Goal: Task Accomplishment & Management: Complete application form

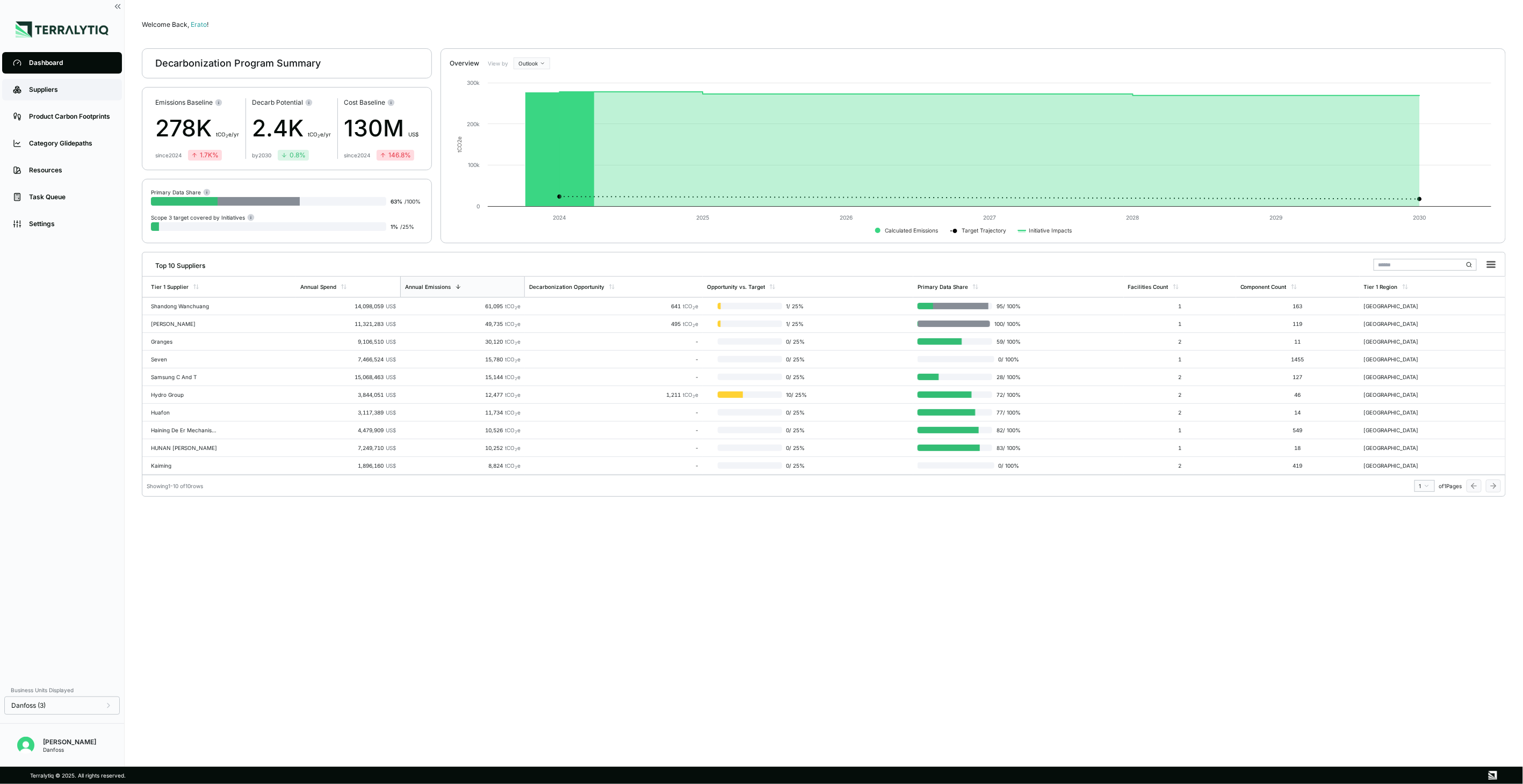
click at [83, 90] on div "Suppliers" at bounding box center [70, 90] width 82 height 9
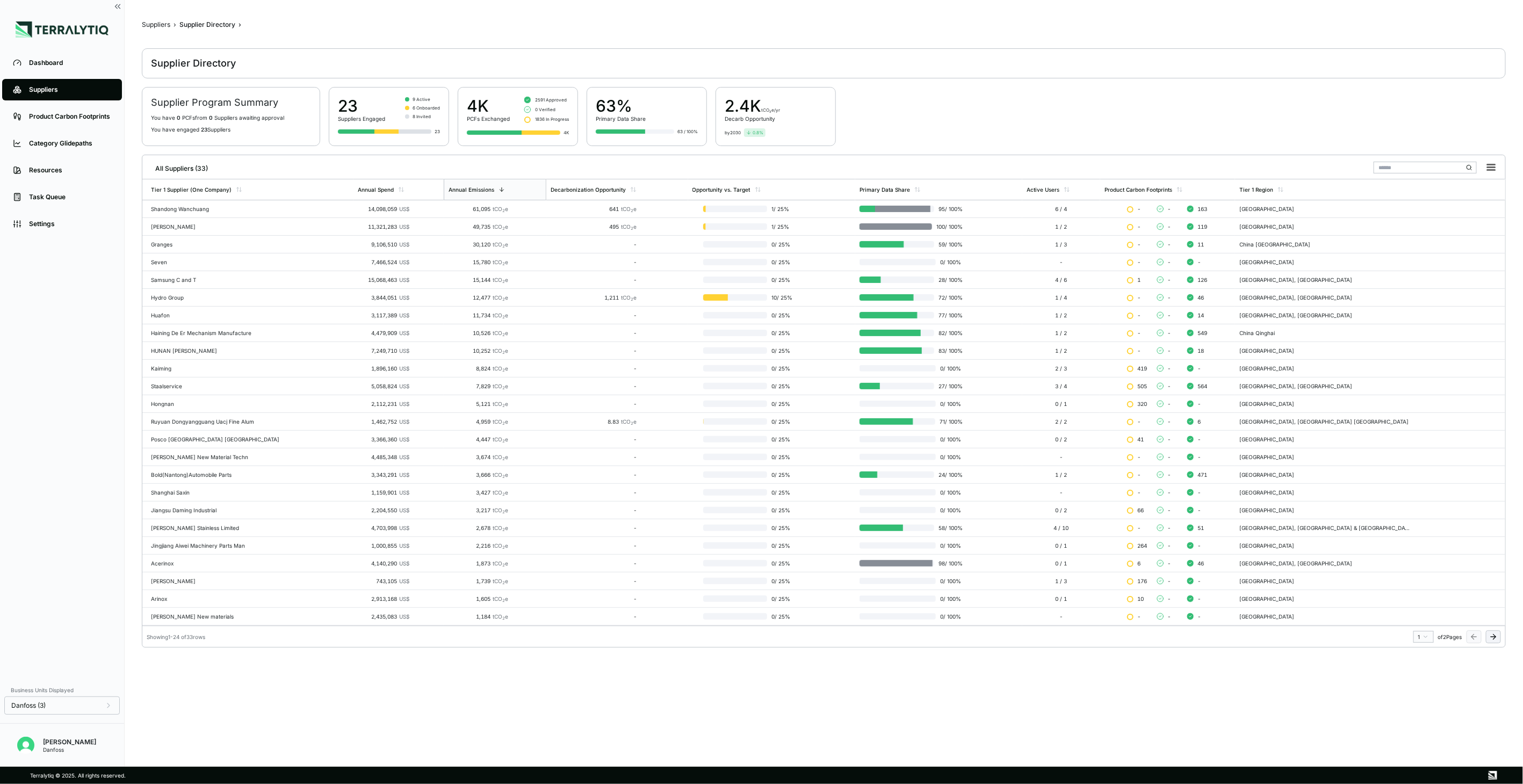
click at [303, 367] on div "Kaiming" at bounding box center [250, 368] width 198 height 6
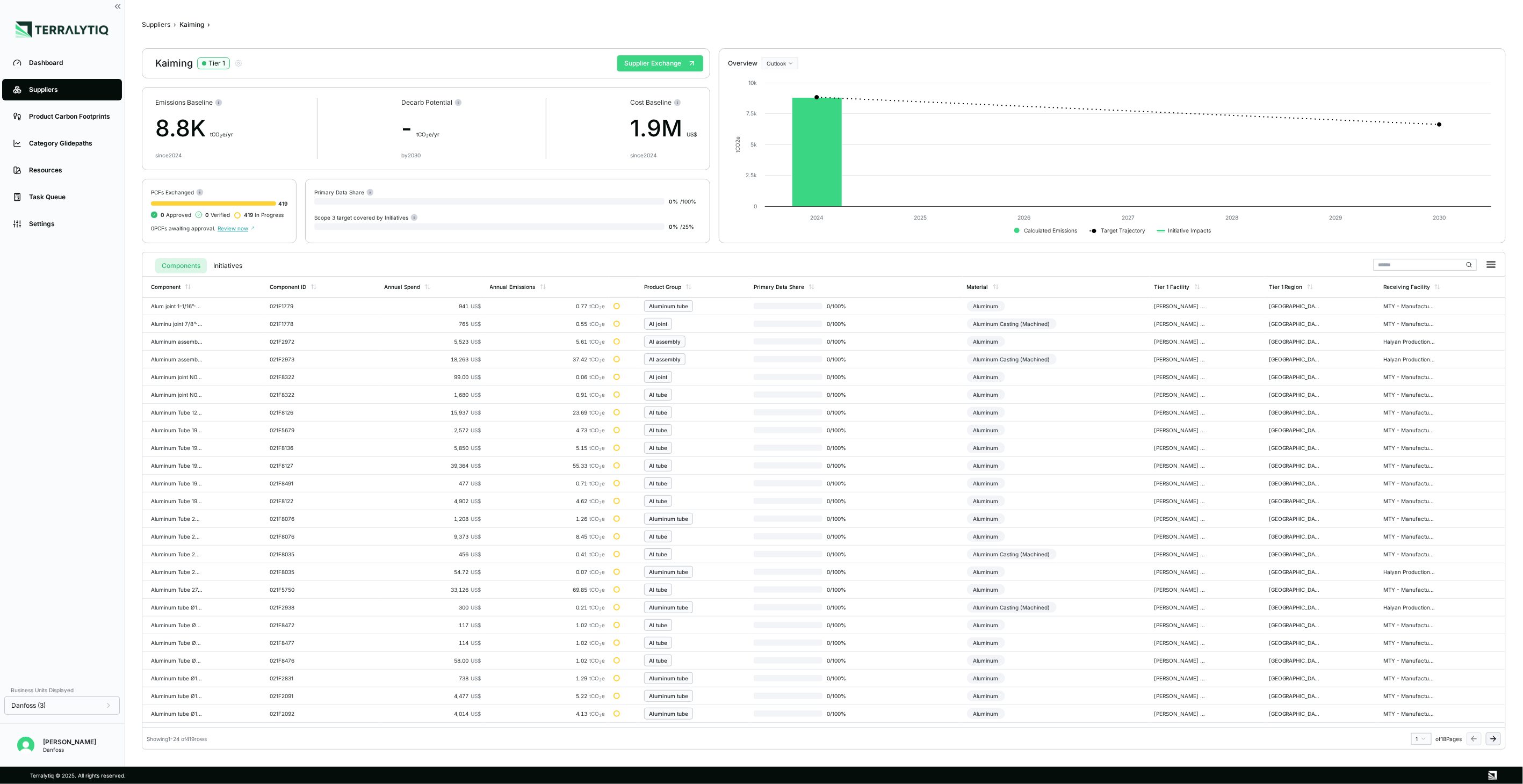
click at [666, 66] on button "Supplier Exchange" at bounding box center [660, 63] width 86 height 16
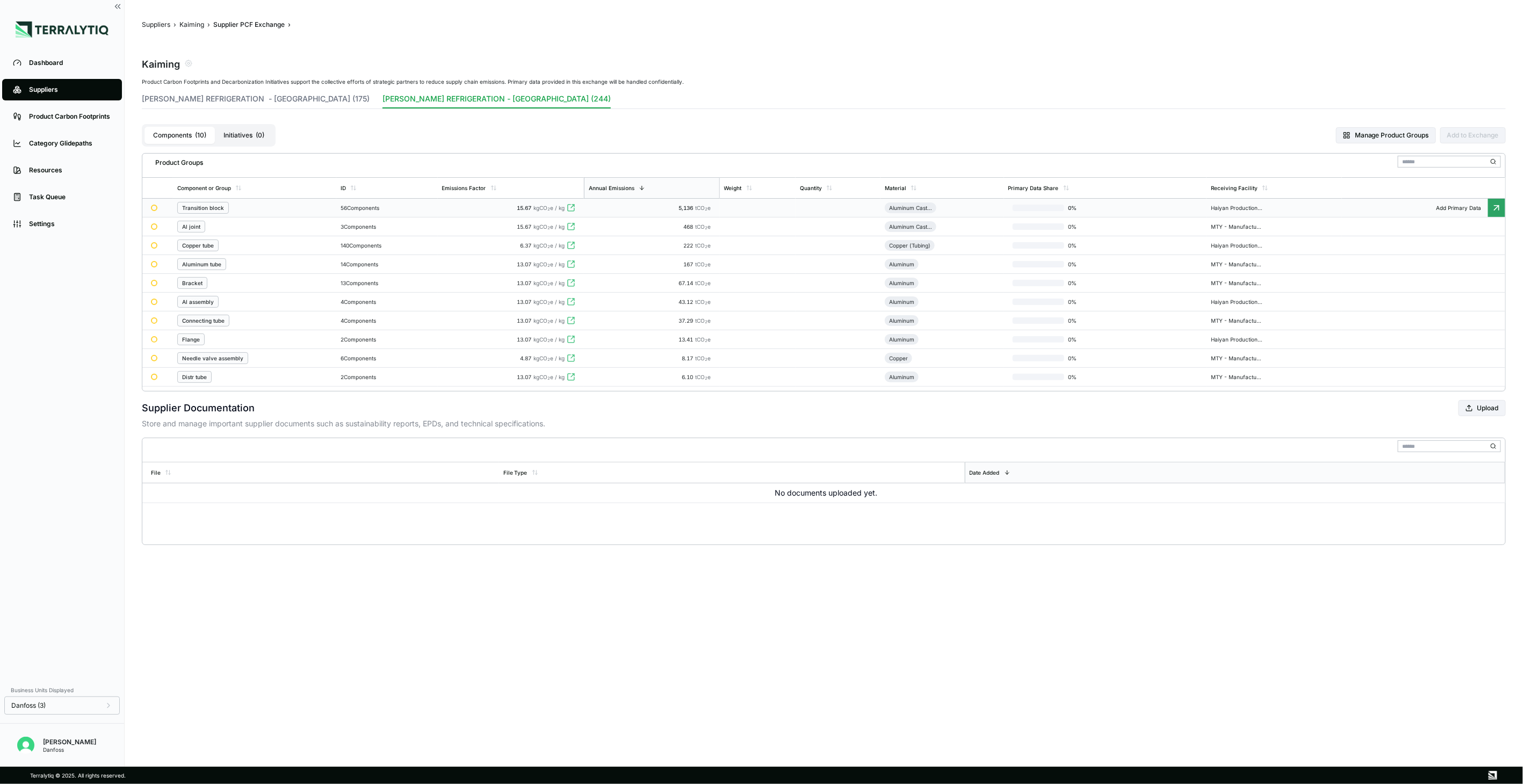
click at [501, 212] on td "15.67 kgCO 2 e / kg" at bounding box center [511, 208] width 147 height 19
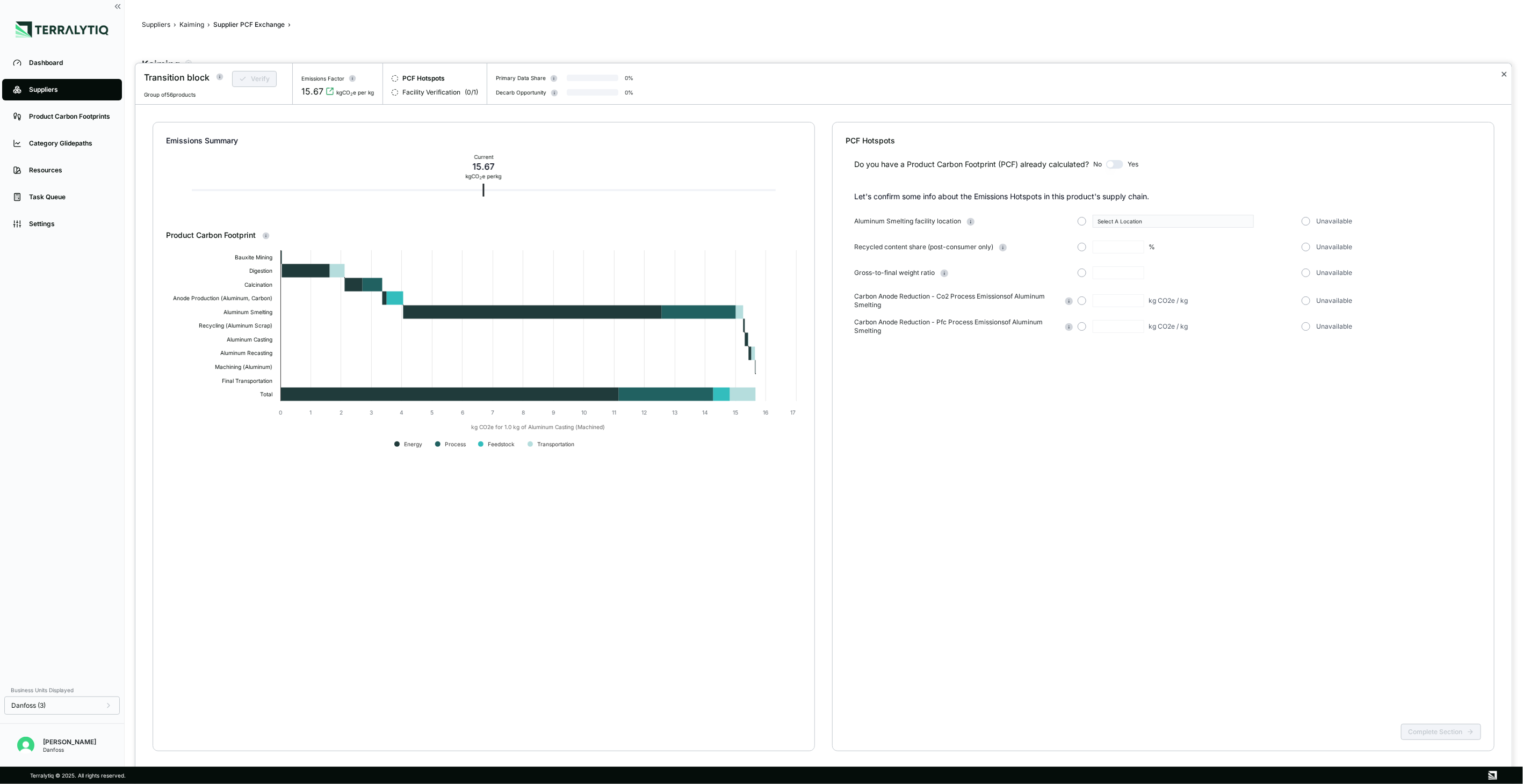
click at [1130, 76] on button "✕" at bounding box center [1504, 74] width 7 height 13
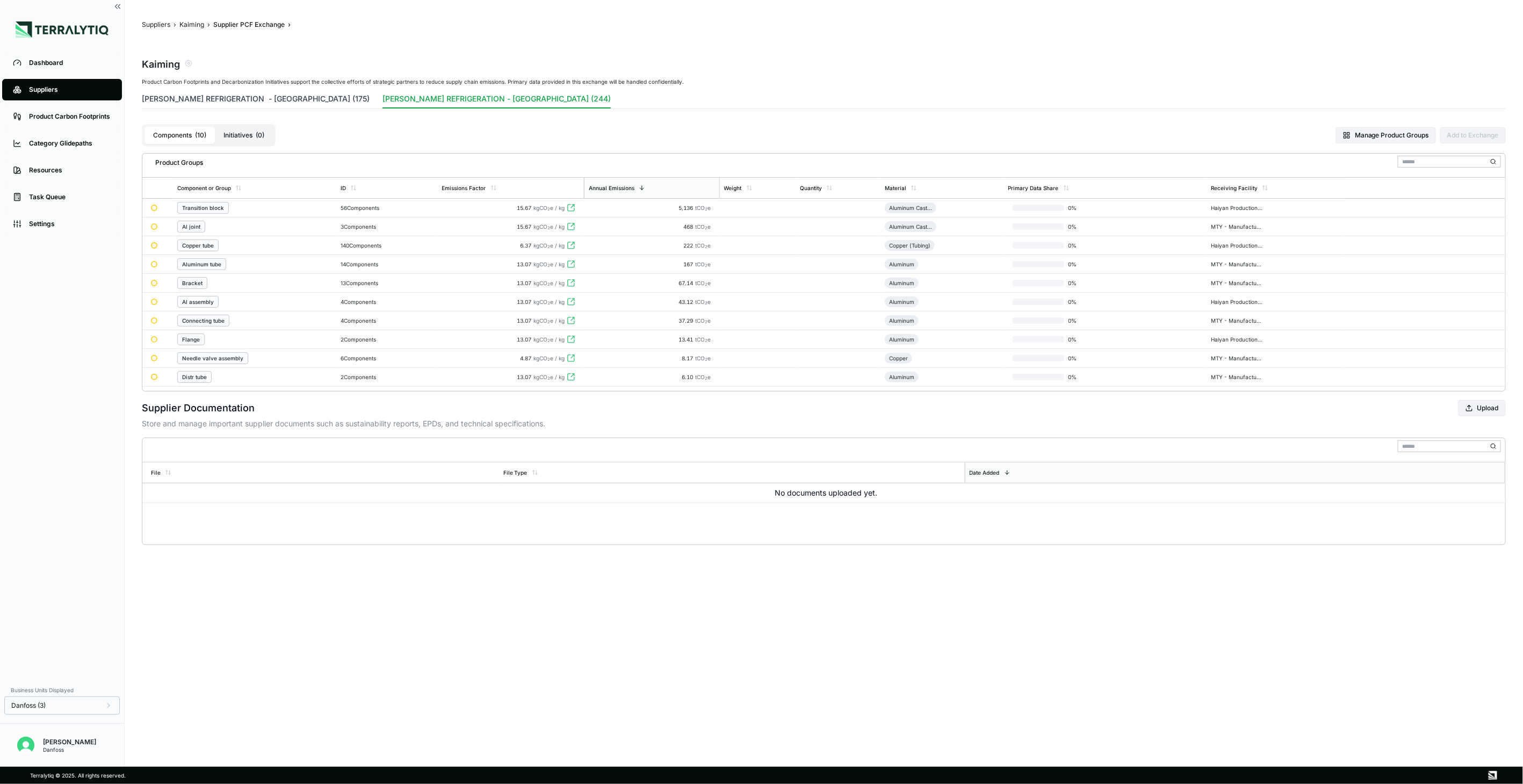
click at [229, 95] on button "XINCHANG KAIMING REFRIGERATION - China (175)" at bounding box center [255, 101] width 228 height 15
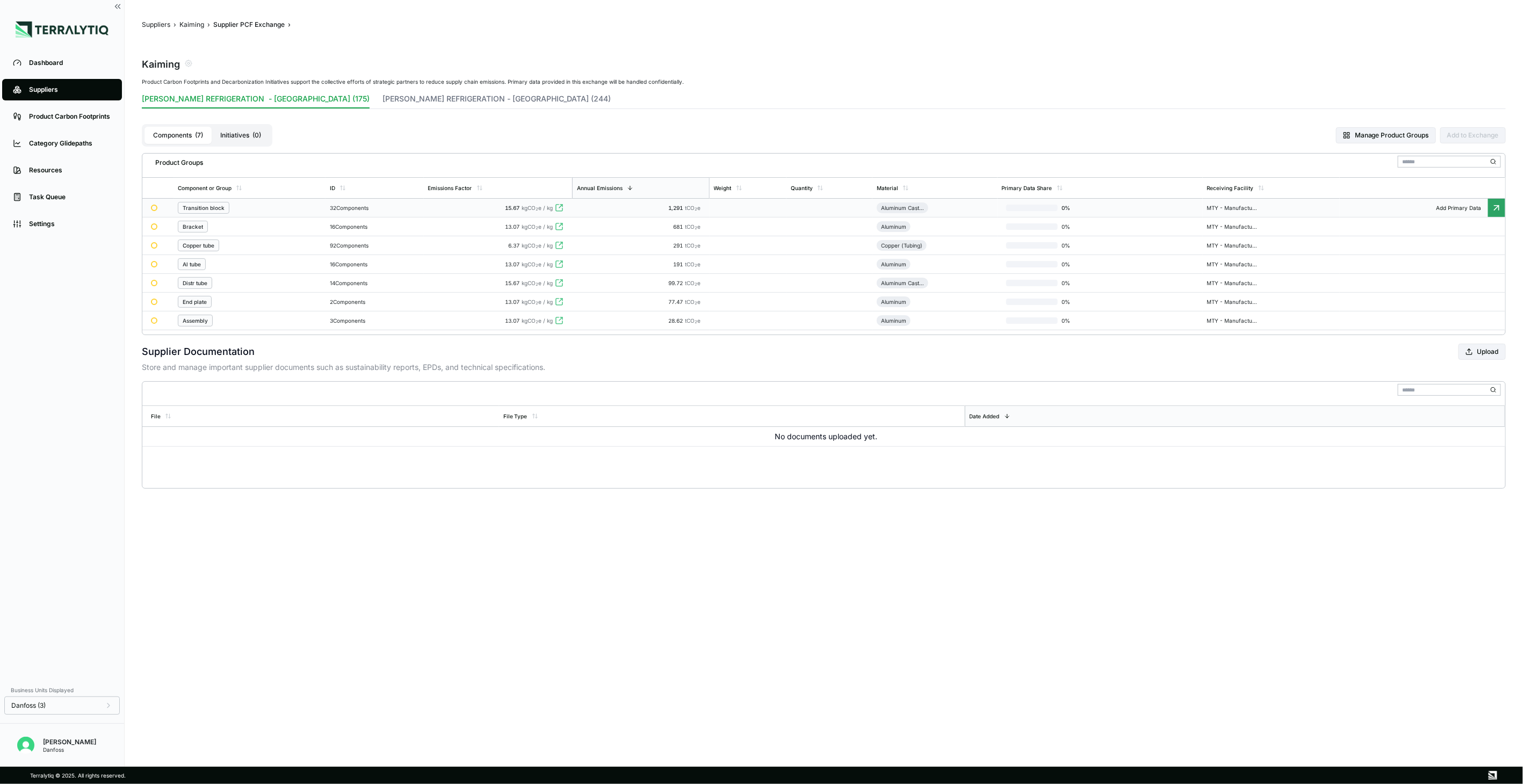
click at [288, 204] on div "Transition block" at bounding box center [250, 207] width 144 height 12
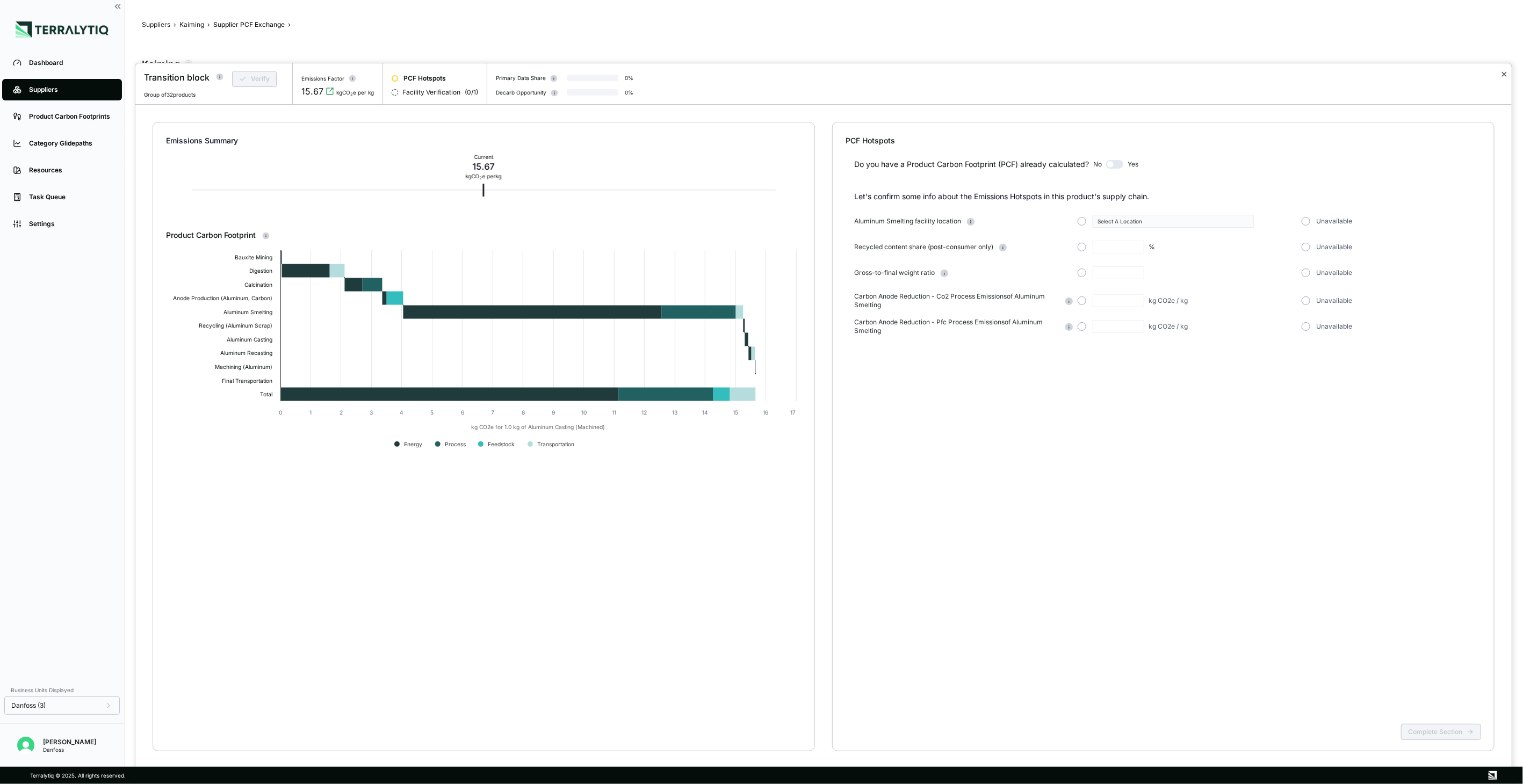
click at [1130, 77] on button "✕" at bounding box center [1504, 74] width 7 height 13
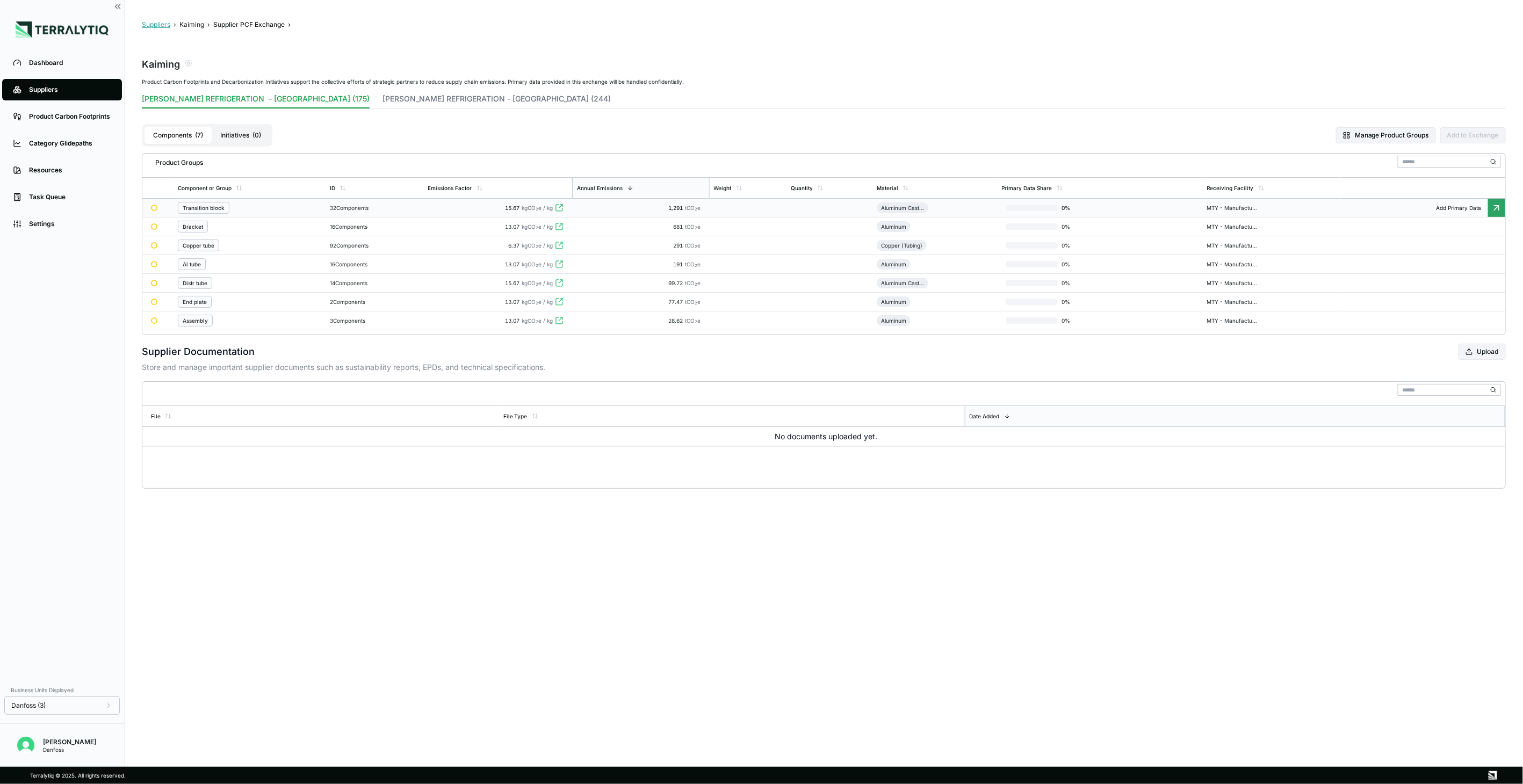
click at [163, 21] on button "Suppliers" at bounding box center [155, 25] width 28 height 9
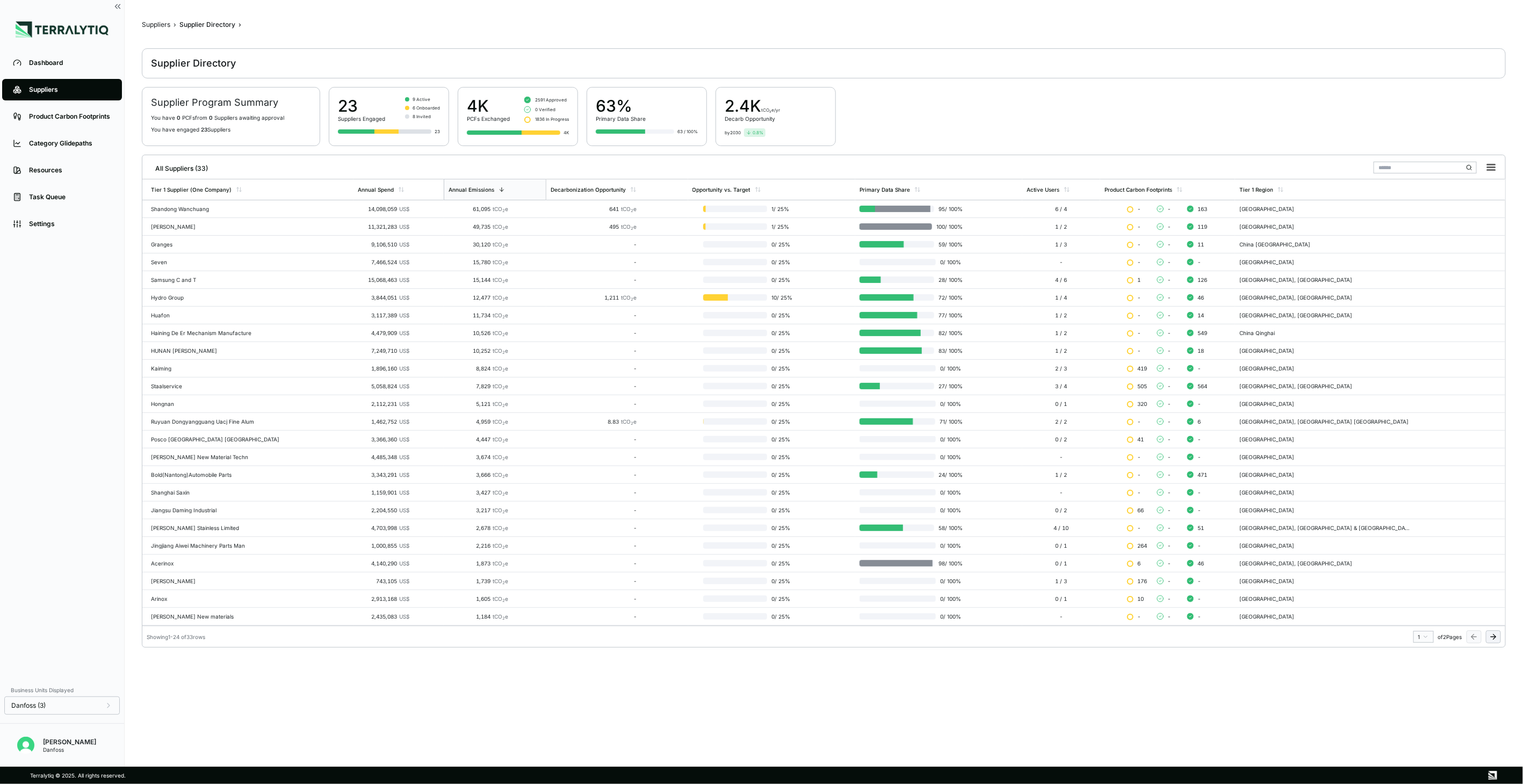
click at [217, 389] on div "Staalservice" at bounding box center [250, 386] width 198 height 6
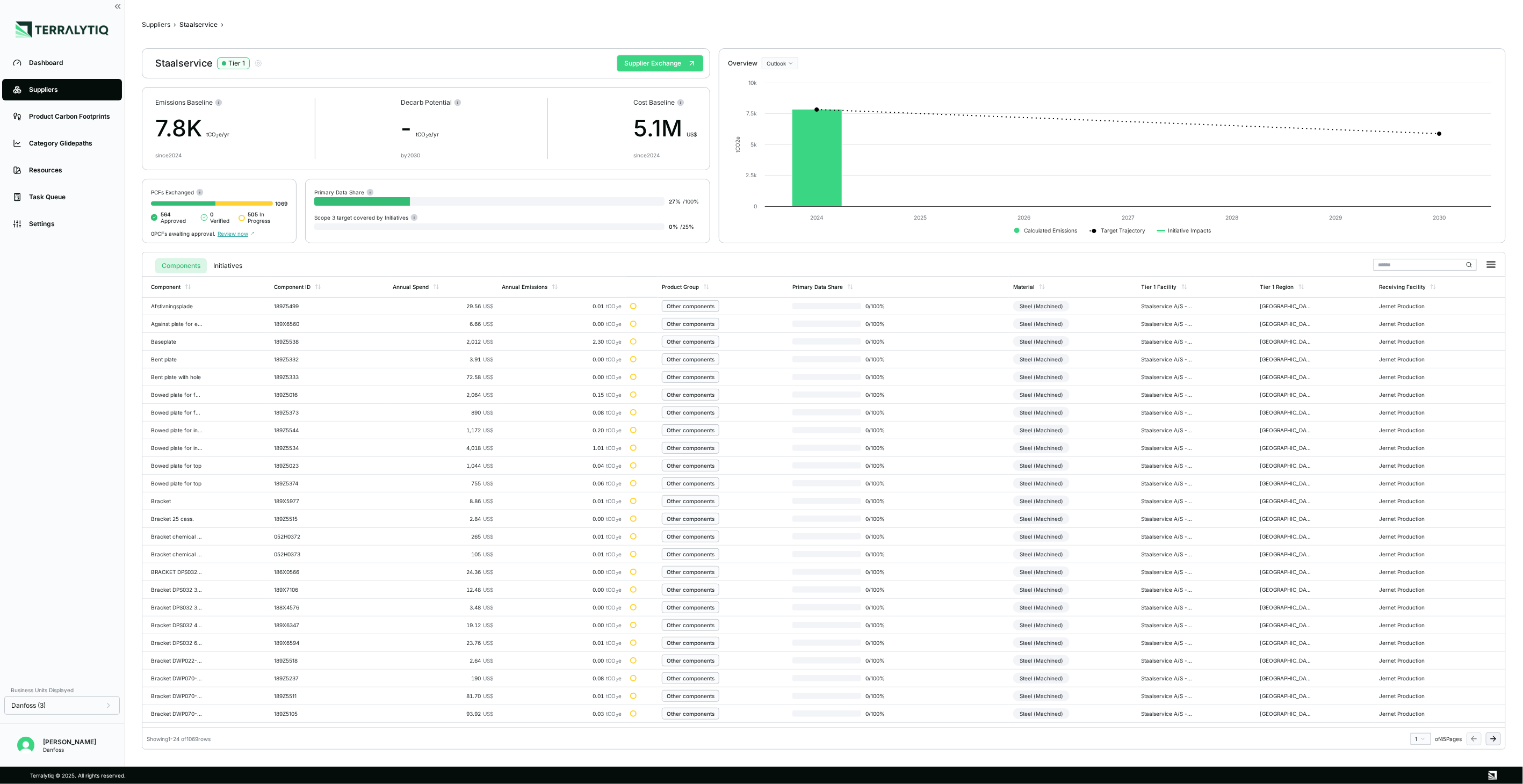
click at [666, 67] on button "Supplier Exchange" at bounding box center [660, 63] width 86 height 16
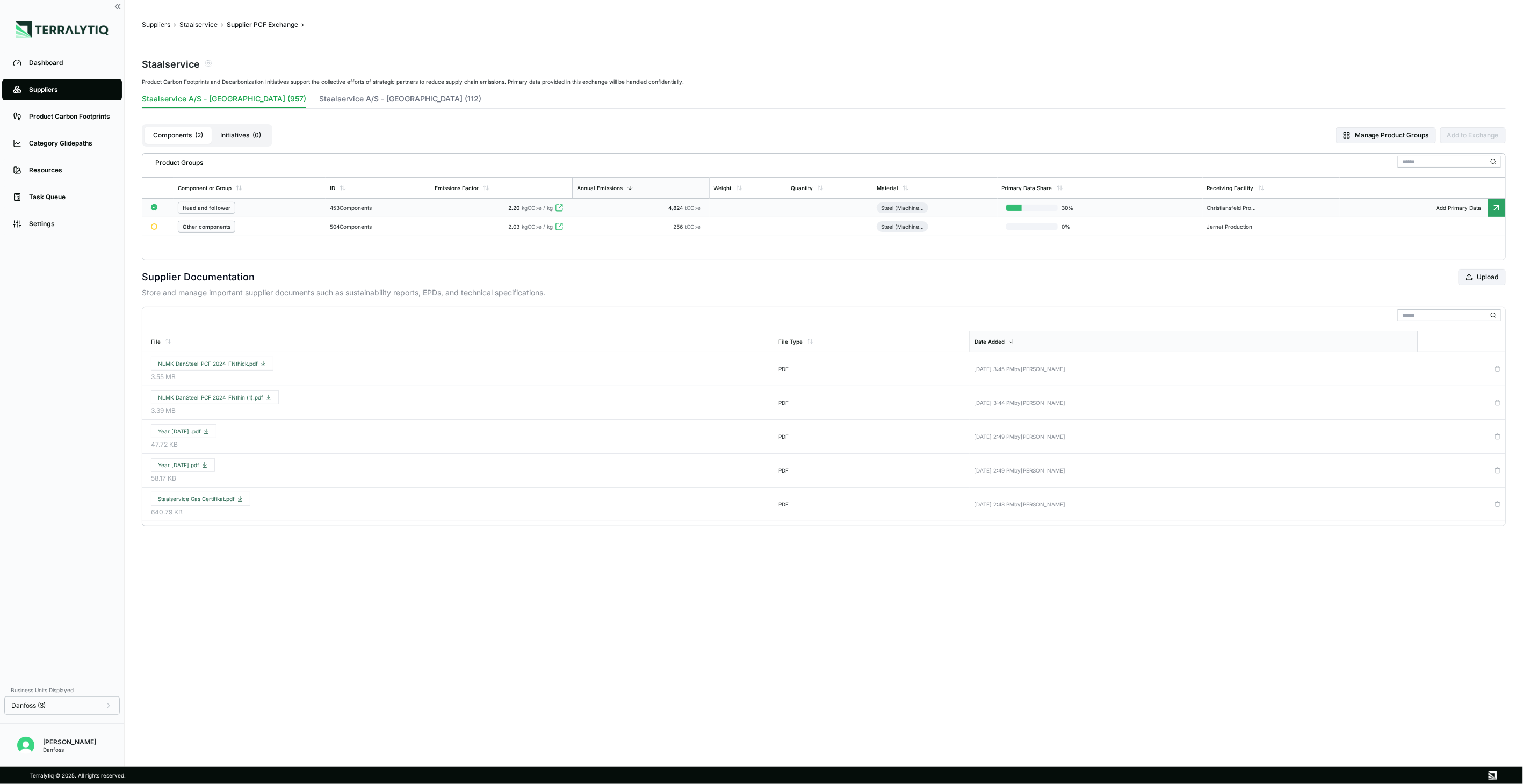
click at [491, 211] on div "2.20 kgCO 2 e / kg" at bounding box center [501, 207] width 133 height 6
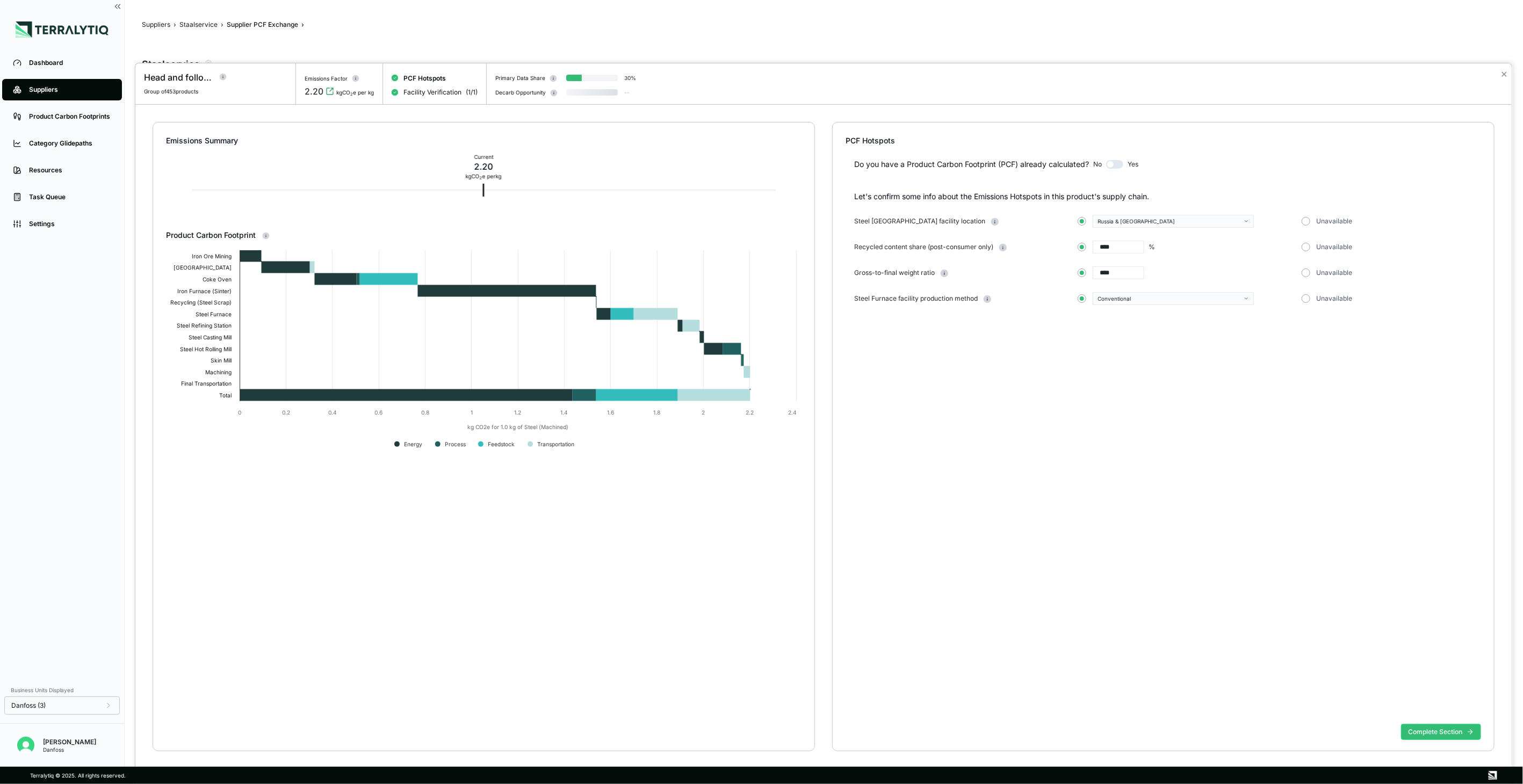
type input "****"
click at [1130, 504] on button "Complete Section" at bounding box center [1441, 732] width 80 height 16
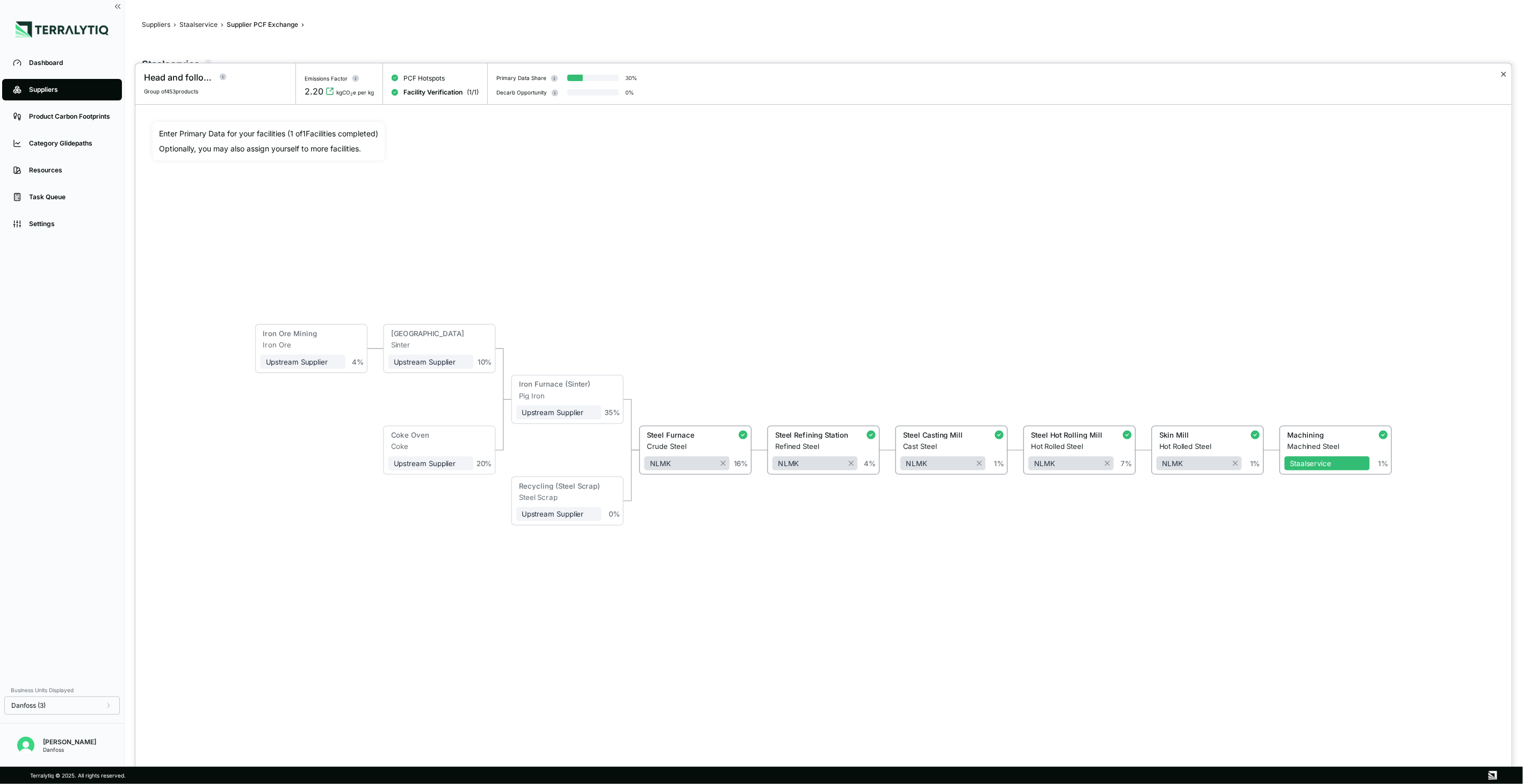
click at [1130, 77] on button "✕" at bounding box center [1504, 74] width 7 height 13
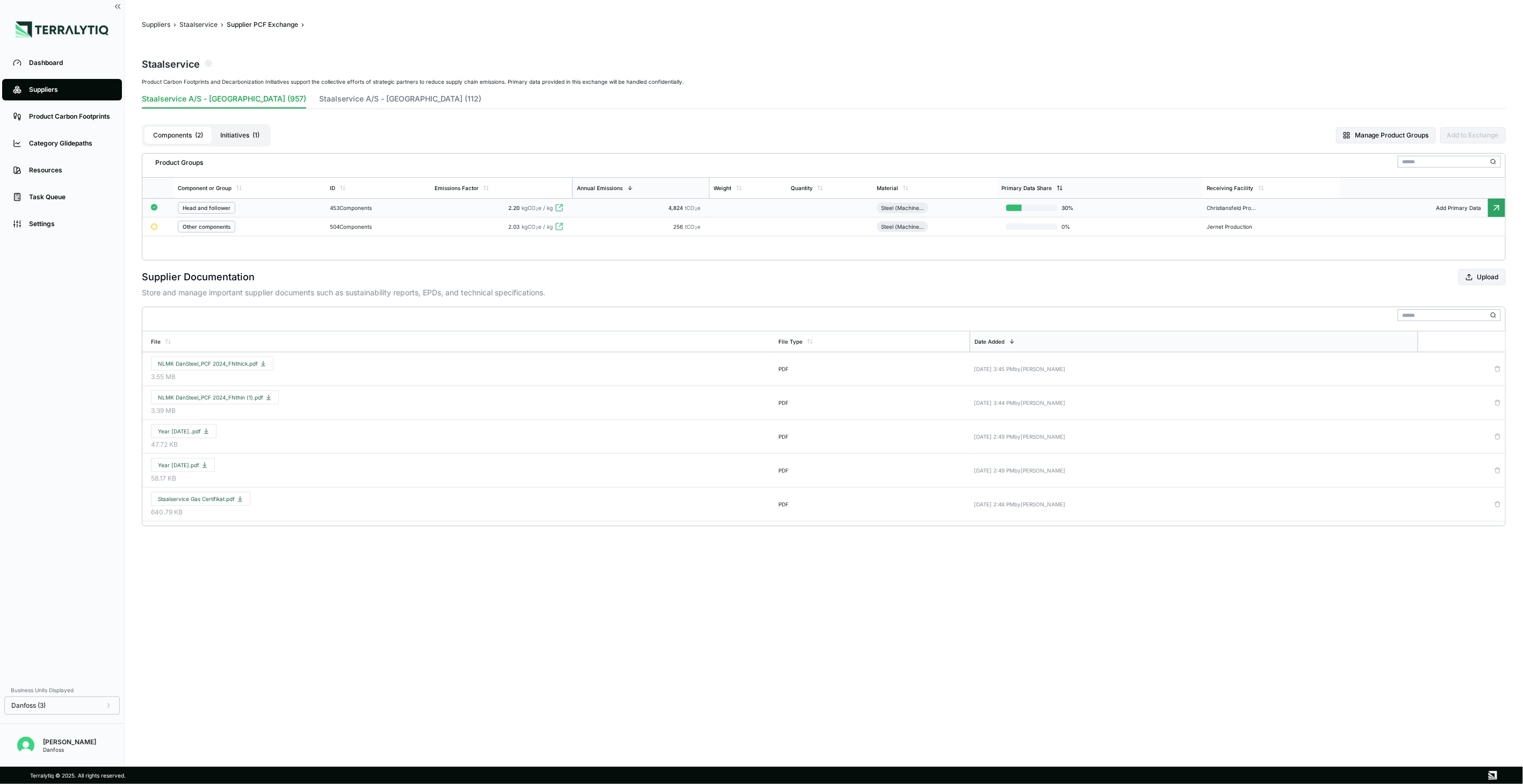
click at [1003, 180] on div "Primary Data Share" at bounding box center [1100, 188] width 205 height 21
click at [759, 206] on td at bounding box center [746, 208] width 77 height 19
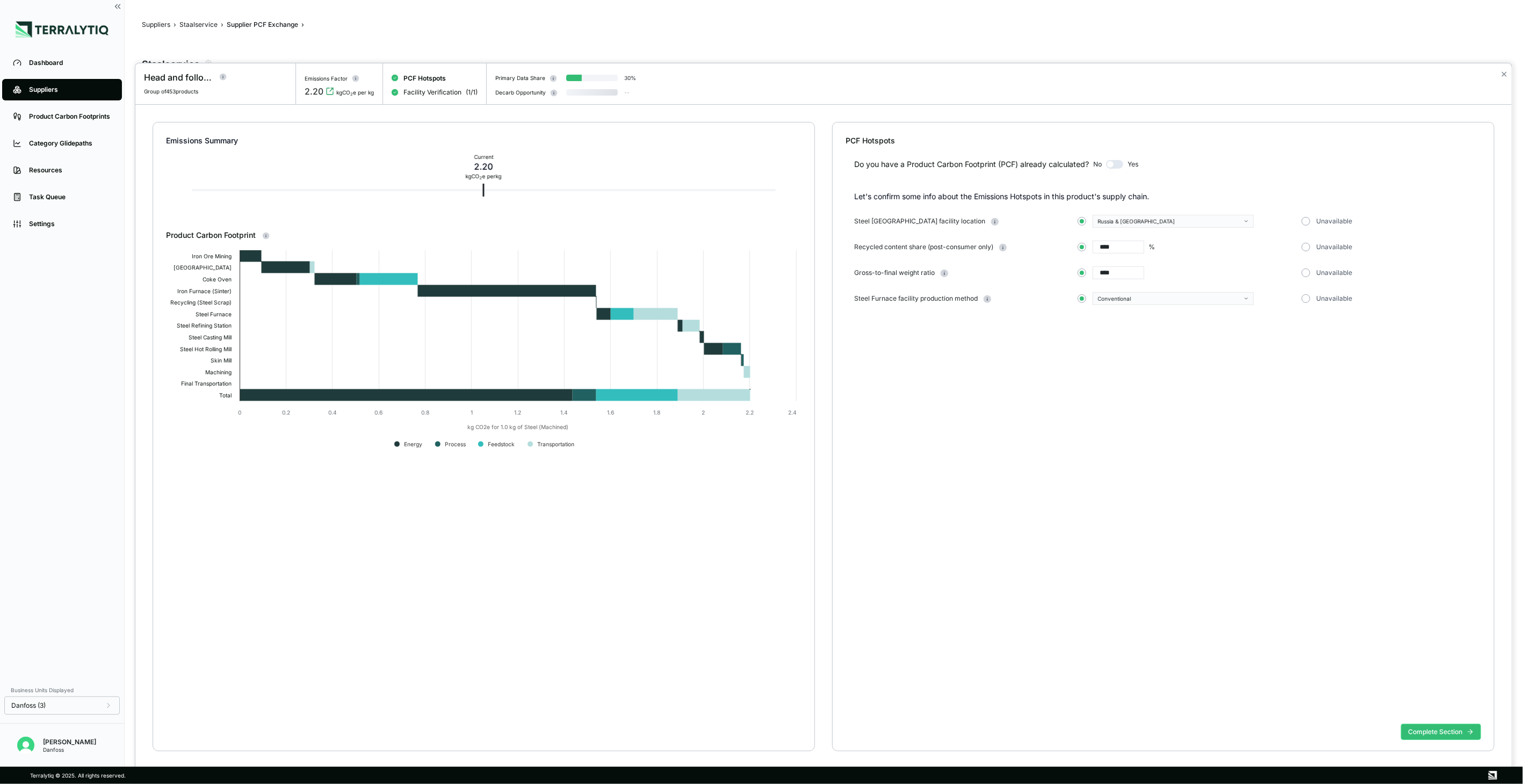
click at [1120, 165] on button "button" at bounding box center [1114, 164] width 17 height 9
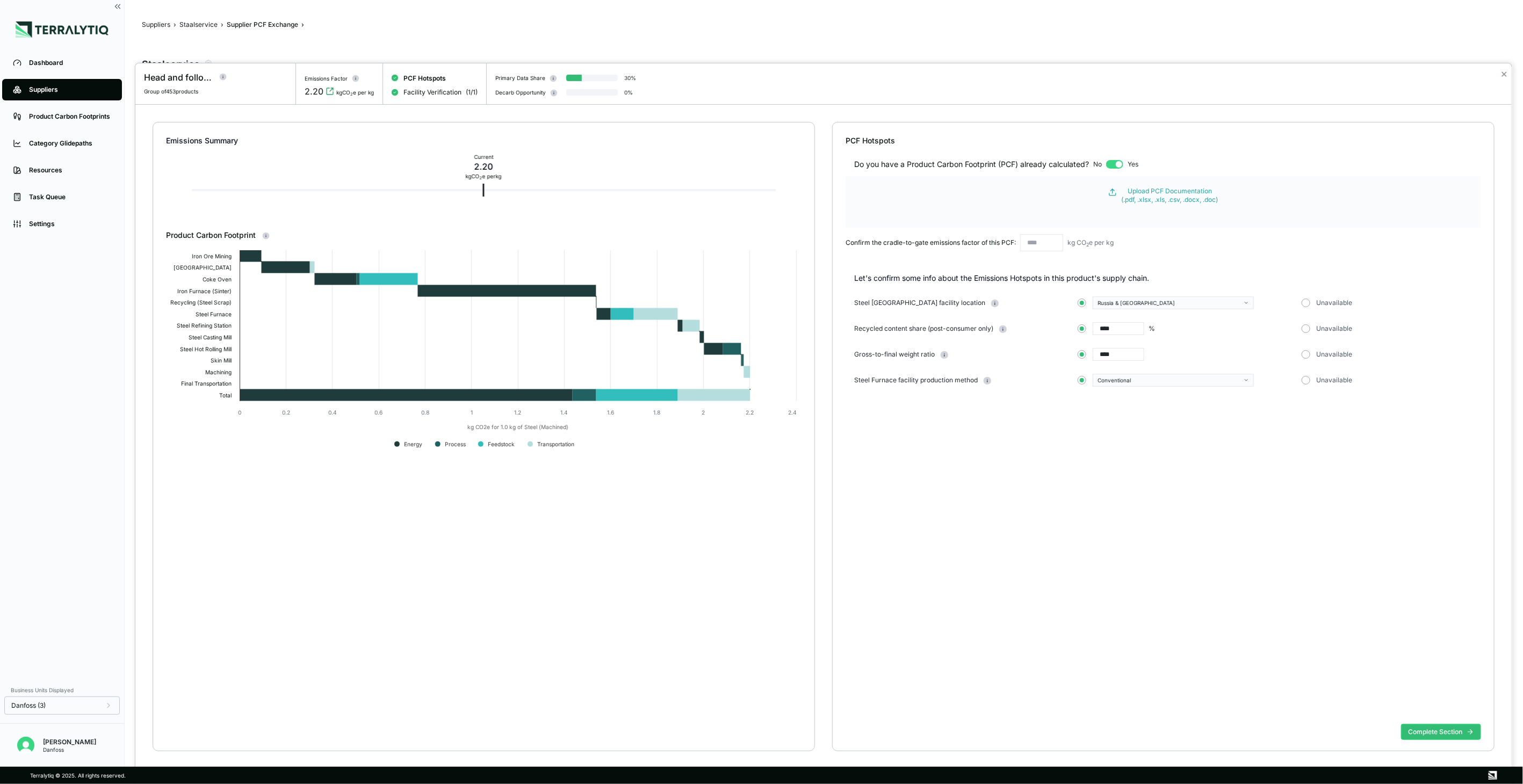
click at [1051, 240] on input "text" at bounding box center [1041, 243] width 43 height 17
type input "****"
click at [1130, 504] on div "Do you have a Product Carbon Footprint (PCF) already calculated? No Yes Upload …" at bounding box center [1162, 432] width 635 height 573
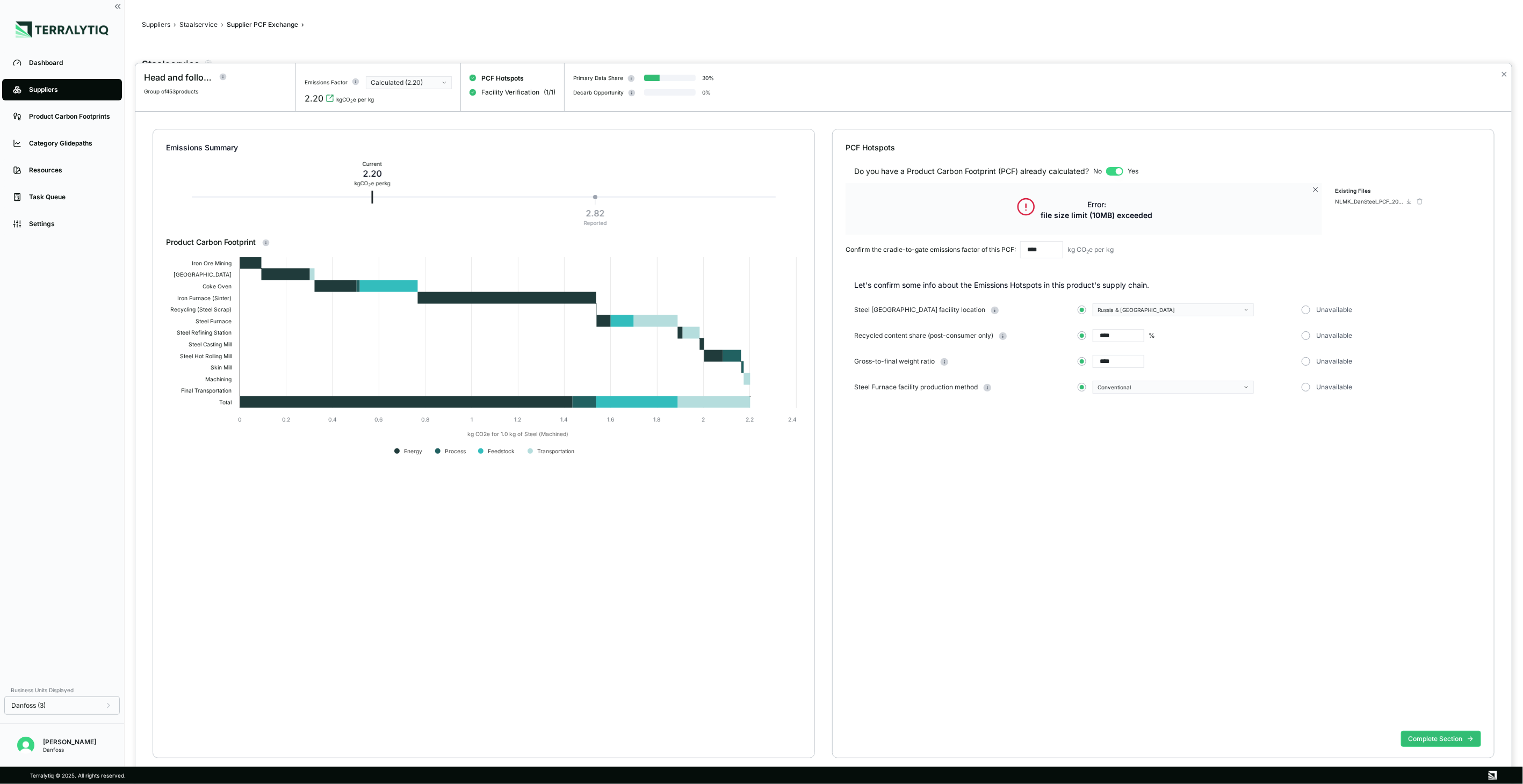
click at [1130, 481] on div "Do you have a Product Carbon Footprint (PCF) already calculated? No Yes Error: …" at bounding box center [1162, 439] width 635 height 573
drag, startPoint x: 1314, startPoint y: 190, endPoint x: 1306, endPoint y: 320, distance: 130.2
click at [1130, 191] on icon at bounding box center [1315, 190] width 9 height 9
click at [1130, 504] on button "Complete Section" at bounding box center [1441, 739] width 80 height 16
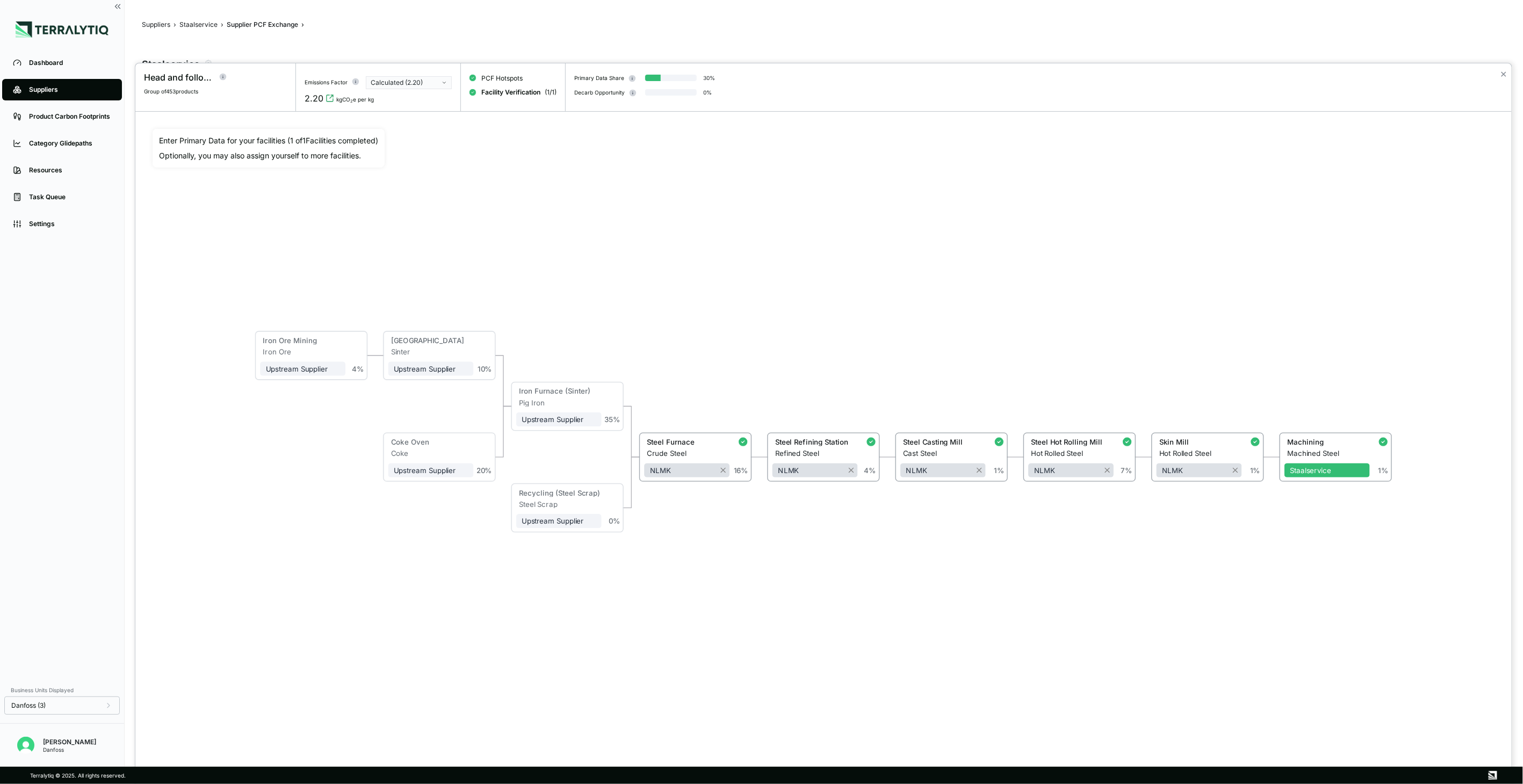
click at [437, 78] on div "Calculated (2.20)" at bounding box center [405, 83] width 69 height 9
click at [429, 104] on div "Reported (2.82)" at bounding box center [409, 106] width 76 height 9
click at [243, 76] on icon at bounding box center [246, 79] width 8 height 8
click at [191, 21] on div at bounding box center [761, 392] width 1523 height 784
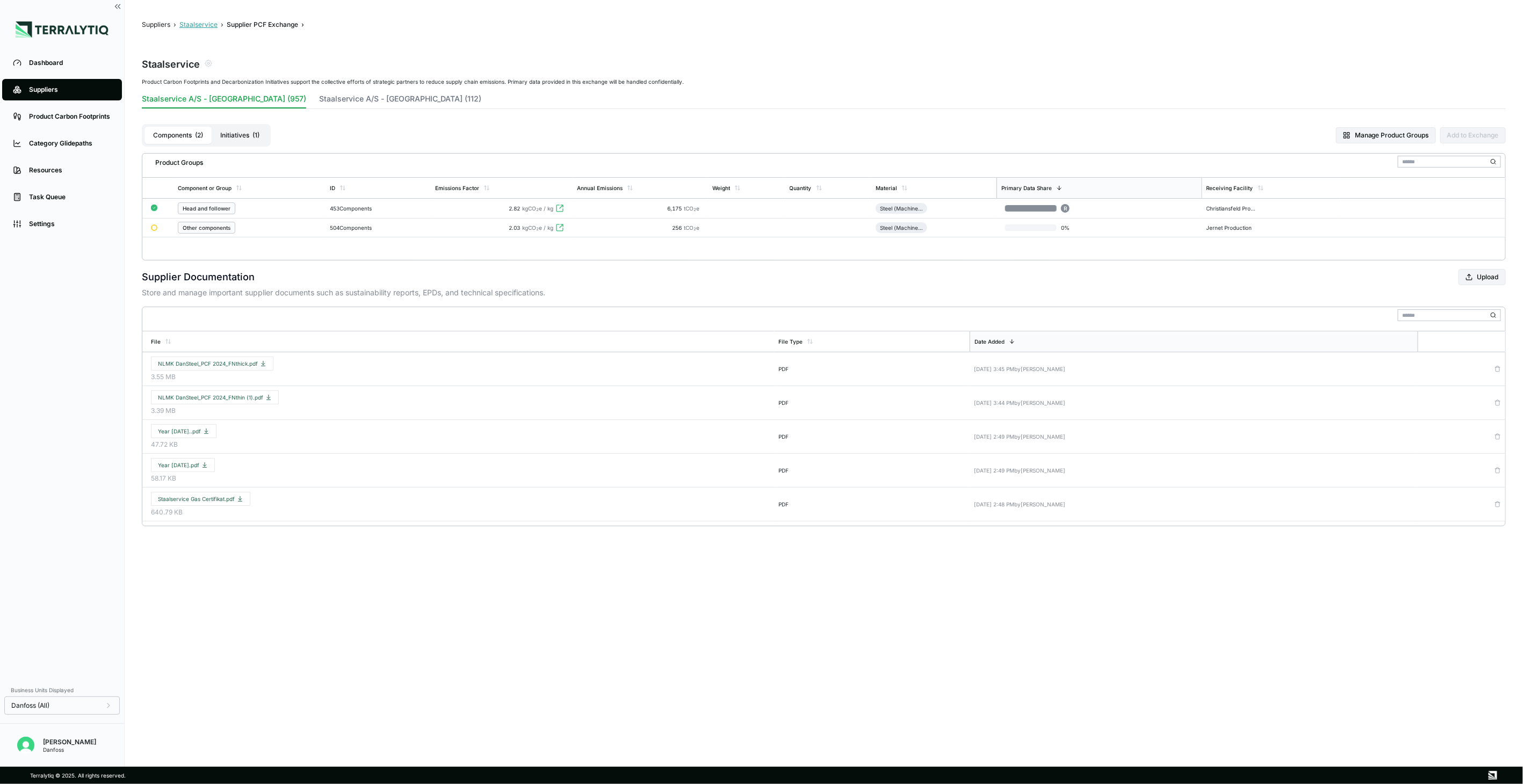
click at [191, 21] on button "Staalservice" at bounding box center [198, 25] width 38 height 9
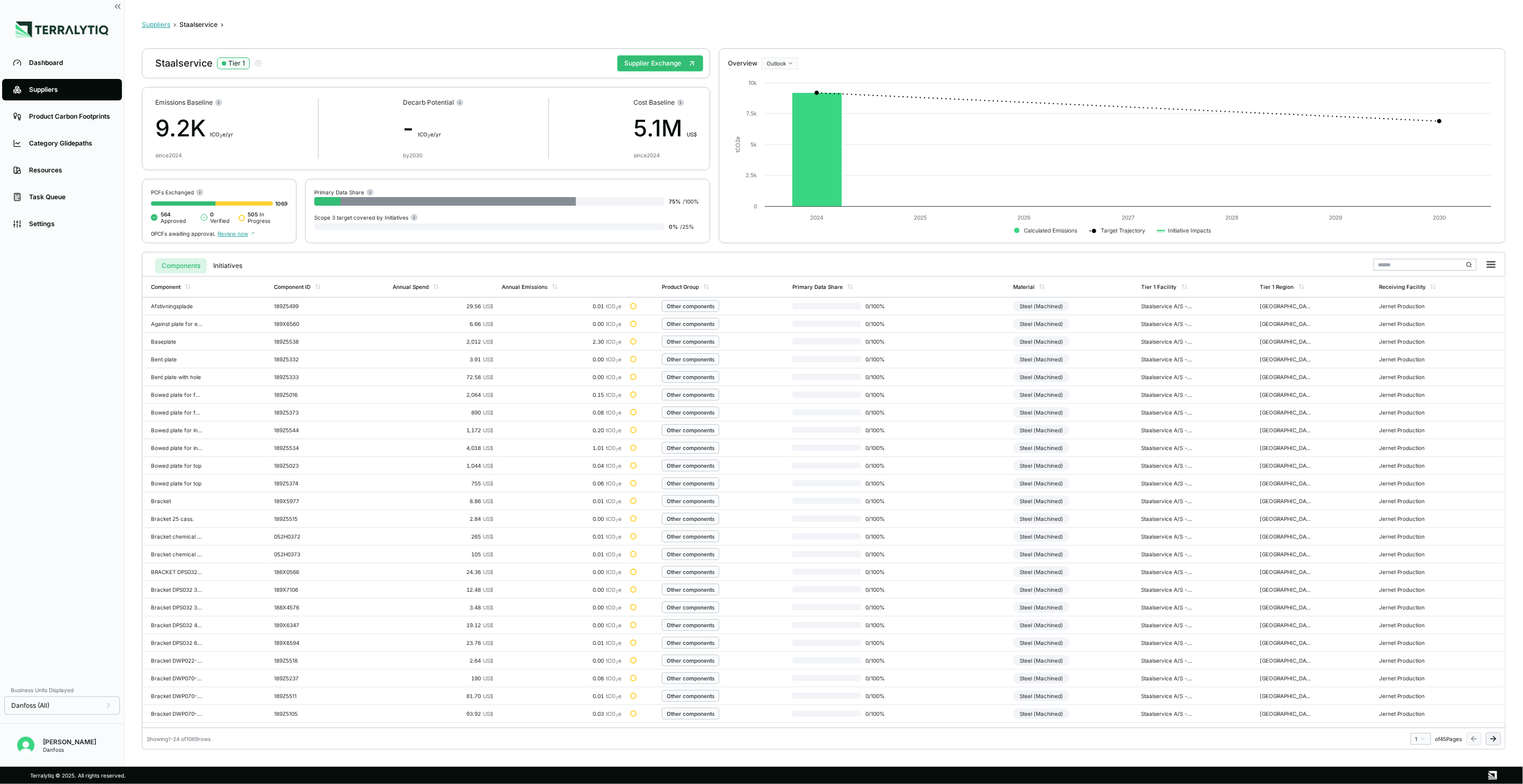
click at [164, 24] on button "Suppliers" at bounding box center [155, 25] width 28 height 9
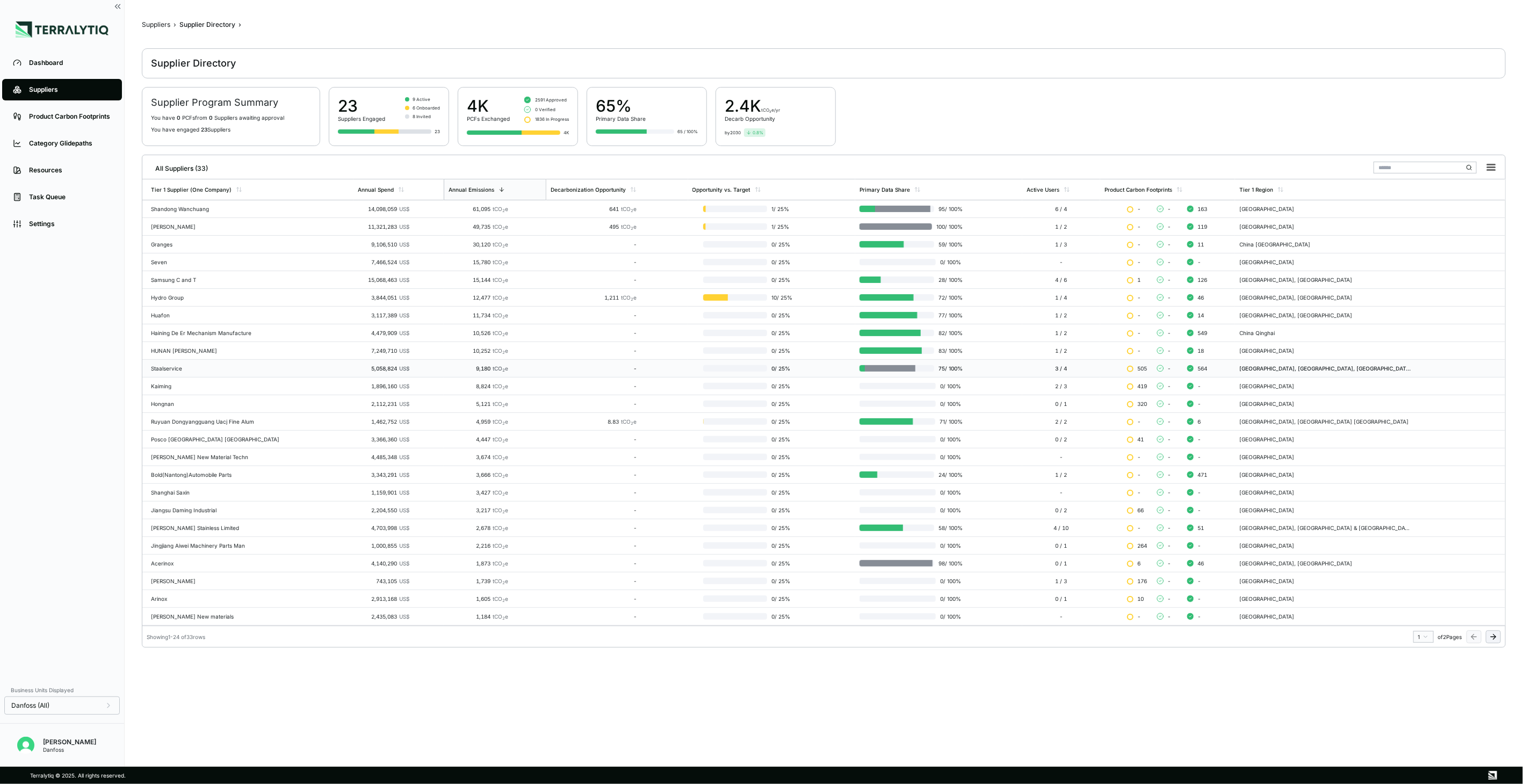
click at [444, 372] on td "9,180 tCO 2 e" at bounding box center [495, 368] width 103 height 18
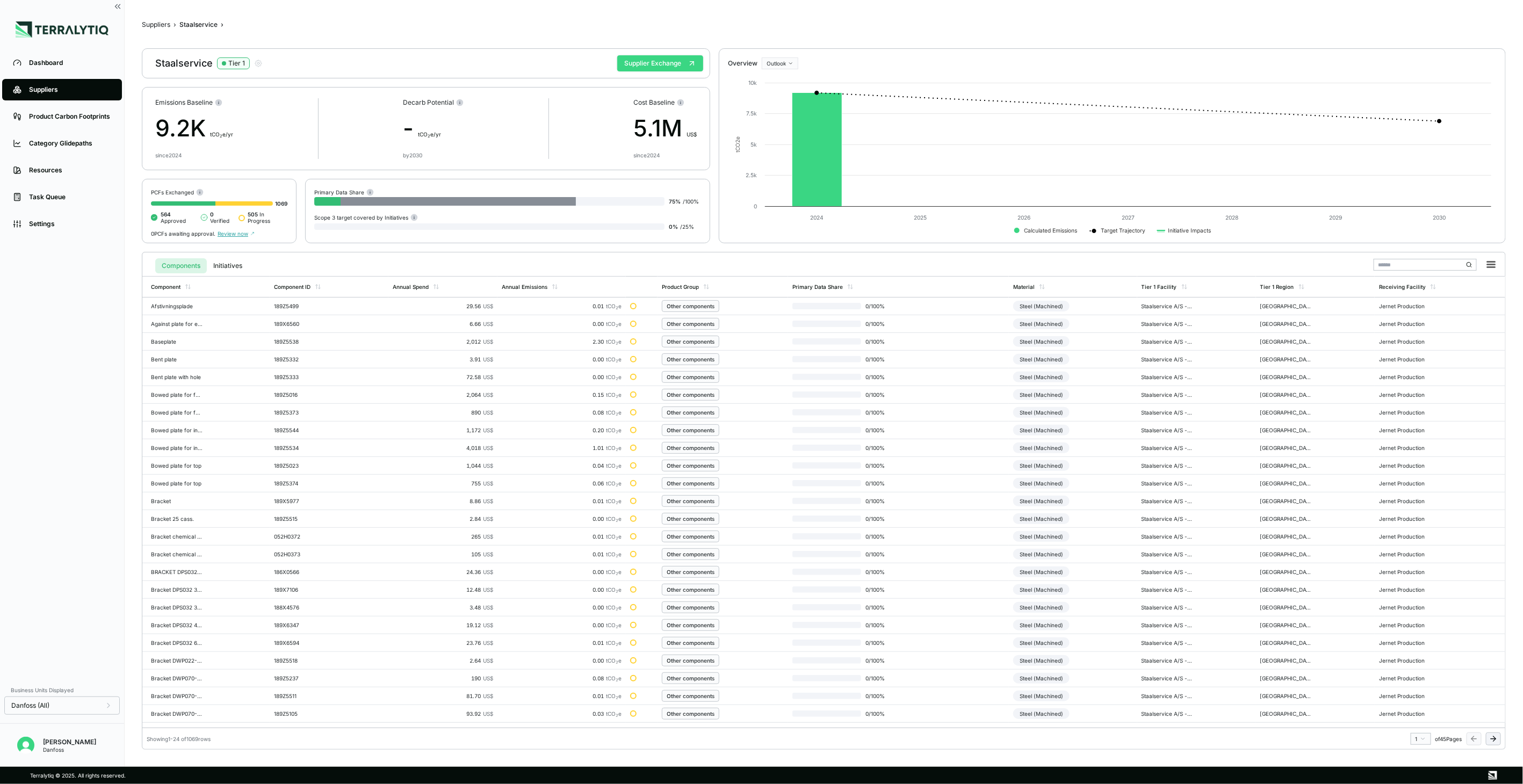
click at [683, 66] on button "Supplier Exchange" at bounding box center [660, 63] width 86 height 16
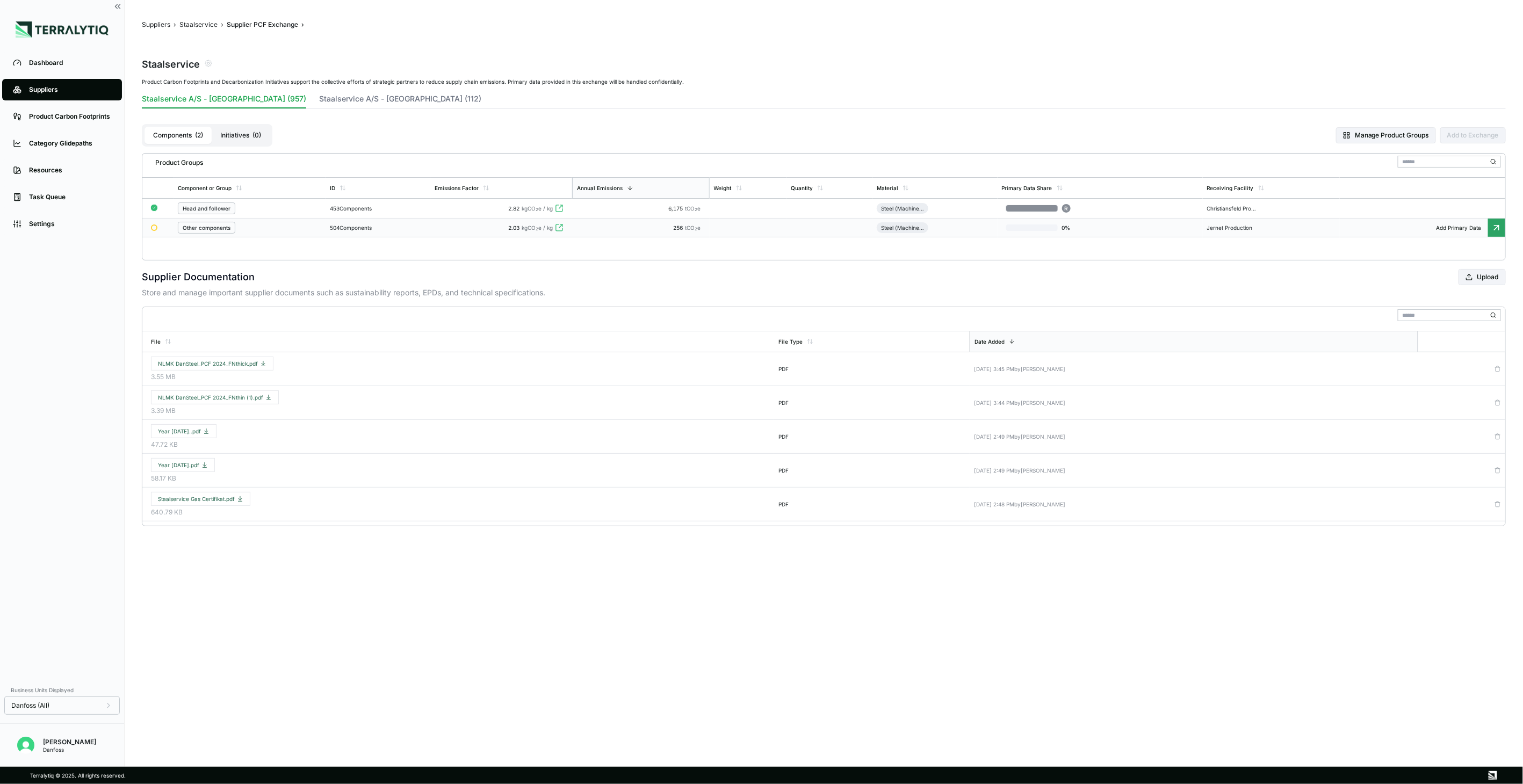
click at [655, 231] on td "256 tCO 2 e" at bounding box center [640, 228] width 137 height 19
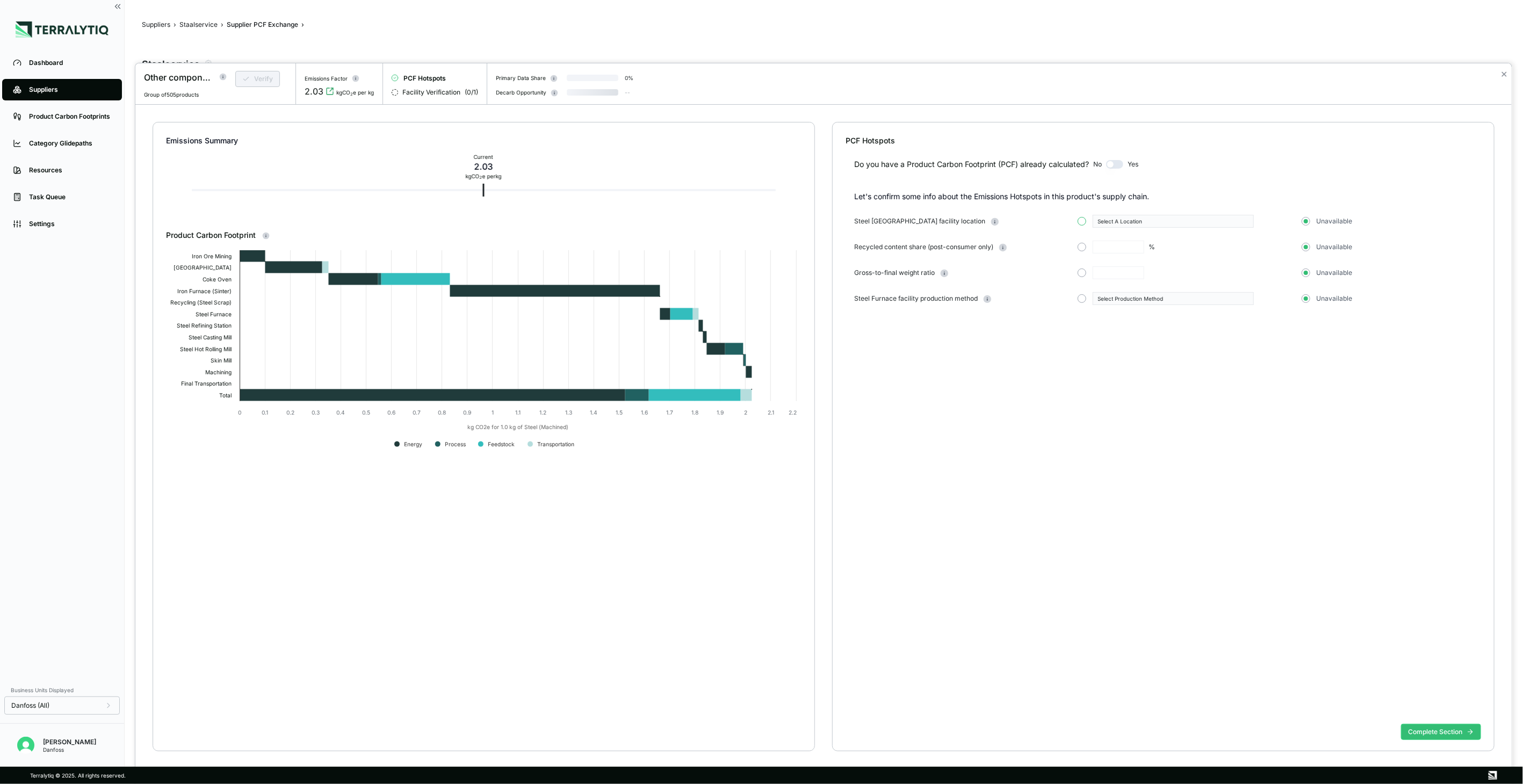
click at [1083, 221] on button "button" at bounding box center [1082, 221] width 9 height 9
click at [1131, 220] on div "Select A Location" at bounding box center [1169, 221] width 144 height 6
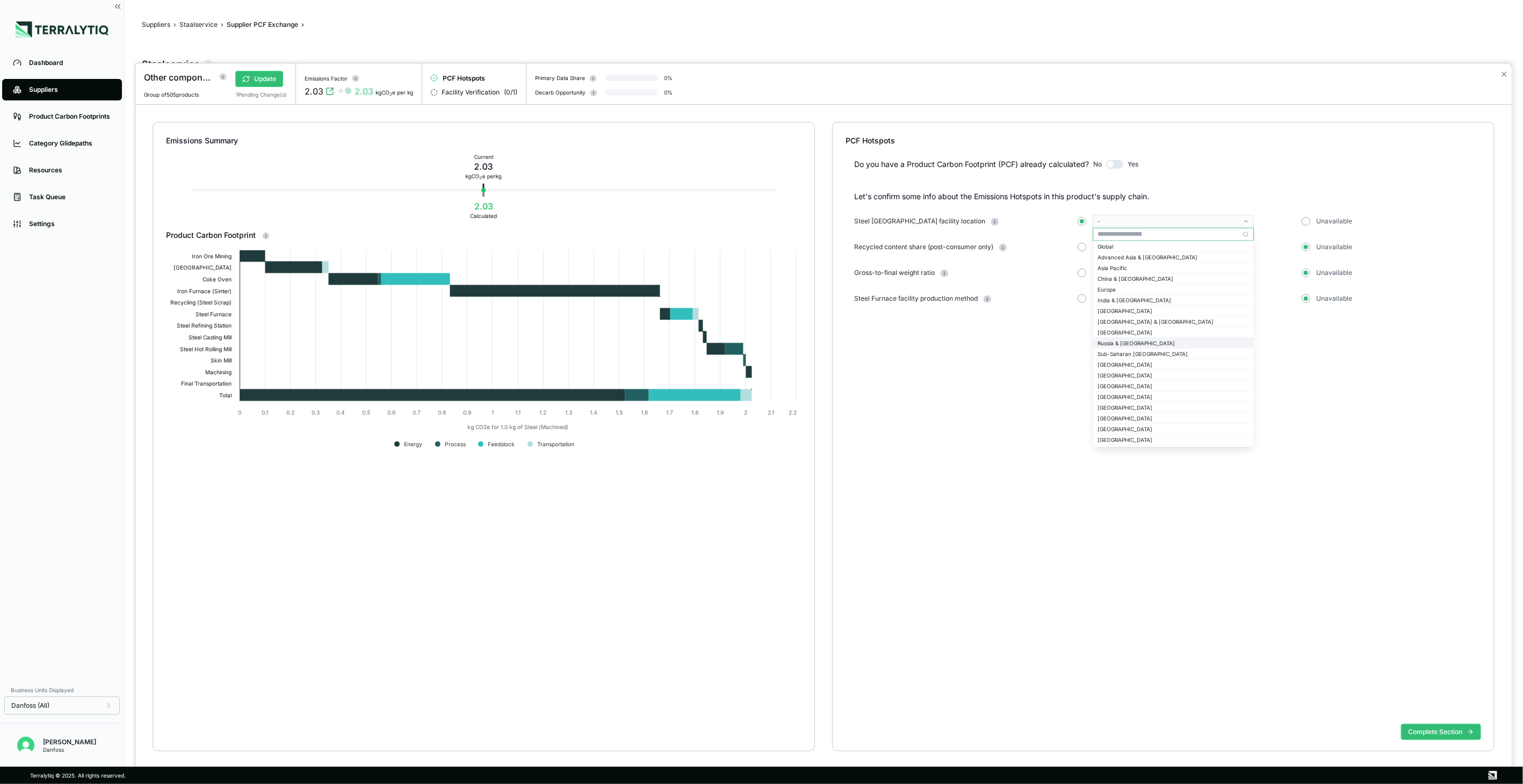
click at [1142, 346] on div "Russia & [GEOGRAPHIC_DATA]" at bounding box center [1173, 343] width 152 height 6
drag, startPoint x: 1084, startPoint y: 273, endPoint x: 1102, endPoint y: 275, distance: 18.1
click at [1085, 273] on button "button" at bounding box center [1082, 273] width 9 height 9
click at [1108, 275] on input "text" at bounding box center [1119, 273] width 51 height 13
type input "****"
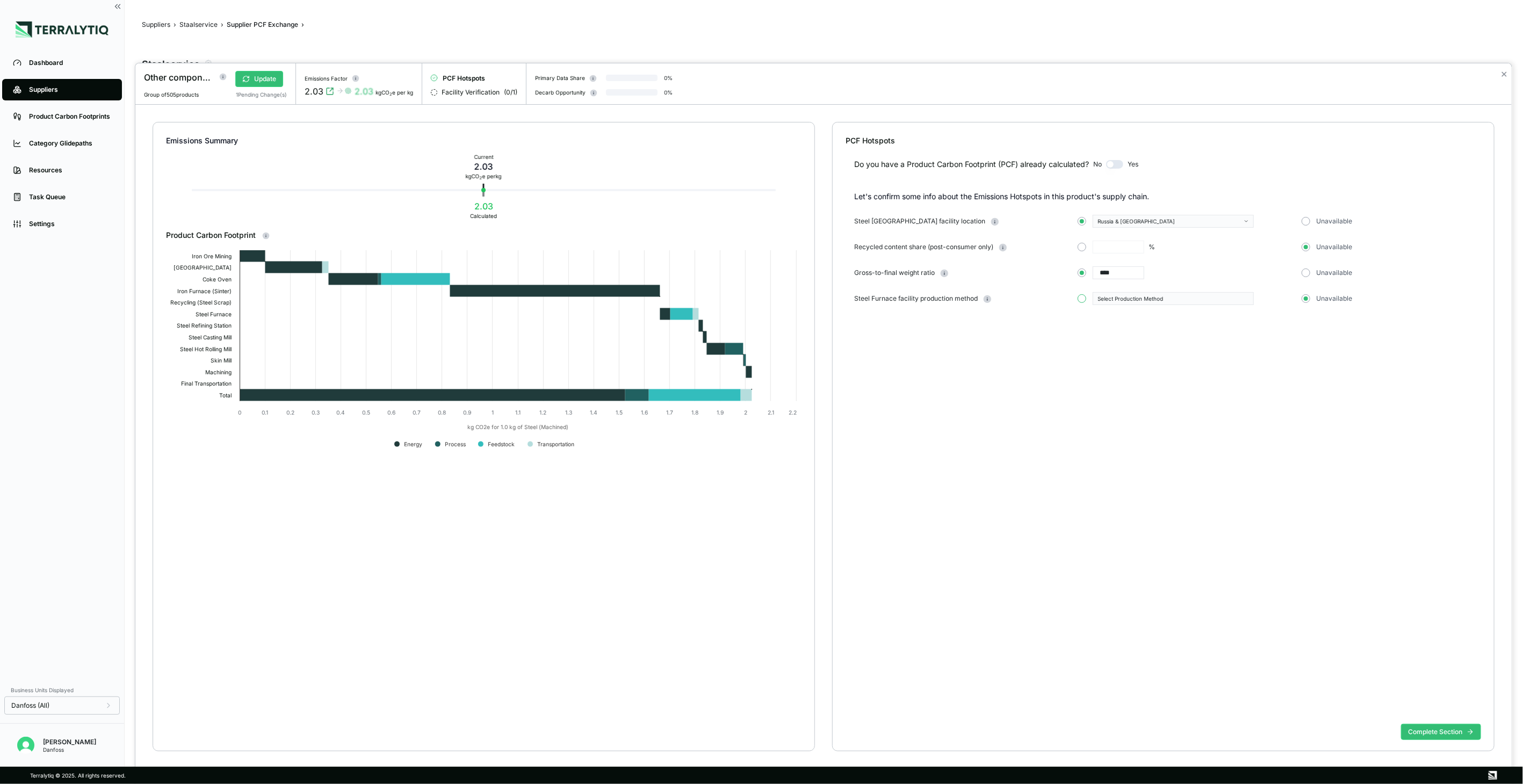
click at [1081, 302] on button "button" at bounding box center [1082, 298] width 9 height 9
drag, startPoint x: 1093, startPoint y: 301, endPoint x: 1099, endPoint y: 303, distance: 6.3
click at [1093, 302] on button "Select Production Method" at bounding box center [1173, 298] width 161 height 13
click at [1109, 313] on div "Conventional" at bounding box center [1173, 311] width 152 height 6
click at [1416, 728] on button "Complete Section" at bounding box center [1441, 732] width 80 height 16
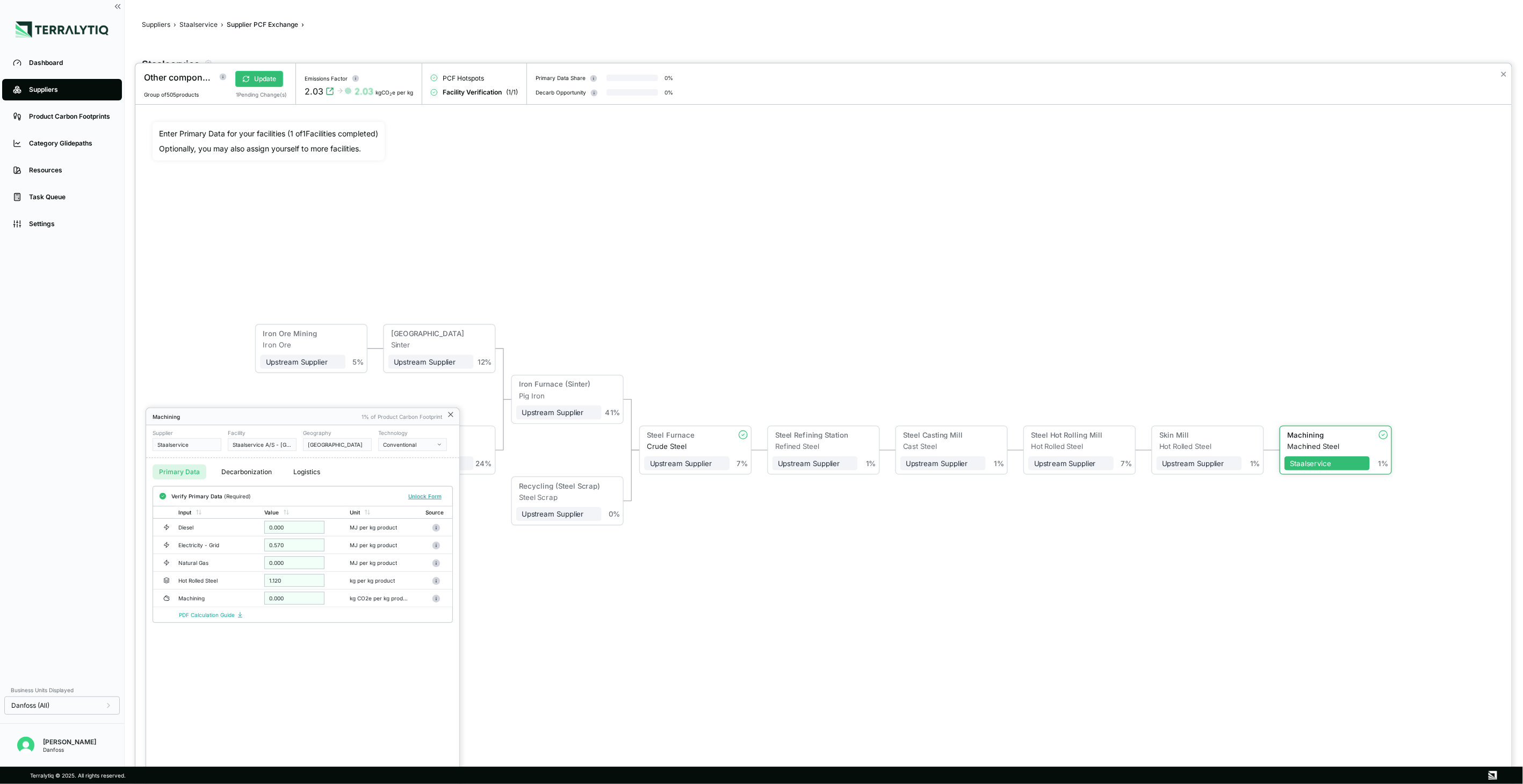
click at [446, 417] on icon at bounding box center [451, 415] width 9 height 9
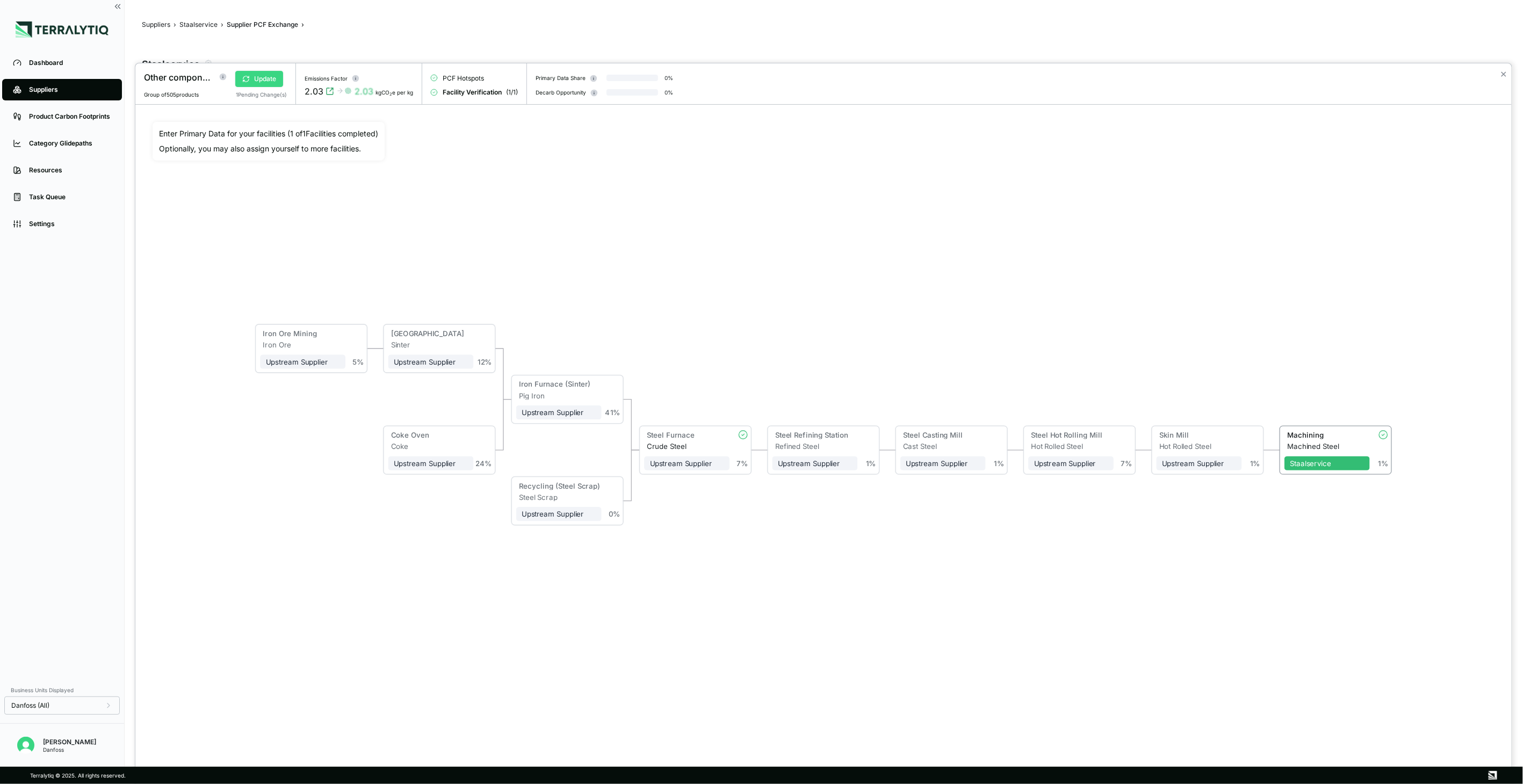
click at [264, 81] on button "Update" at bounding box center [259, 79] width 48 height 16
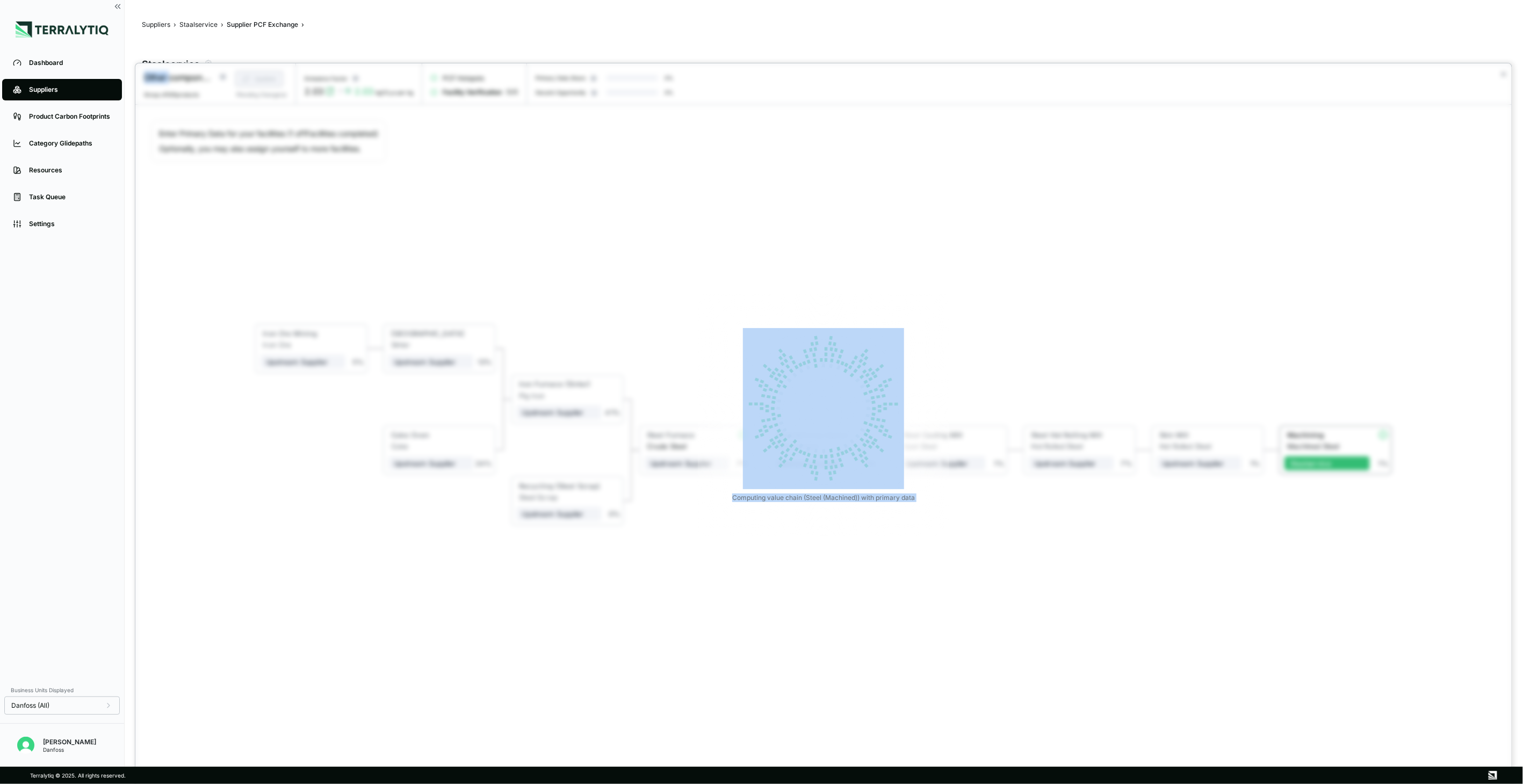
click at [497, 229] on div "Computing value chain (Steel (Machined)) with primary data" at bounding box center [823, 415] width 1376 height 703
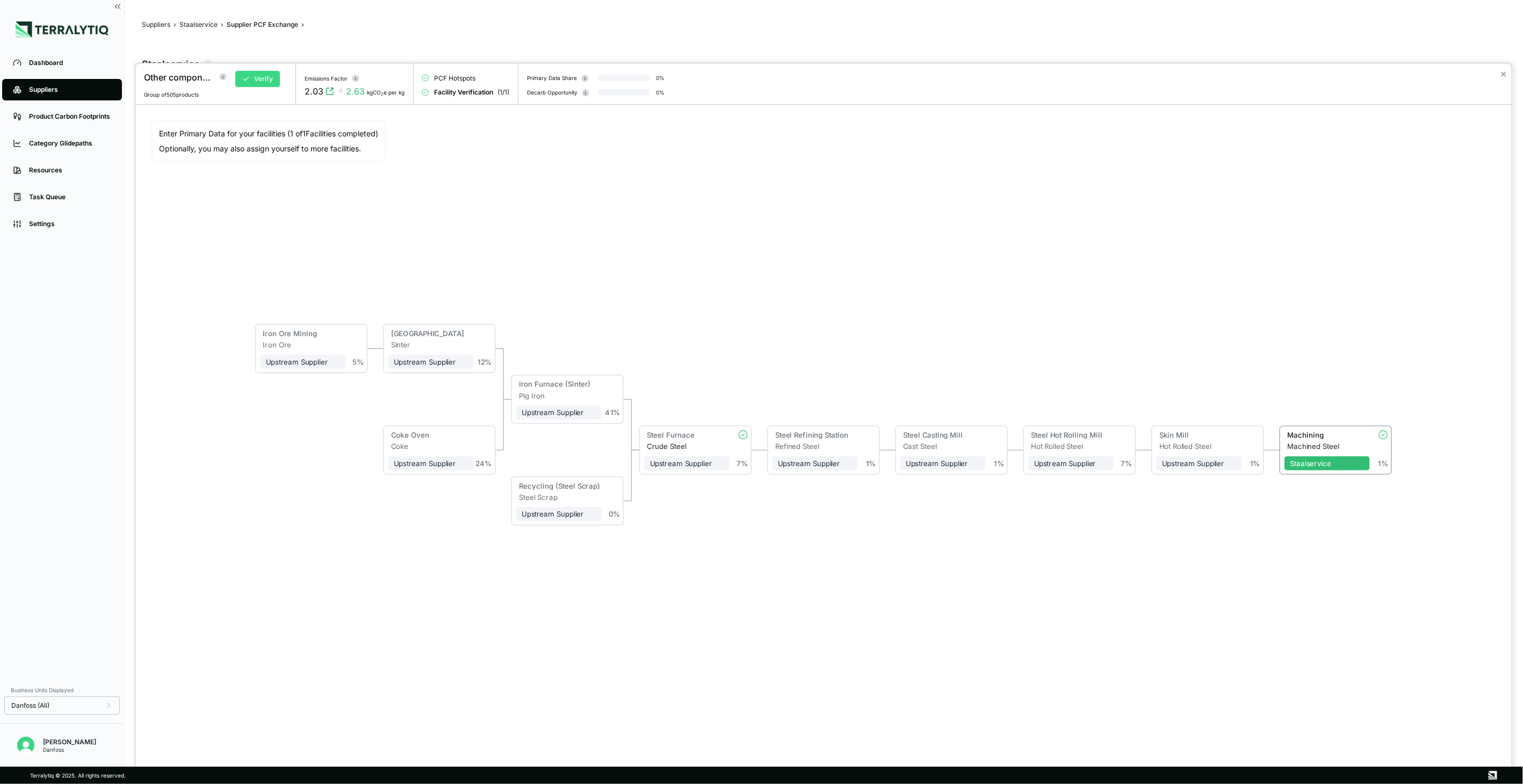
click at [256, 85] on button "Verify" at bounding box center [257, 79] width 45 height 16
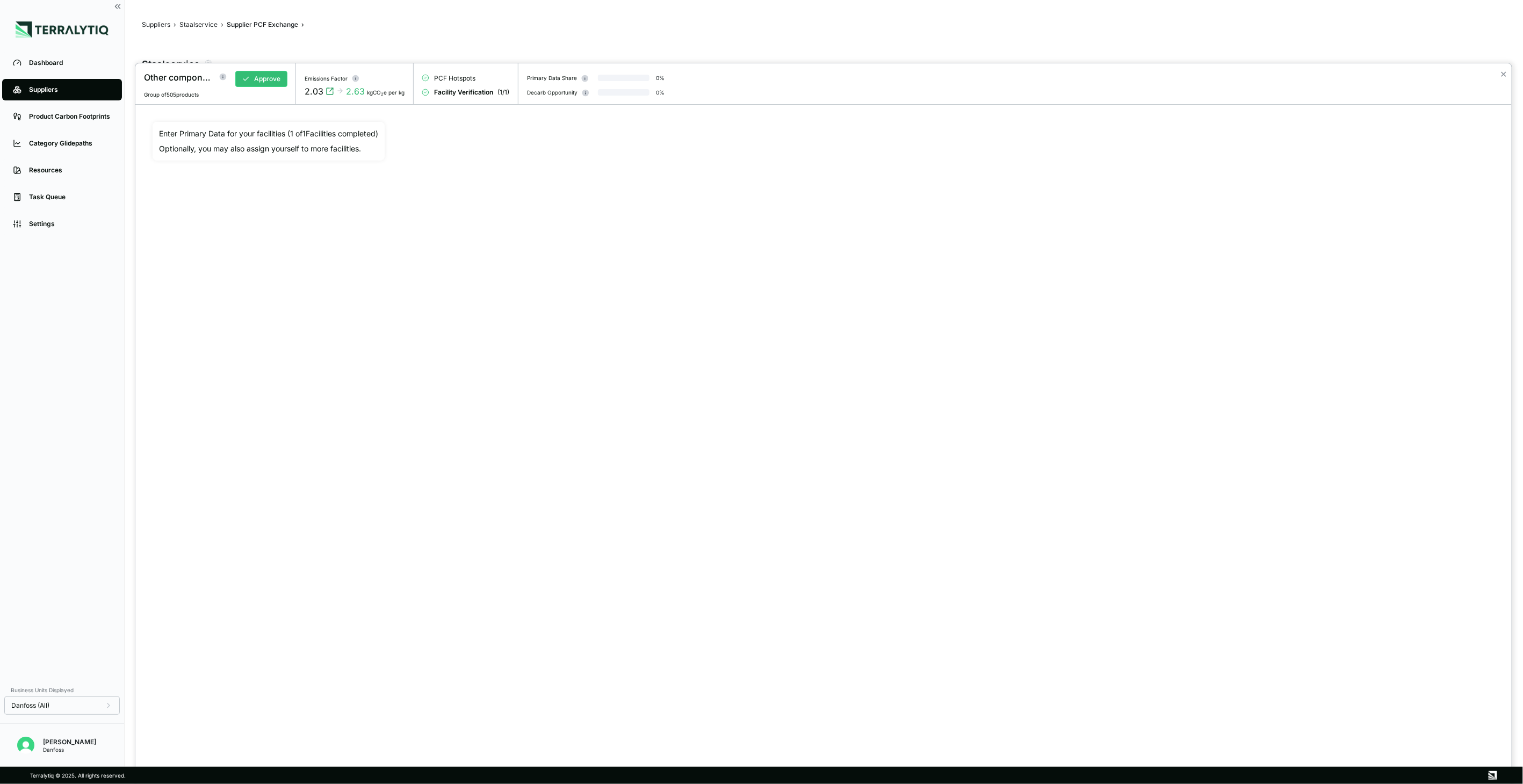
drag, startPoint x: 256, startPoint y: 273, endPoint x: 16, endPoint y: 796, distance: 575.4
click at [16, 783] on html "Dashboard Suppliers Product Carbon Footprints Category Glidepaths Resources Tas…" at bounding box center [761, 392] width 1523 height 784
click at [274, 81] on button "Approve" at bounding box center [261, 79] width 52 height 16
click at [265, 79] on button "Approve" at bounding box center [261, 79] width 52 height 16
click at [271, 82] on button "Approve" at bounding box center [261, 79] width 52 height 16
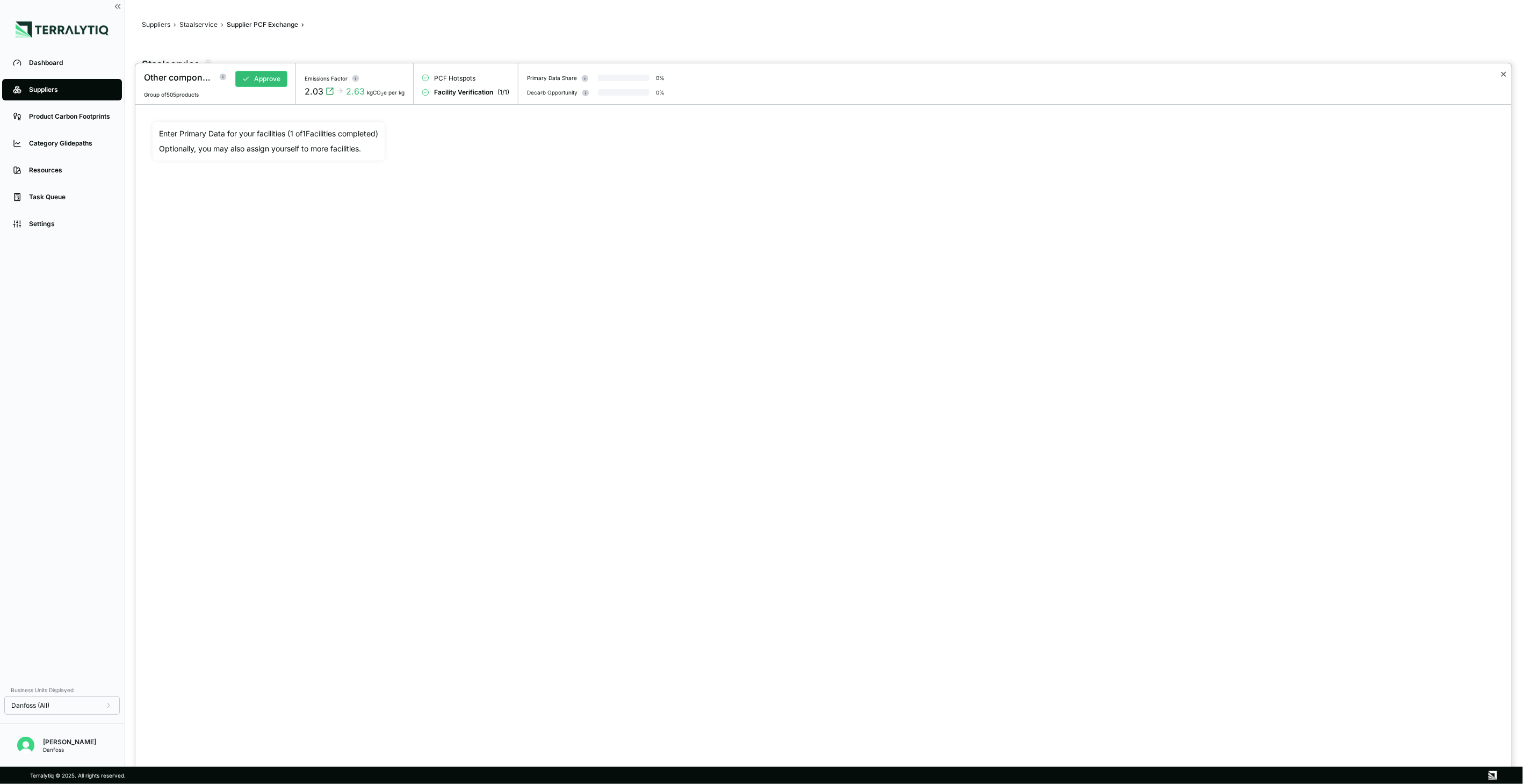
click at [1505, 74] on button "✕" at bounding box center [1504, 74] width 7 height 13
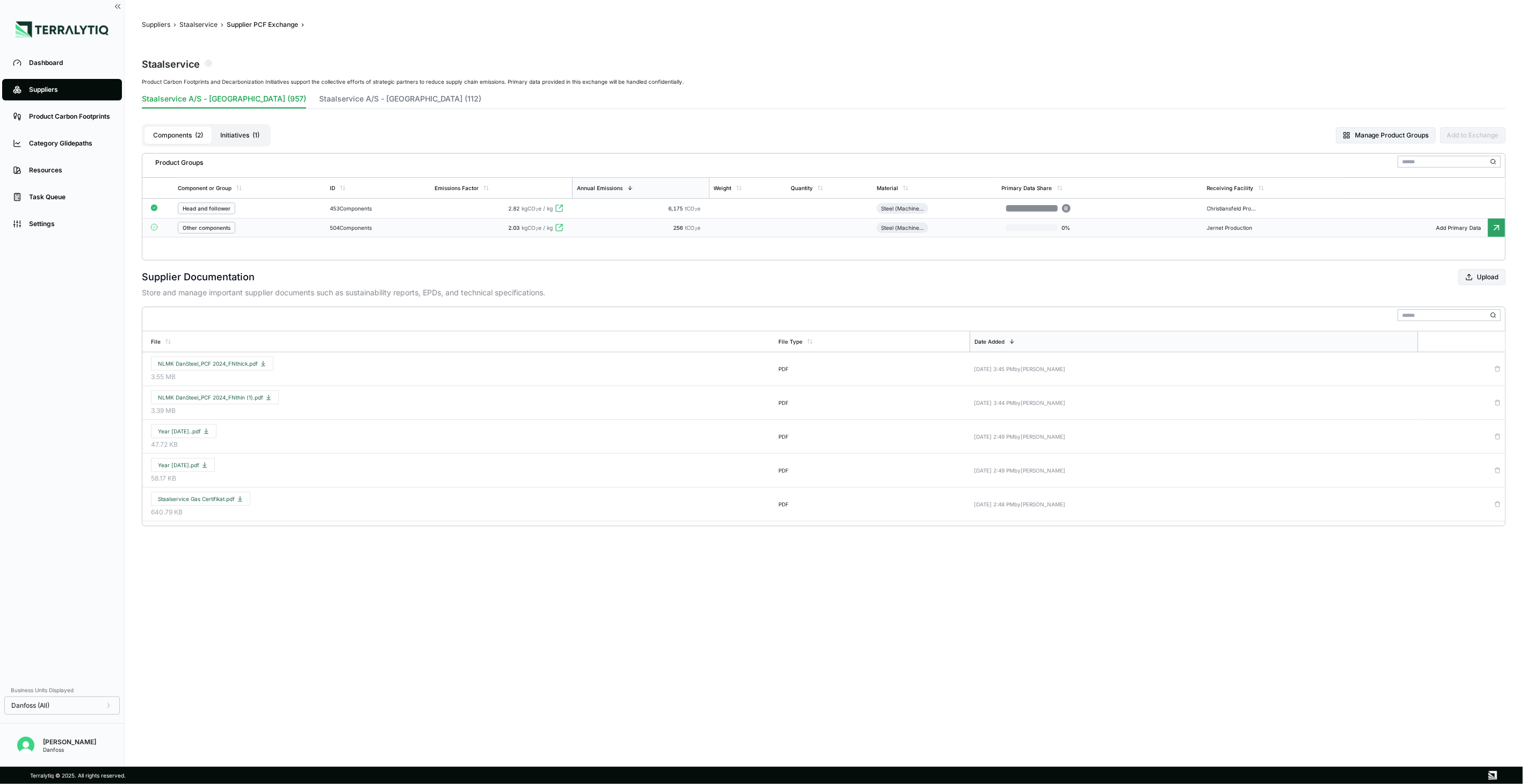
click at [346, 230] on div "504 Components" at bounding box center [377, 227] width 96 height 6
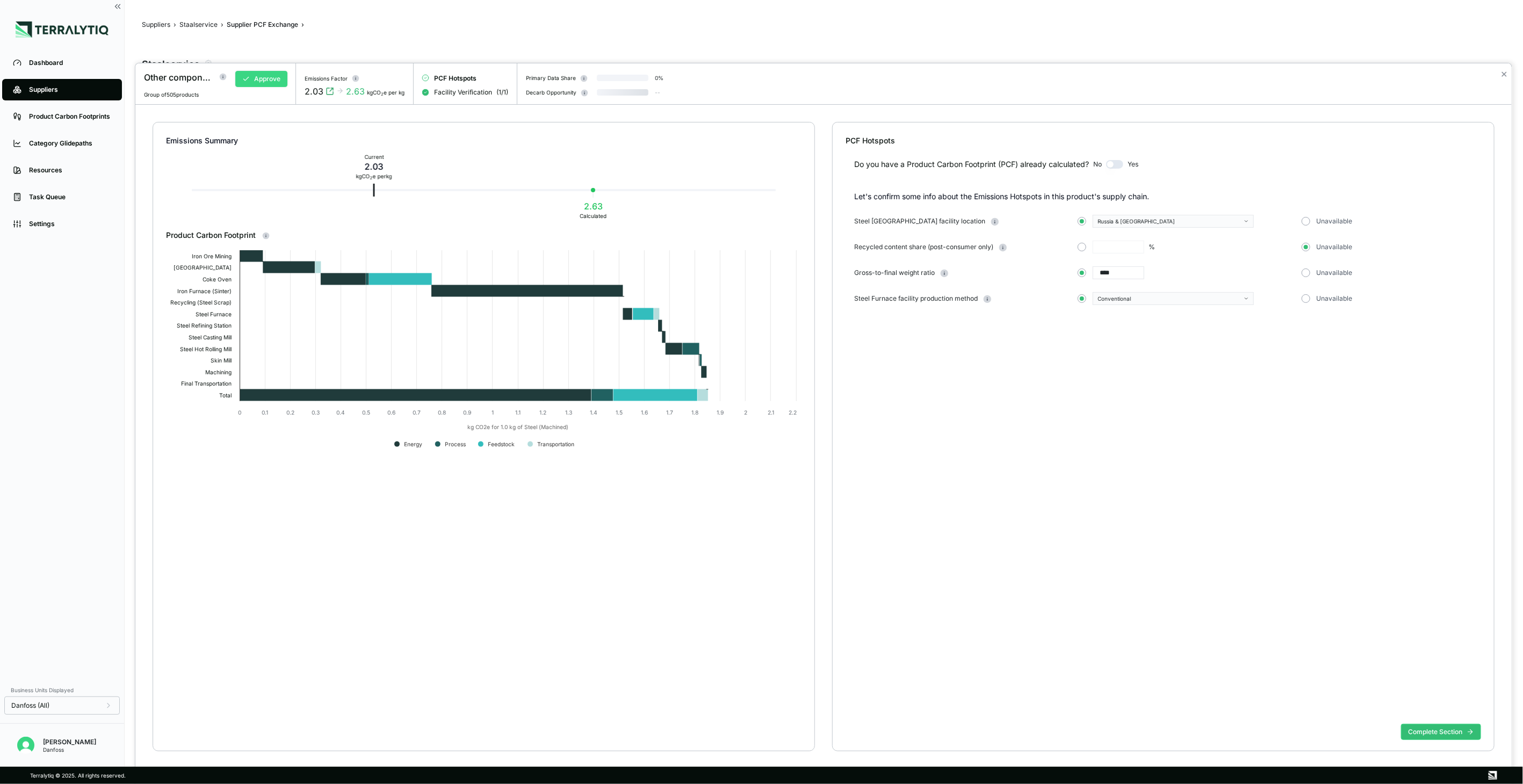
click at [275, 86] on button "Approve" at bounding box center [261, 79] width 52 height 16
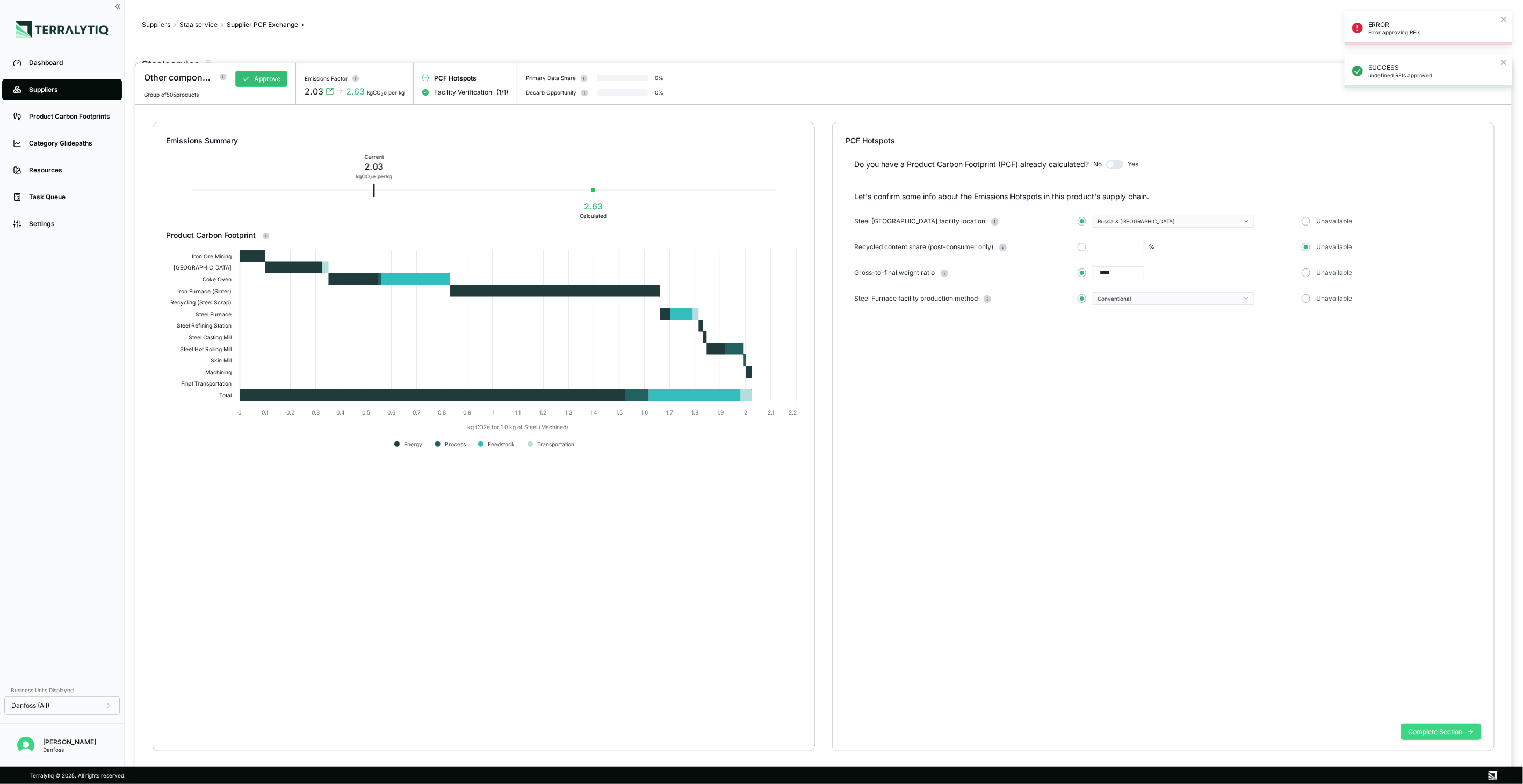
click at [1462, 733] on button "Complete Section" at bounding box center [1441, 732] width 80 height 16
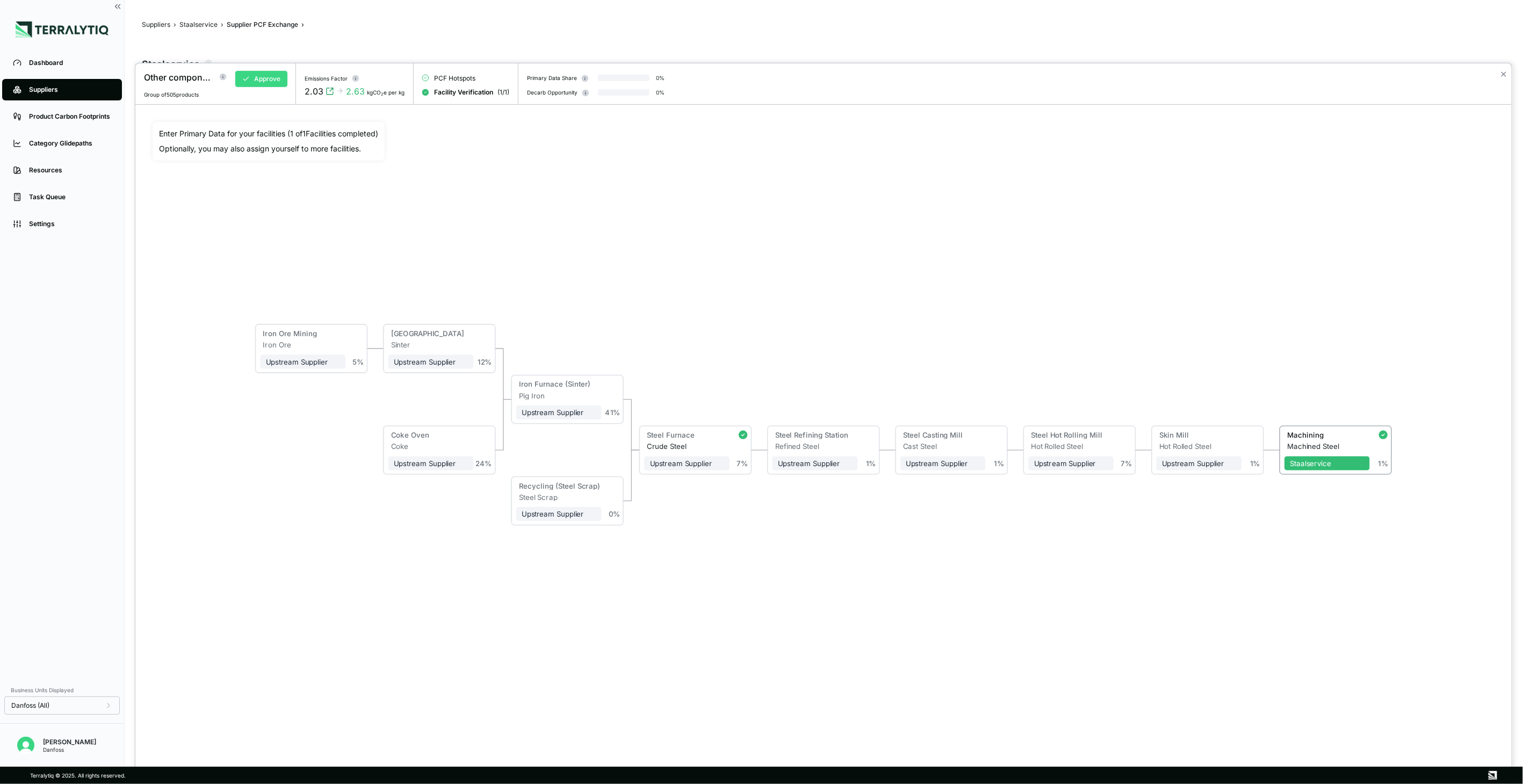
click at [264, 77] on button "Approve" at bounding box center [261, 79] width 52 height 16
click at [1500, 73] on button "✕" at bounding box center [1504, 74] width 7 height 13
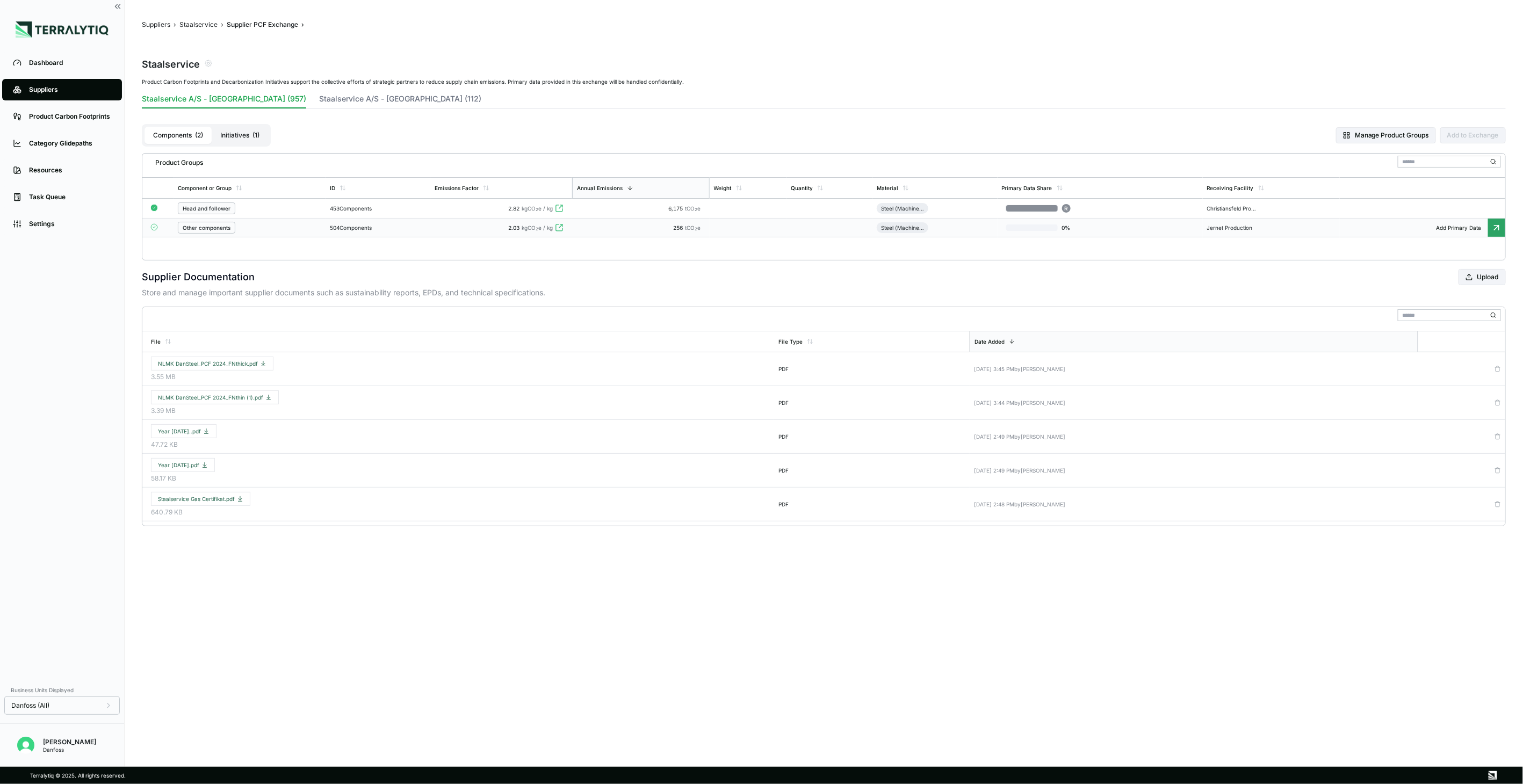
click at [236, 132] on button "Initiatives ( 1 )" at bounding box center [240, 135] width 56 height 17
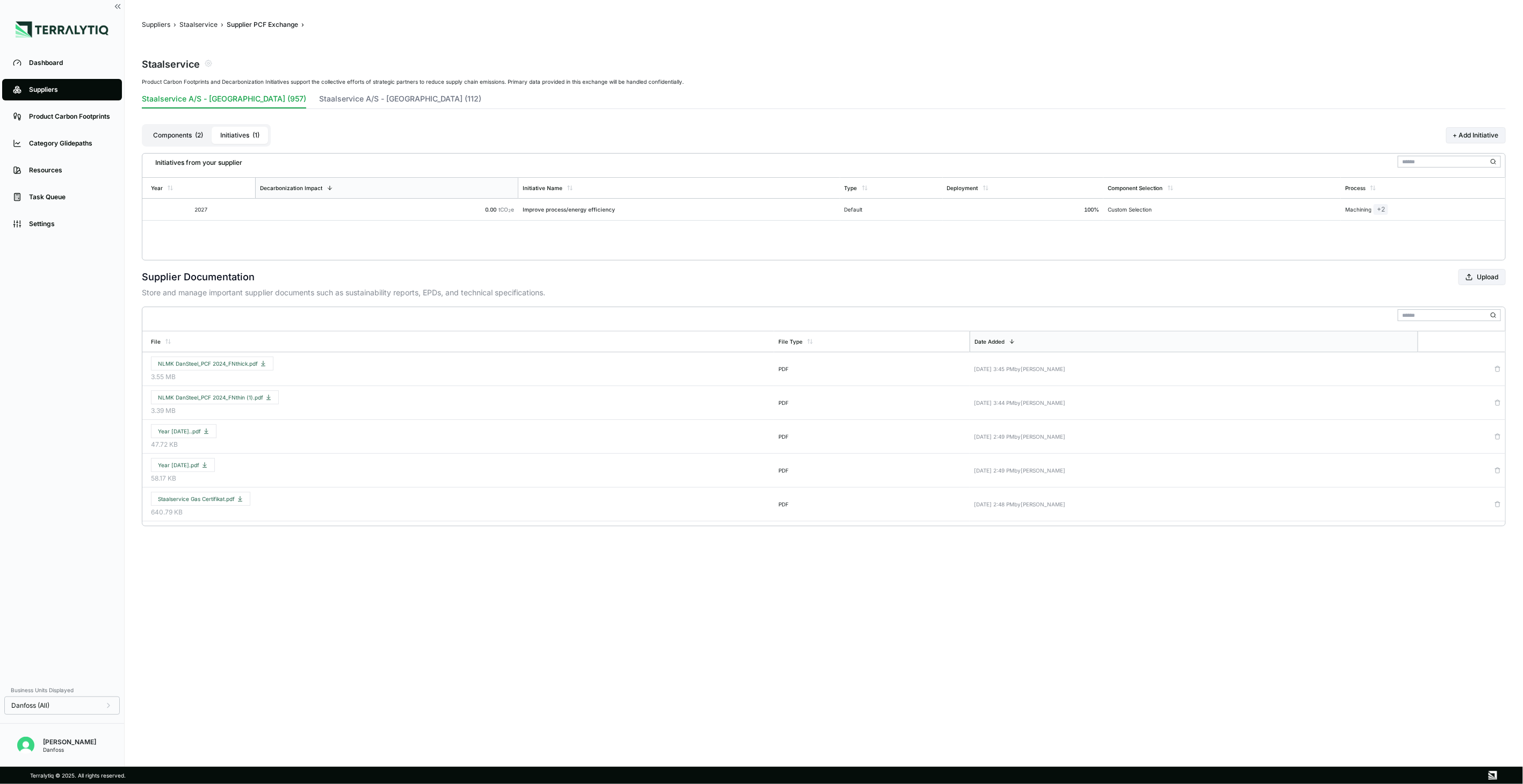
click at [199, 131] on span "( 2 )" at bounding box center [199, 135] width 8 height 9
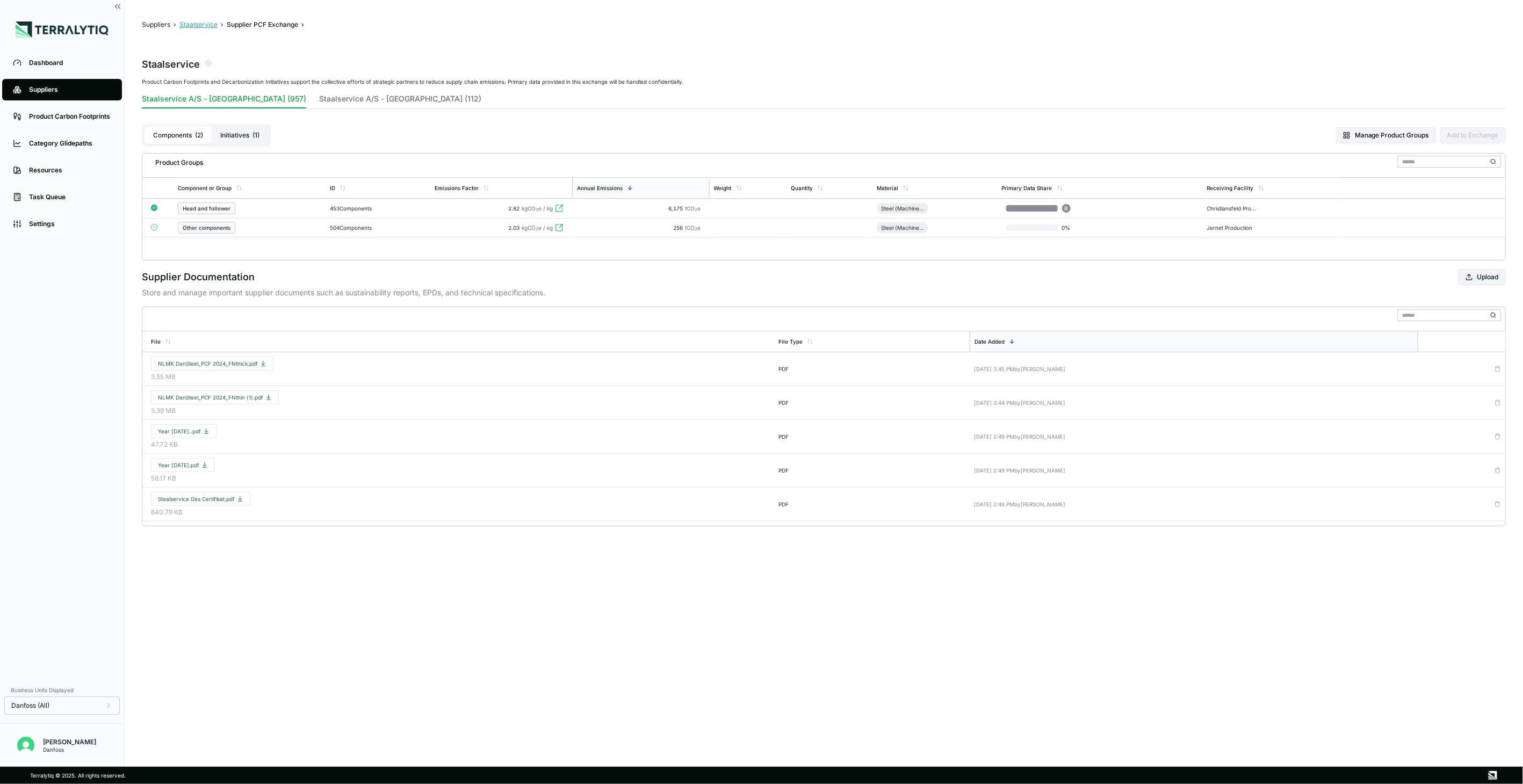
click at [203, 23] on button "Staalservice" at bounding box center [198, 25] width 38 height 9
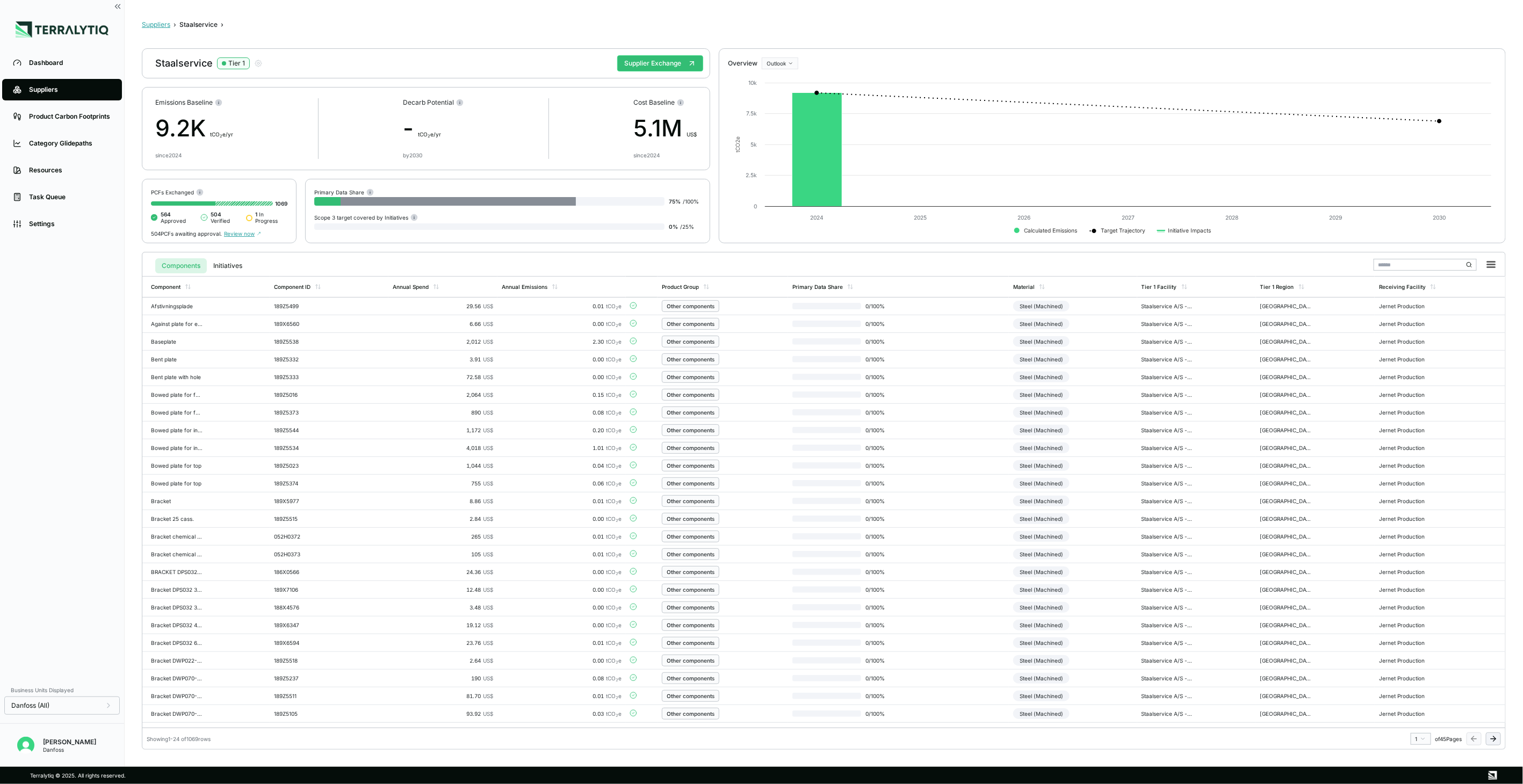
click at [164, 26] on button "Suppliers" at bounding box center [155, 25] width 28 height 9
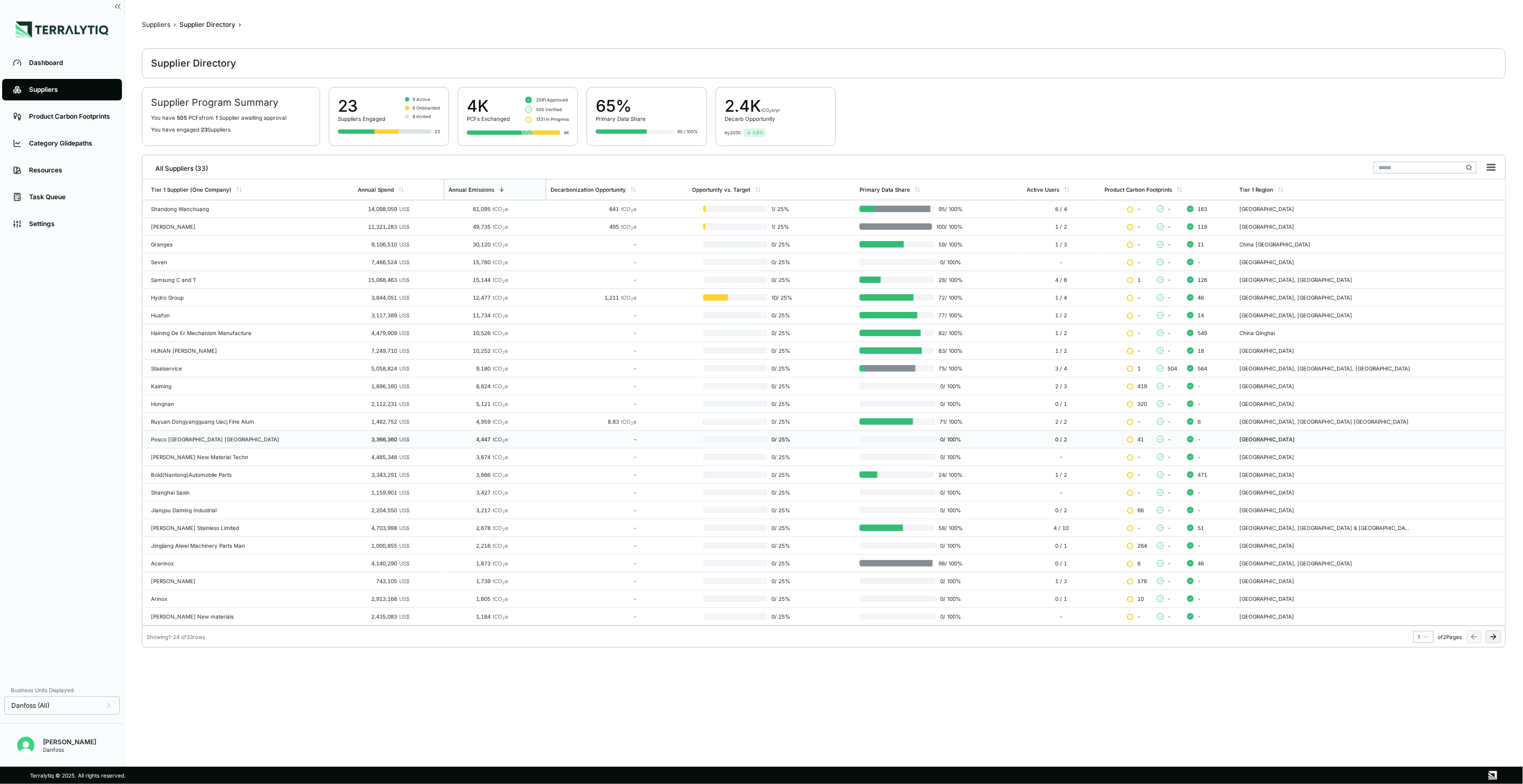
click at [244, 444] on td "Posco [GEOGRAPHIC_DATA] [GEOGRAPHIC_DATA]" at bounding box center [248, 439] width 211 height 18
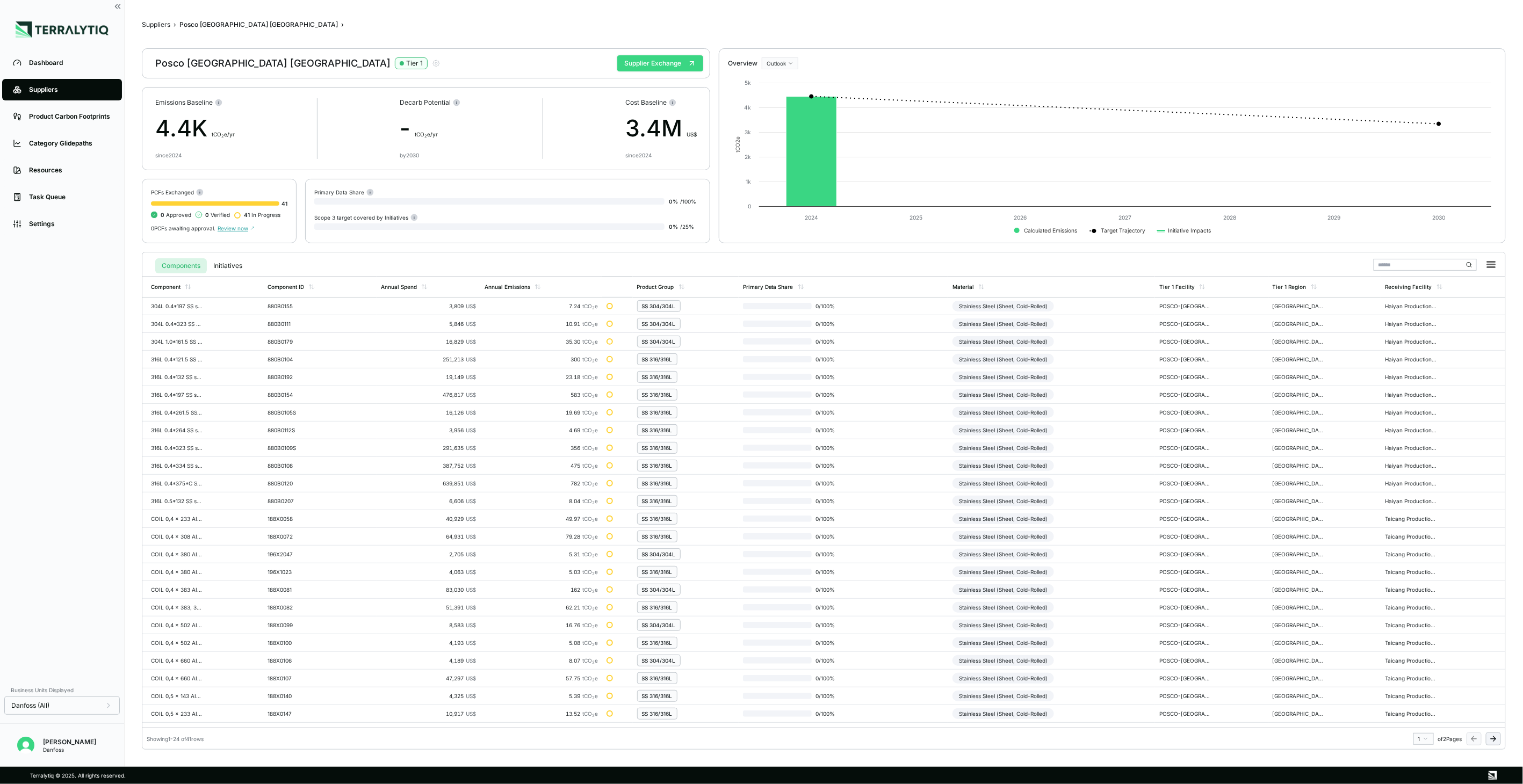
click at [653, 65] on button "Supplier Exchange" at bounding box center [660, 63] width 86 height 16
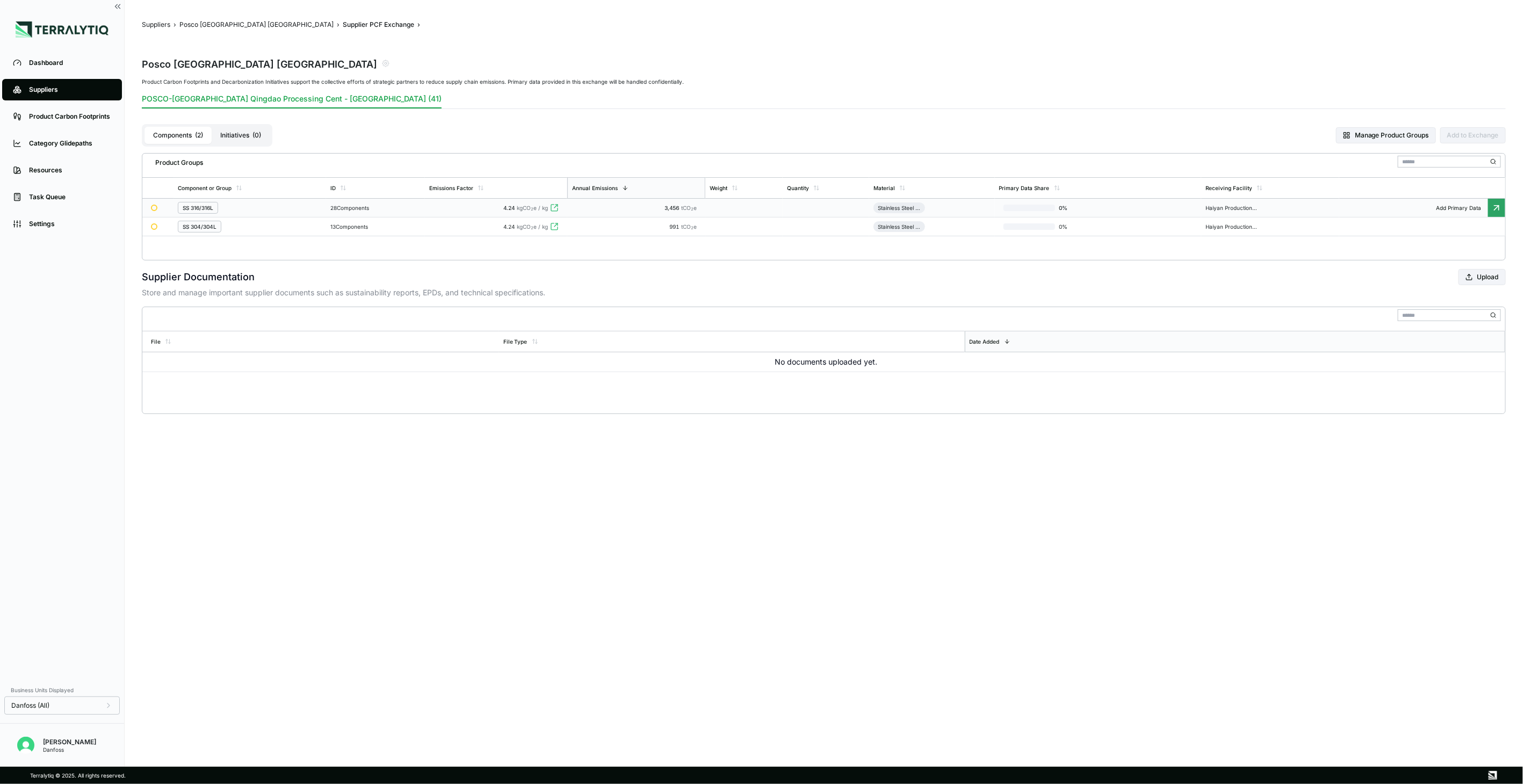
click at [379, 212] on td "28 Components" at bounding box center [376, 208] width 99 height 19
click at [379, 212] on body "Dashboard Suppliers Product Carbon Footprints Category Glidepaths Resources Tas…" at bounding box center [761, 392] width 1523 height 784
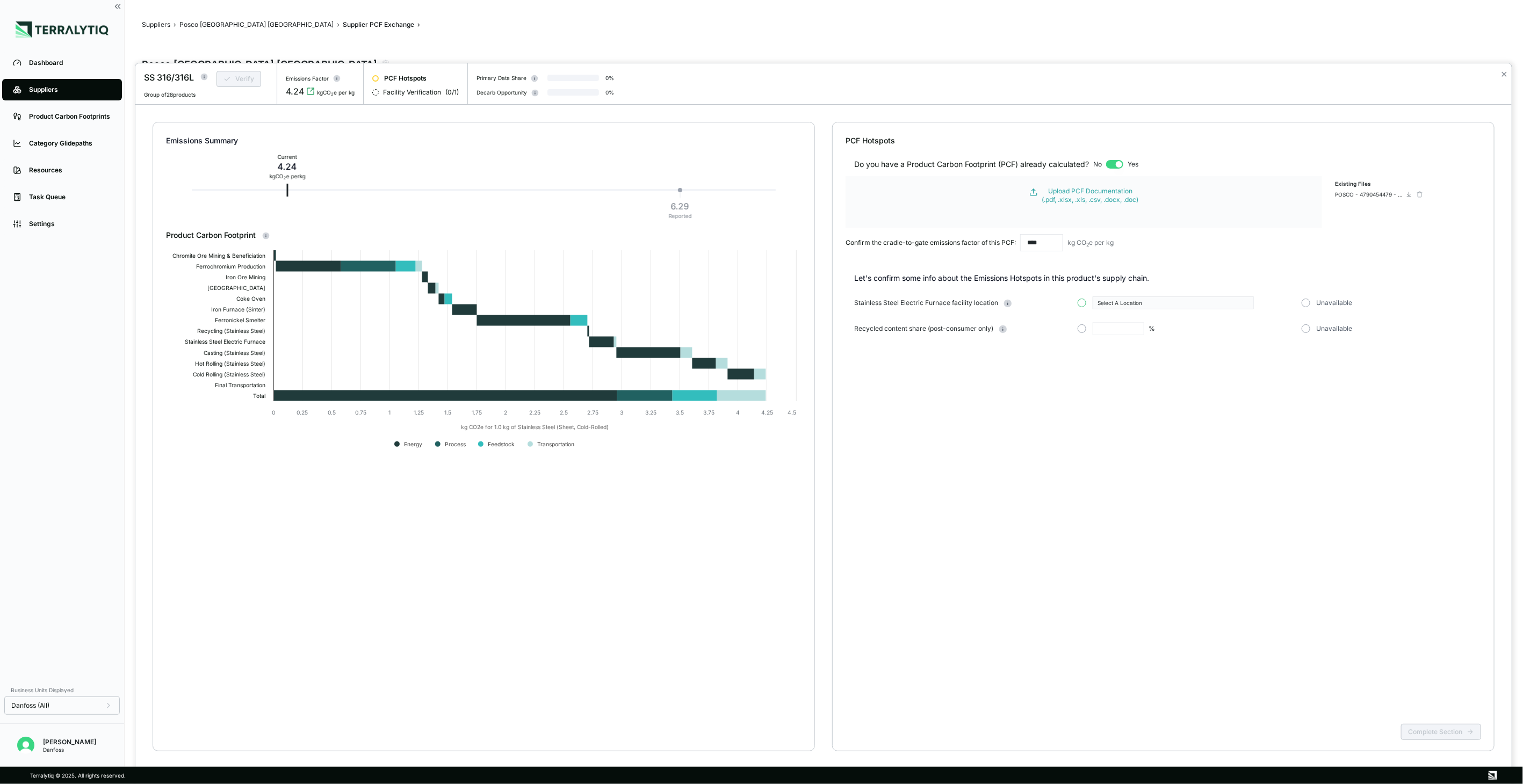
click at [1085, 305] on button "button" at bounding box center [1082, 303] width 9 height 9
click at [1186, 300] on div "Select A Location" at bounding box center [1169, 303] width 144 height 6
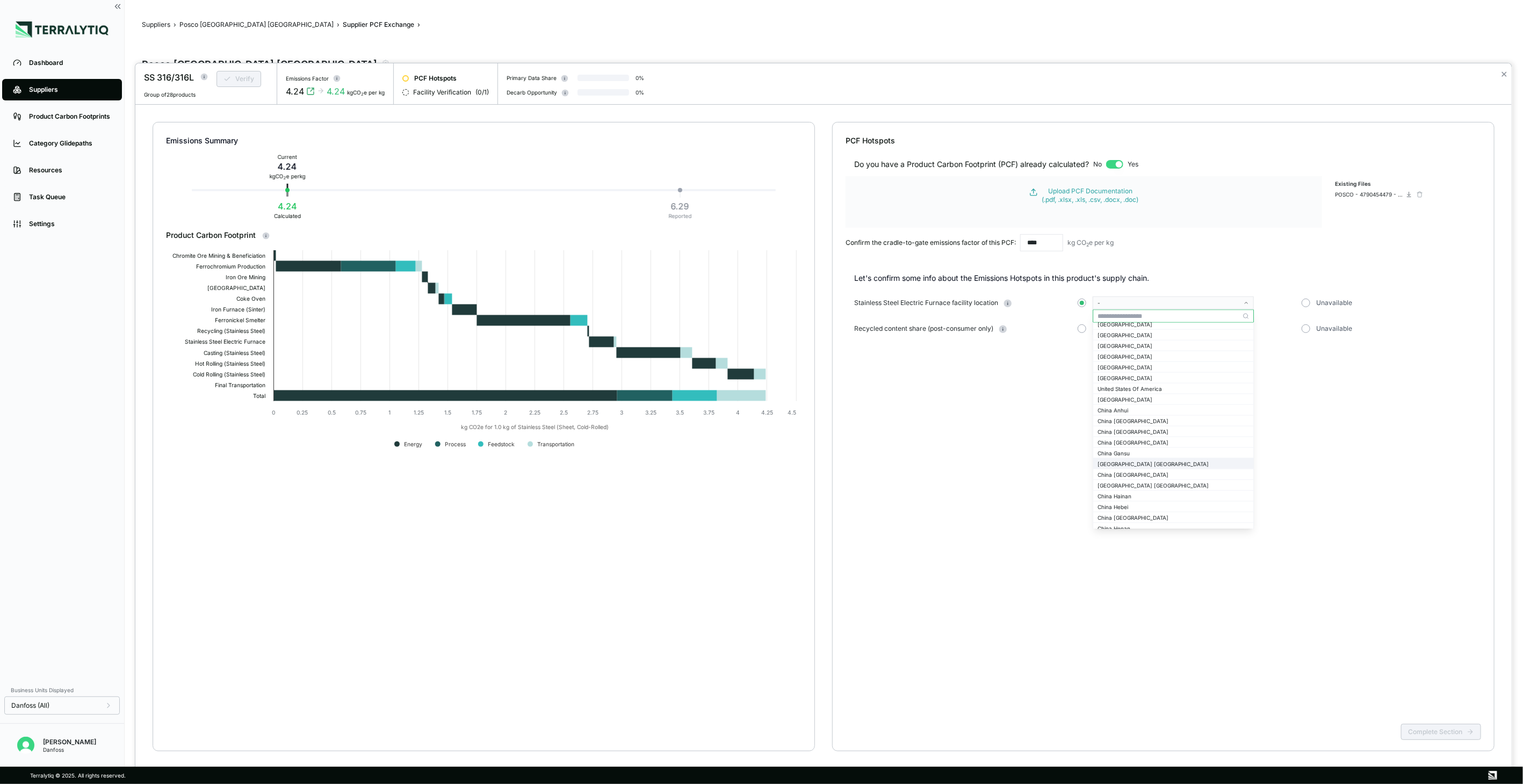
scroll to position [935, 0]
click at [1127, 467] on div "China [GEOGRAPHIC_DATA]" at bounding box center [1173, 466] width 152 height 6
click at [1083, 325] on button "button" at bounding box center [1082, 328] width 9 height 9
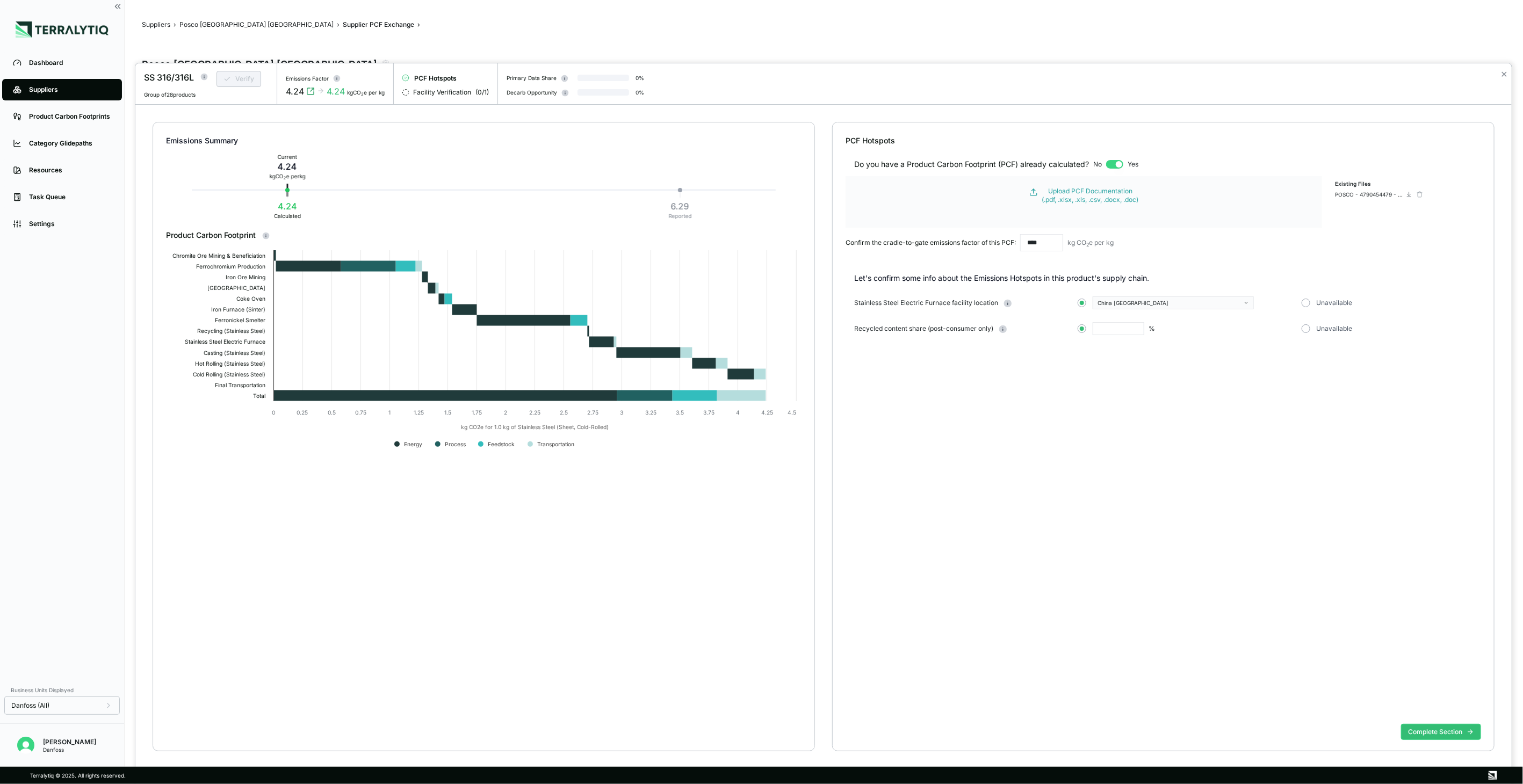
click at [1136, 333] on input "text" at bounding box center [1119, 328] width 51 height 13
click at [1126, 373] on div "Do you have a Product Carbon Footprint (PCF) already calculated? No Yes Upload …" at bounding box center [1162, 432] width 635 height 573
click at [328, 32] on div at bounding box center [761, 392] width 1523 height 784
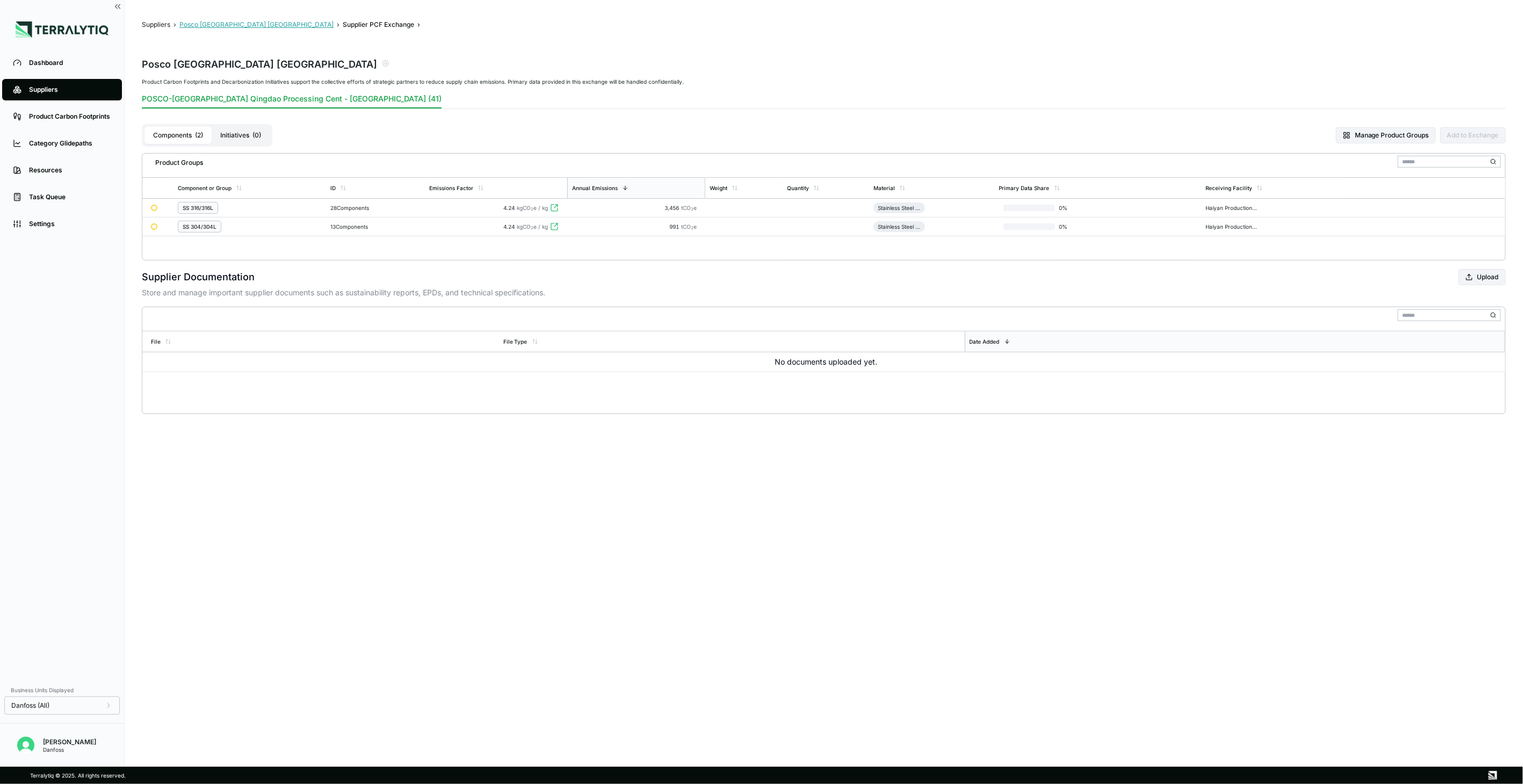
click at [223, 26] on button "Posco [GEOGRAPHIC_DATA] [GEOGRAPHIC_DATA]" at bounding box center [256, 25] width 154 height 9
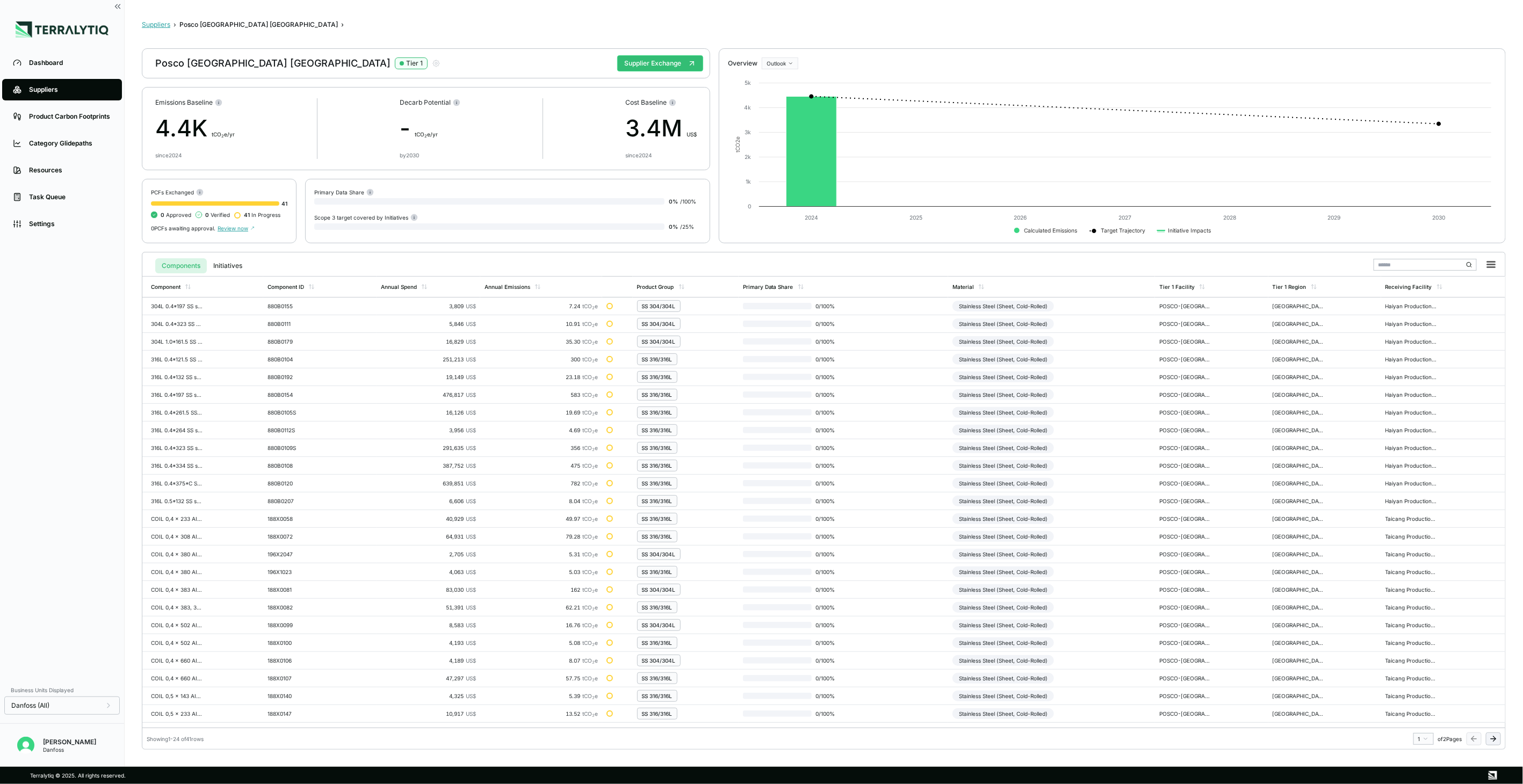
click at [146, 24] on button "Suppliers" at bounding box center [155, 25] width 28 height 9
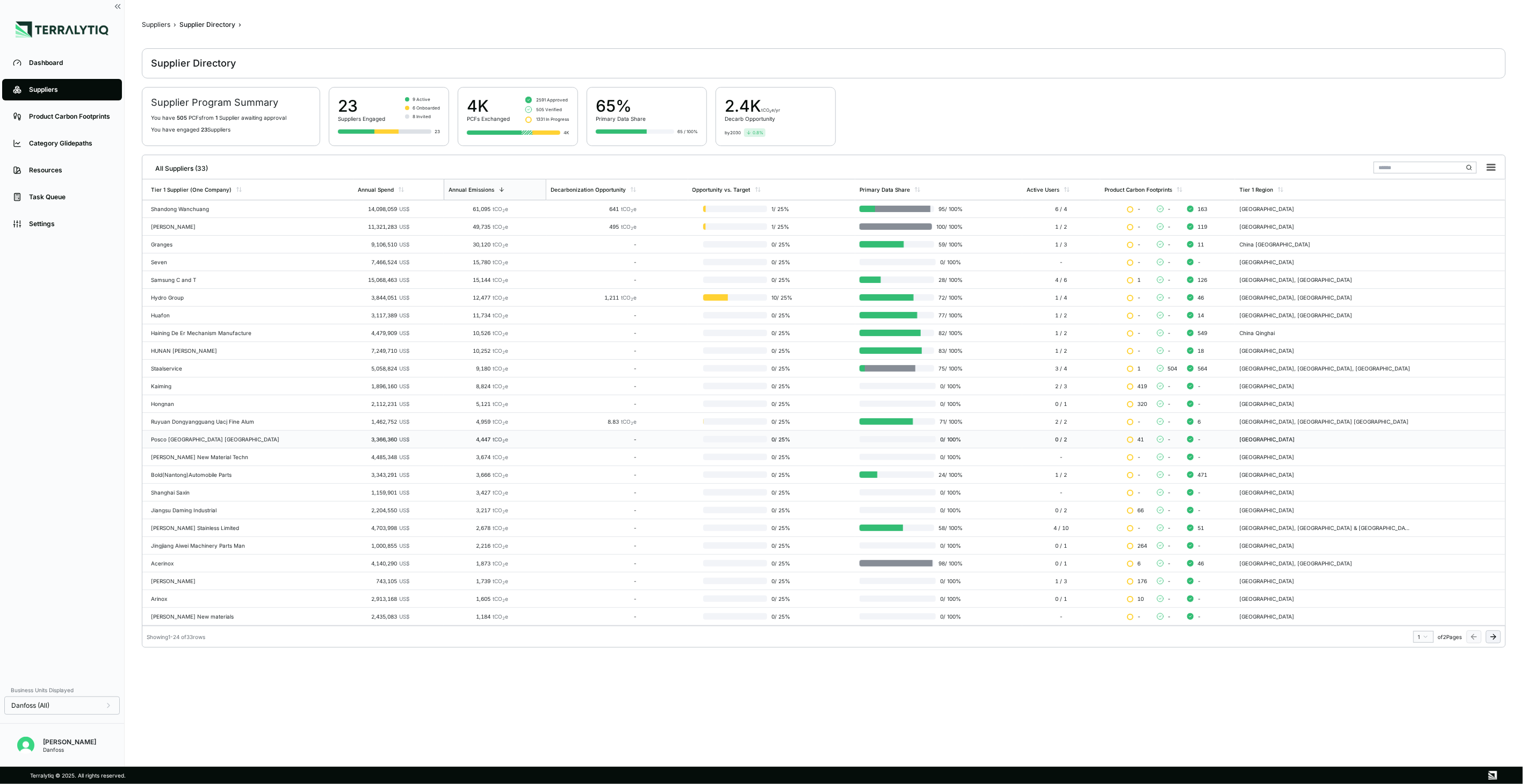
click at [288, 440] on div "Posco [GEOGRAPHIC_DATA] [GEOGRAPHIC_DATA]" at bounding box center [250, 439] width 198 height 6
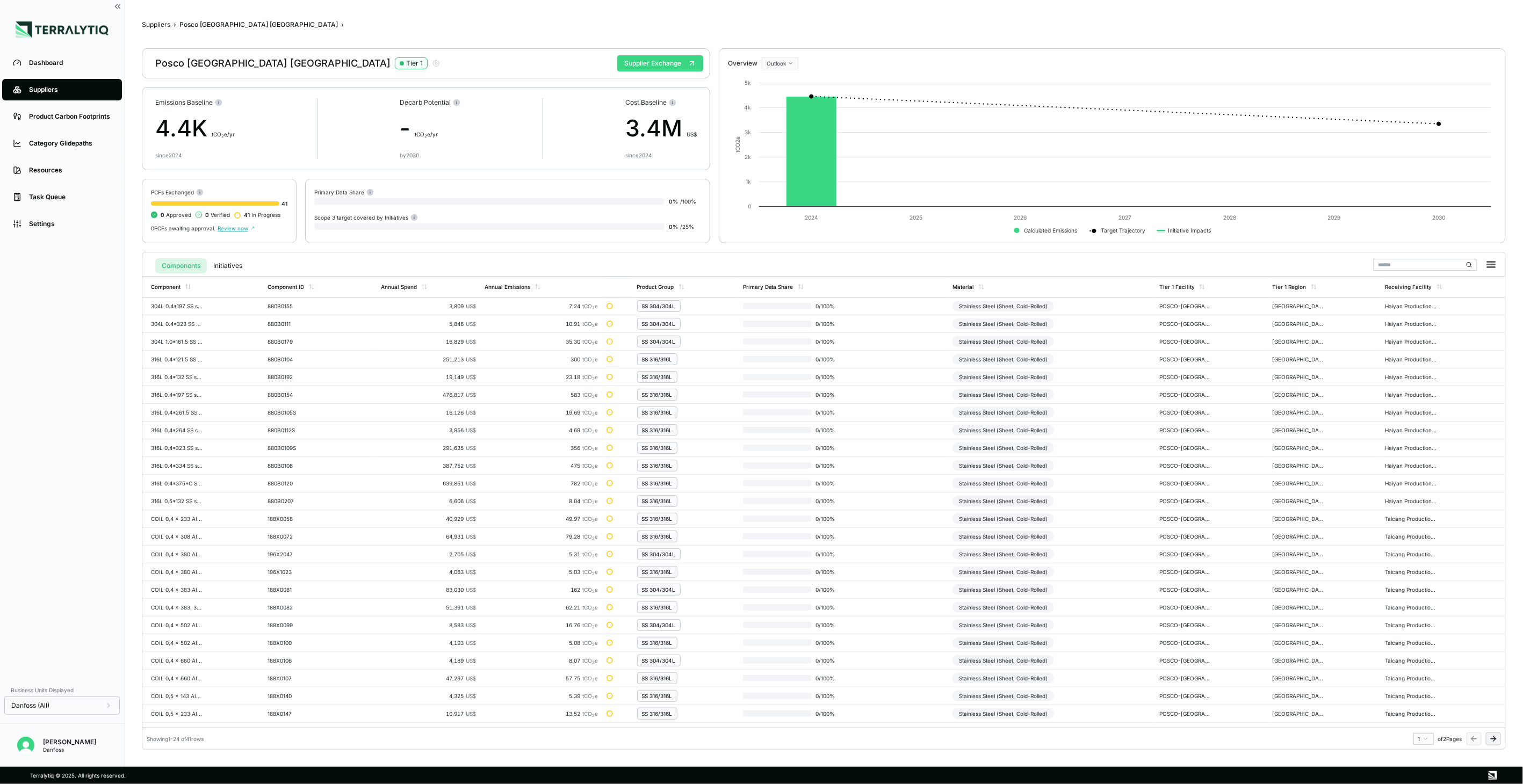
click at [666, 56] on button "Supplier Exchange" at bounding box center [660, 63] width 86 height 16
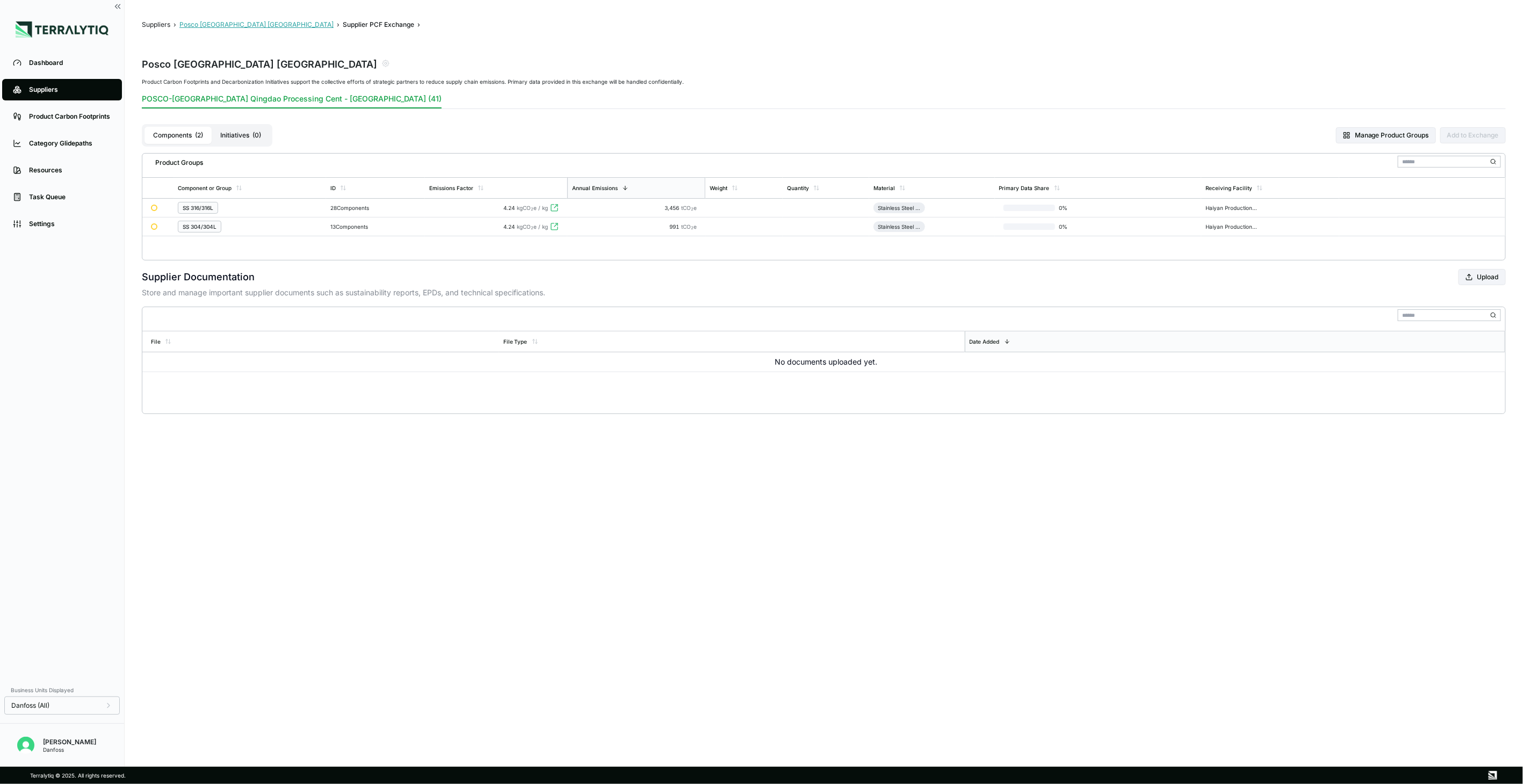
click at [201, 26] on button "Posco [GEOGRAPHIC_DATA] [GEOGRAPHIC_DATA]" at bounding box center [256, 25] width 154 height 9
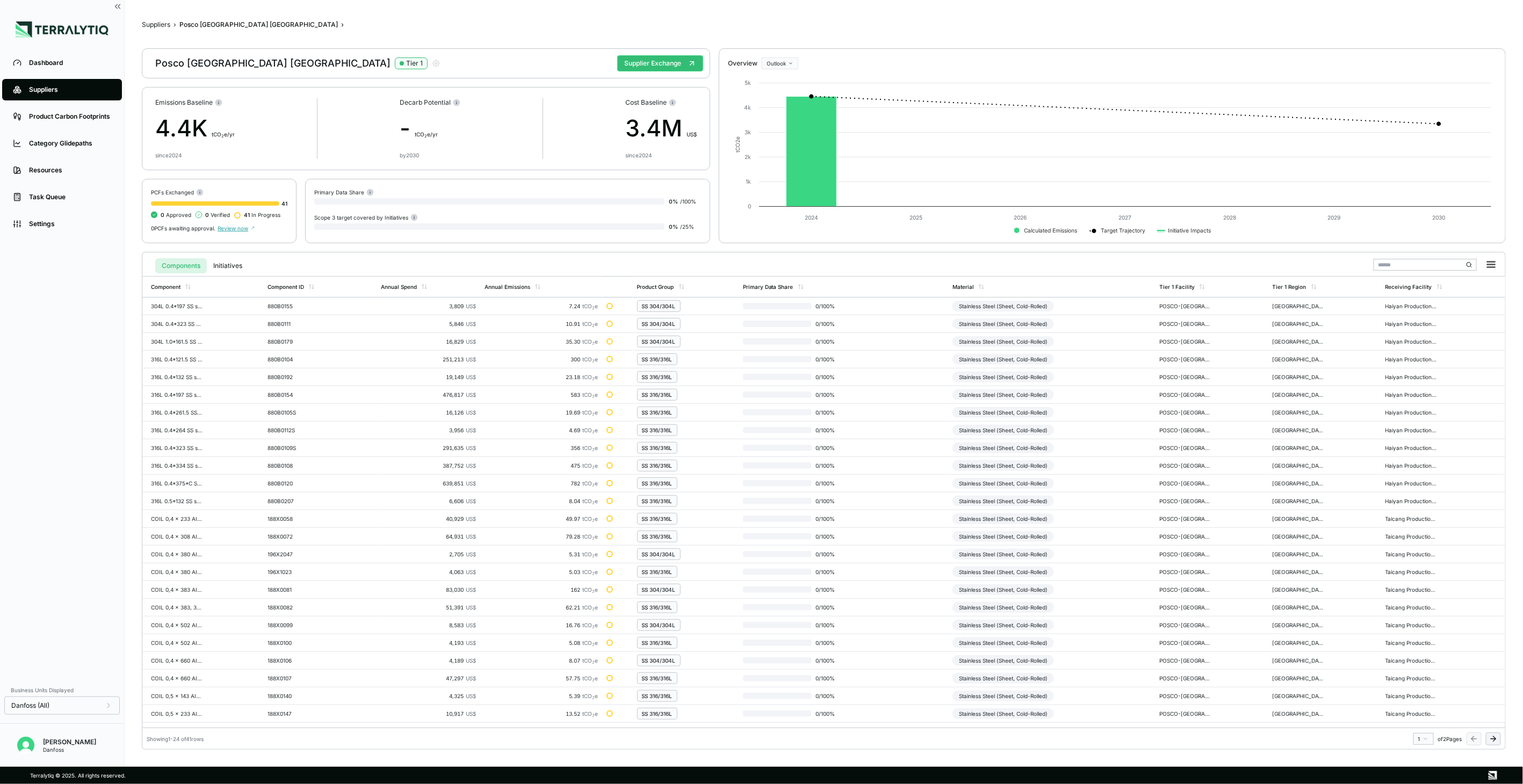
click at [132, 277] on main "Suppliers › Posco China Qingdao › Posco China Qingdao Tier 1 Supplier Exchange …" at bounding box center [824, 383] width 1398 height 766
click at [163, 22] on button "Suppliers" at bounding box center [155, 25] width 28 height 9
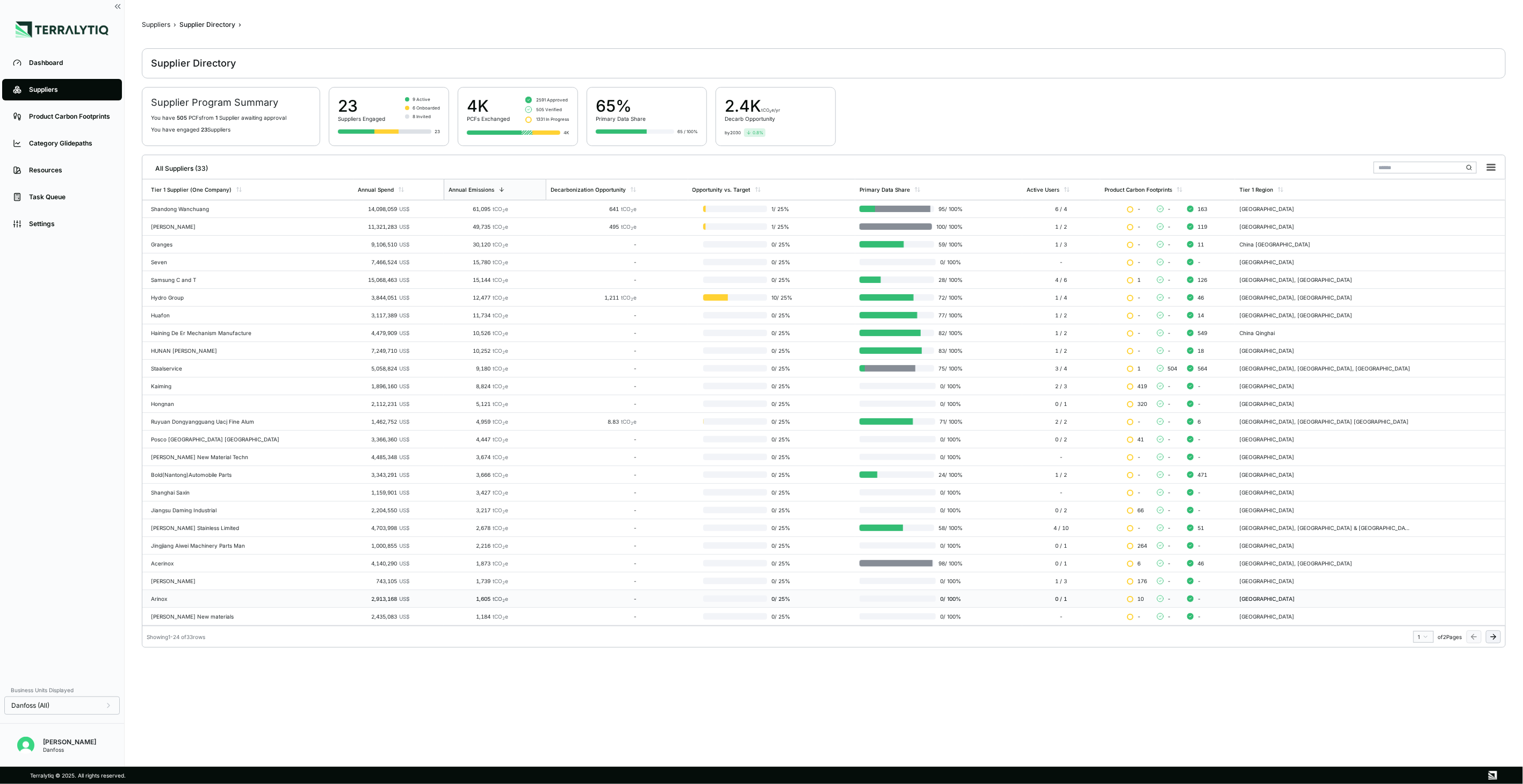
click at [237, 605] on td "Arinox" at bounding box center [248, 599] width 211 height 18
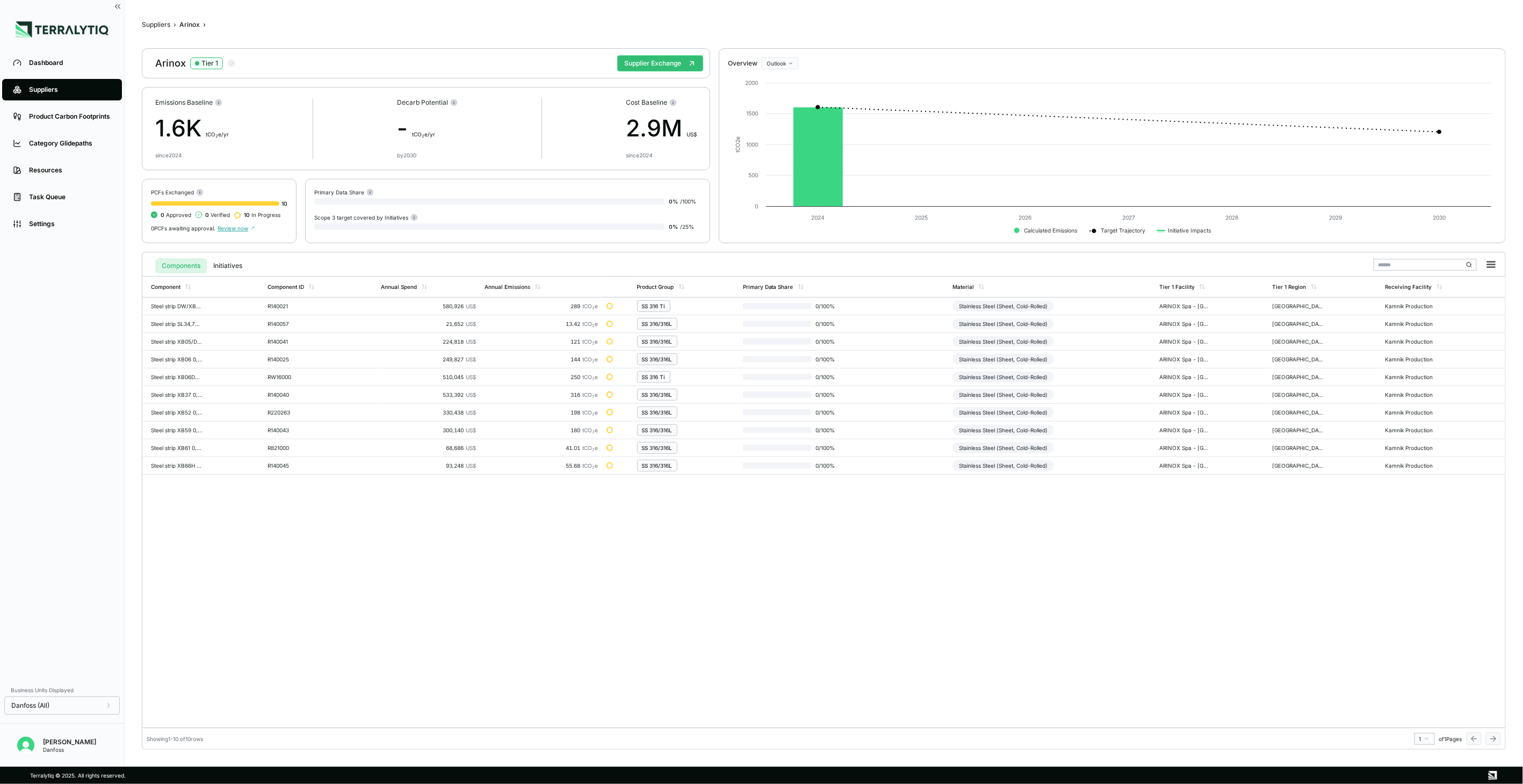
click at [659, 51] on div "Arinox Tier 1 Supplier Exchange" at bounding box center [426, 63] width 568 height 30
click at [656, 56] on button "Supplier Exchange" at bounding box center [660, 63] width 86 height 16
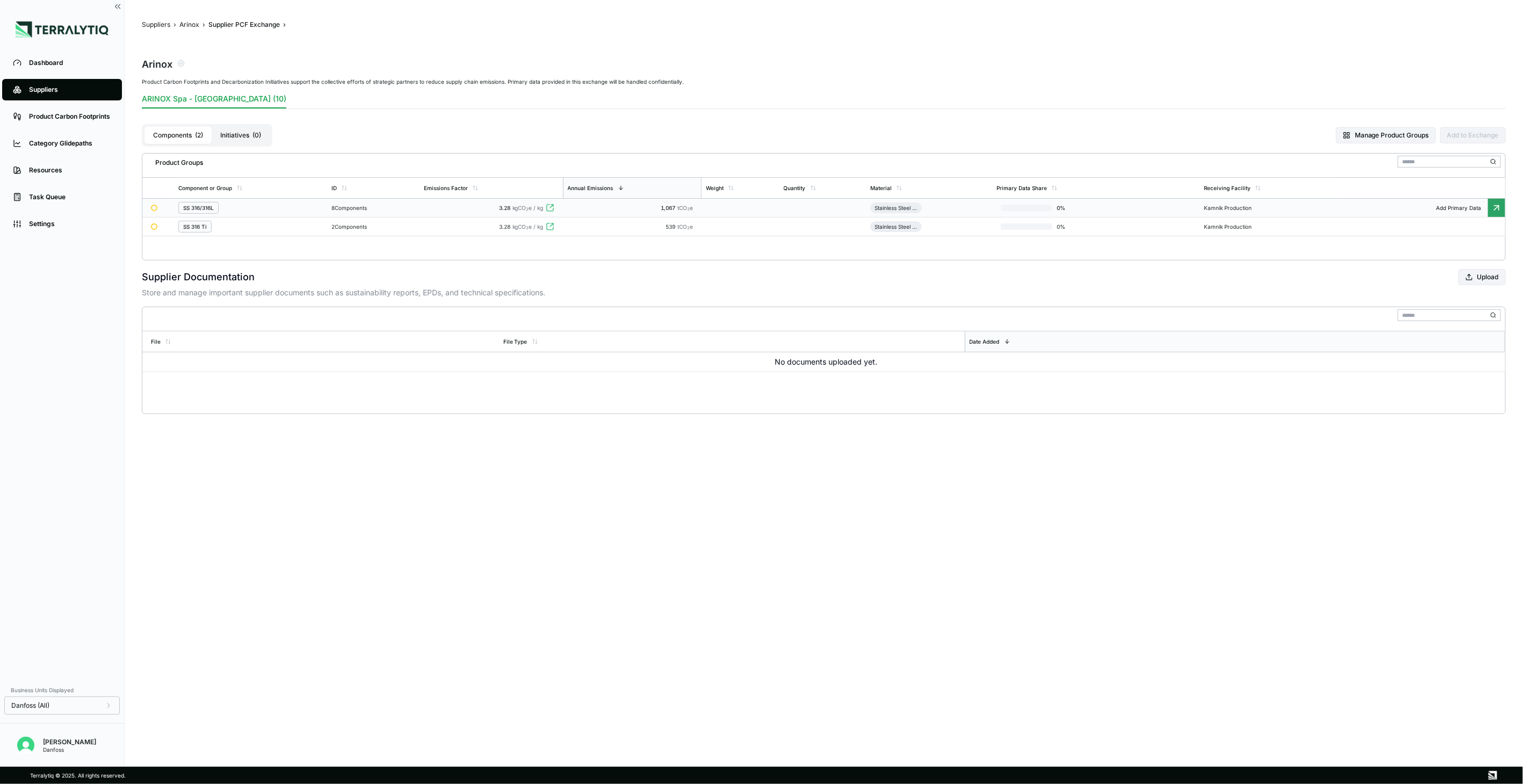
click at [587, 216] on td "1,067 tCO 2 e" at bounding box center [632, 208] width 139 height 19
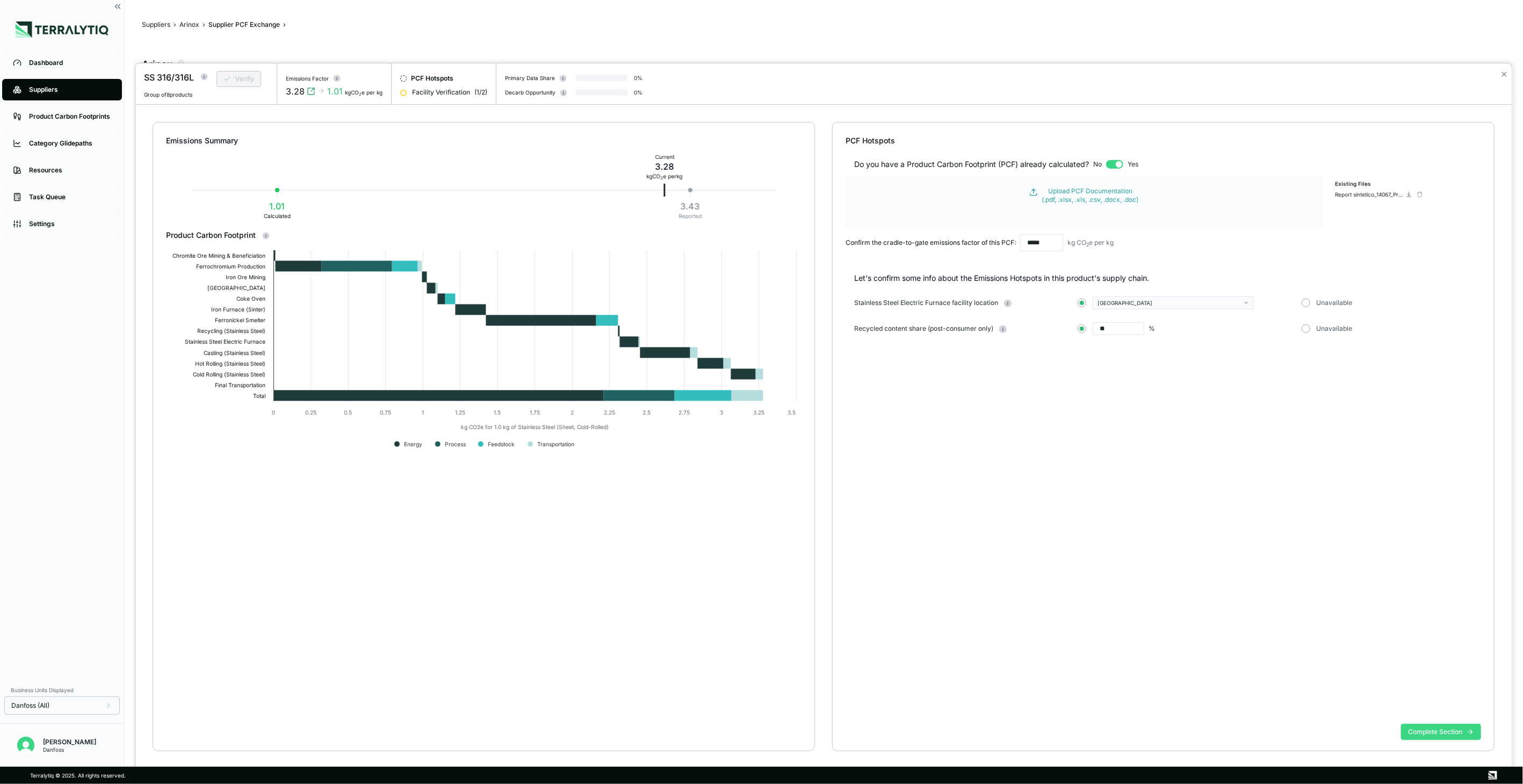
click at [1456, 734] on button "Complete Section" at bounding box center [1441, 732] width 80 height 16
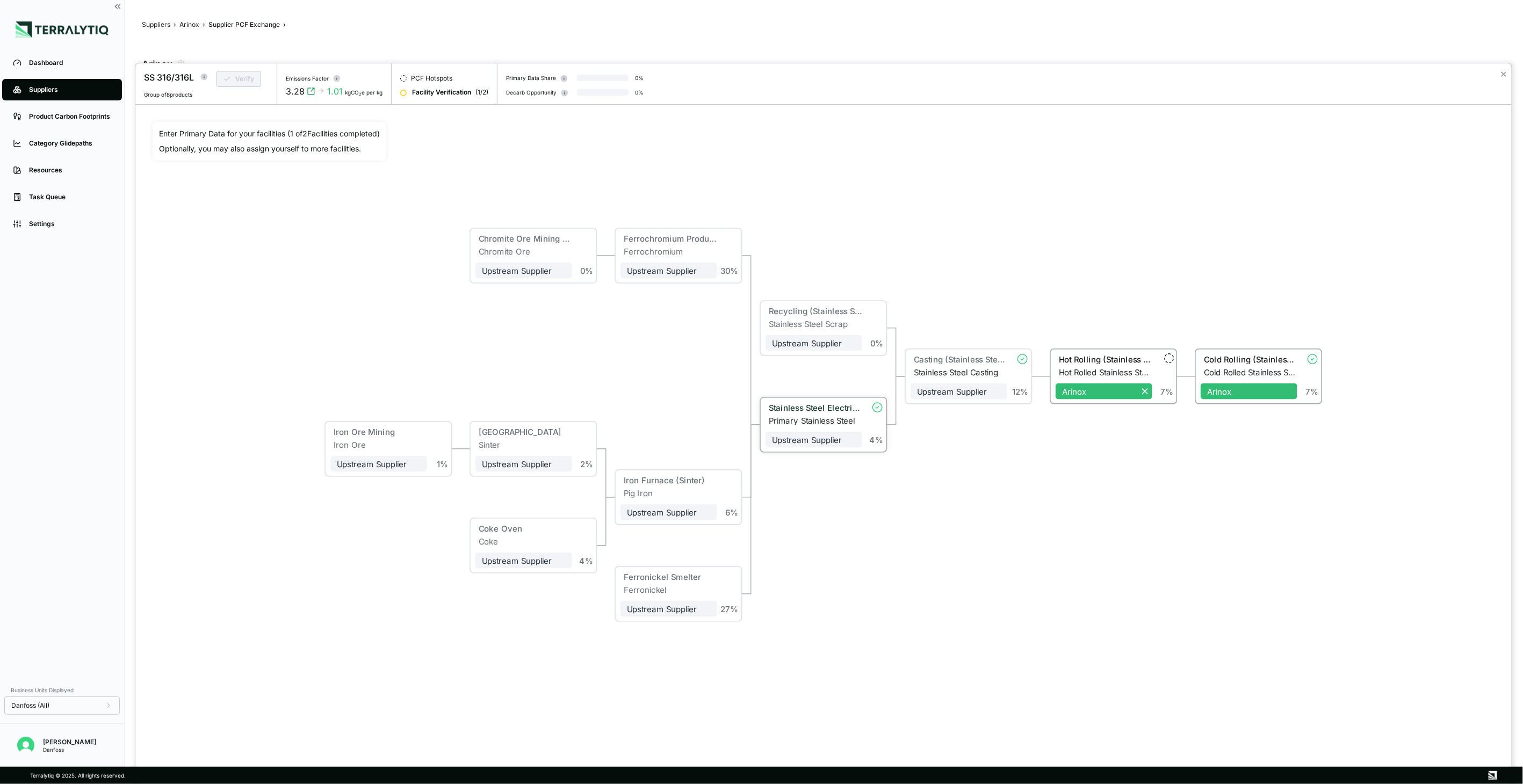
click at [777, 422] on div "Primary Stainless Steel" at bounding box center [815, 420] width 93 height 9
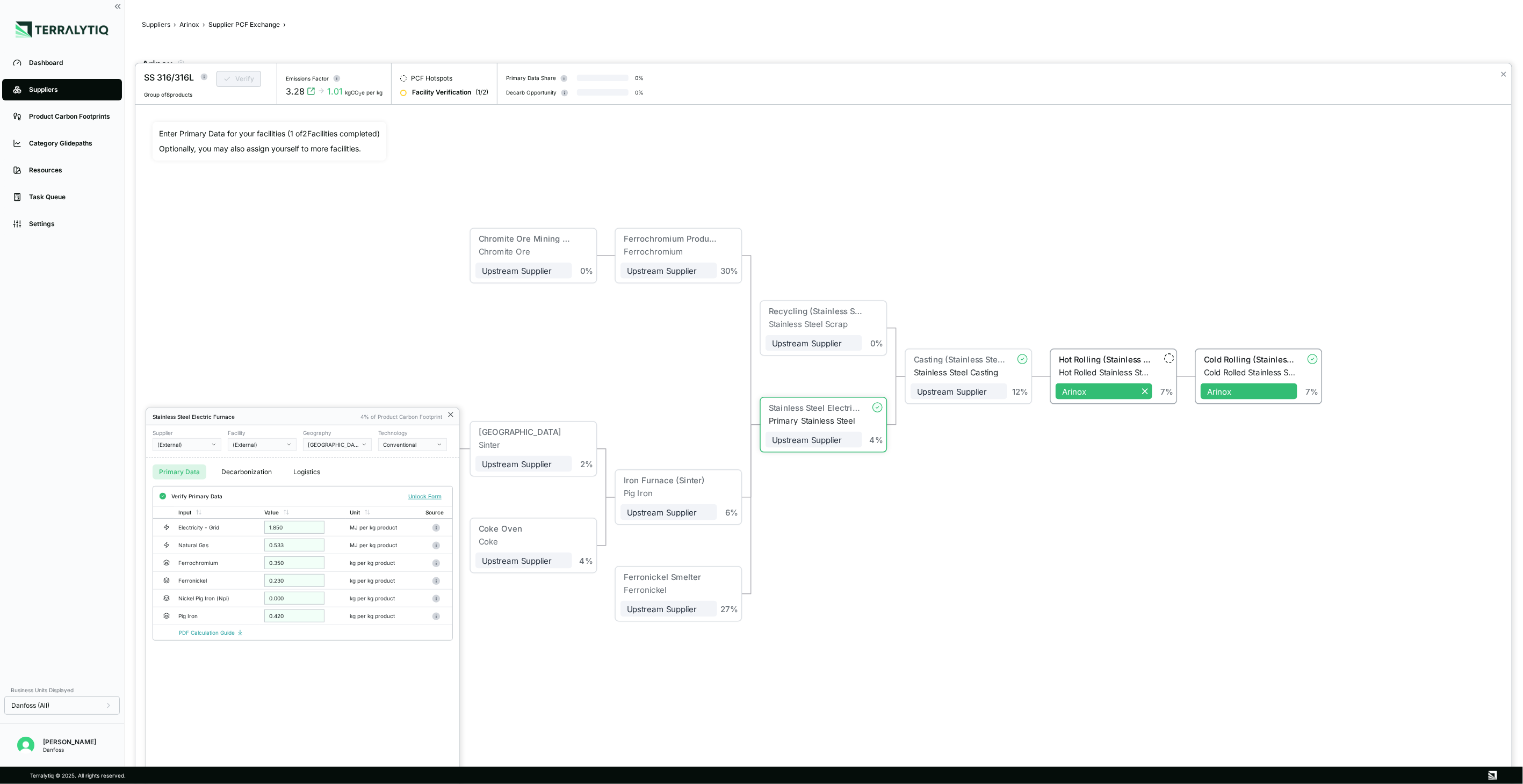
click at [453, 411] on icon at bounding box center [451, 415] width 9 height 9
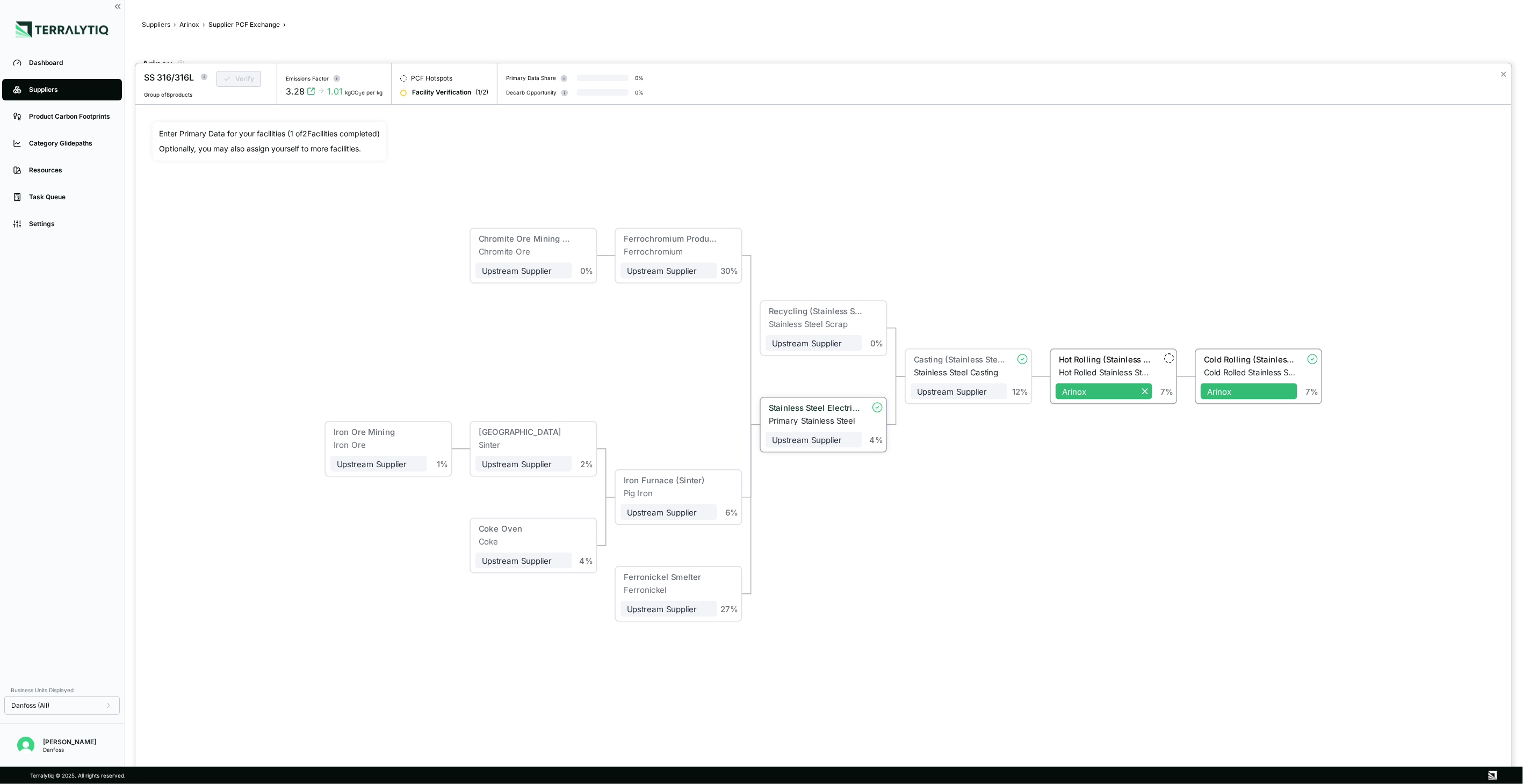
click at [809, 416] on div "Primary Stainless Steel" at bounding box center [815, 420] width 93 height 9
click at [809, 416] on div "Primary Stainless Steel" at bounding box center [816, 420] width 93 height 9
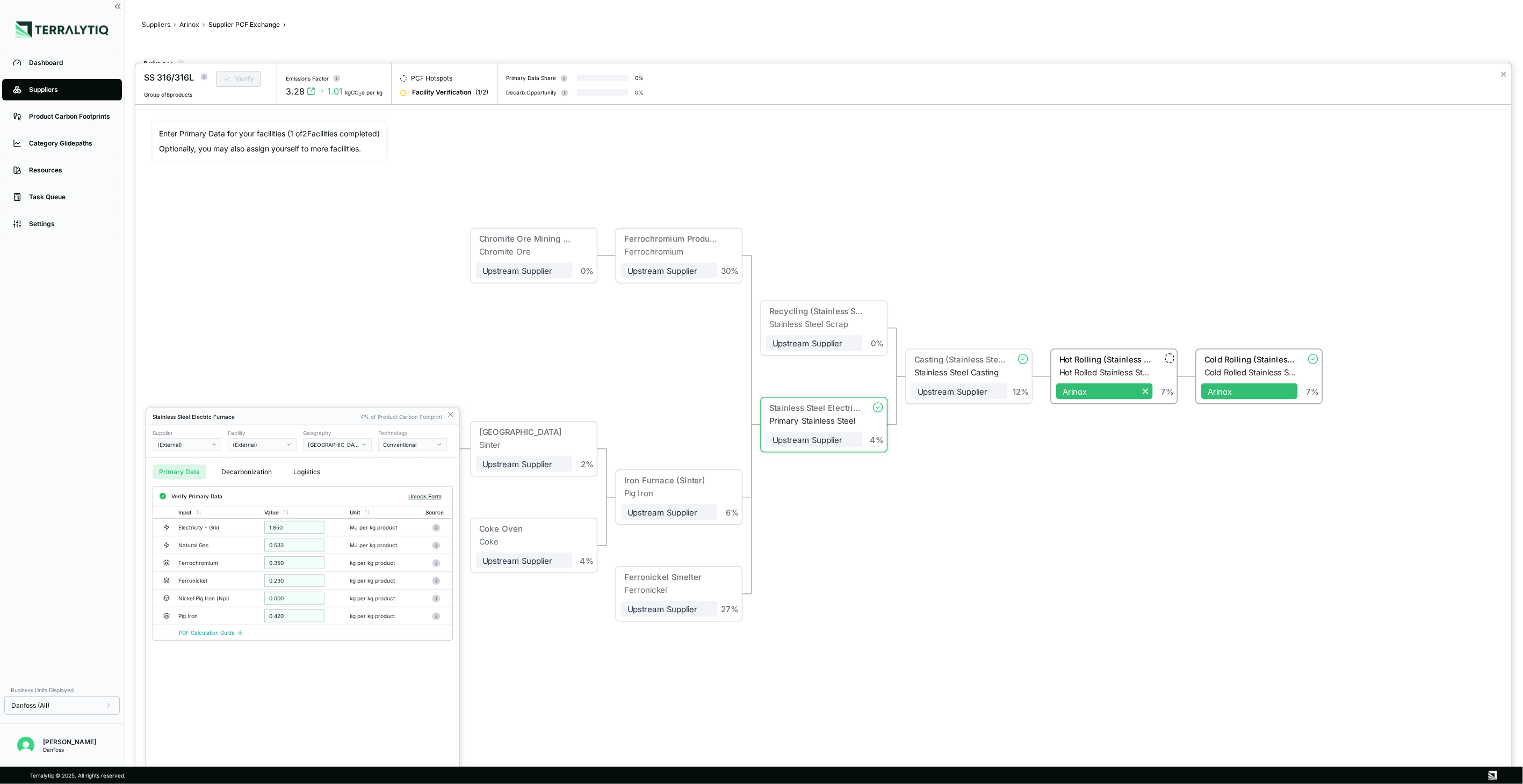
click at [433, 498] on button "Unlock Form" at bounding box center [424, 496] width 42 height 11
drag, startPoint x: 433, startPoint y: 497, endPoint x: 420, endPoint y: 511, distance: 19.1
click at [433, 497] on button "Verify" at bounding box center [433, 496] width 25 height 12
click at [450, 412] on icon at bounding box center [451, 415] width 9 height 9
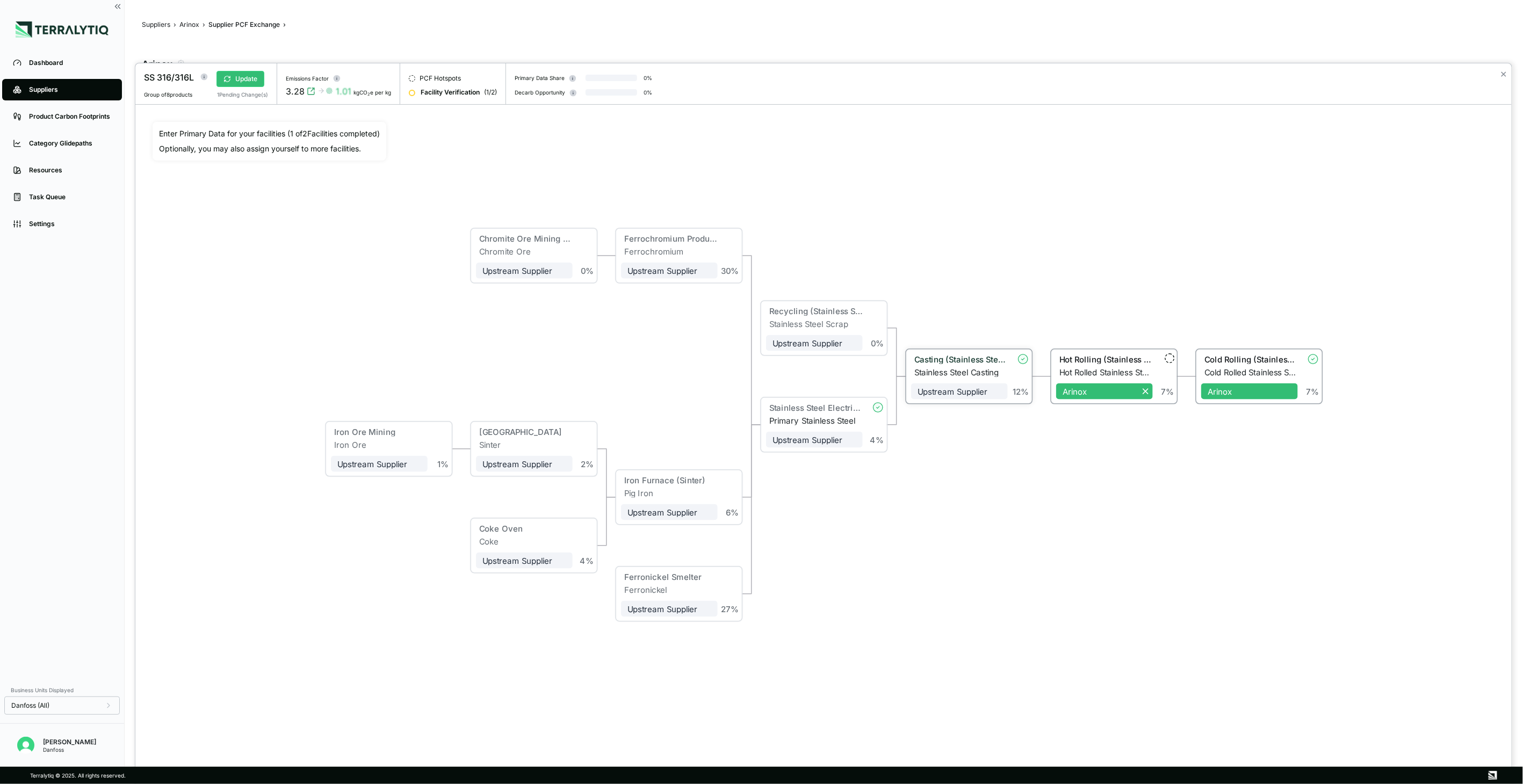
click at [937, 360] on div "Casting (Stainless Steel)" at bounding box center [961, 358] width 93 height 9
click at [255, 80] on button "Update" at bounding box center [240, 79] width 48 height 16
click at [620, 192] on div "Chromite Ore Mining & Beneficiation Chromite Ore Upstream Supplier + Assign to …" at bounding box center [823, 424] width 1342 height 605
click at [265, 152] on div "Optionally, you may also assign yourself to more facilities." at bounding box center [270, 149] width 221 height 11
click at [326, 203] on div "Chromite Ore Mining & Beneficiation Chromite Ore Upstream Supplier + Assign to …" at bounding box center [823, 424] width 1342 height 605
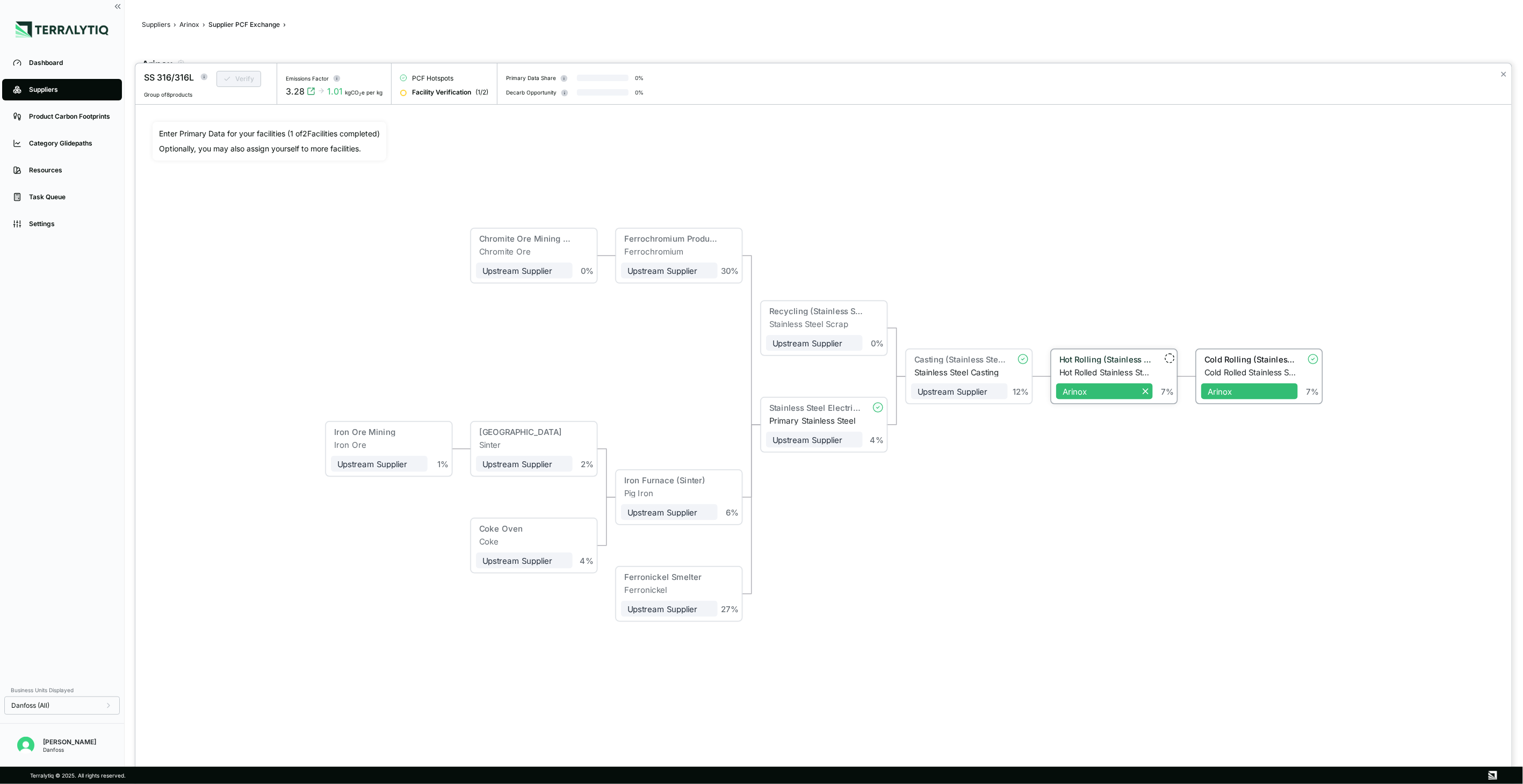
click at [1094, 364] on div "Hot Rolling (Stainless Steel)" at bounding box center [1104, 360] width 97 height 13
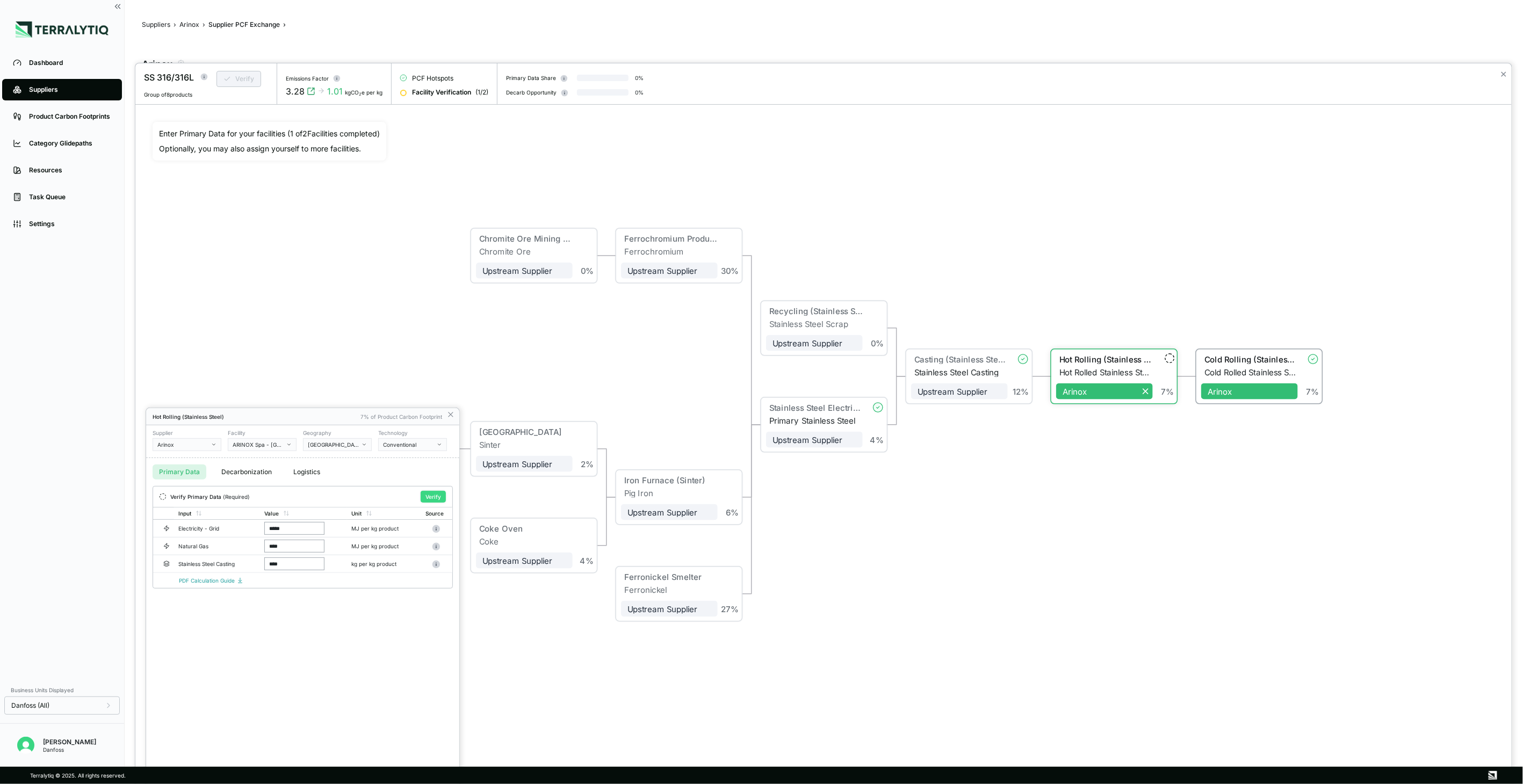
click at [436, 496] on button "Verify" at bounding box center [433, 496] width 25 height 12
click at [250, 78] on div at bounding box center [823, 424] width 1376 height 721
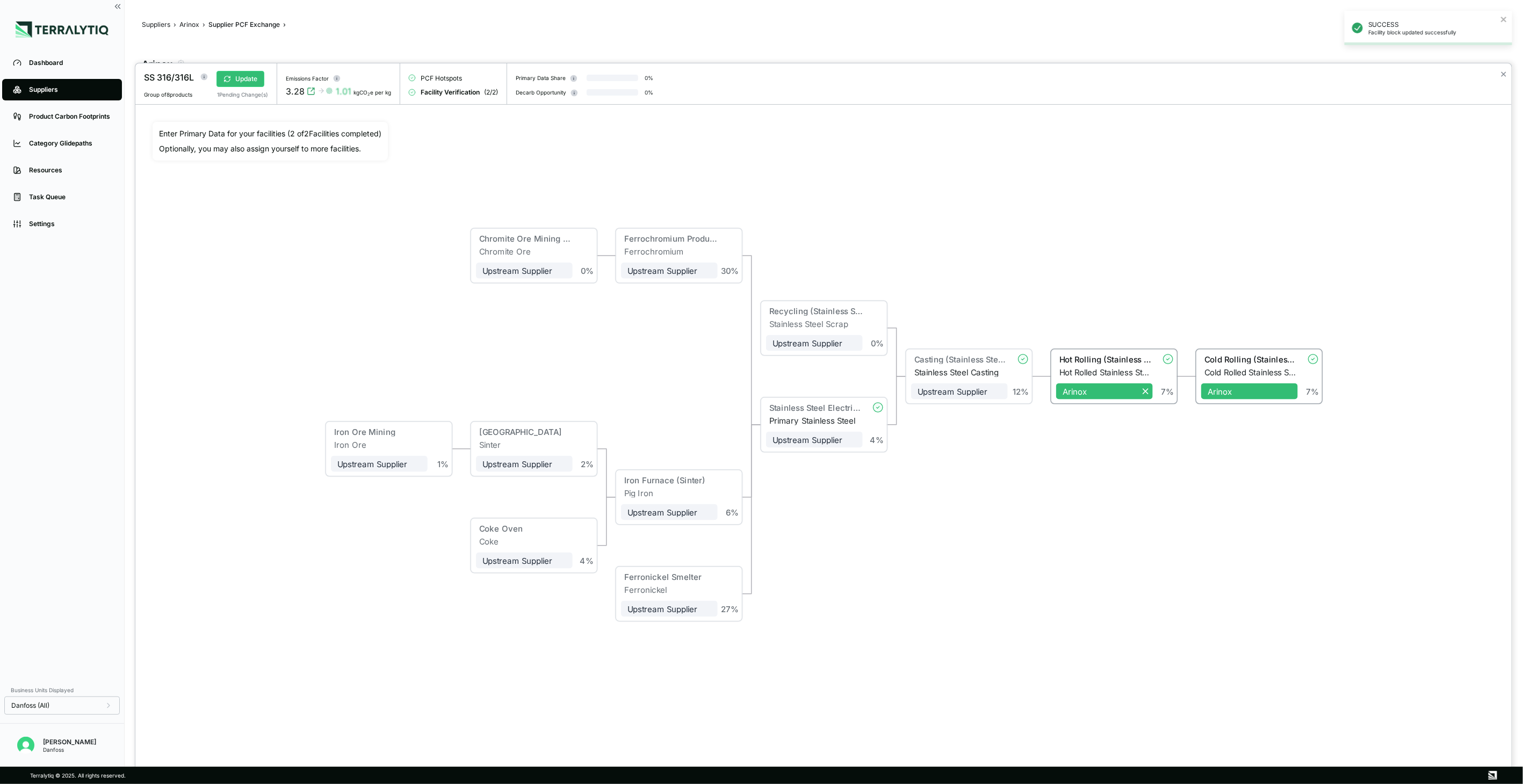
click at [250, 78] on button "Update" at bounding box center [240, 79] width 48 height 16
click at [951, 355] on div "Casting (Stainless Steel)" at bounding box center [961, 358] width 93 height 9
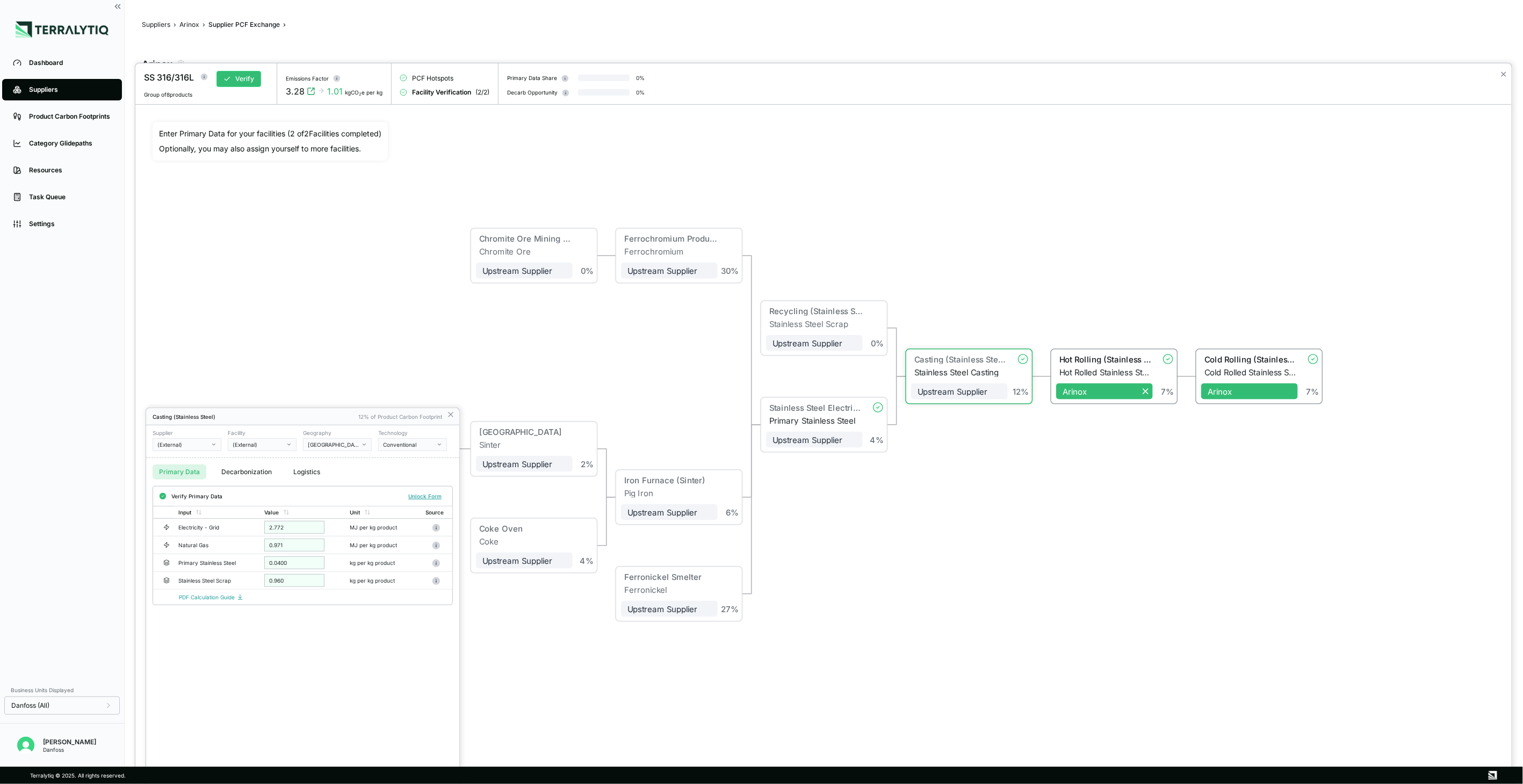
click at [450, 414] on icon at bounding box center [451, 415] width 9 height 9
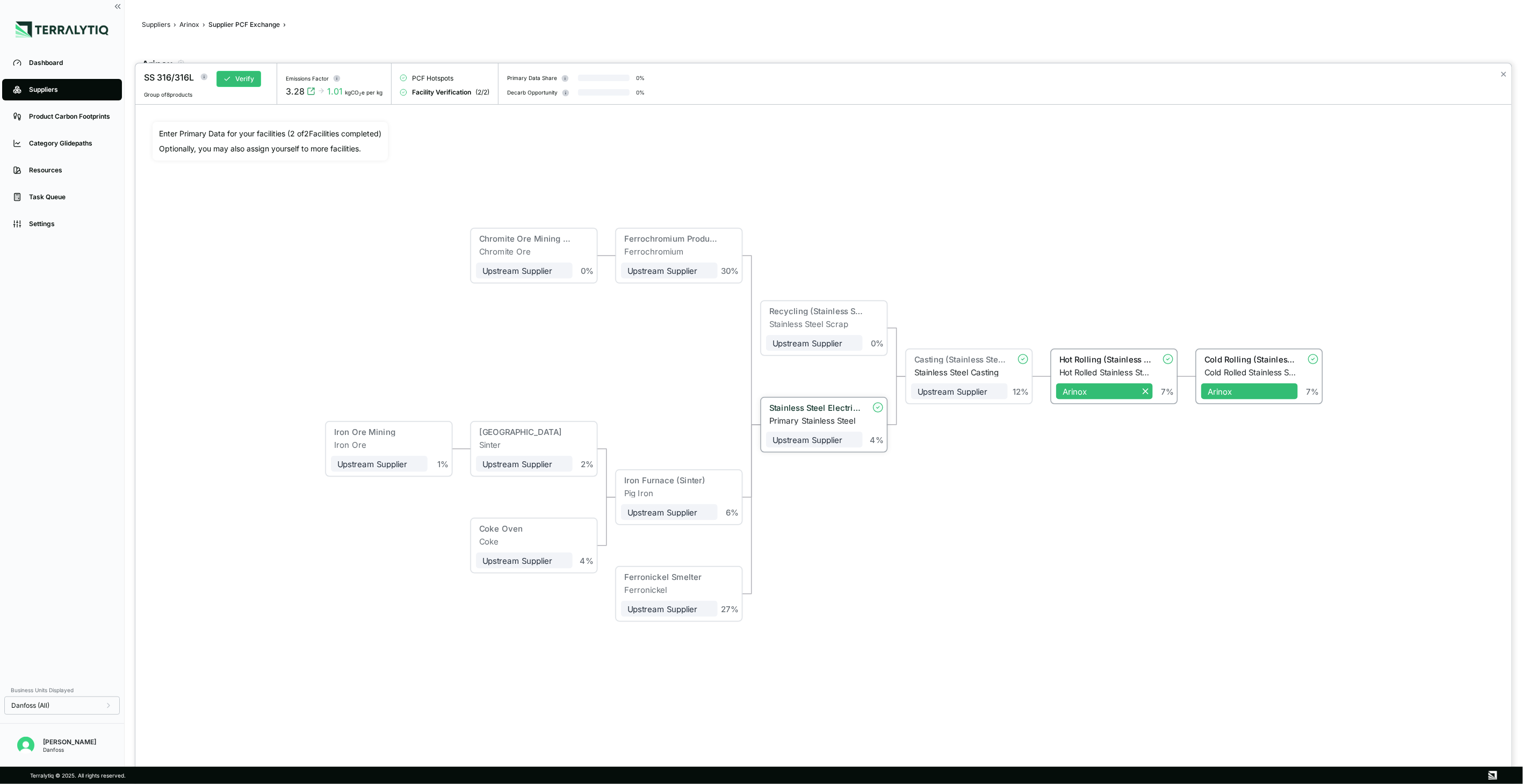
click at [840, 418] on div "Primary Stainless Steel" at bounding box center [816, 420] width 93 height 9
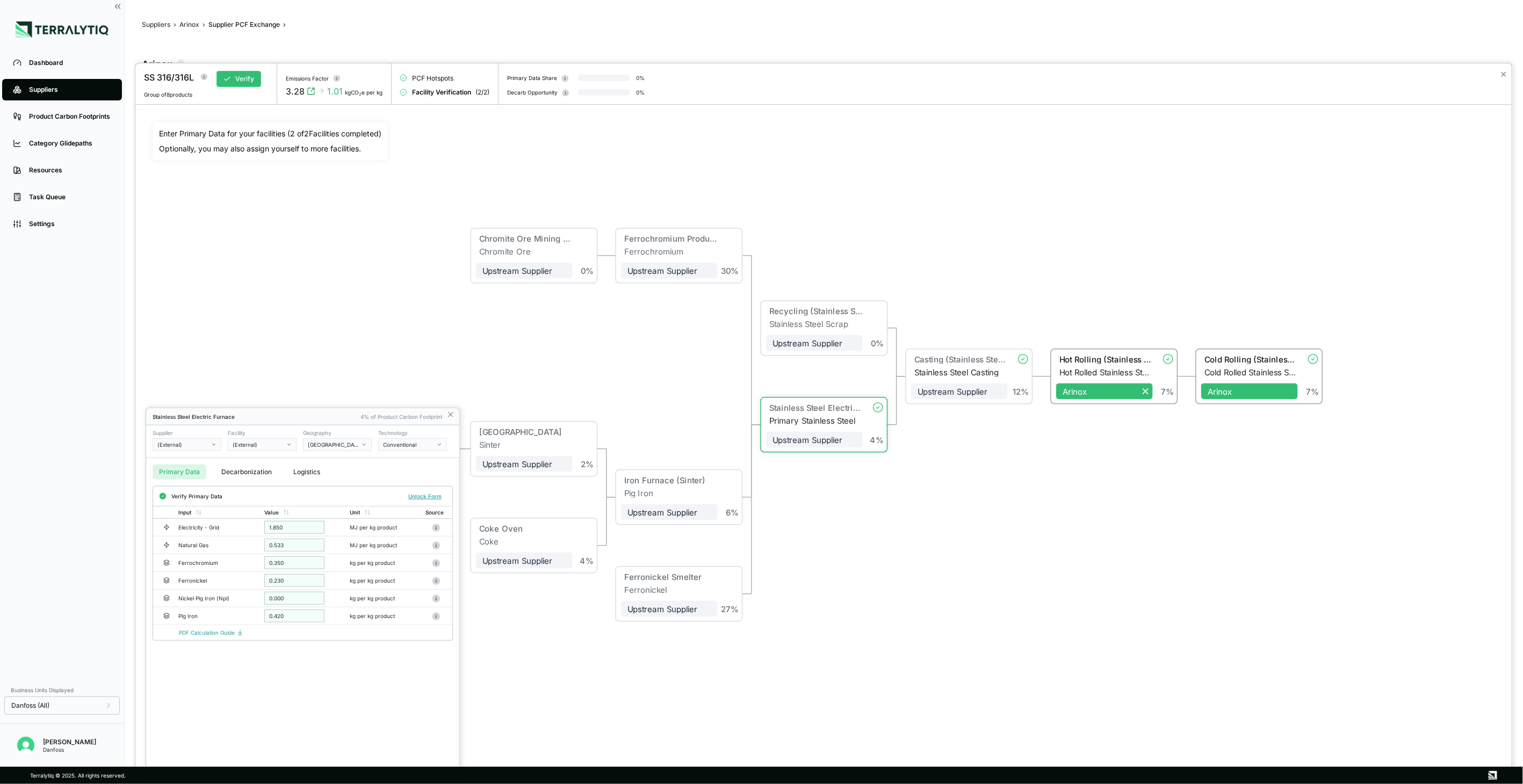
click at [1088, 143] on div at bounding box center [823, 424] width 1376 height 721
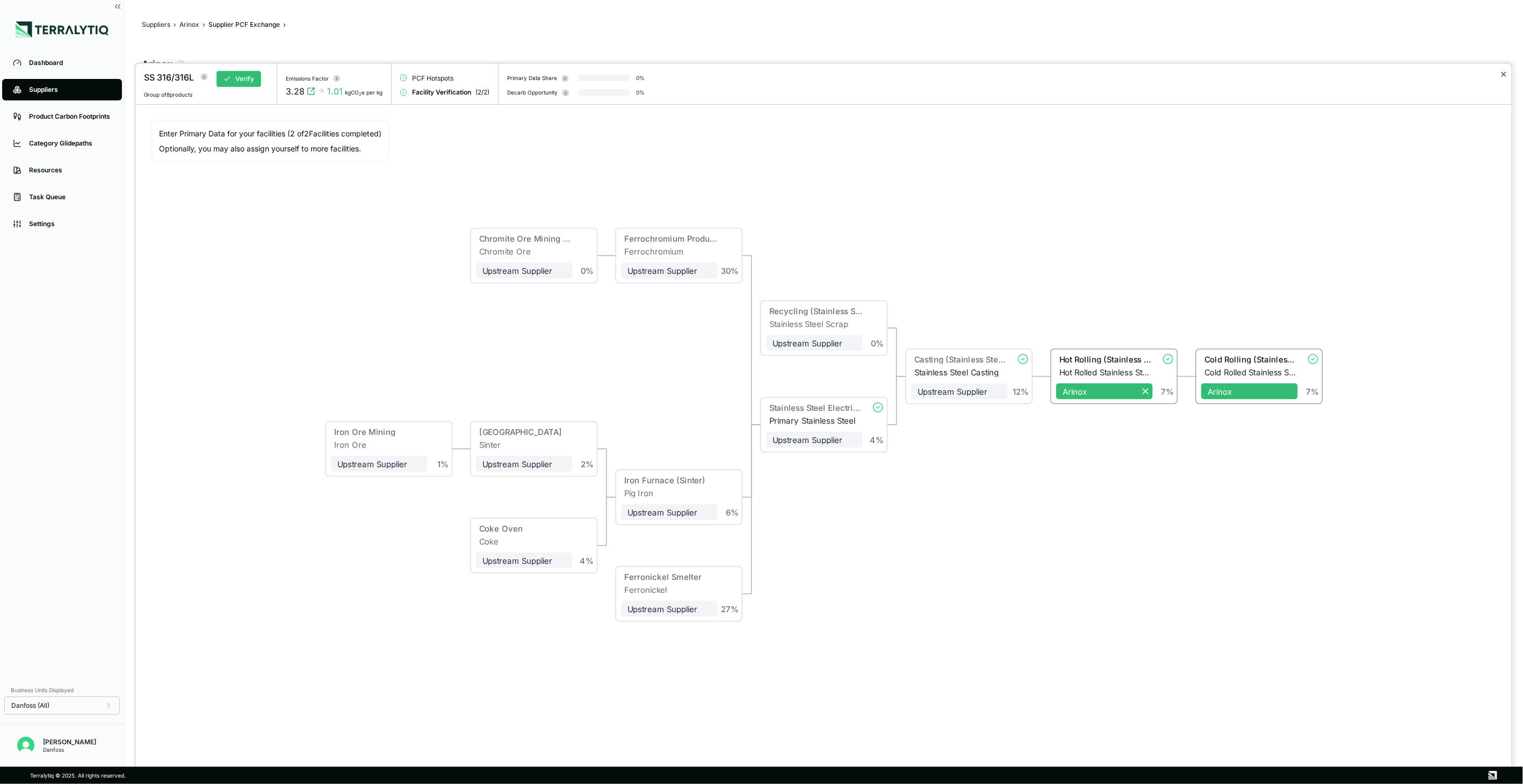
click at [1503, 71] on button "✕" at bounding box center [1504, 74] width 7 height 13
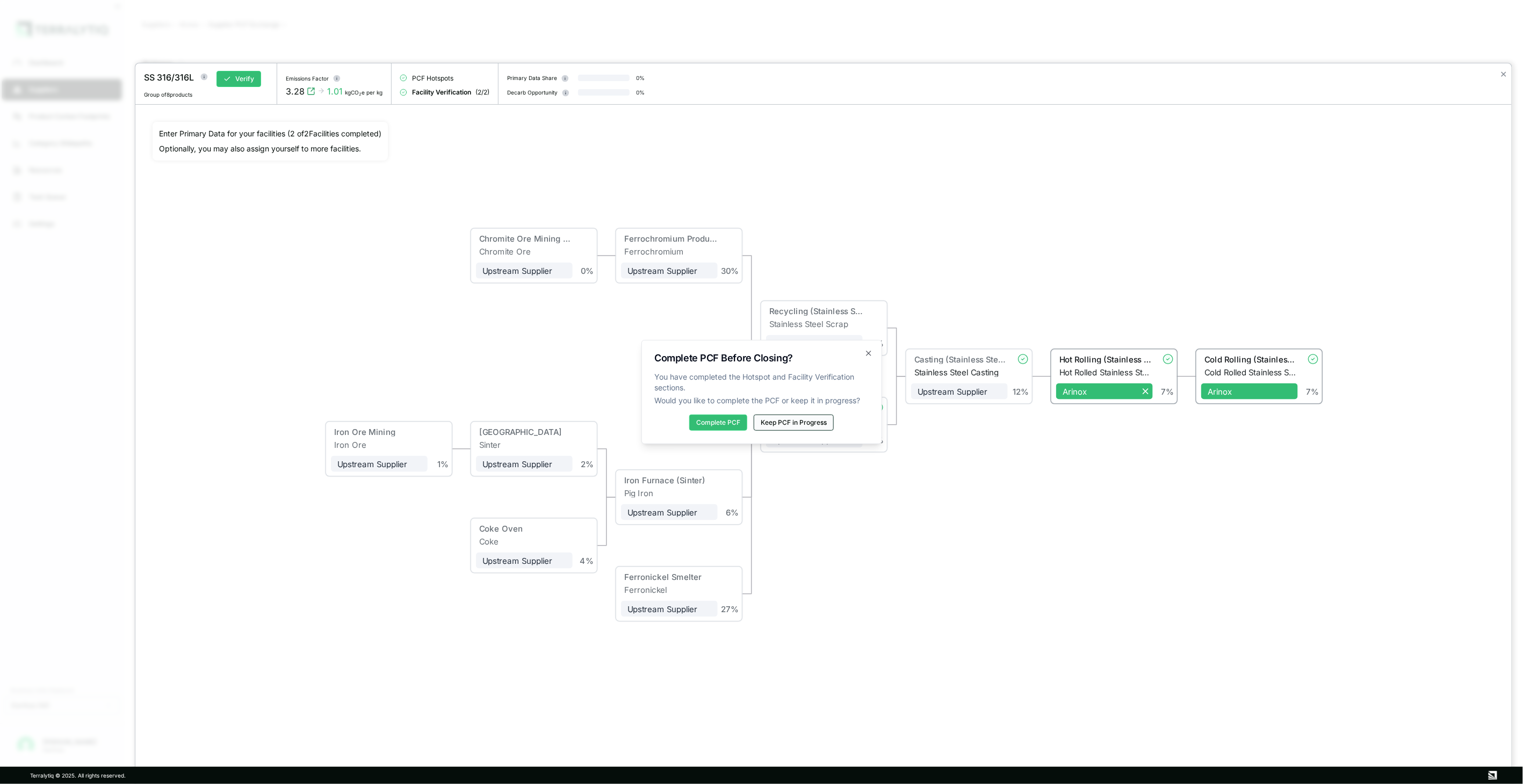
click at [791, 425] on button "Keep PCF in Progress" at bounding box center [794, 422] width 80 height 16
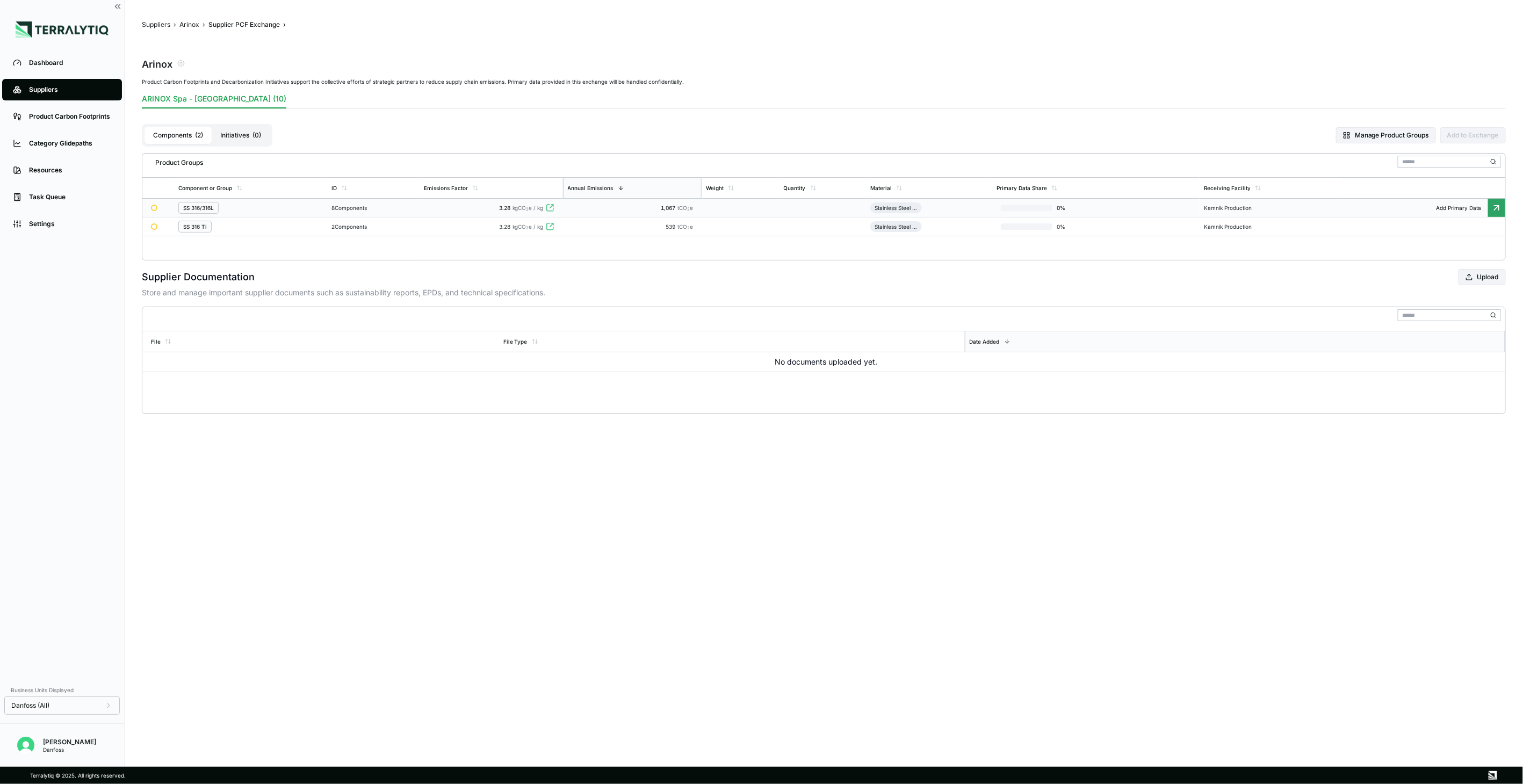
click at [282, 211] on div "SS 316/316L" at bounding box center [250, 207] width 144 height 12
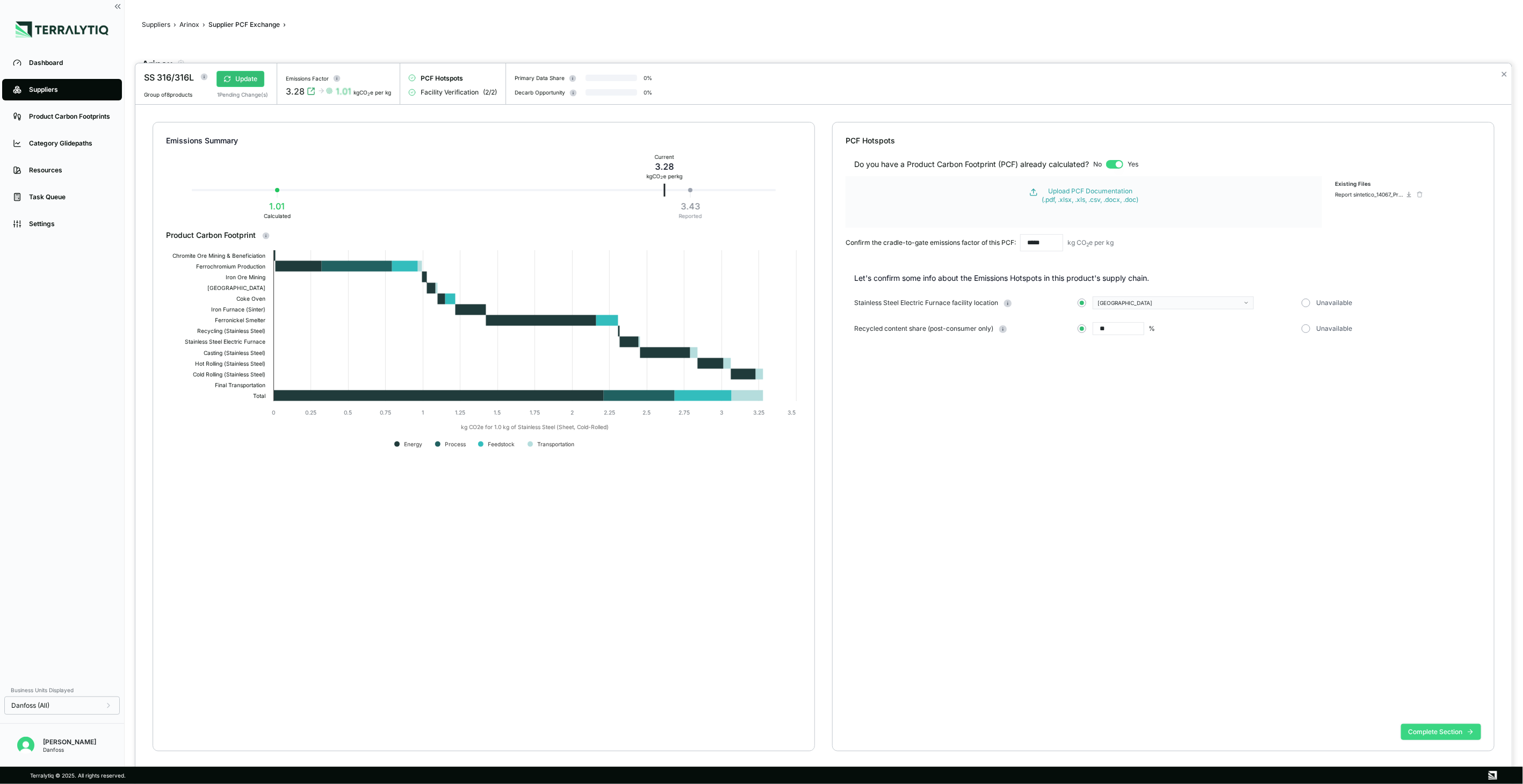
click at [1423, 738] on button "Complete Section" at bounding box center [1441, 732] width 80 height 16
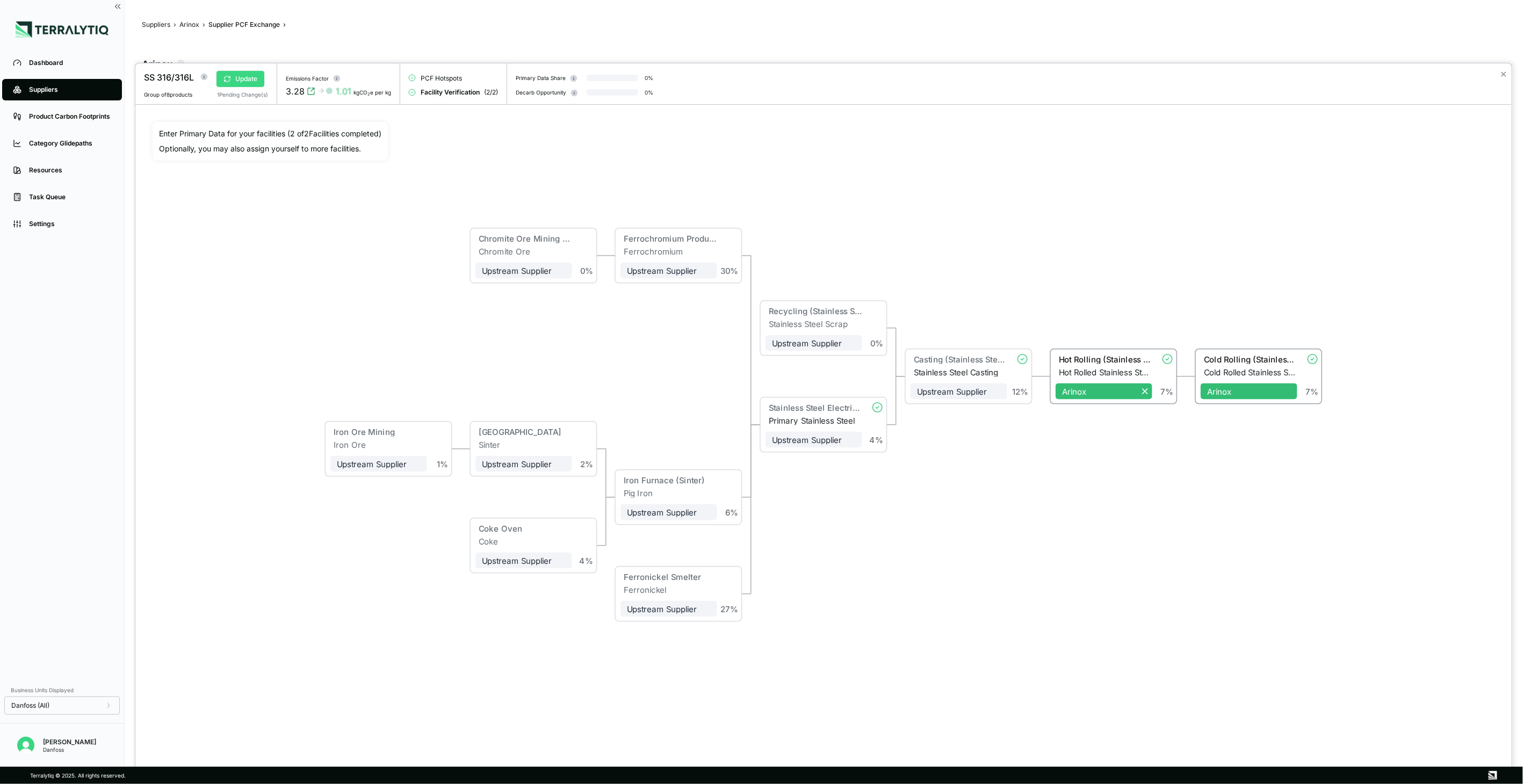
click at [255, 82] on button "Update" at bounding box center [240, 79] width 48 height 16
click at [1506, 73] on button "✕" at bounding box center [1504, 74] width 7 height 13
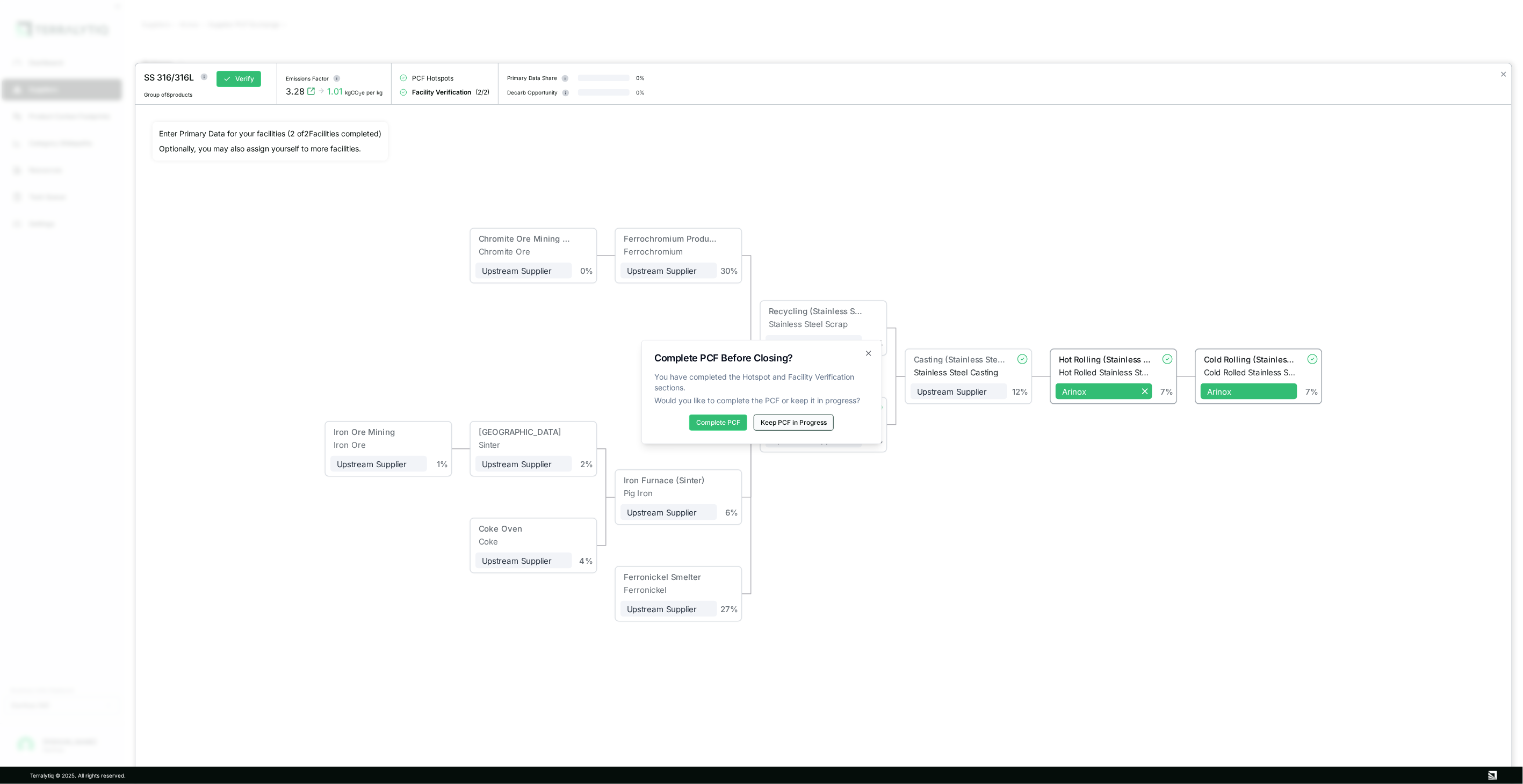
click at [806, 427] on button "Keep PCF in Progress" at bounding box center [794, 422] width 80 height 16
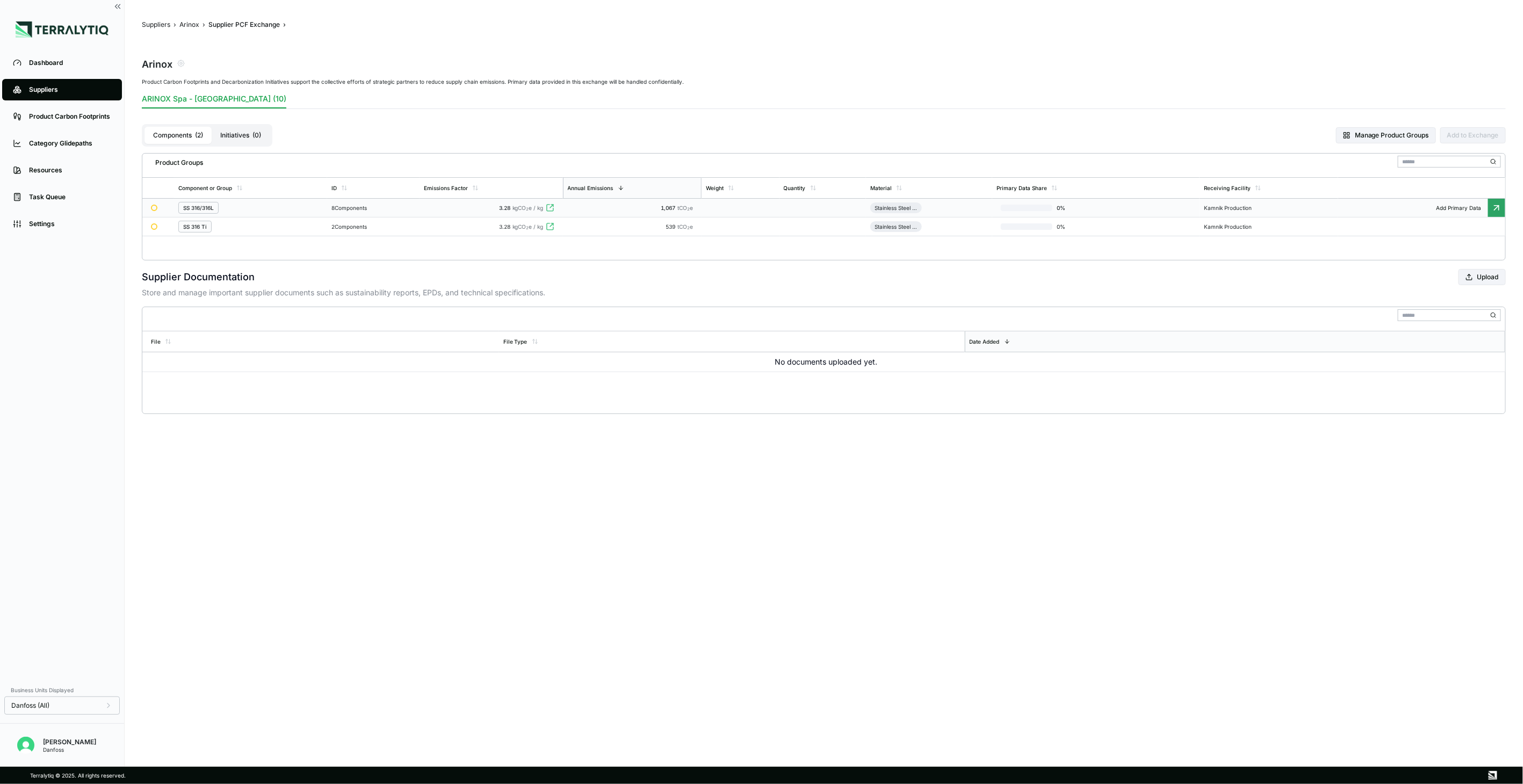
click at [385, 204] on div "8 Components" at bounding box center [374, 207] width 84 height 6
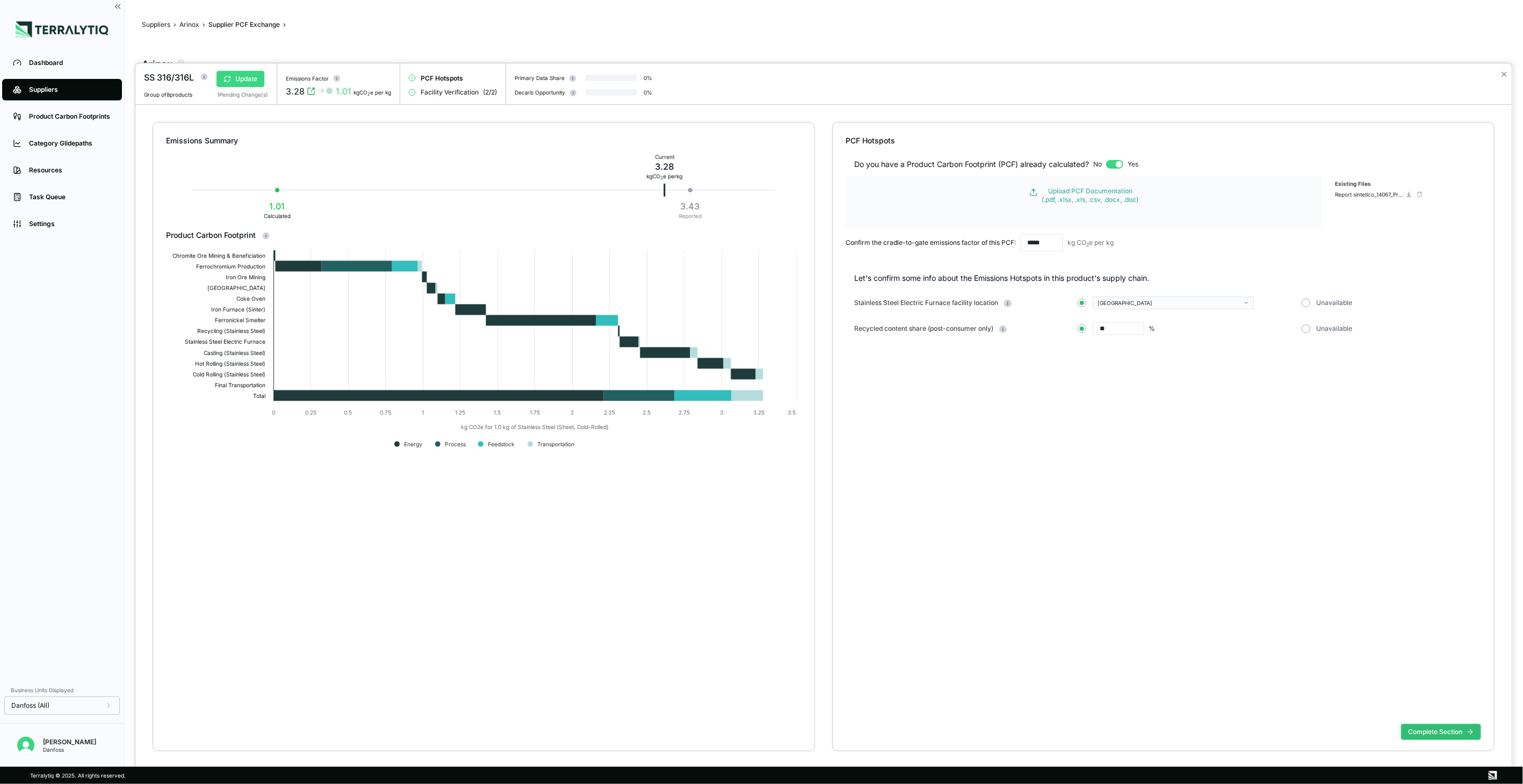
click at [253, 76] on button "Update" at bounding box center [240, 79] width 48 height 16
click at [216, 77] on button "Verify" at bounding box center [238, 79] width 45 height 16
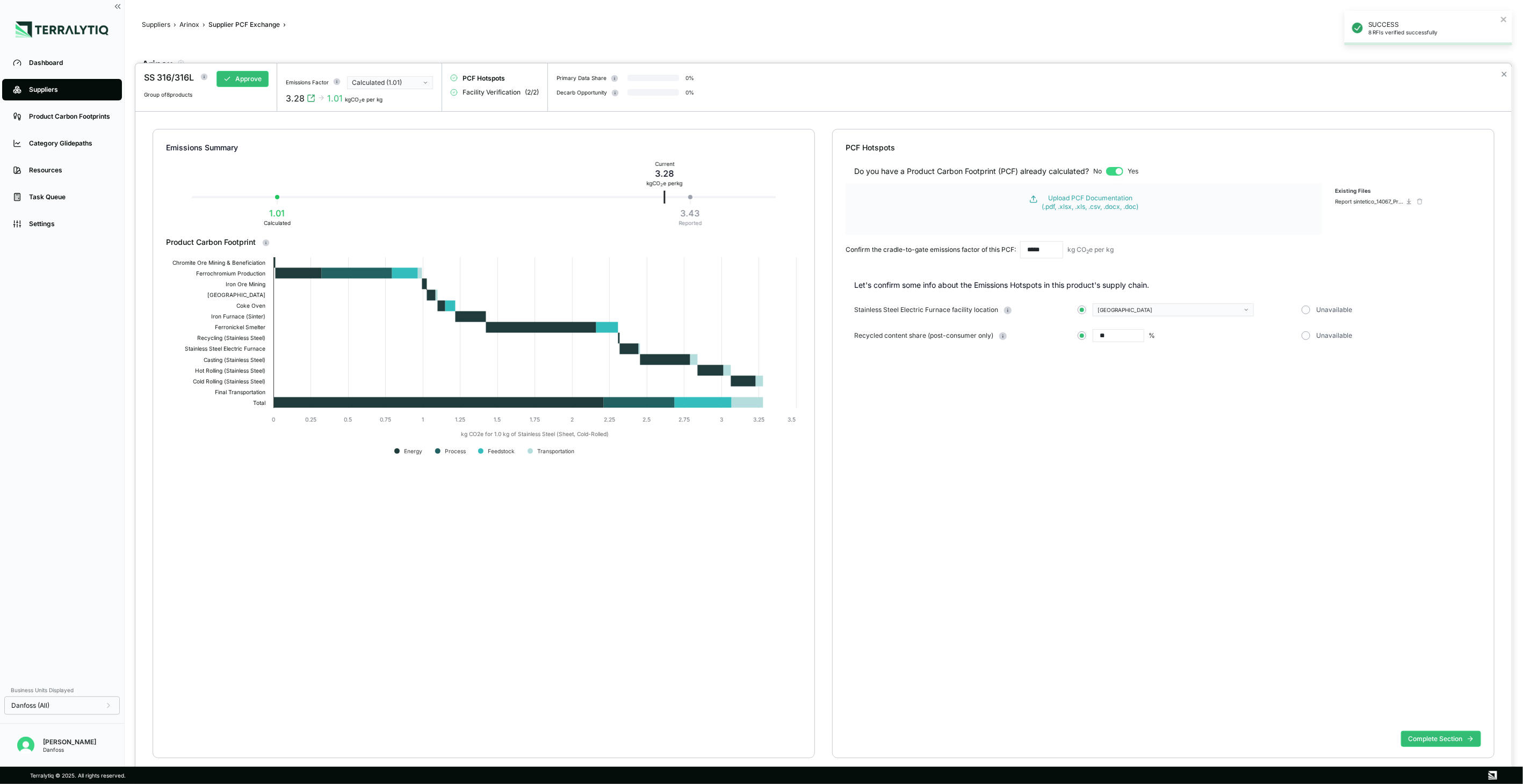
click at [412, 81] on div "Calculated (1.01)" at bounding box center [386, 83] width 69 height 9
click at [404, 107] on div "Reported (3.43)" at bounding box center [391, 106] width 76 height 9
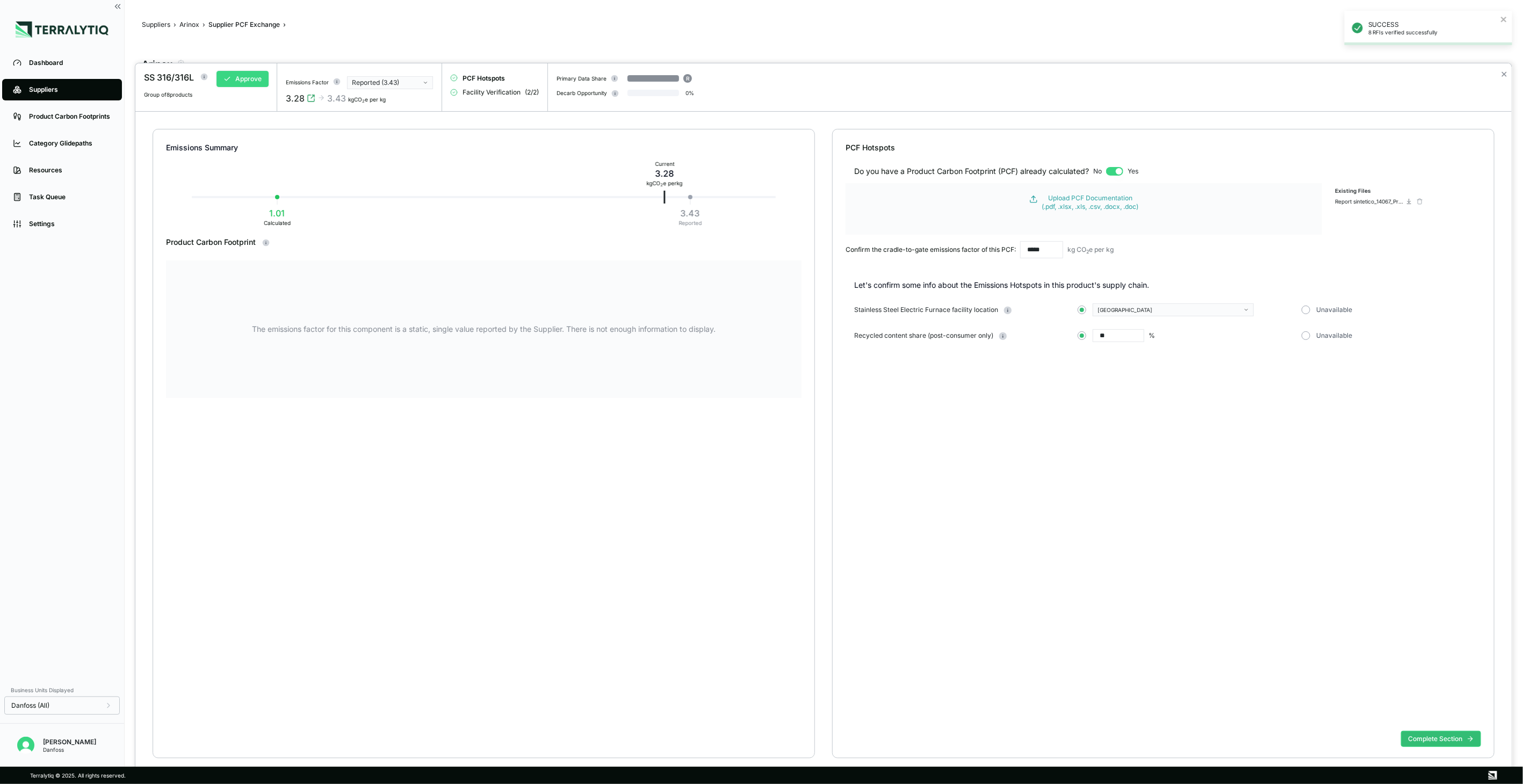
click at [255, 77] on button "Approve" at bounding box center [242, 79] width 52 height 16
click at [1501, 73] on button "✕" at bounding box center [1504, 74] width 7 height 13
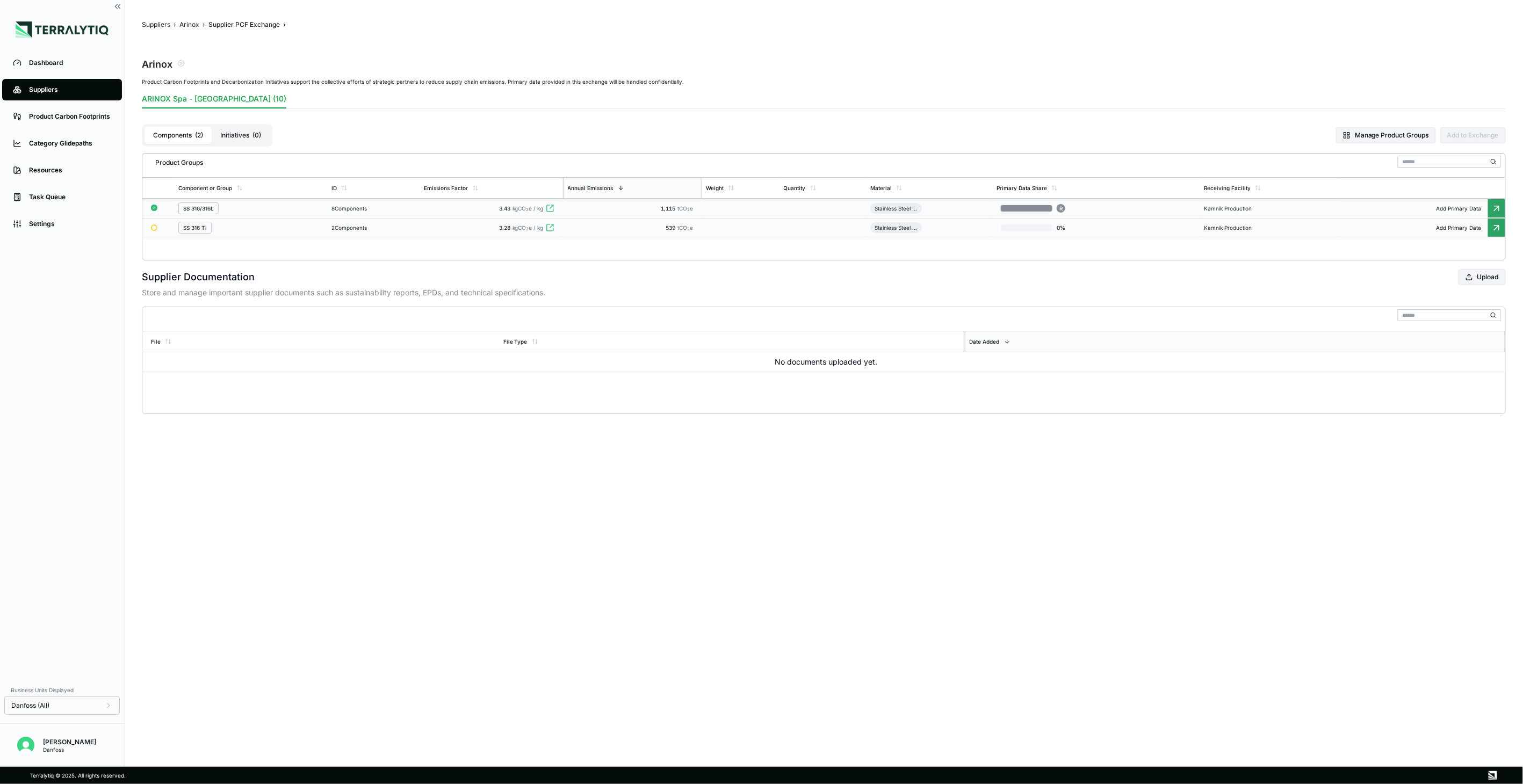
click at [364, 233] on td "2 Components" at bounding box center [373, 228] width 92 height 19
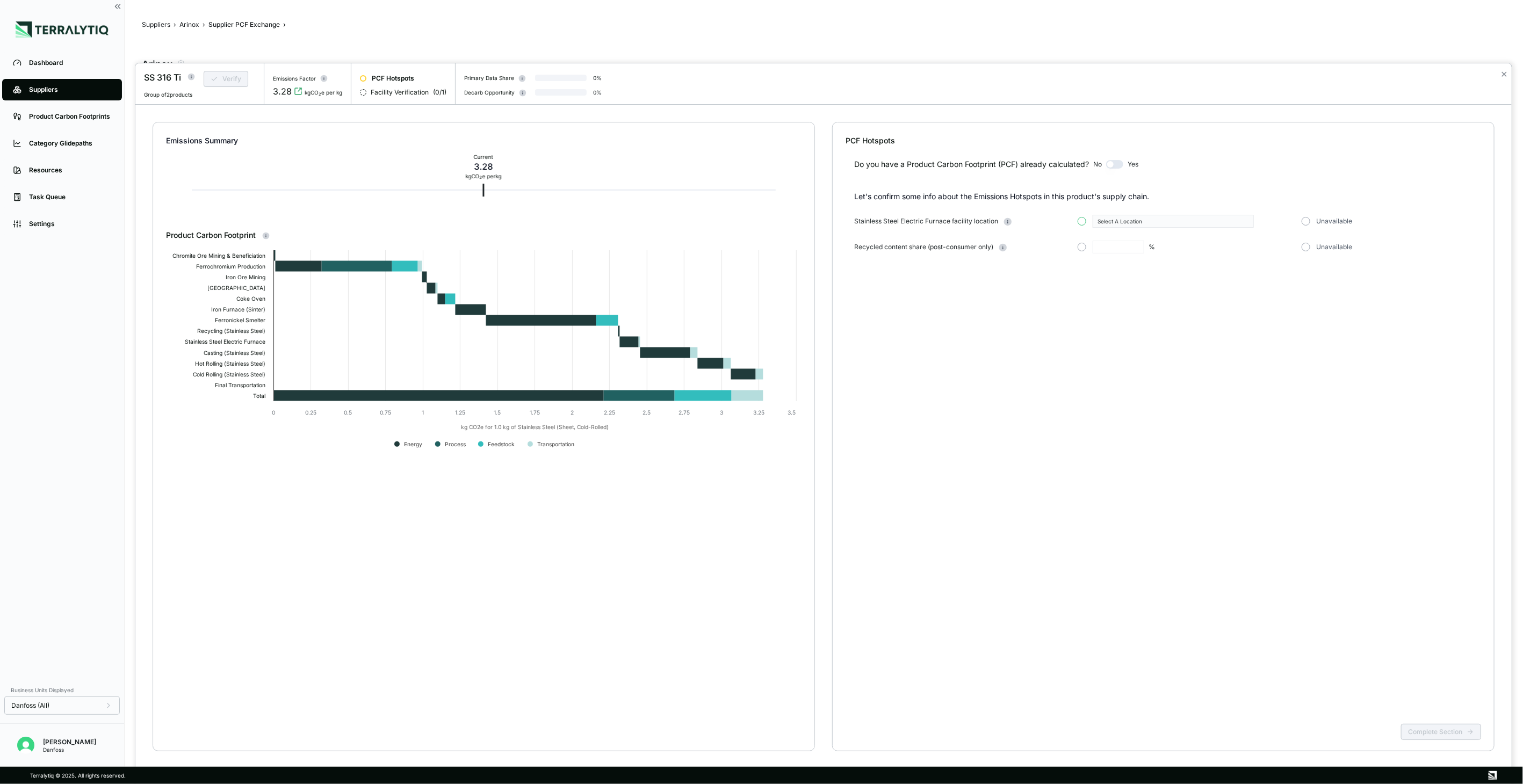
click at [1082, 223] on button "button" at bounding box center [1082, 221] width 9 height 9
click at [1130, 227] on button "Select A Location" at bounding box center [1173, 221] width 161 height 13
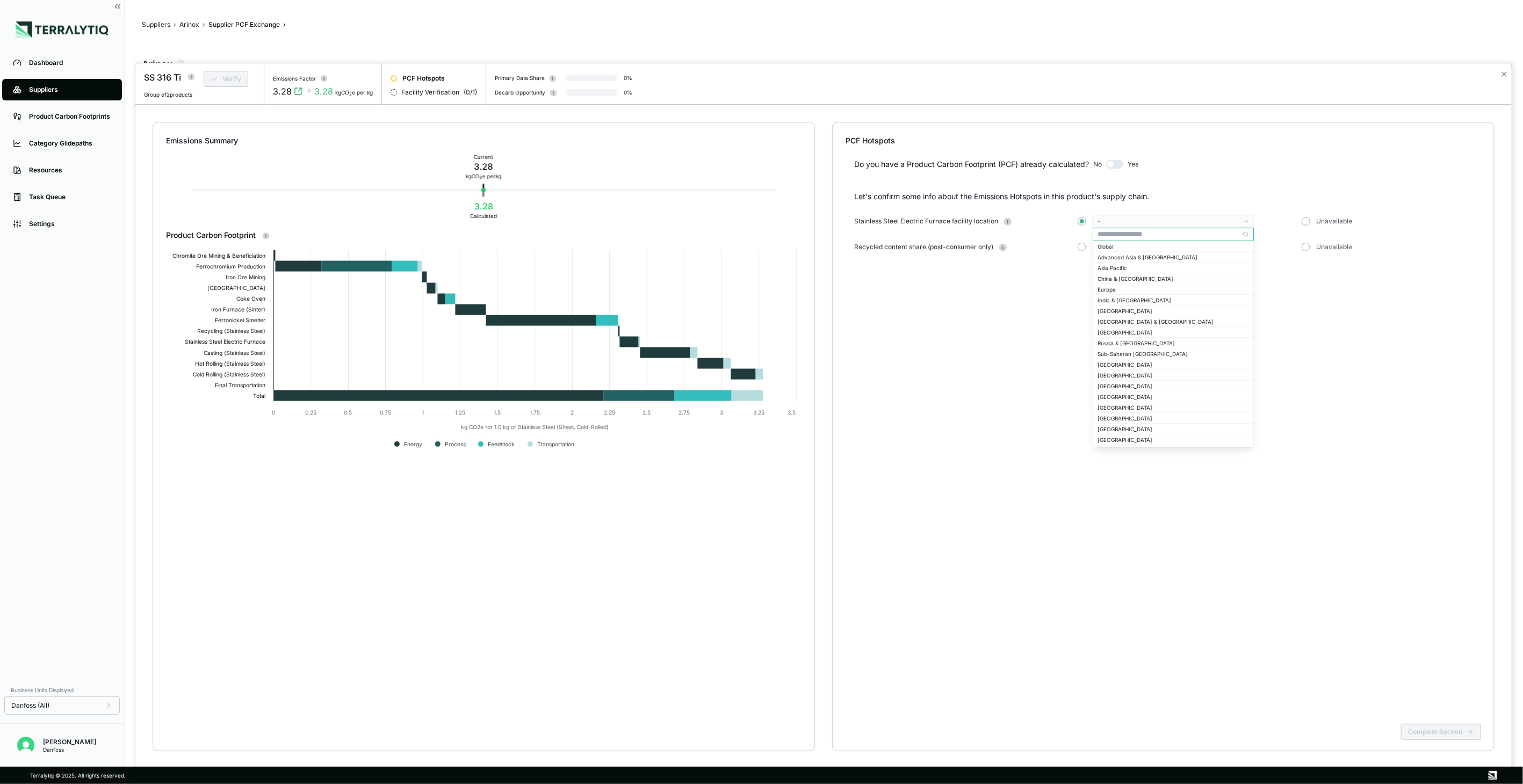
click at [1141, 238] on input "text" at bounding box center [1173, 234] width 160 height 13
type input "***"
click at [1139, 247] on div "[GEOGRAPHIC_DATA]" at bounding box center [1173, 246] width 152 height 6
click at [1083, 249] on button "button" at bounding box center [1082, 247] width 9 height 9
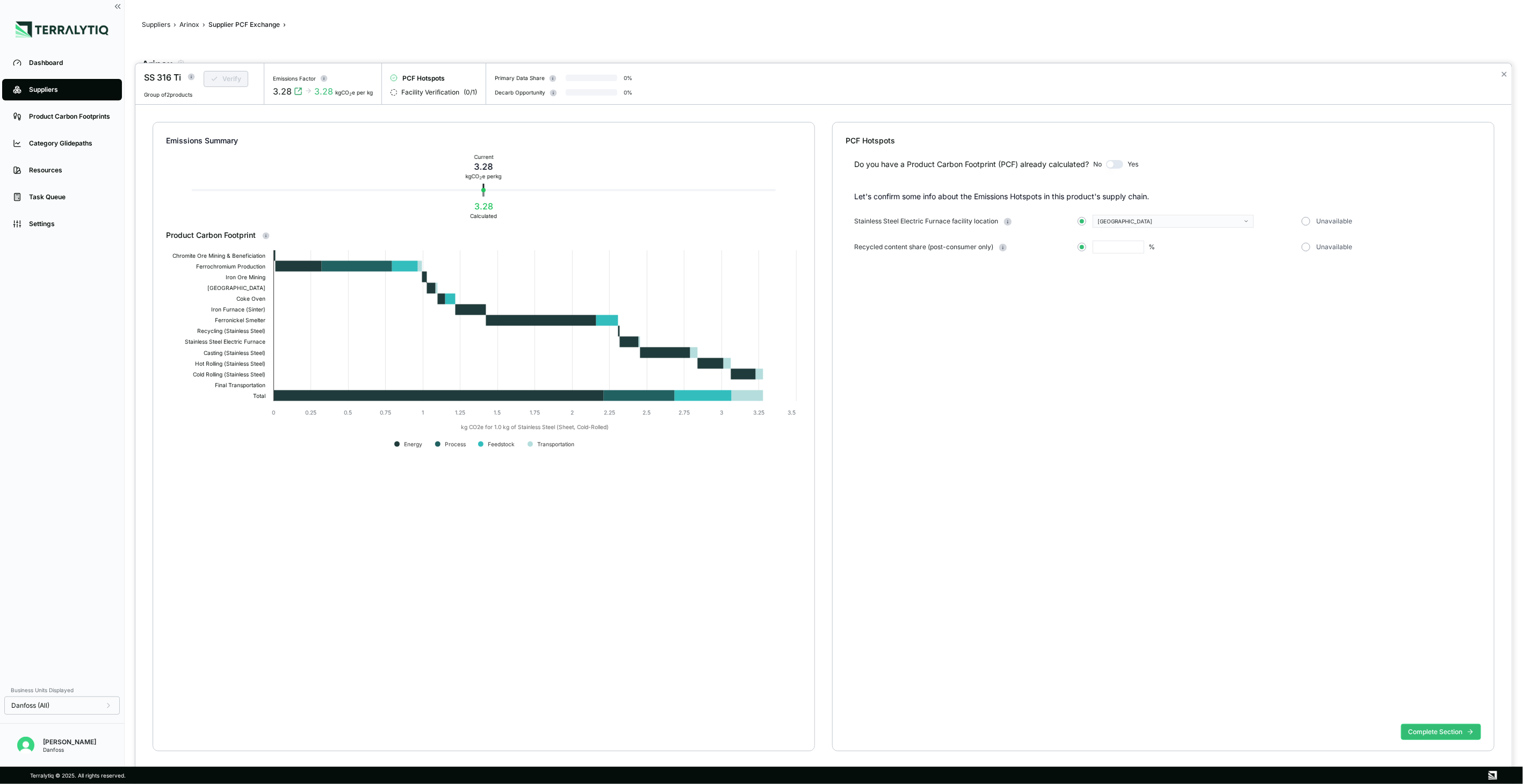
click at [1104, 249] on input "text" at bounding box center [1119, 247] width 51 height 13
type input "**"
click at [1425, 728] on button "Complete Section" at bounding box center [1441, 732] width 80 height 16
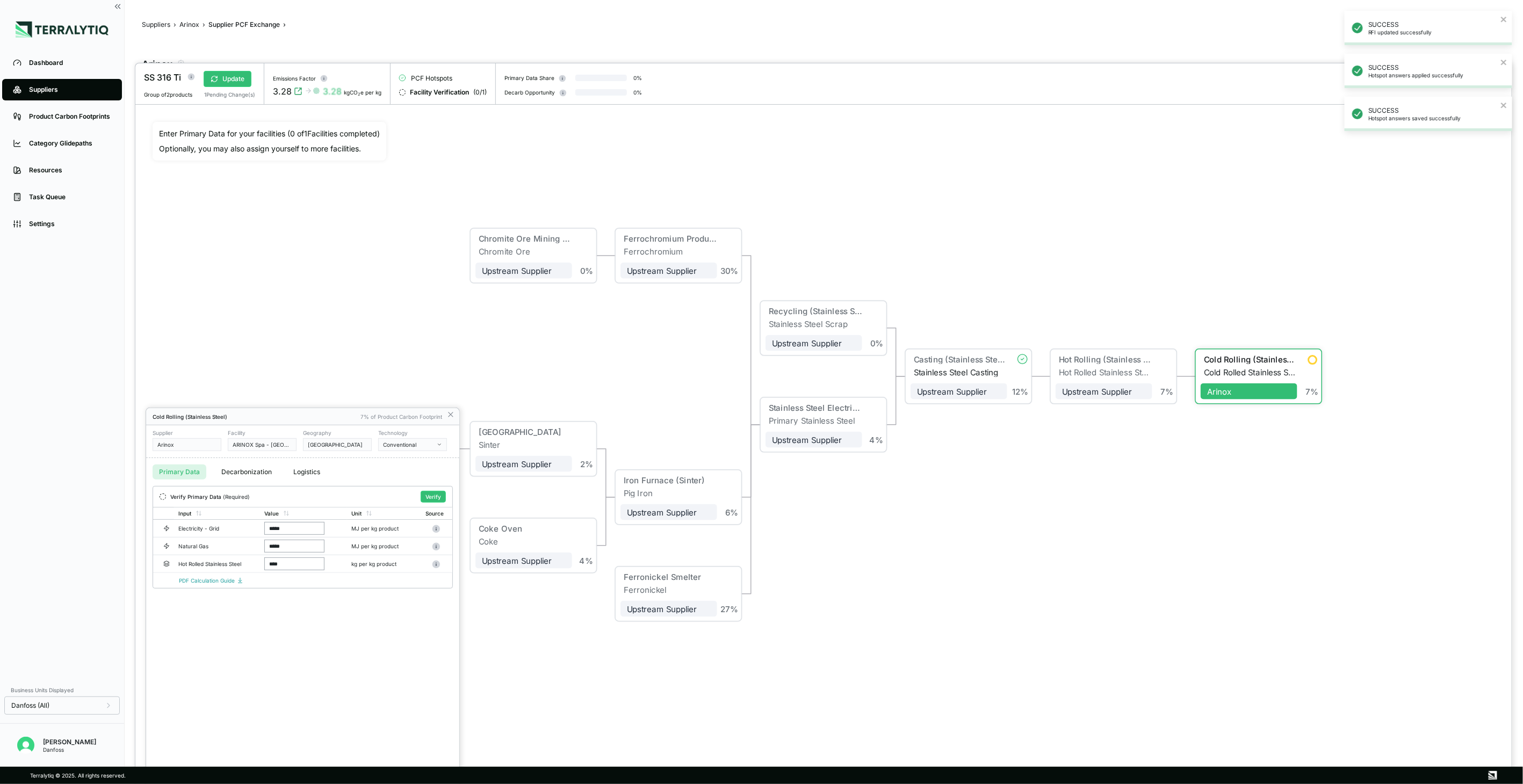
drag, startPoint x: 1067, startPoint y: 516, endPoint x: 1176, endPoint y: 493, distance: 111.4
click at [1067, 516] on div at bounding box center [823, 424] width 1376 height 721
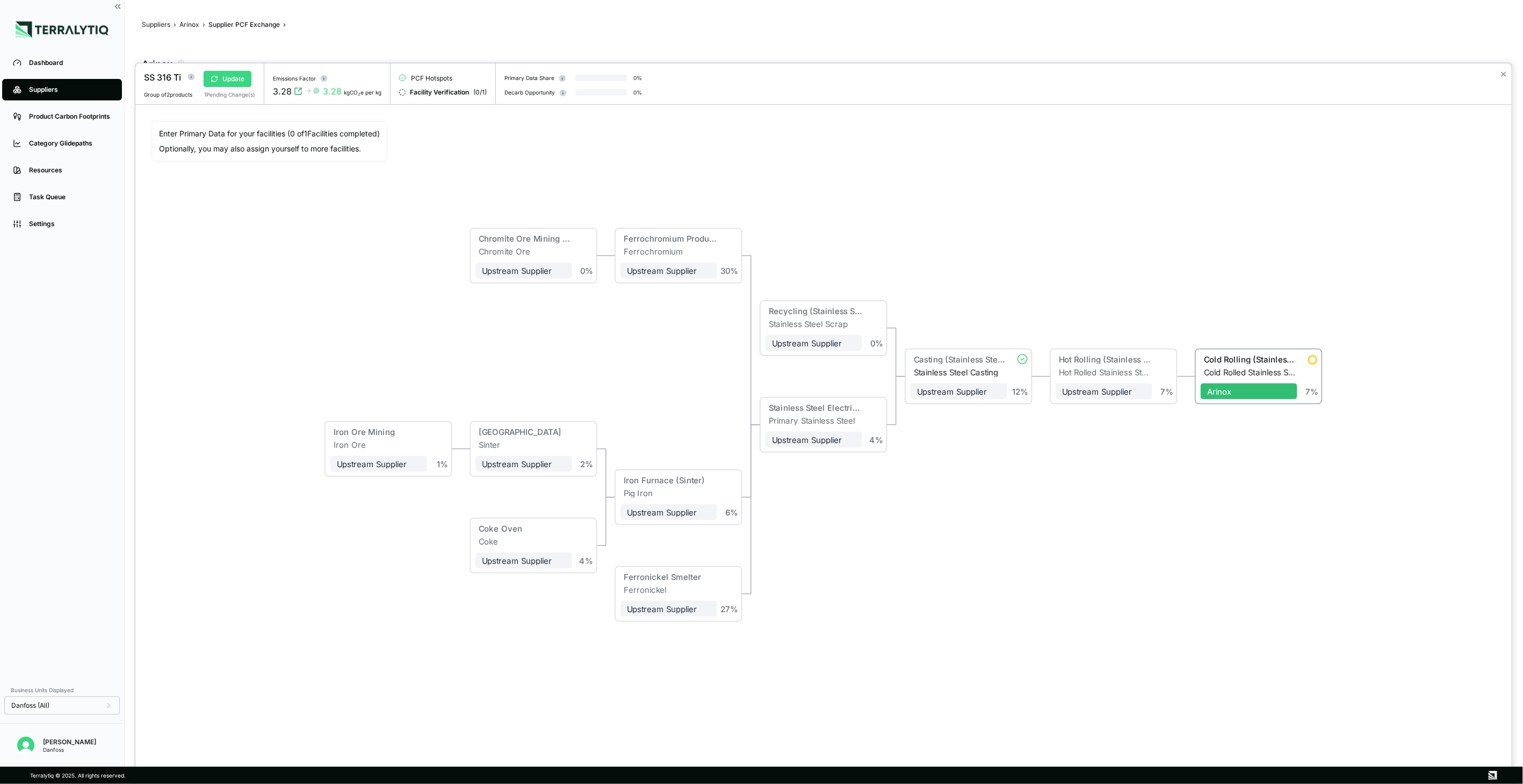
click at [231, 78] on button "Update" at bounding box center [228, 79] width 48 height 16
click at [1263, 367] on div "Cold Rolling (Stainless Steel)" at bounding box center [1249, 360] width 97 height 13
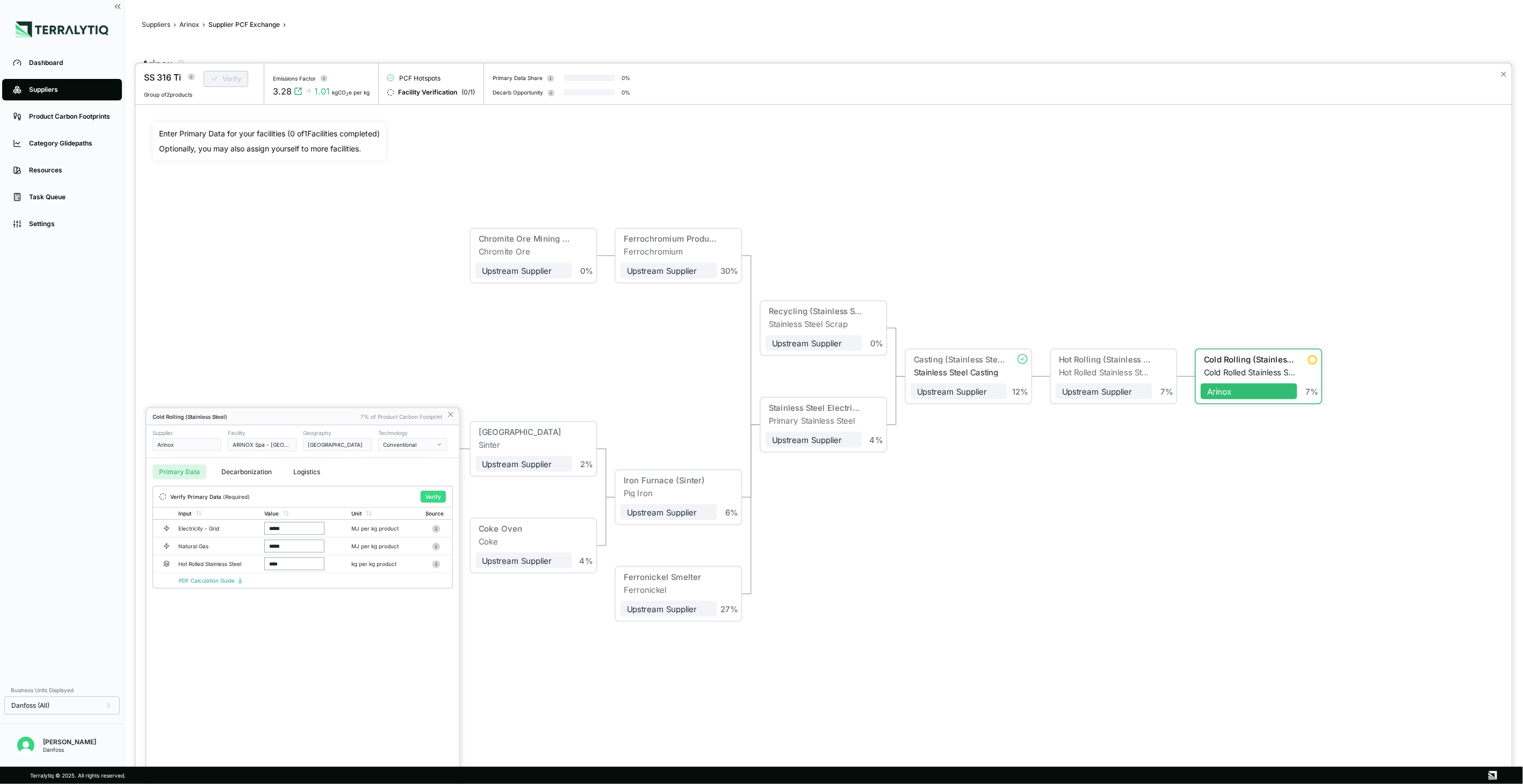
click at [431, 493] on button "Verify" at bounding box center [433, 496] width 25 height 12
click at [450, 414] on icon at bounding box center [451, 415] width 9 height 9
click at [450, 783] on div "SS 316 Ti Update Group of 2 products 1 Pending Change(s) Emissions Factor 3.28 …" at bounding box center [761, 784] width 1523 height 0
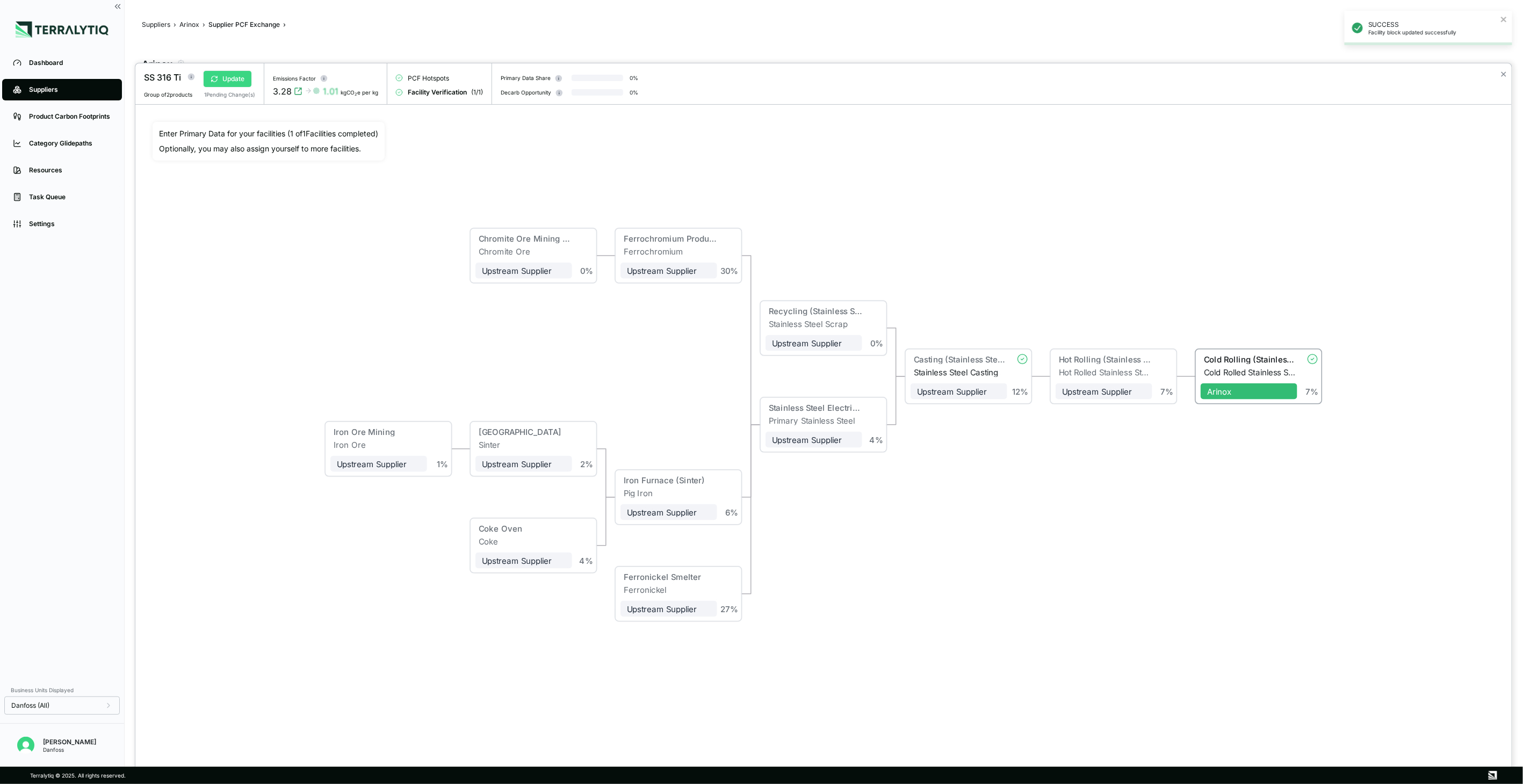
click at [237, 77] on button "Update" at bounding box center [228, 79] width 48 height 16
click at [1502, 68] on button "✕" at bounding box center [1504, 74] width 7 height 13
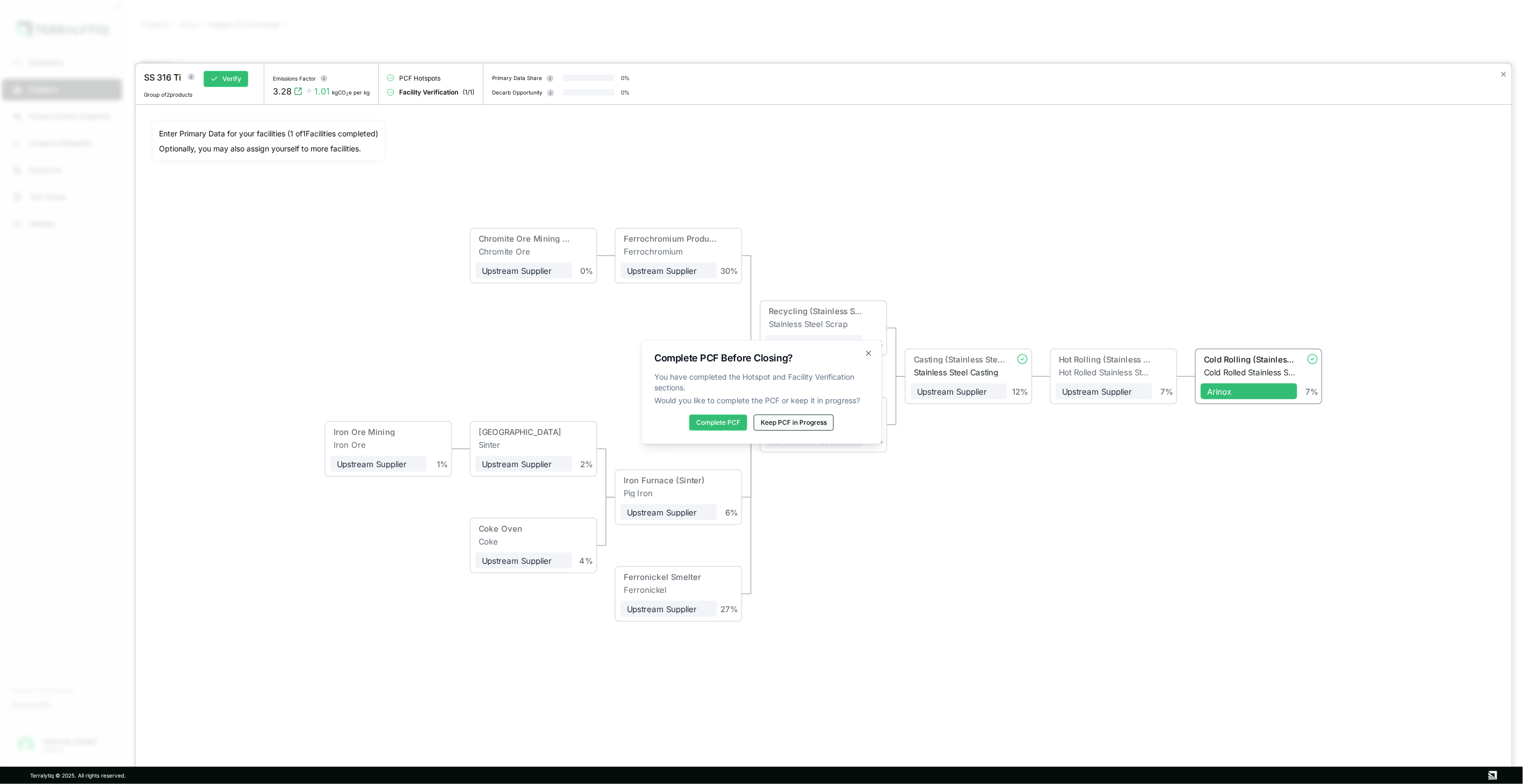
click at [781, 425] on button "Keep PCF in Progress" at bounding box center [794, 422] width 80 height 16
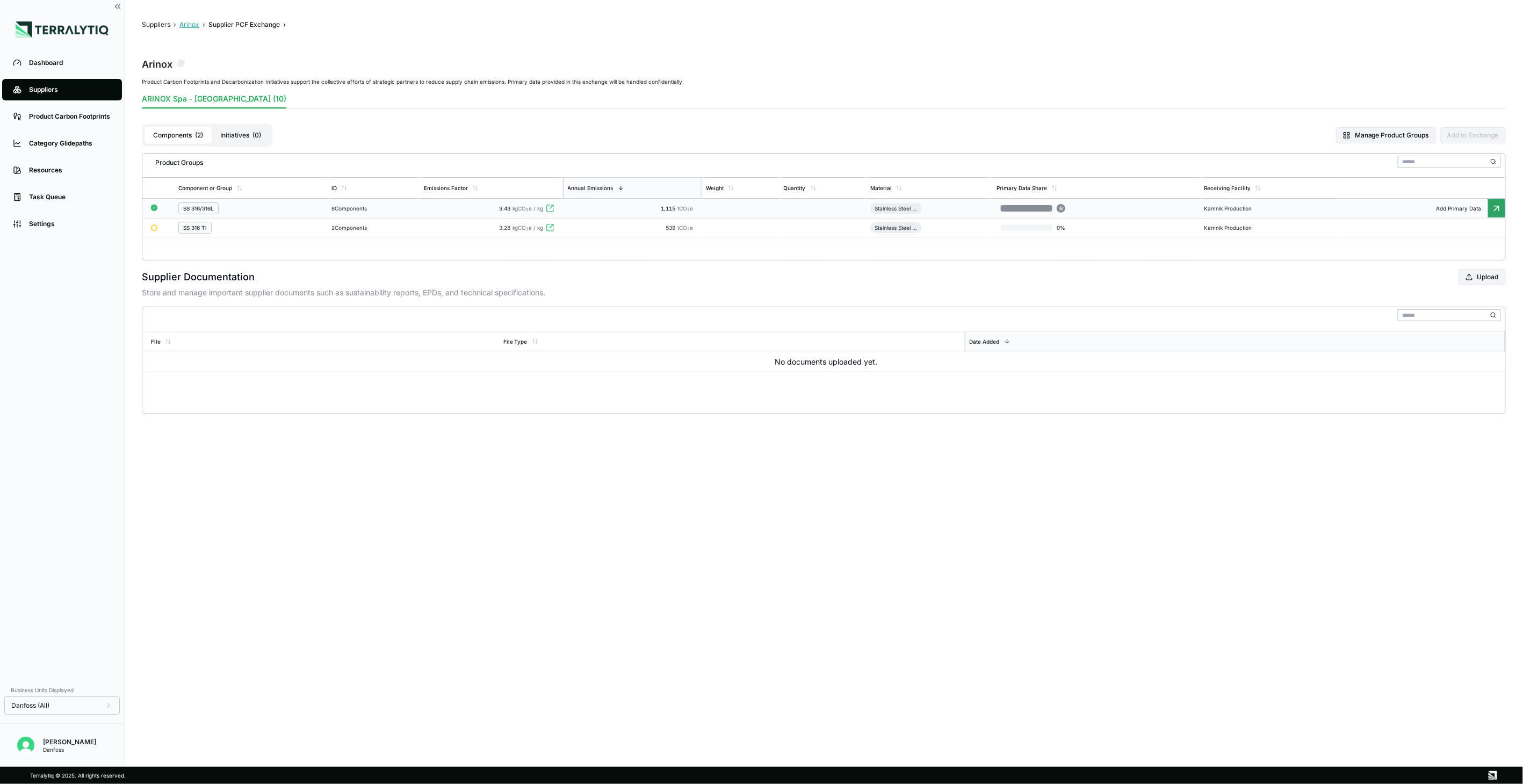
click at [182, 21] on button "Arinox" at bounding box center [189, 25] width 20 height 9
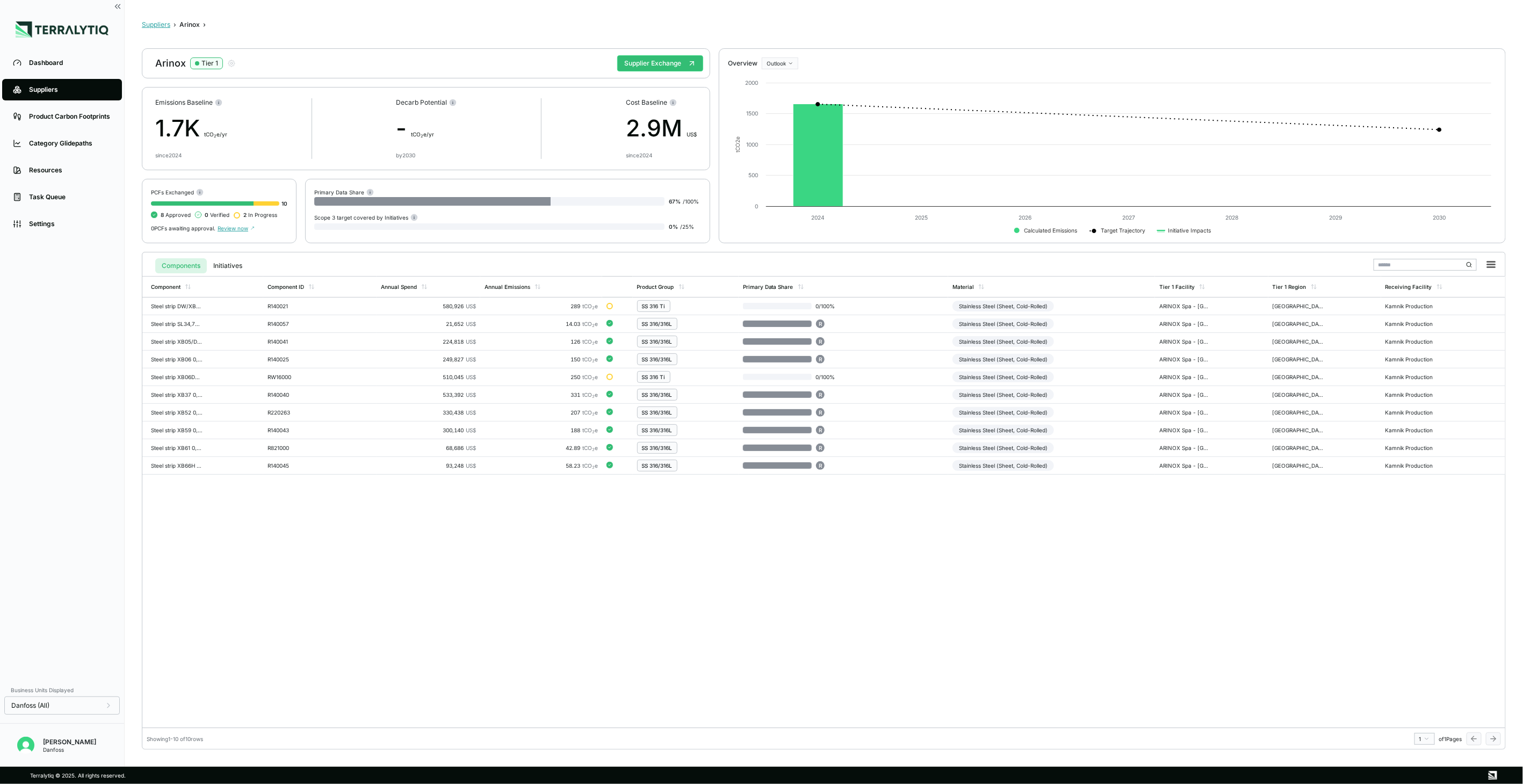
click at [167, 24] on button "Suppliers" at bounding box center [155, 25] width 28 height 9
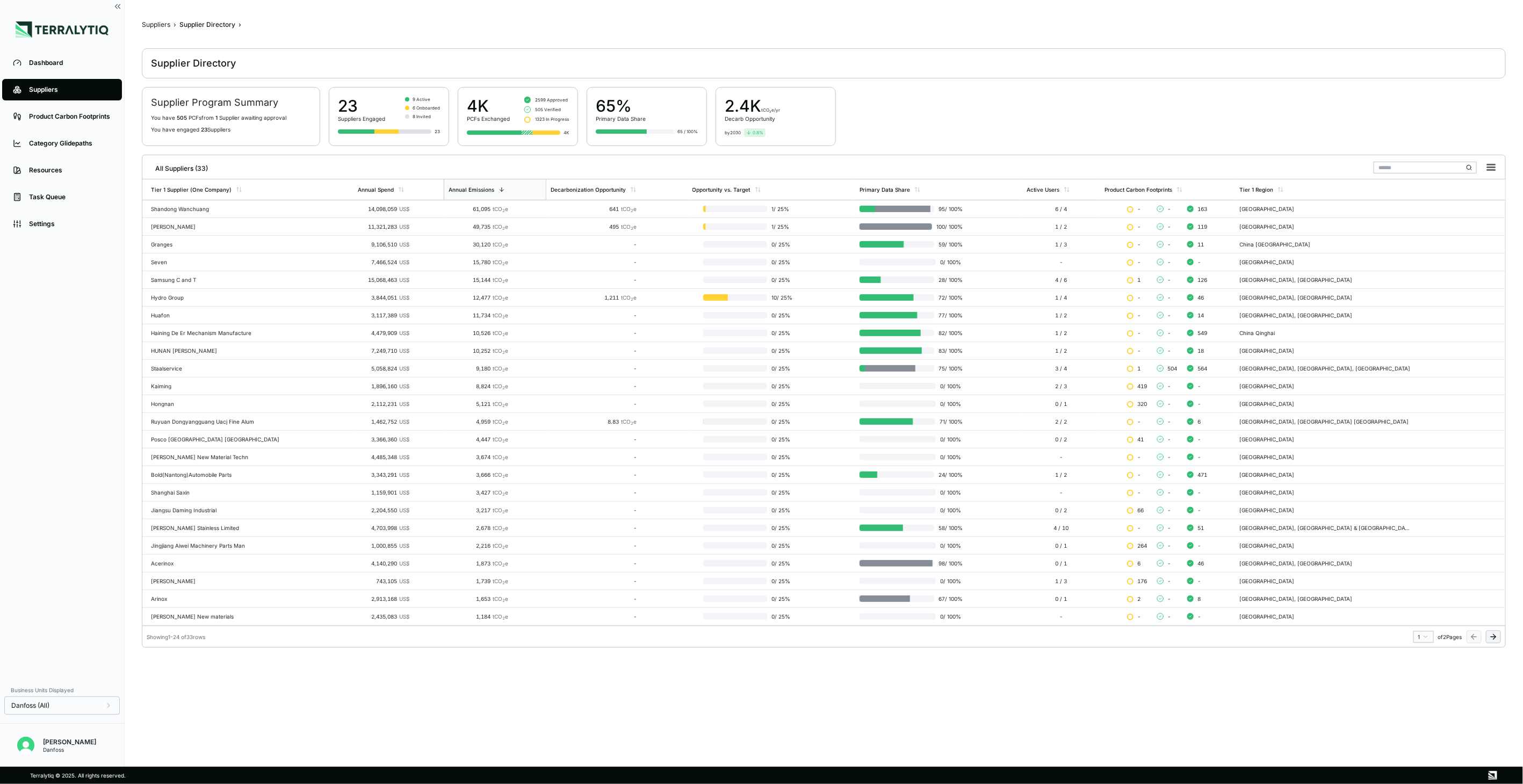
click at [1492, 635] on icon at bounding box center [1494, 637] width 9 height 9
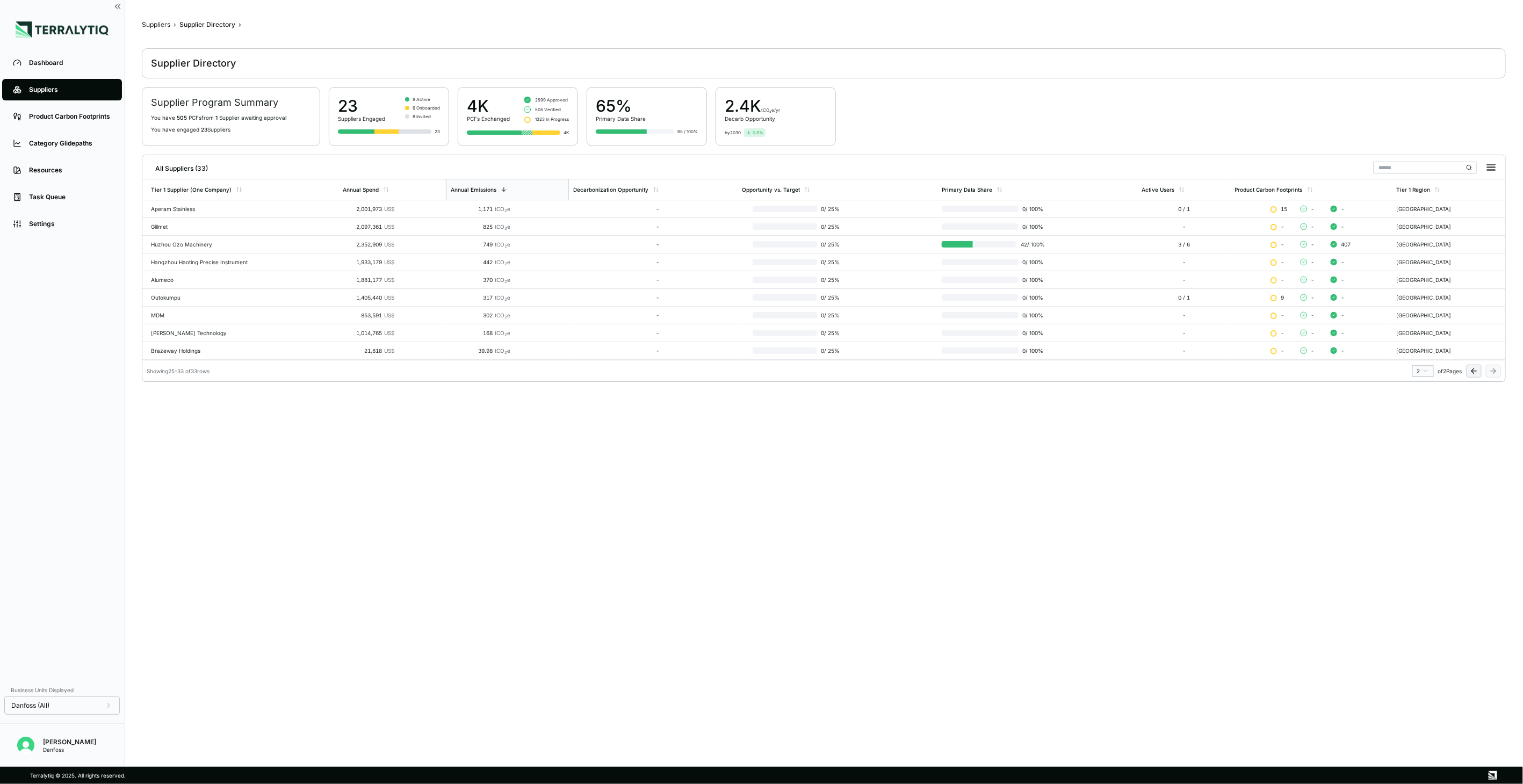
click at [1492, 635] on main "Suppliers › Supplier Directory › Supplier Directory Supplier Program Summary Yo…" at bounding box center [823, 387] width 1364 height 733
click at [276, 213] on td "Aperam Stainless" at bounding box center [240, 209] width 196 height 18
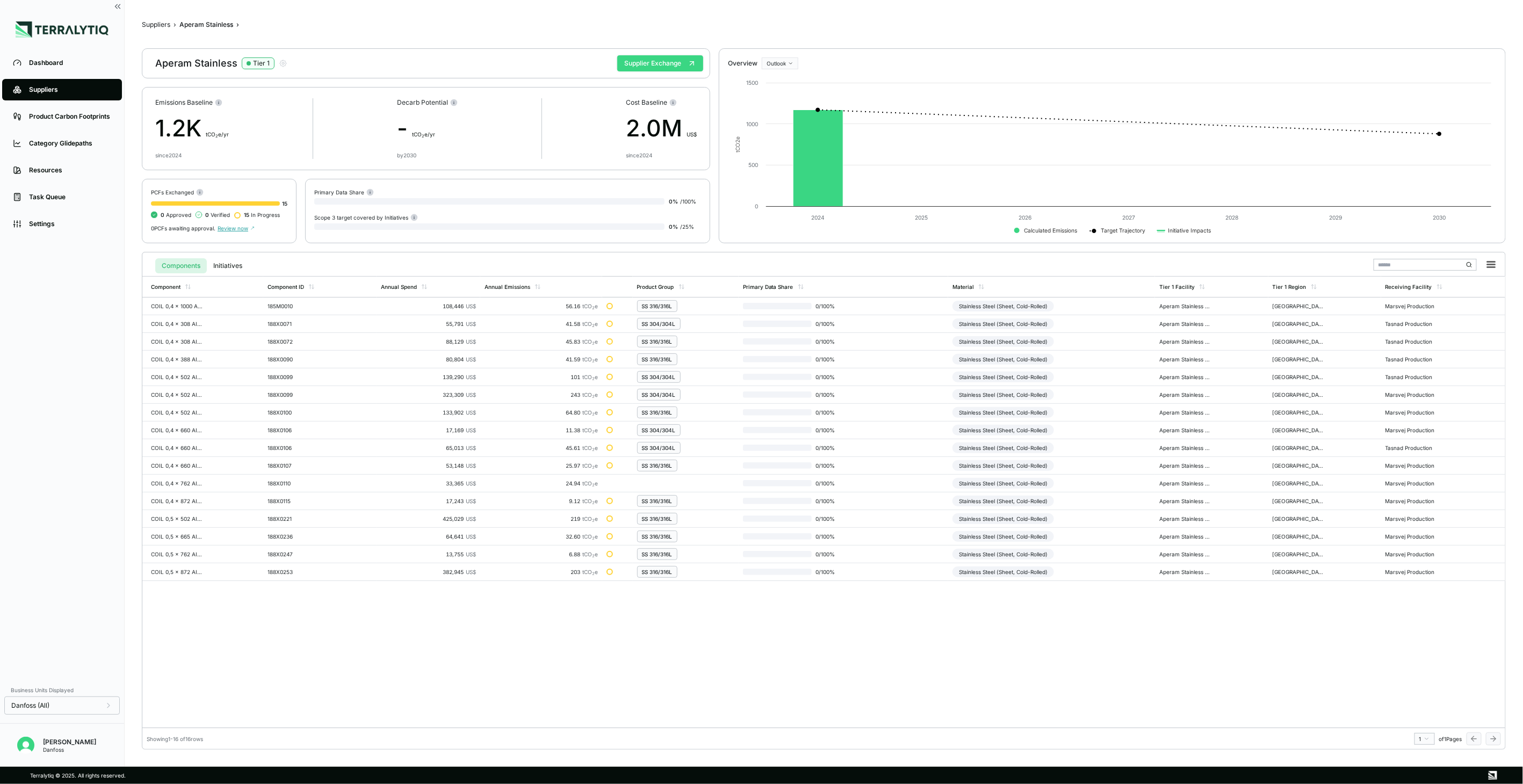
click at [648, 66] on button "Supplier Exchange" at bounding box center [660, 63] width 86 height 16
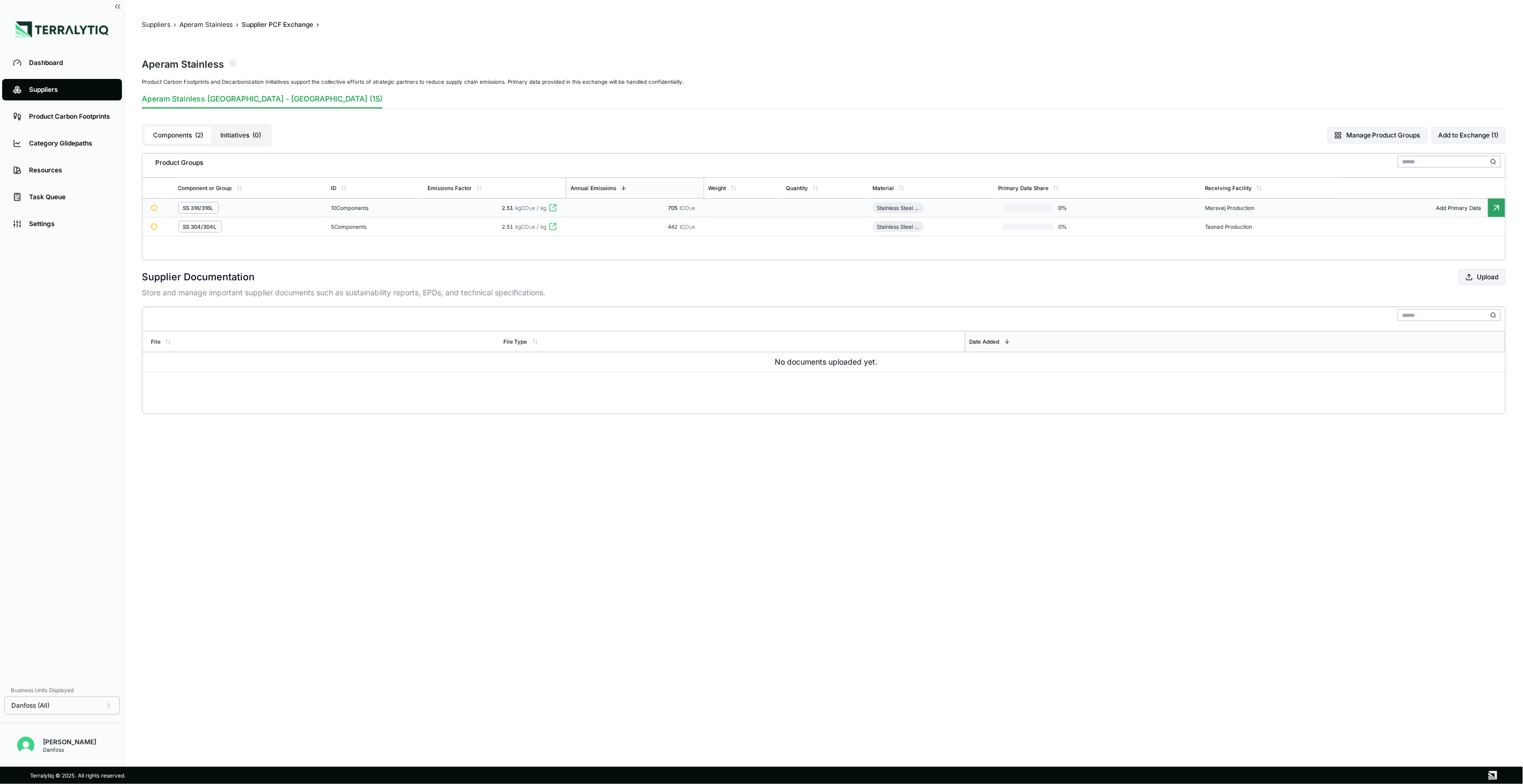
click at [411, 206] on div "10 Components" at bounding box center [375, 207] width 88 height 6
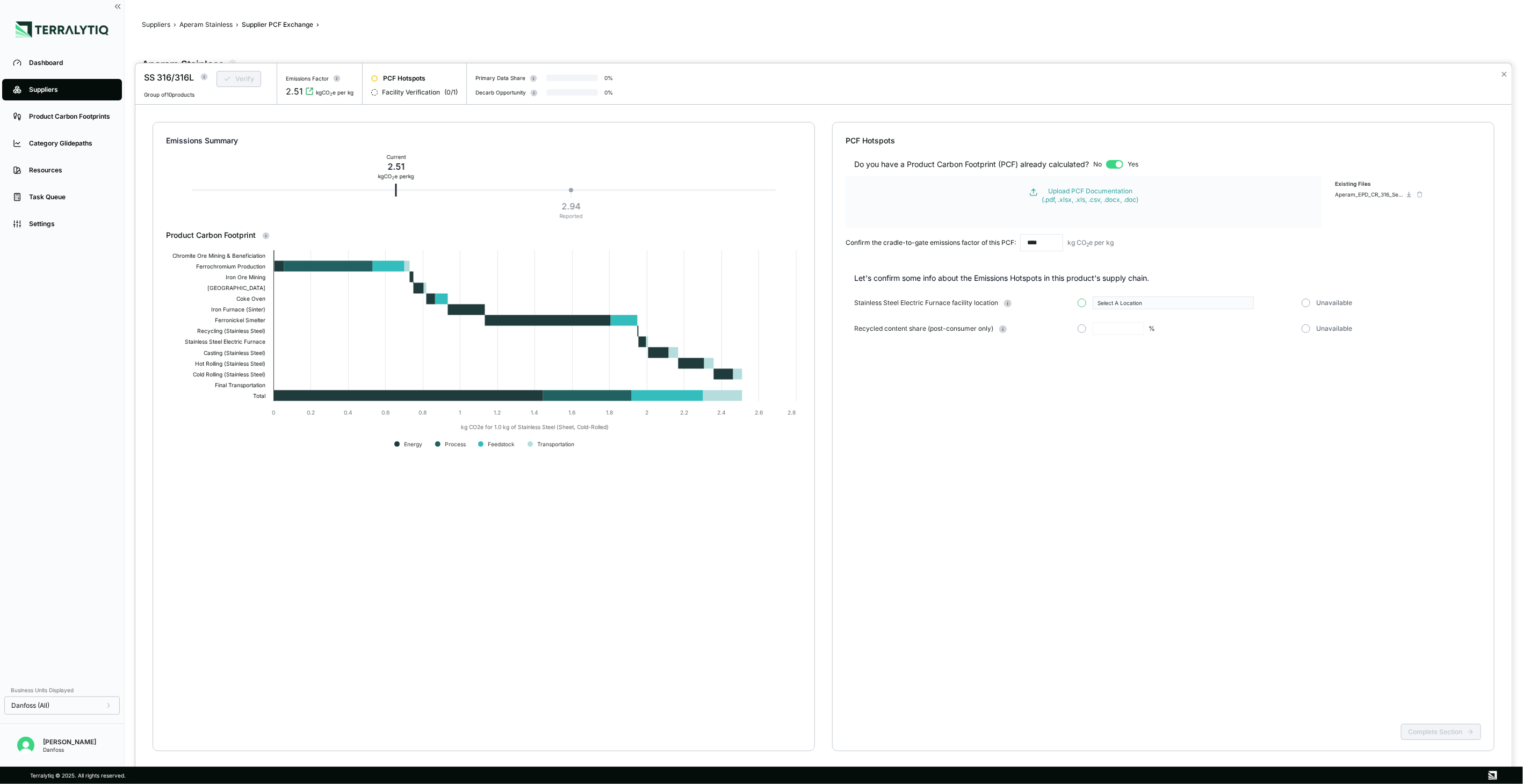
click at [1083, 306] on button "button" at bounding box center [1082, 303] width 9 height 9
click at [1124, 301] on div "Select A Location" at bounding box center [1169, 303] width 144 height 6
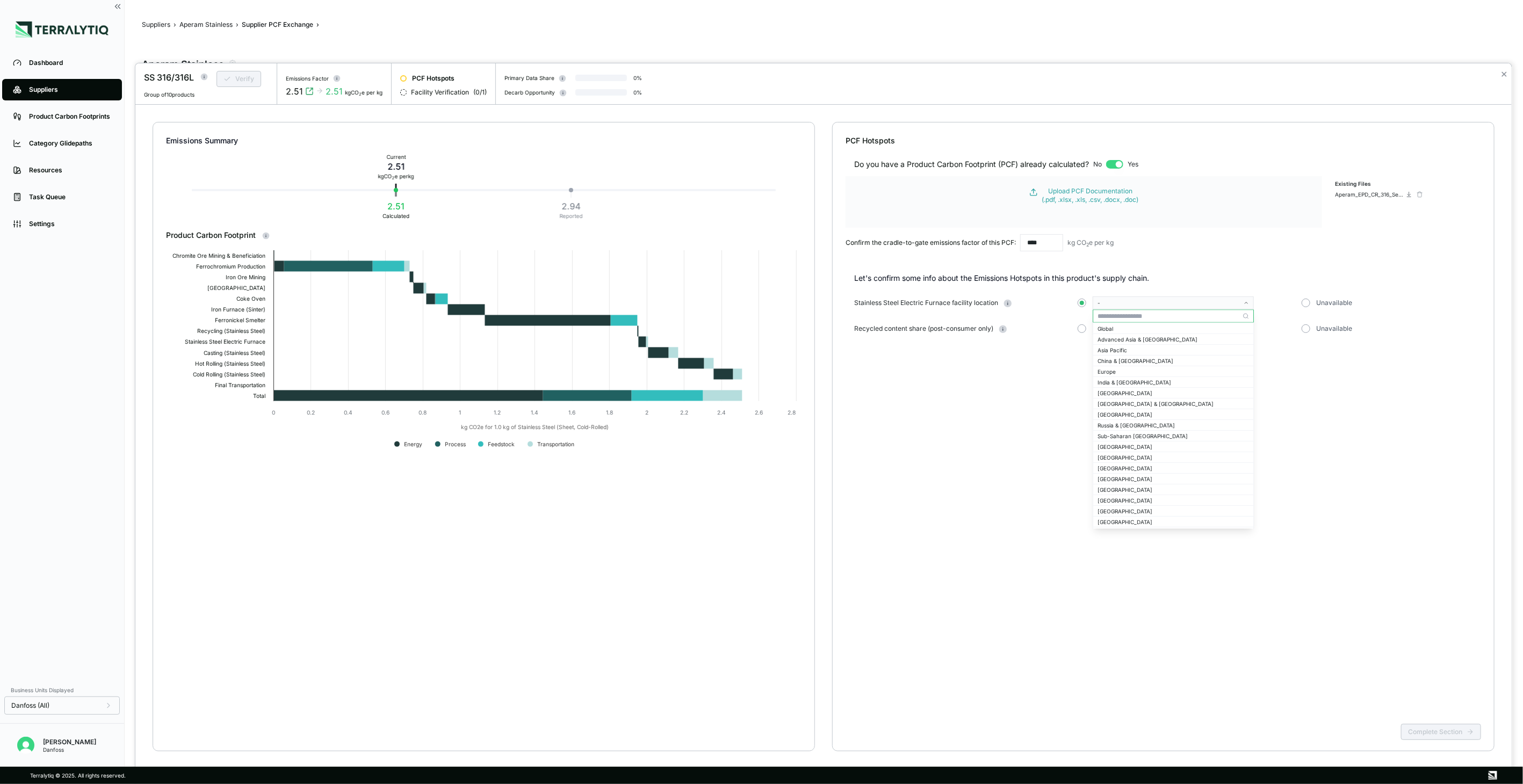
click at [1120, 313] on input "text" at bounding box center [1173, 316] width 160 height 13
type input "***"
click at [1125, 331] on div "[GEOGRAPHIC_DATA]" at bounding box center [1173, 328] width 160 height 9
click at [1082, 328] on button "button" at bounding box center [1082, 328] width 9 height 9
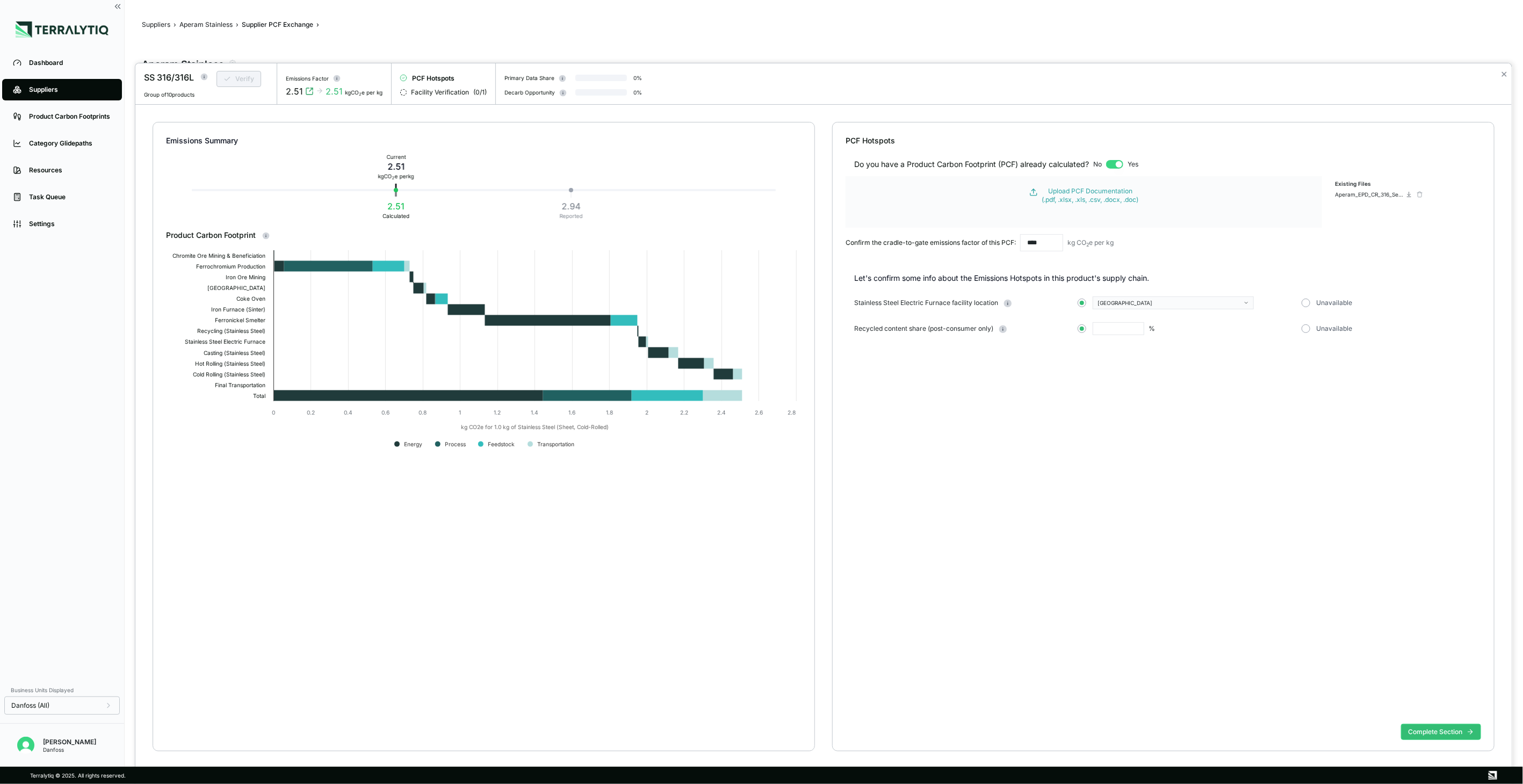
click at [1128, 324] on input "text" at bounding box center [1119, 328] width 51 height 13
type input "****"
click at [1152, 426] on div "Do you have a Product Carbon Footprint (PCF) already calculated? No Yes Upload …" at bounding box center [1162, 432] width 635 height 573
click at [1419, 726] on button "Complete Section" at bounding box center [1441, 732] width 80 height 16
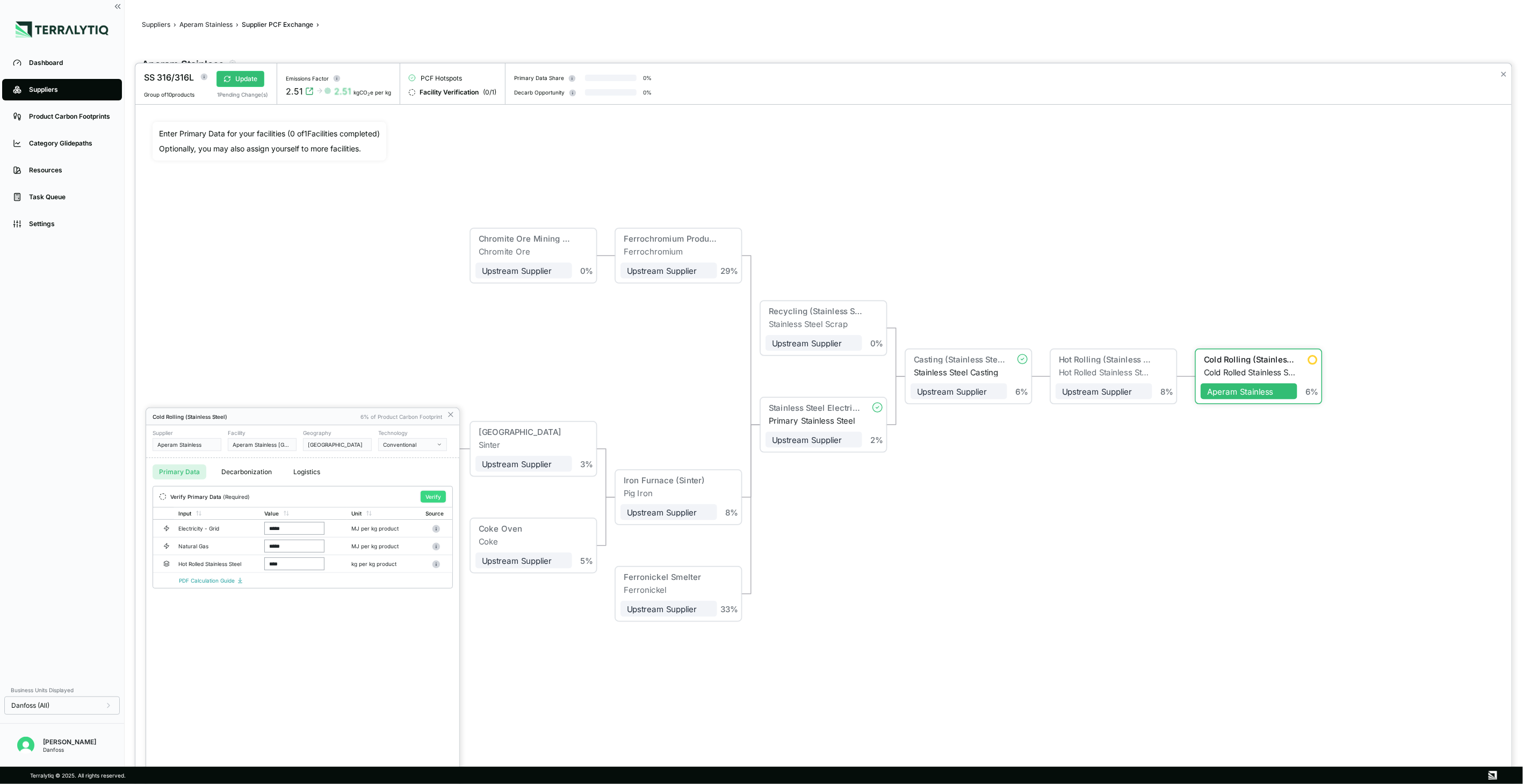
click at [438, 500] on button "Verify" at bounding box center [433, 496] width 25 height 12
click at [450, 417] on icon at bounding box center [451, 415] width 9 height 9
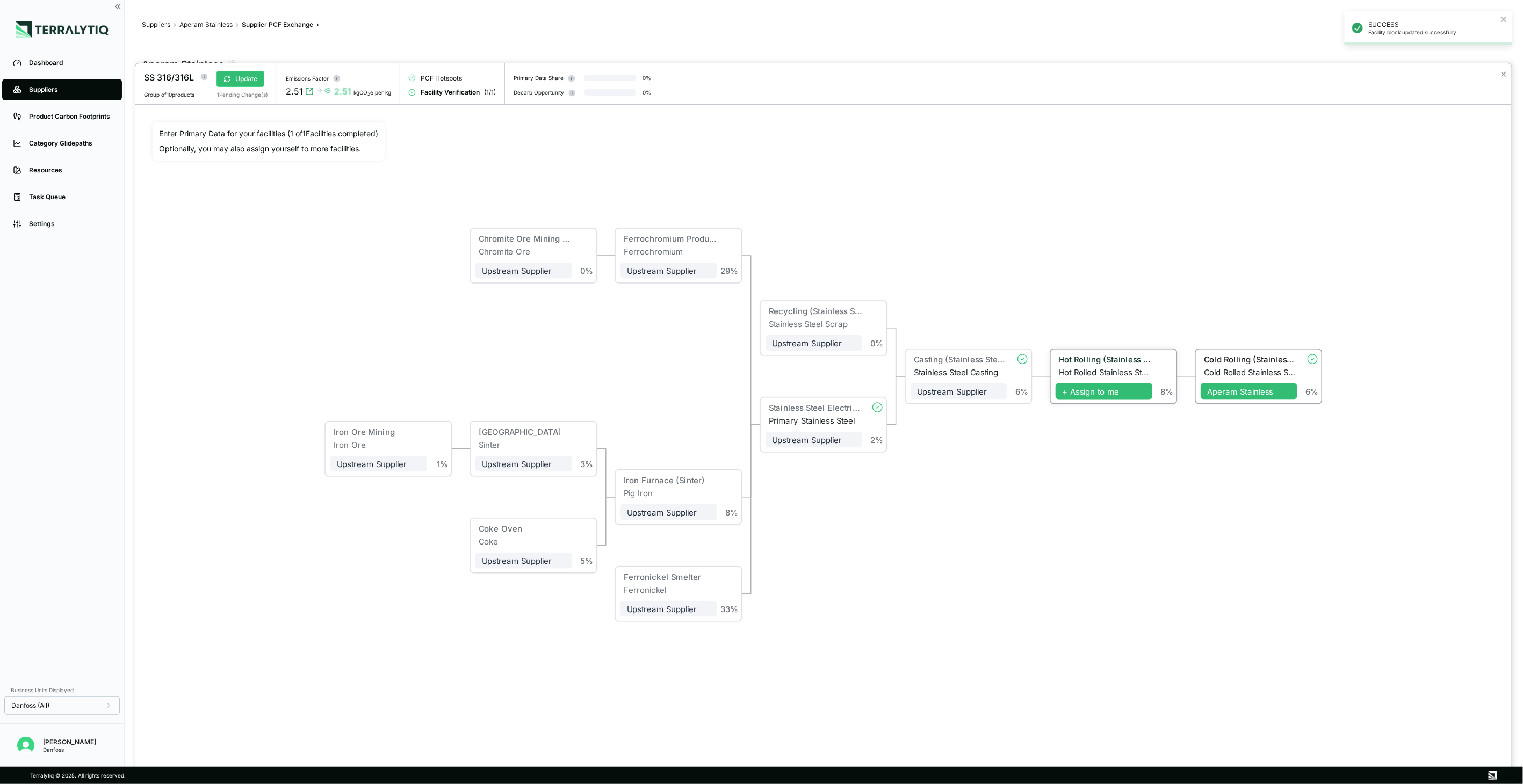
click at [1084, 395] on span "+ Assign to me" at bounding box center [1104, 392] width 97 height 16
click at [967, 395] on span "+ Assign to me" at bounding box center [959, 392] width 97 height 16
click at [1072, 358] on div "Hot Rolling (Stainless Steel)" at bounding box center [1105, 358] width 93 height 9
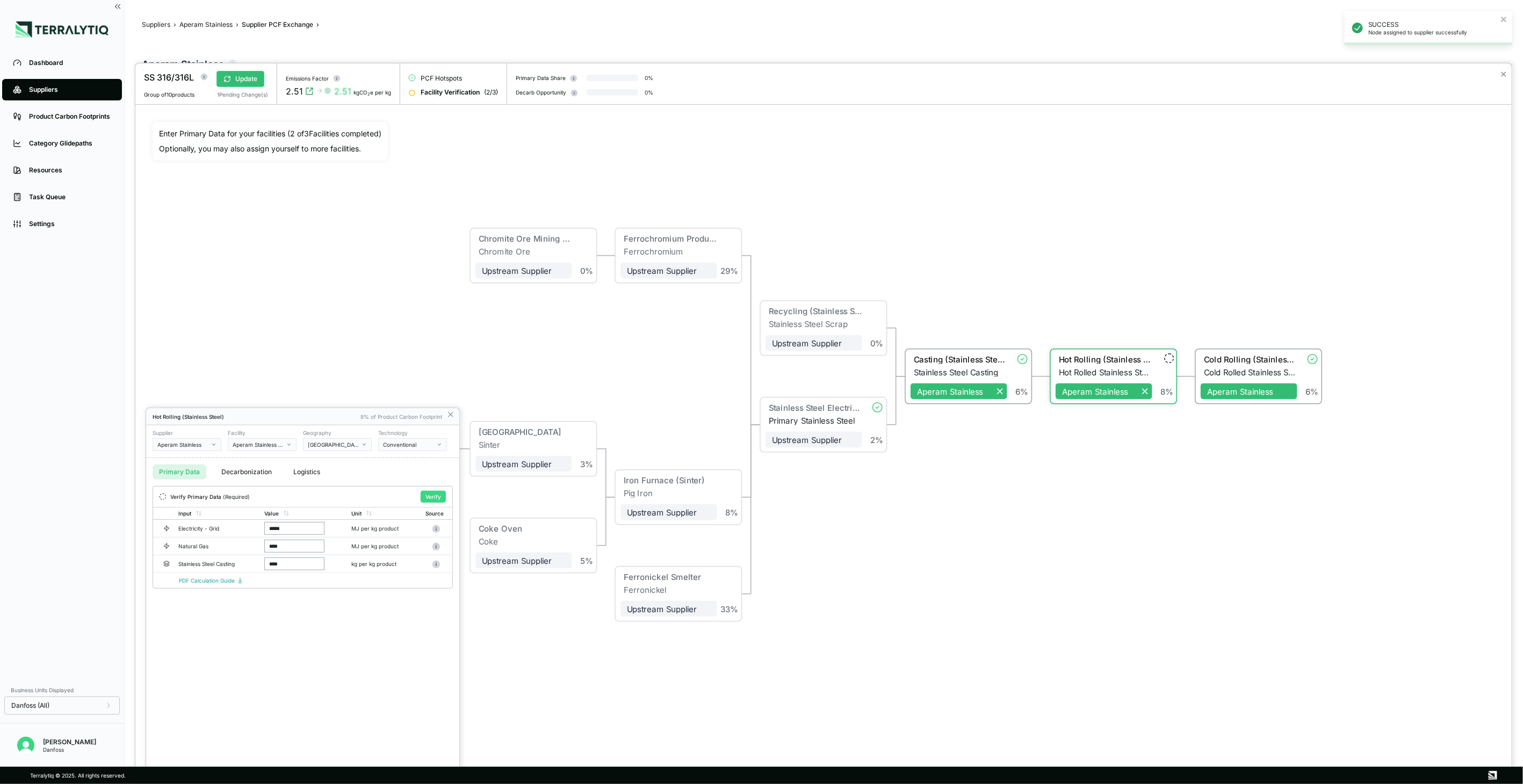
click at [432, 496] on button "Verify" at bounding box center [433, 496] width 25 height 12
click at [451, 410] on icon at bounding box center [451, 415] width 9 height 9
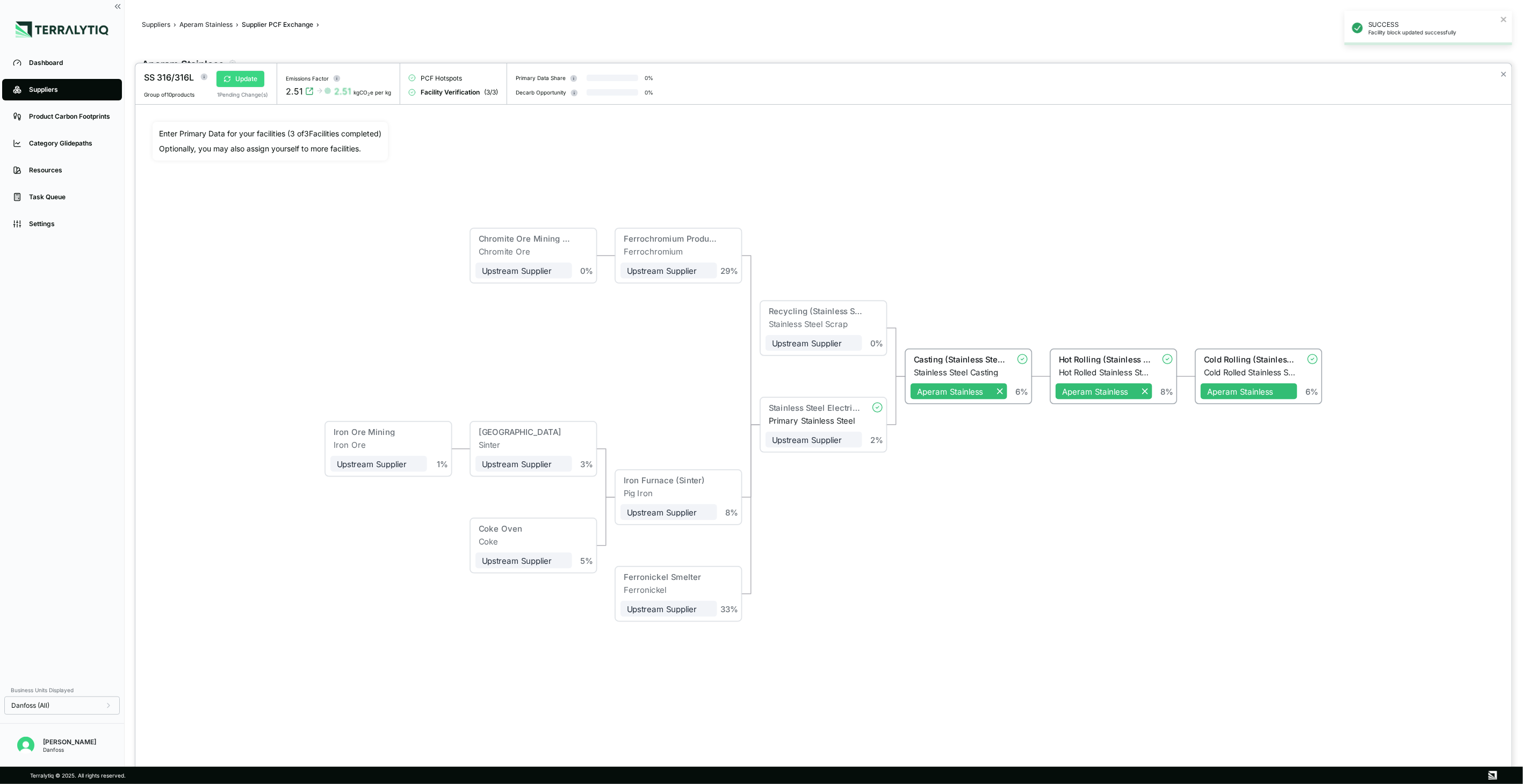
click at [255, 78] on button "Update" at bounding box center [240, 79] width 48 height 16
click at [791, 408] on div "Stainless Steel Electric Furnace" at bounding box center [815, 407] width 93 height 9
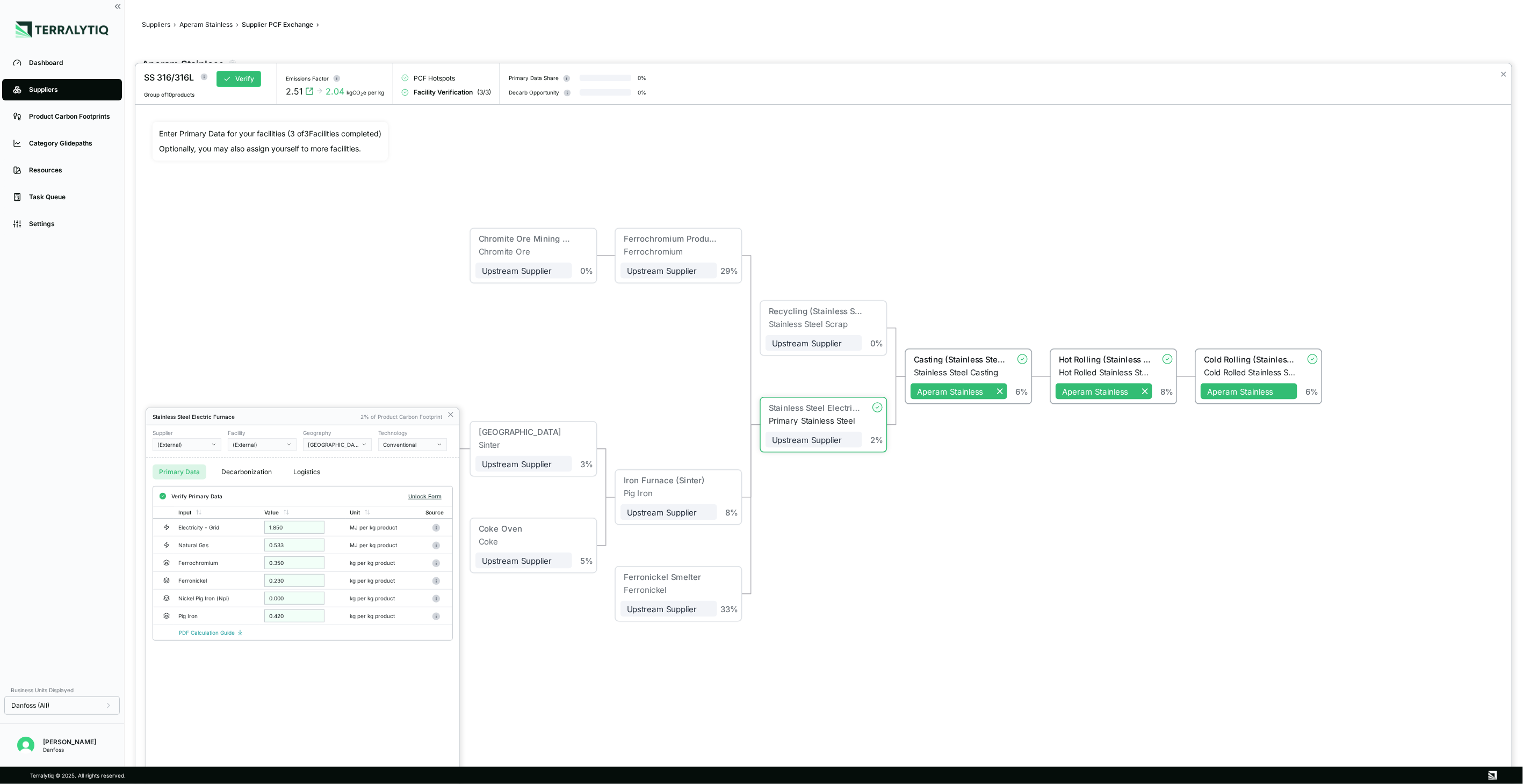
click at [429, 494] on button "Unlock Form" at bounding box center [424, 496] width 42 height 11
click at [425, 500] on button "Verify" at bounding box center [433, 496] width 25 height 12
click at [452, 415] on icon at bounding box center [451, 415] width 9 height 9
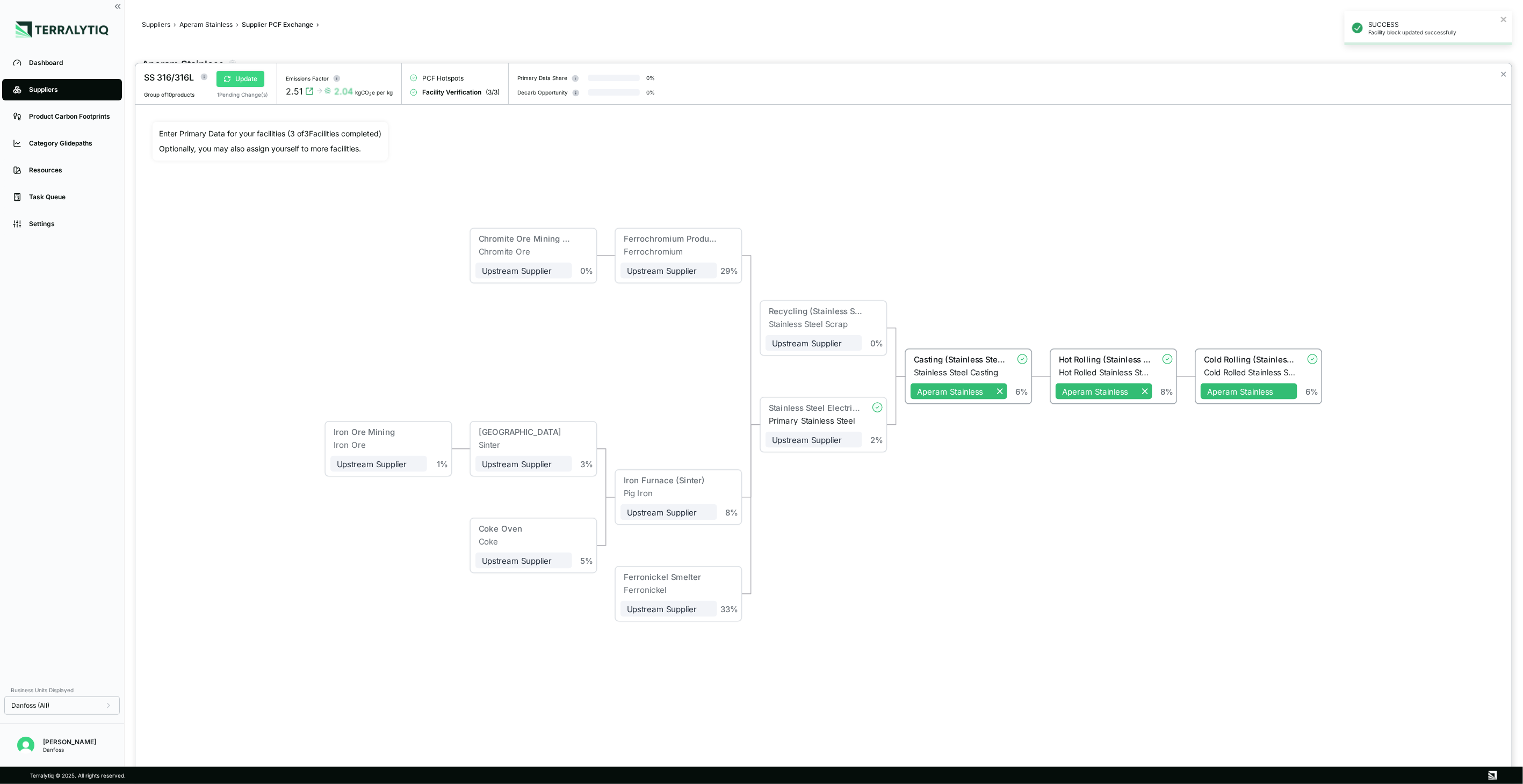
click at [248, 78] on button "Update" at bounding box center [240, 79] width 48 height 16
click at [799, 440] on span "+ Assign to me" at bounding box center [814, 440] width 97 height 16
click at [245, 78] on button "Verify" at bounding box center [238, 79] width 45 height 16
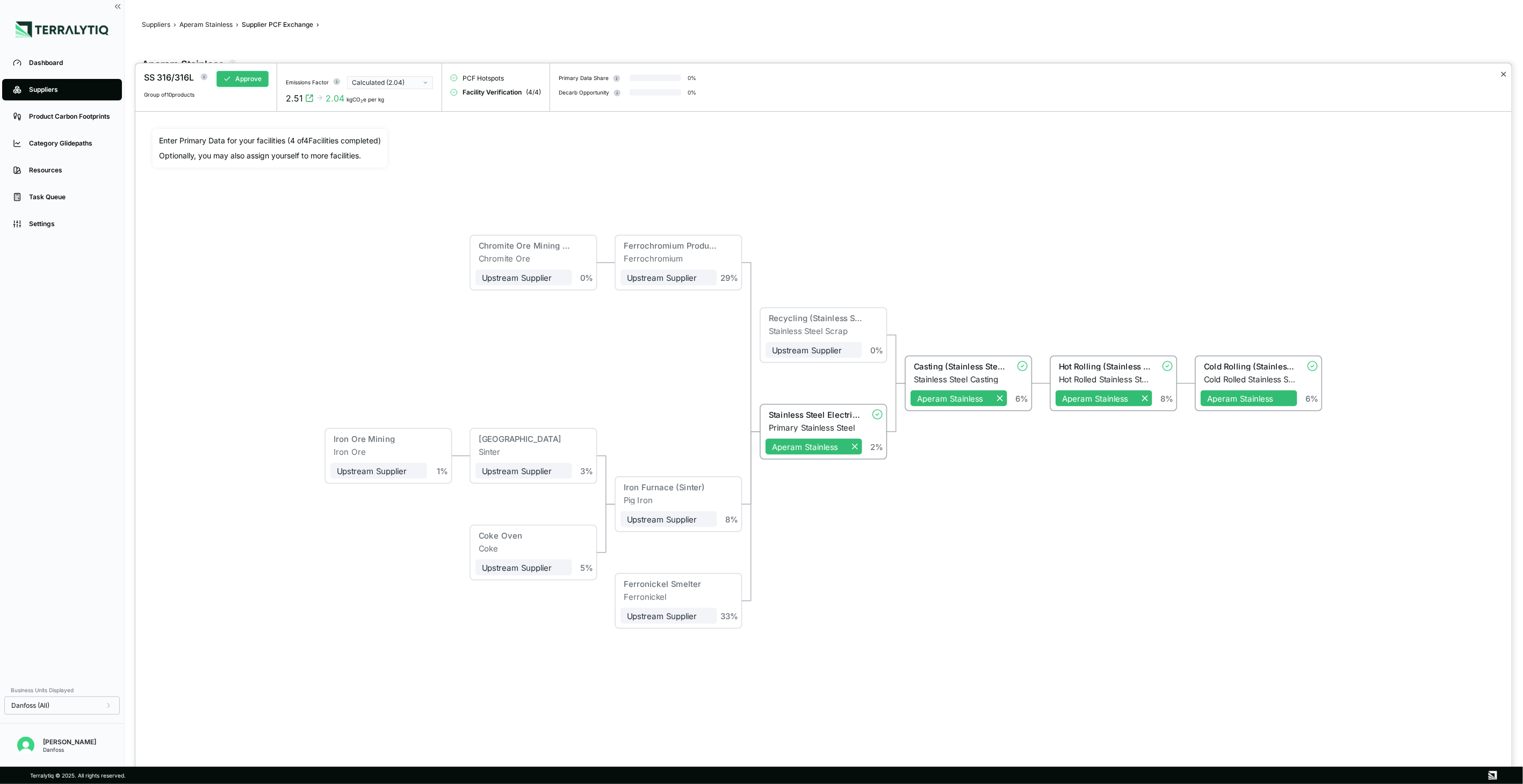
click at [1501, 73] on button "✕" at bounding box center [1504, 74] width 7 height 13
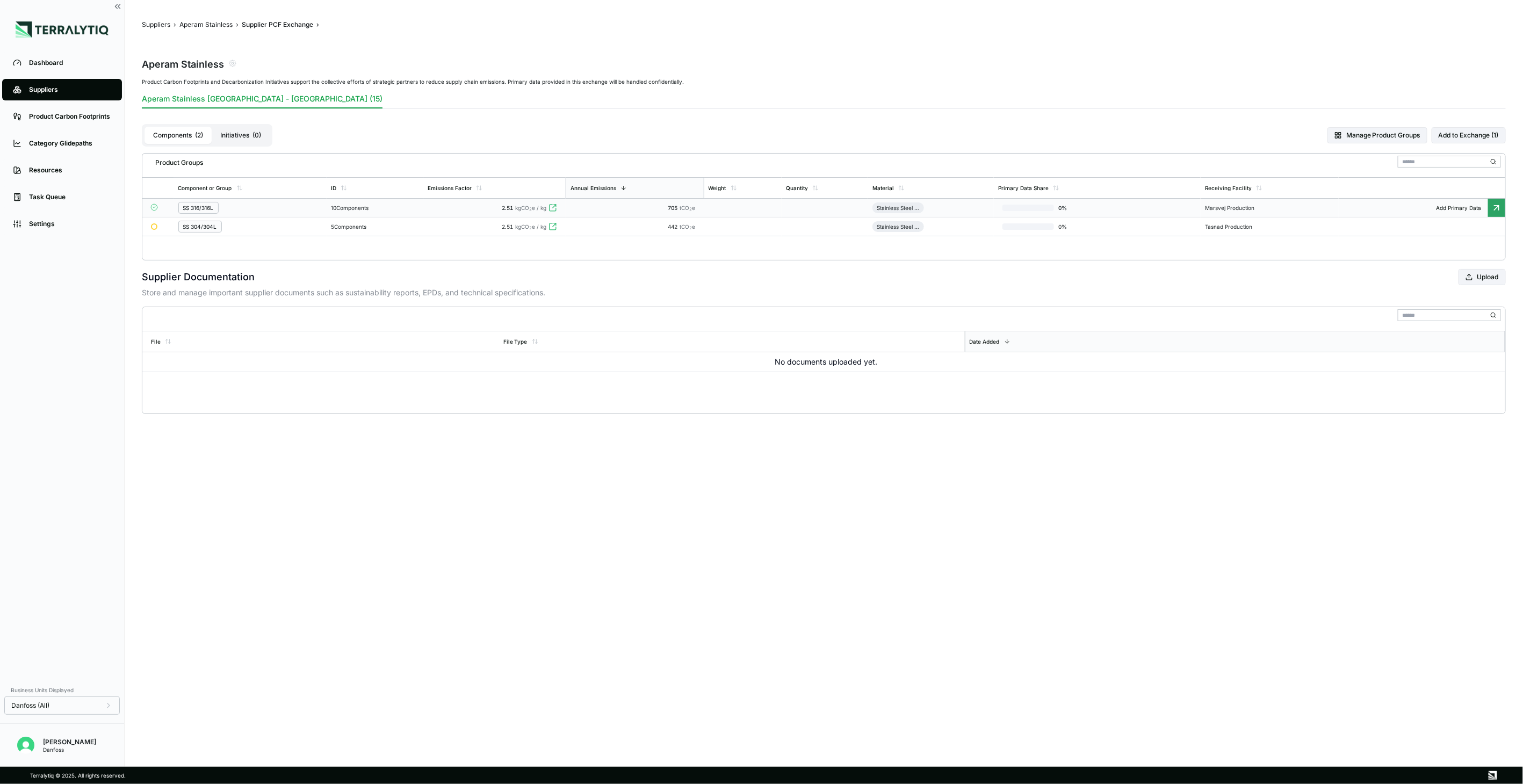
click at [340, 210] on div "10 Components" at bounding box center [375, 207] width 88 height 6
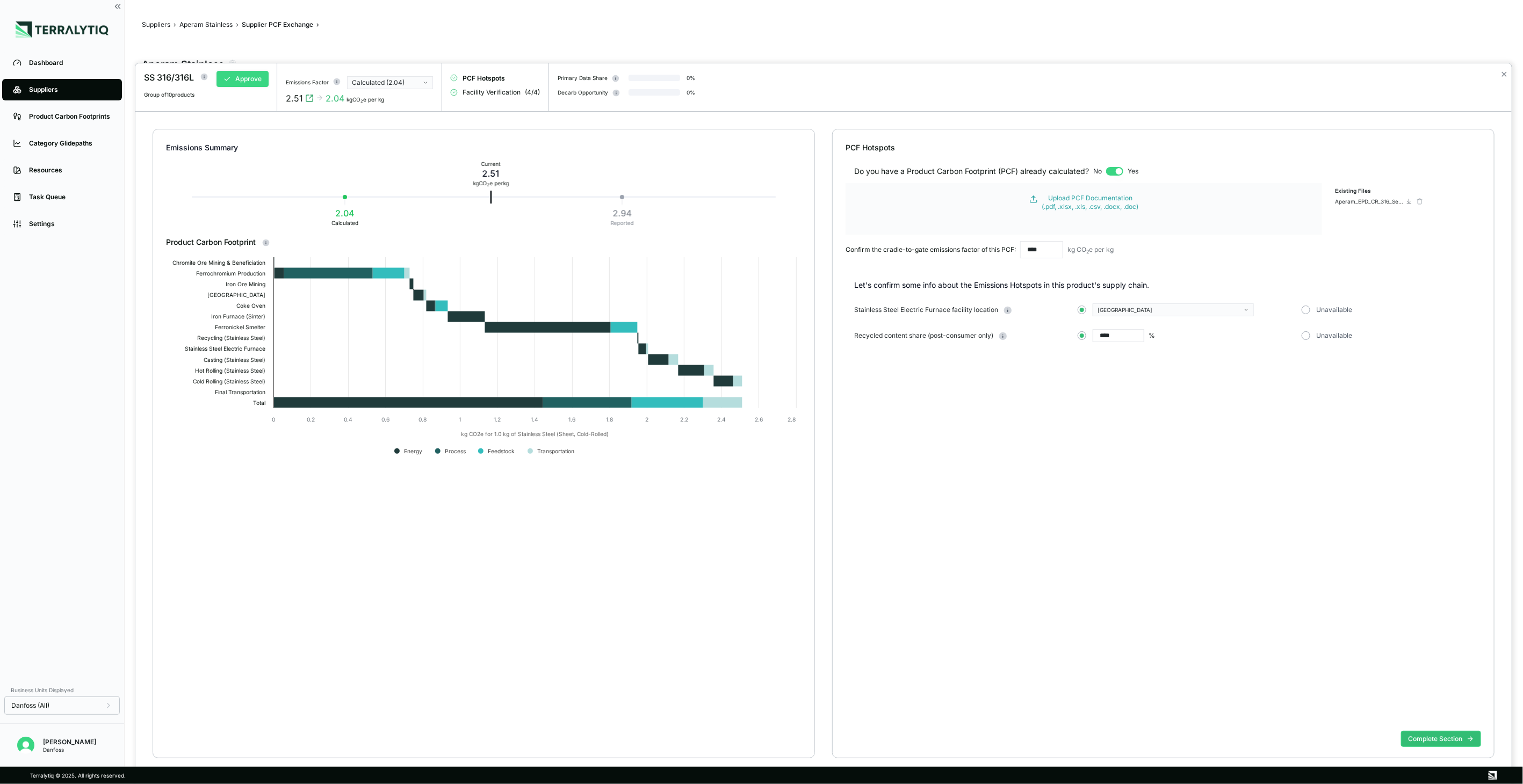
click at [241, 76] on button "Approve" at bounding box center [242, 79] width 52 height 16
click at [1505, 76] on button "✕" at bounding box center [1504, 74] width 7 height 13
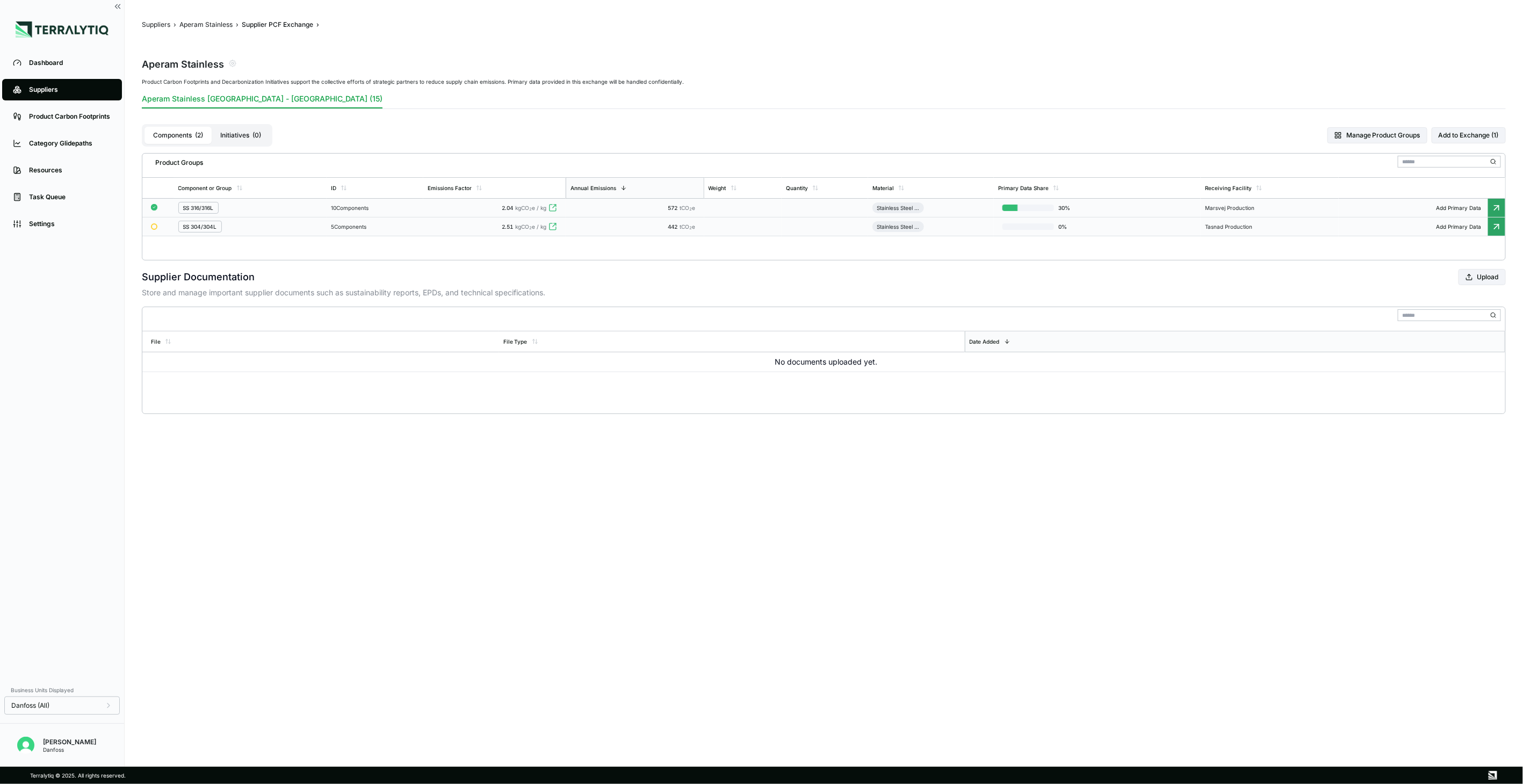
click at [359, 231] on td "5 Components" at bounding box center [375, 227] width 97 height 19
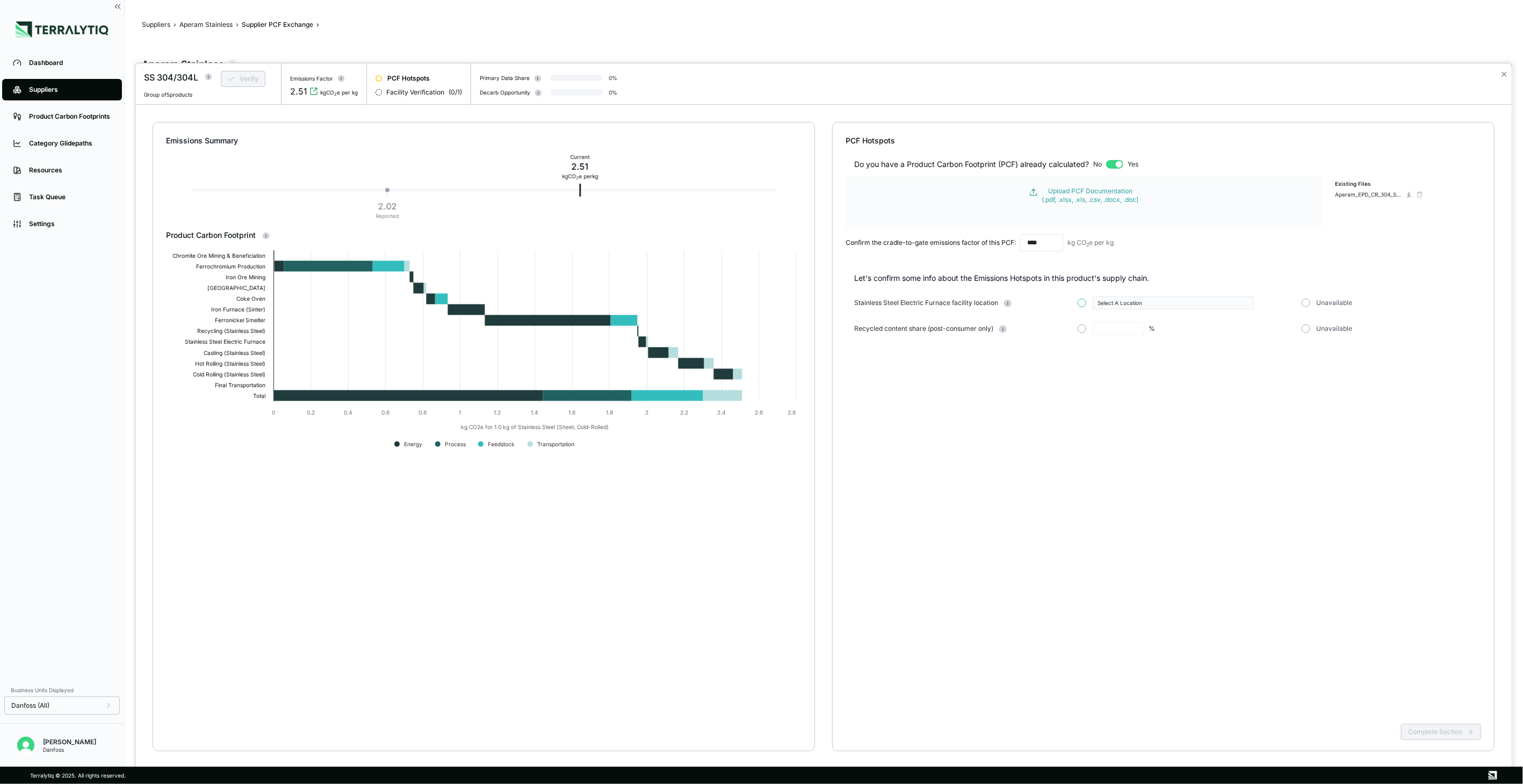
click at [1086, 301] on button "button" at bounding box center [1082, 303] width 9 height 9
click at [1107, 301] on div "Select A Location" at bounding box center [1169, 303] width 144 height 6
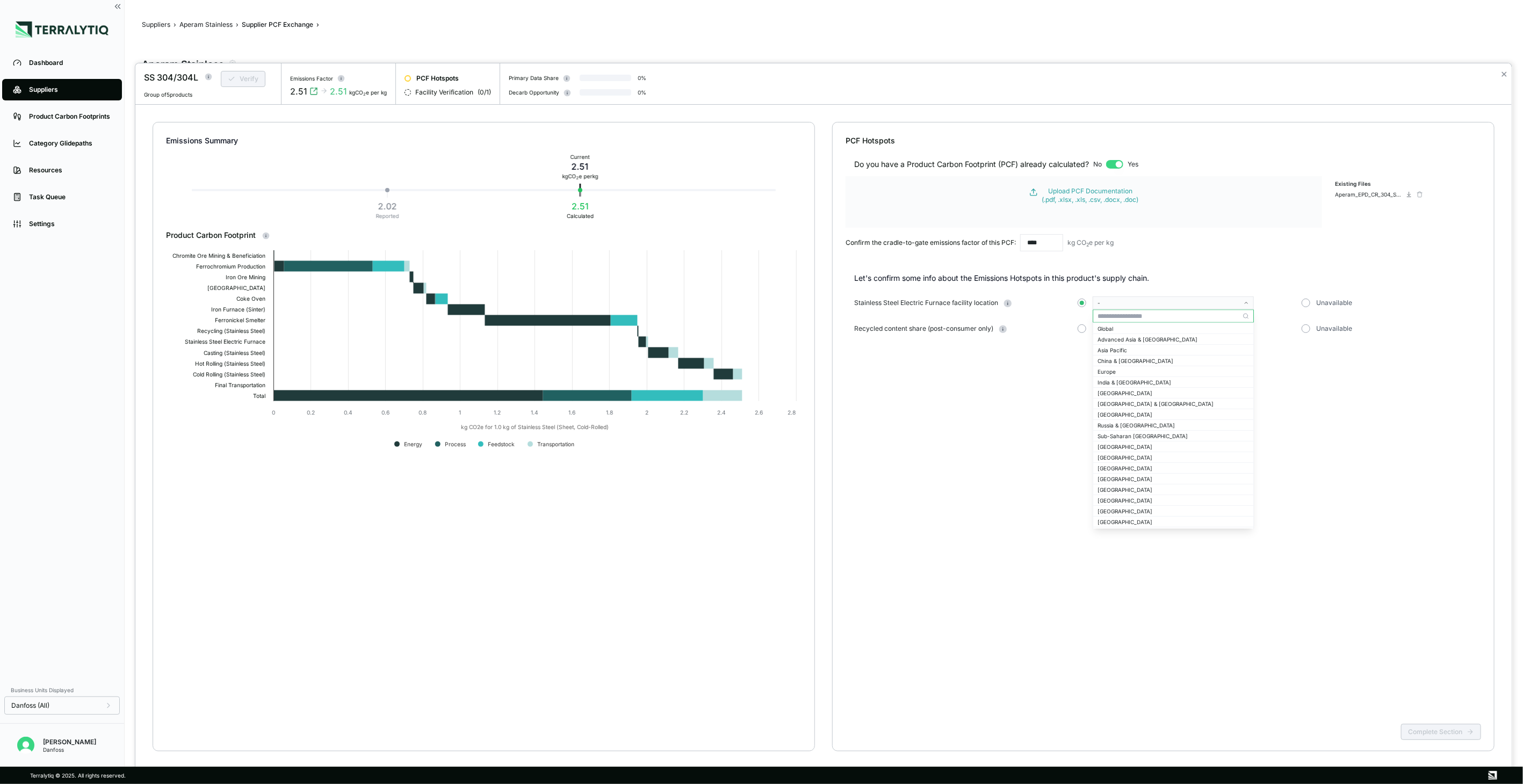
click at [1137, 313] on input "text" at bounding box center [1173, 316] width 160 height 13
type input "***"
click at [1134, 331] on div "[GEOGRAPHIC_DATA]" at bounding box center [1173, 328] width 160 height 9
click at [1085, 330] on button "button" at bounding box center [1082, 328] width 9 height 9
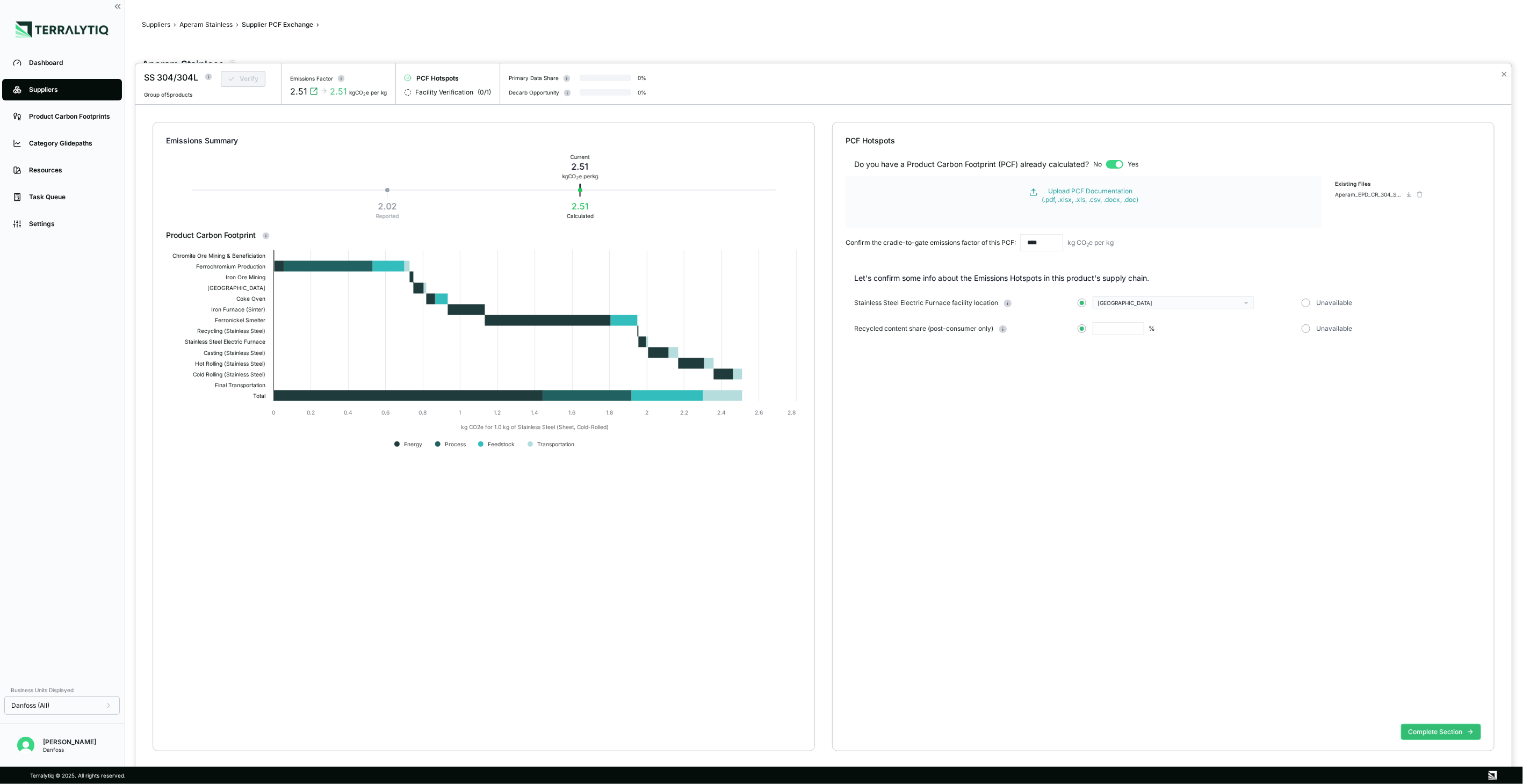
click at [1115, 303] on div "[GEOGRAPHIC_DATA]" at bounding box center [1169, 303] width 144 height 6
click at [1107, 305] on div "[GEOGRAPHIC_DATA]" at bounding box center [1169, 303] width 144 height 6
click at [1121, 318] on input "text" at bounding box center [1173, 316] width 160 height 13
type input "*****"
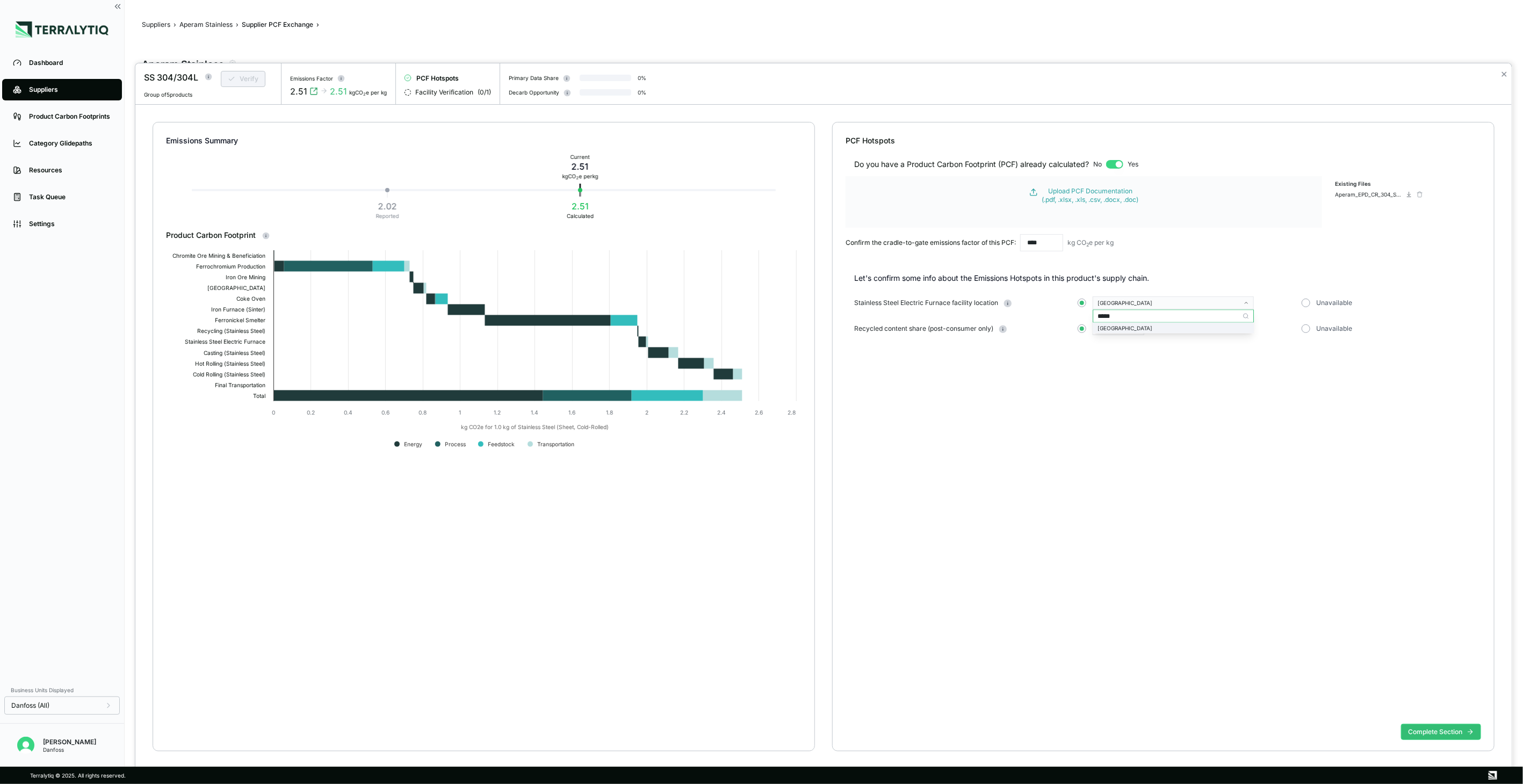
click at [1145, 330] on div "[GEOGRAPHIC_DATA]" at bounding box center [1173, 328] width 152 height 6
click at [1107, 330] on input "text" at bounding box center [1119, 328] width 51 height 13
type input "****"
click at [1126, 378] on div "Do you have a Product Carbon Footprint (PCF) already calculated? No Yes Upload …" at bounding box center [1162, 432] width 635 height 573
click at [1458, 736] on button "Complete Section" at bounding box center [1441, 732] width 80 height 16
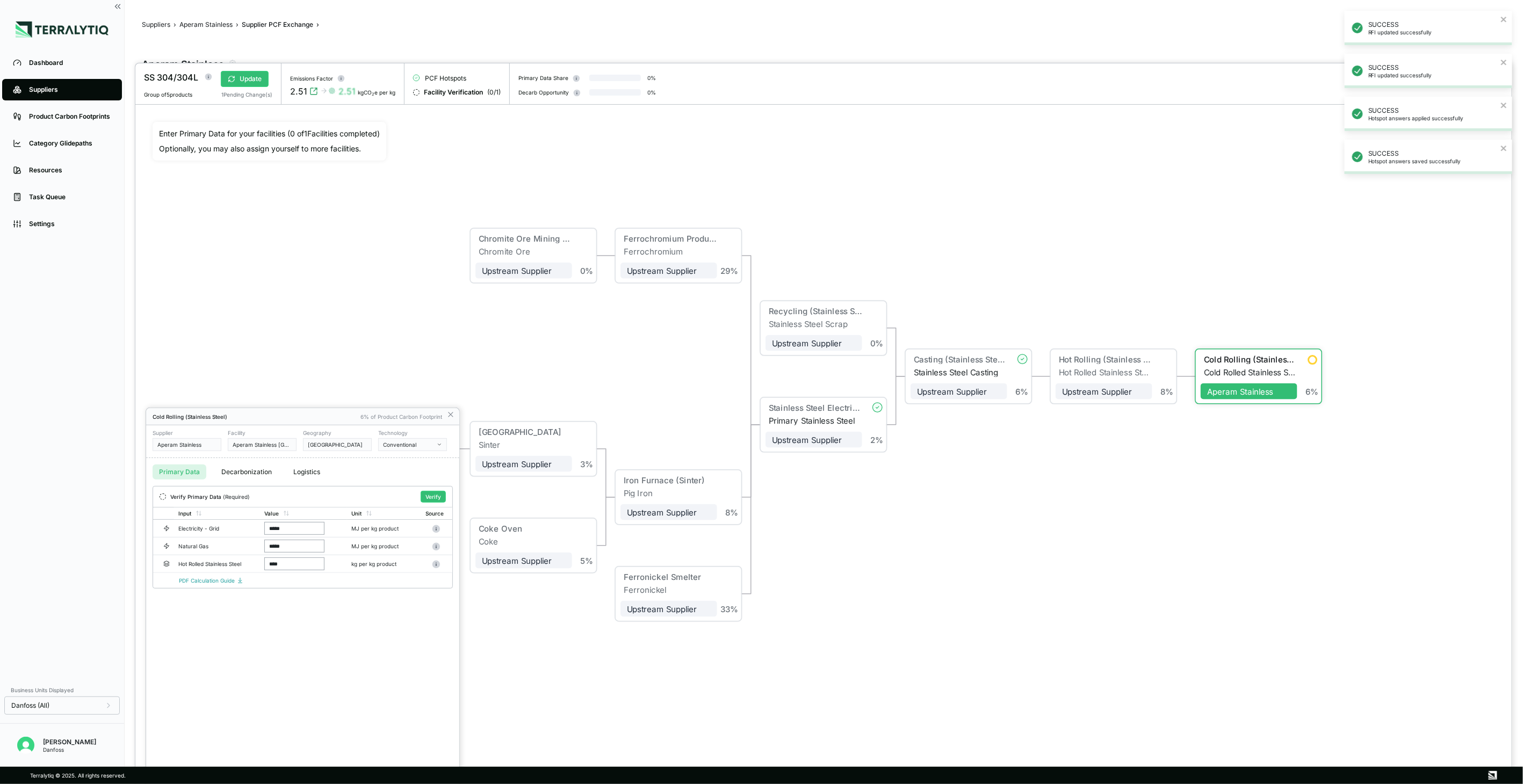
click at [1166, 478] on div at bounding box center [823, 424] width 1376 height 721
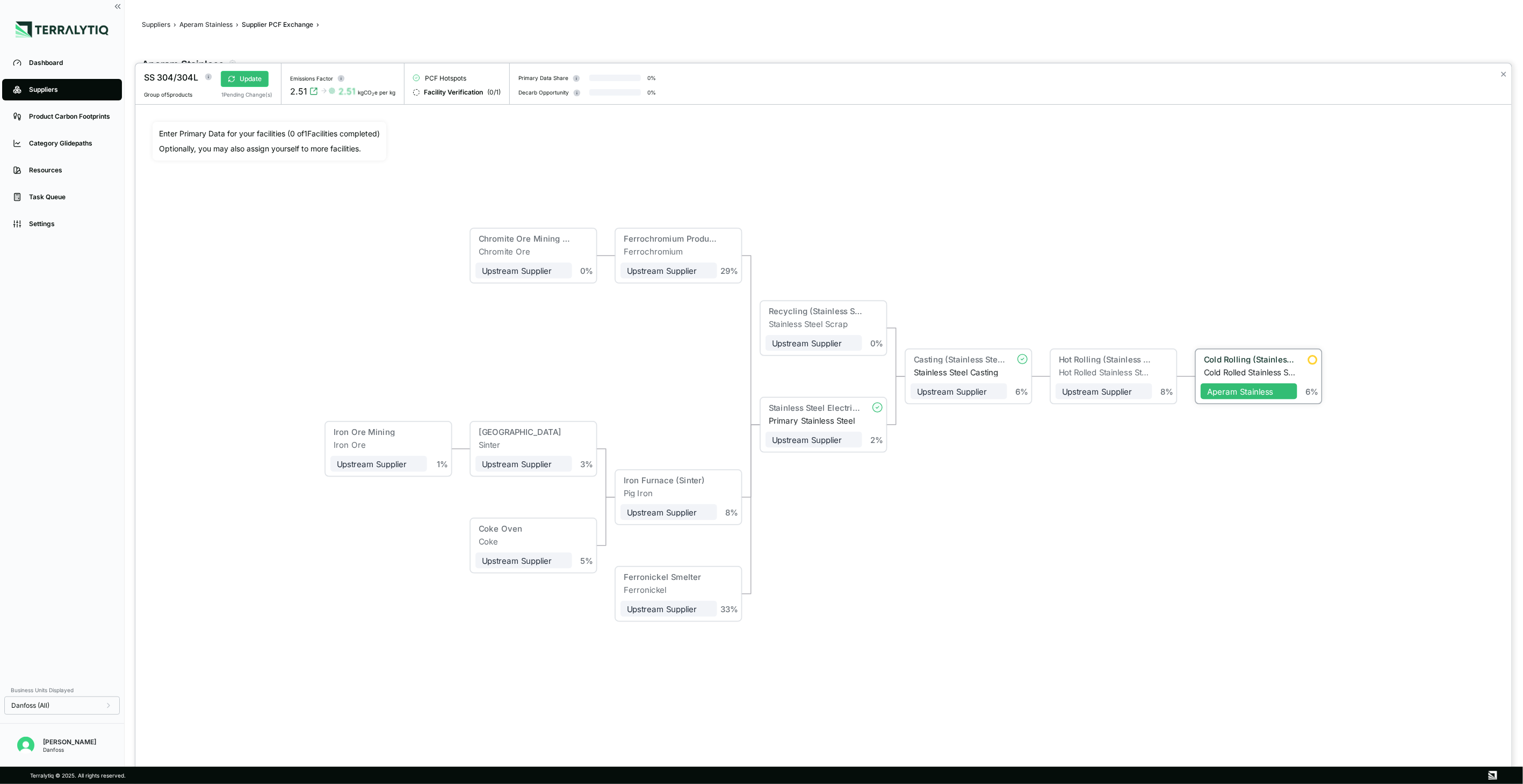
click at [1240, 366] on div "Cold Rolling (Stainless Steel)" at bounding box center [1249, 360] width 97 height 13
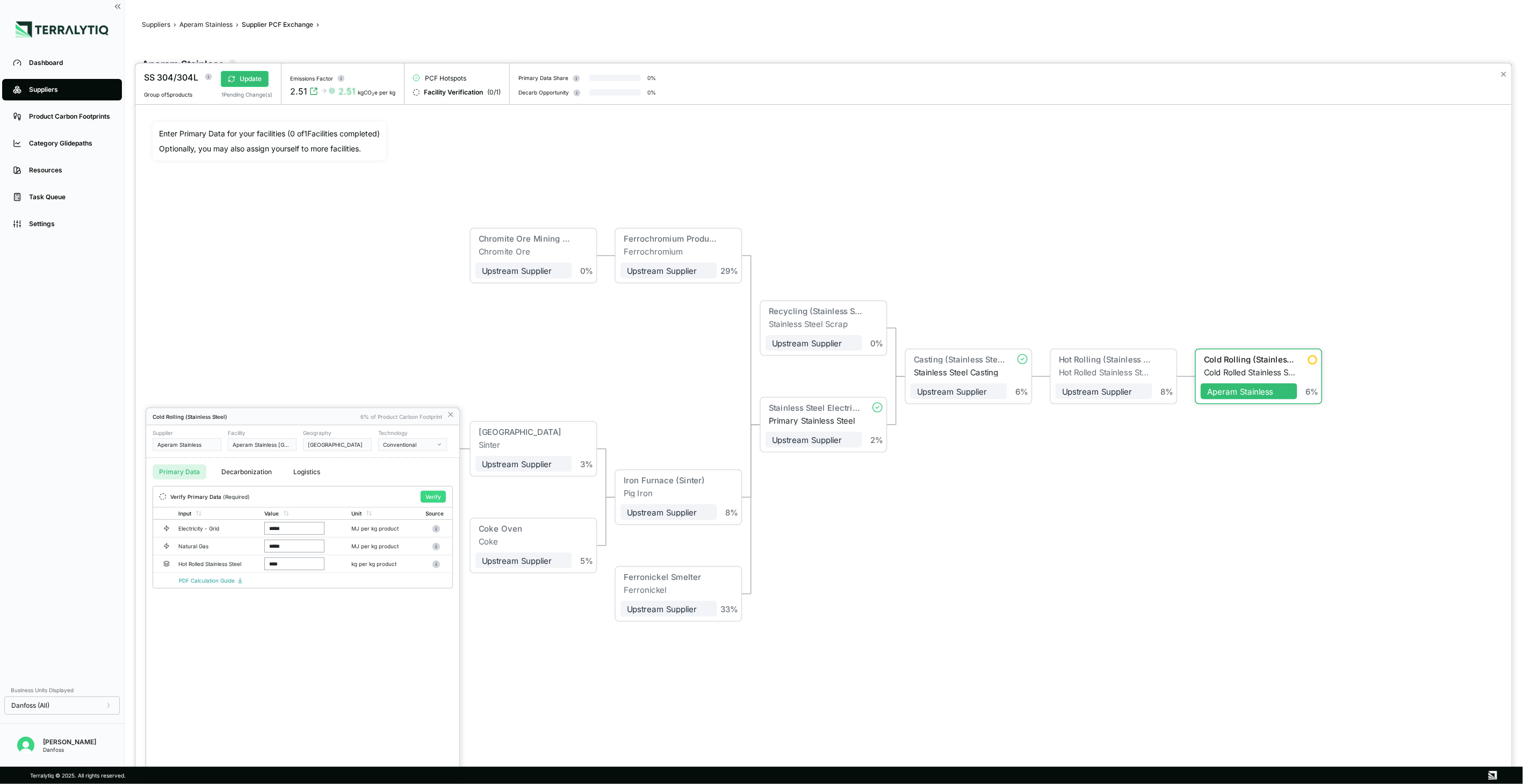
click at [428, 496] on button "Verify" at bounding box center [433, 496] width 25 height 12
click at [452, 414] on icon at bounding box center [451, 415] width 9 height 9
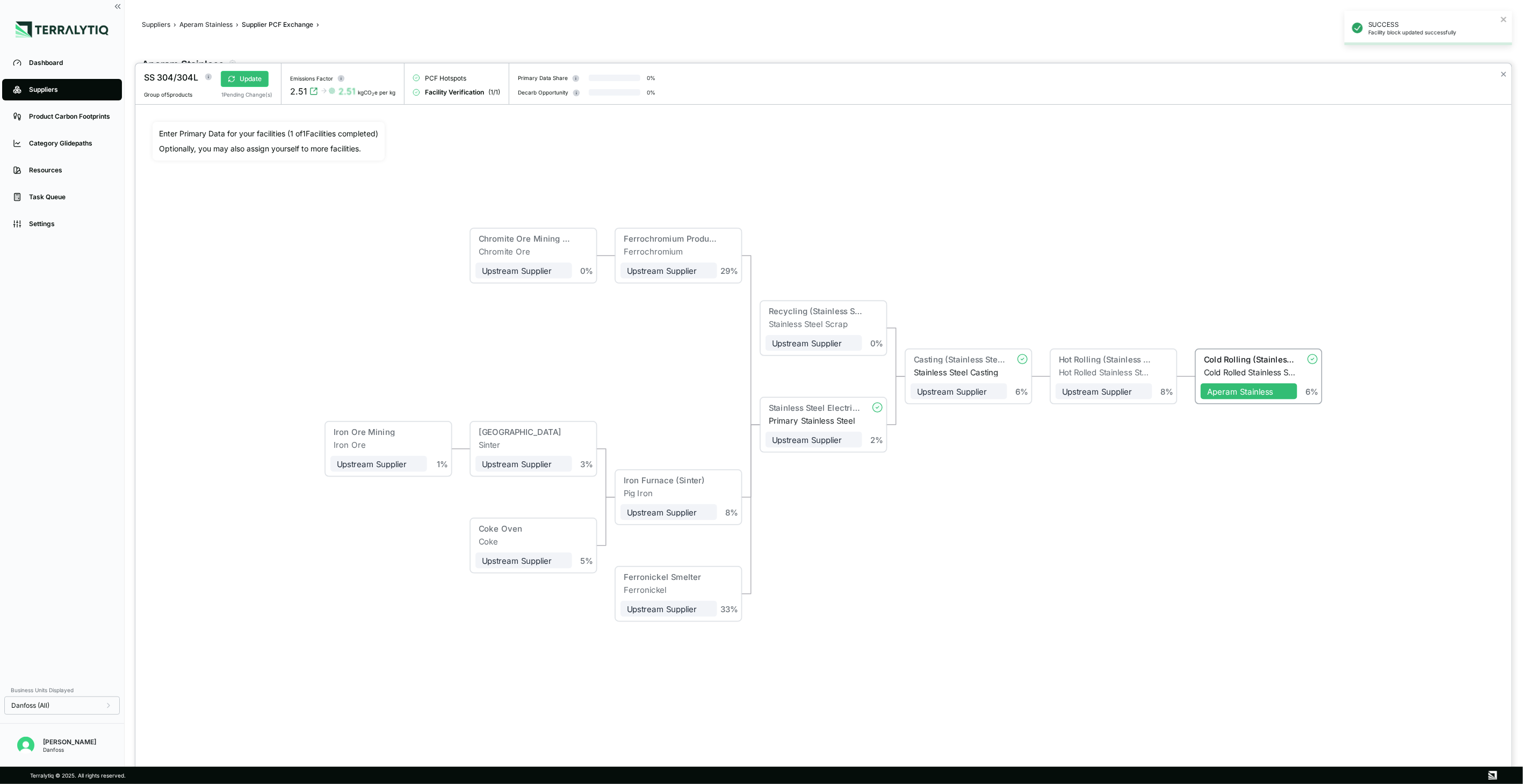
click at [1100, 388] on div "Upstream Supplier" at bounding box center [1104, 391] width 84 height 9
click at [836, 414] on div "Stainless Steel Electric Furnace" at bounding box center [814, 409] width 97 height 13
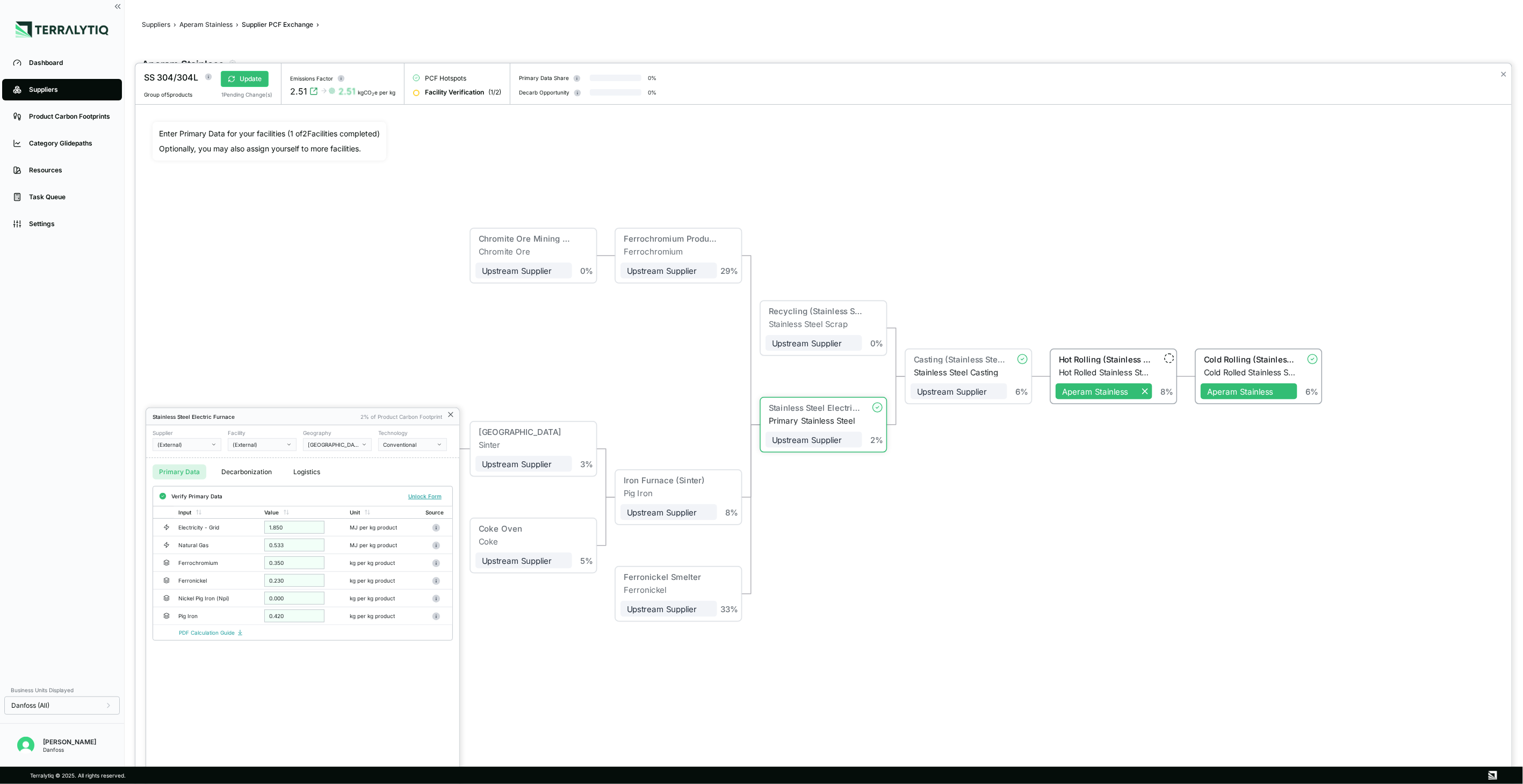
click at [448, 415] on icon at bounding box center [451, 415] width 9 height 9
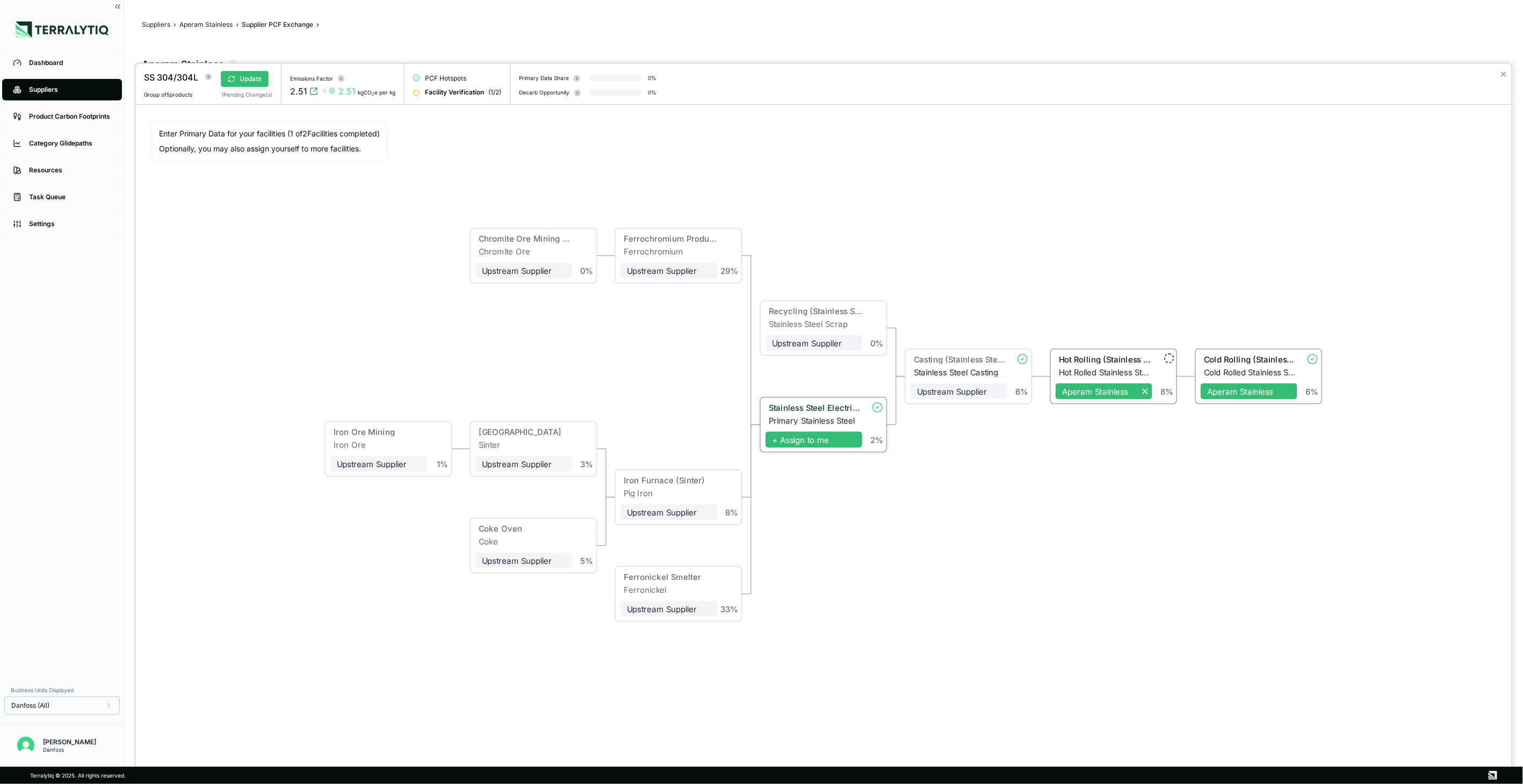
click at [826, 444] on span "+ Assign to me" at bounding box center [814, 440] width 97 height 16
click at [821, 407] on div "Stainless Steel Electric Furnace" at bounding box center [815, 407] width 93 height 9
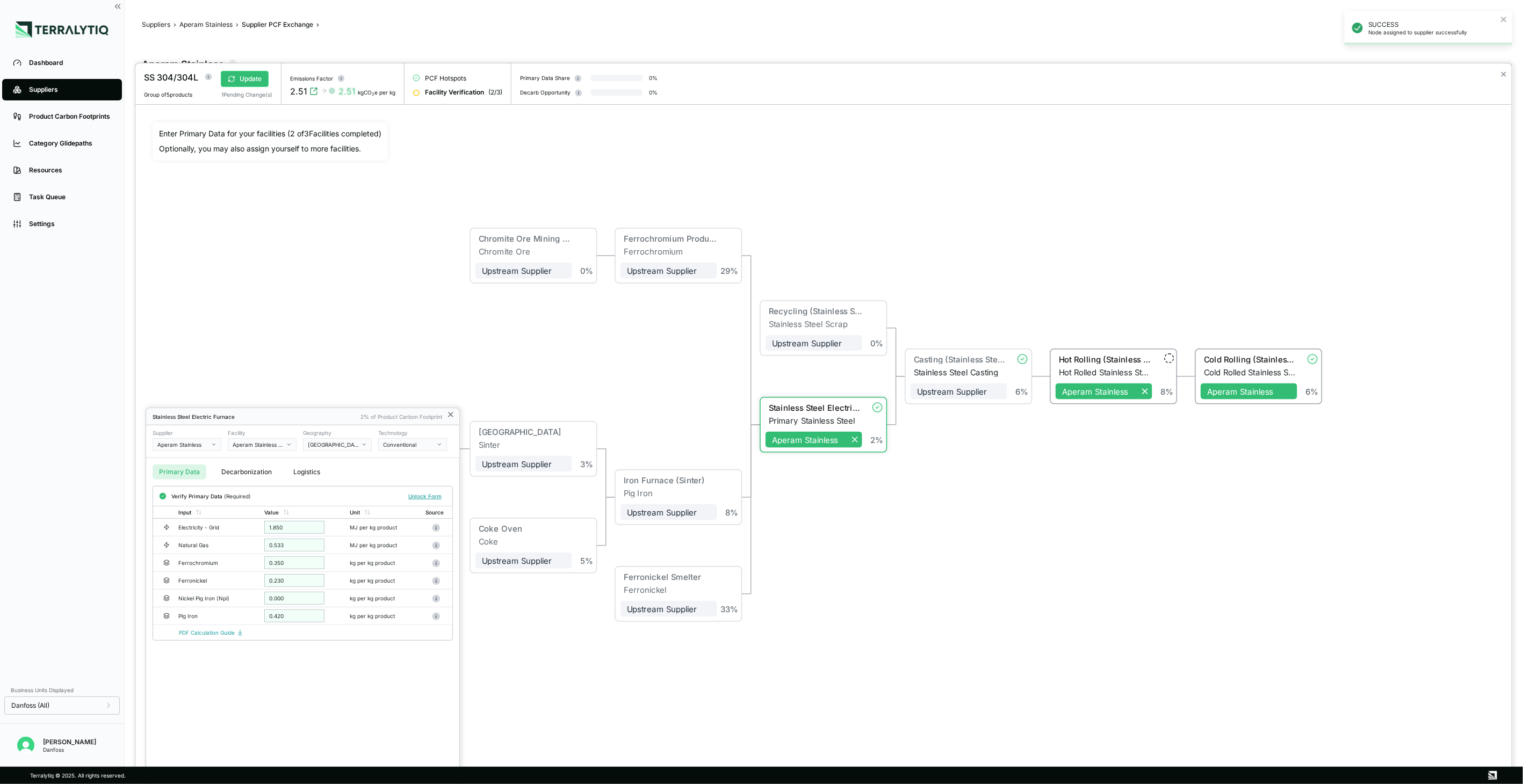
click at [451, 414] on icon at bounding box center [451, 415] width 9 height 9
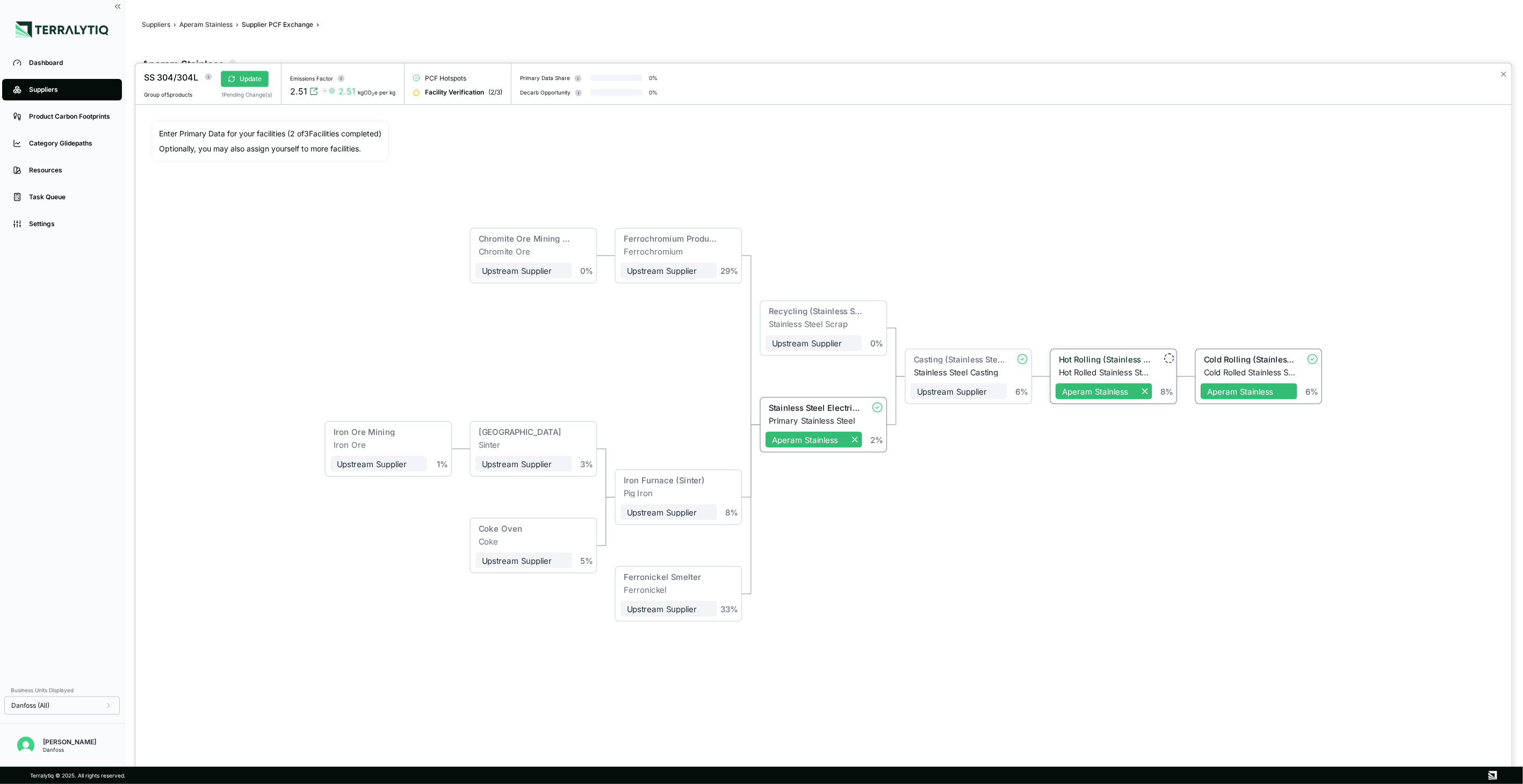
click at [1104, 362] on div "Hot Rolling (Stainless Steel)" at bounding box center [1105, 358] width 93 height 9
click at [1065, 370] on div "Hot Rolled Stainless Steel" at bounding box center [1105, 372] width 93 height 9
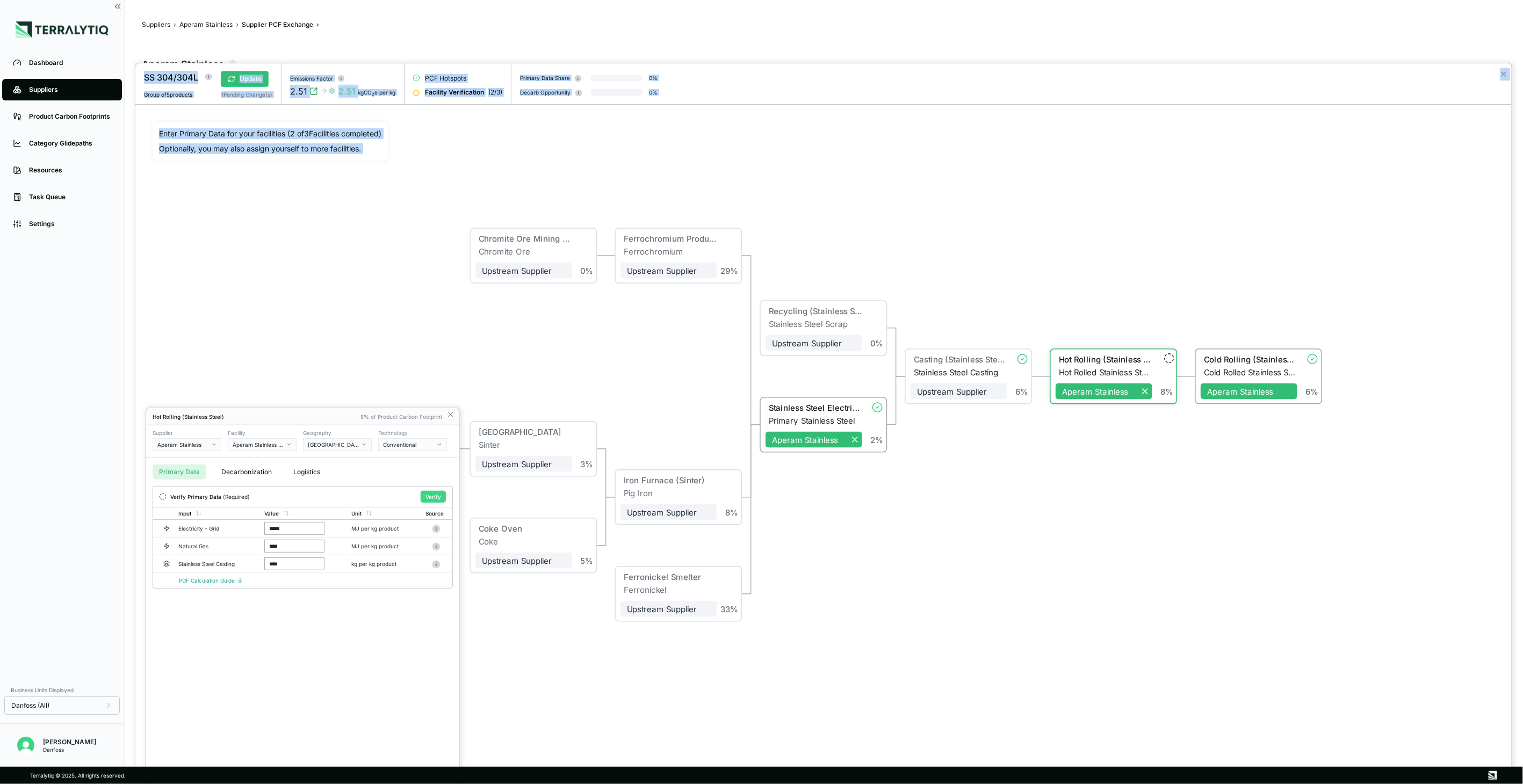
click at [441, 498] on button "Verify" at bounding box center [433, 496] width 25 height 12
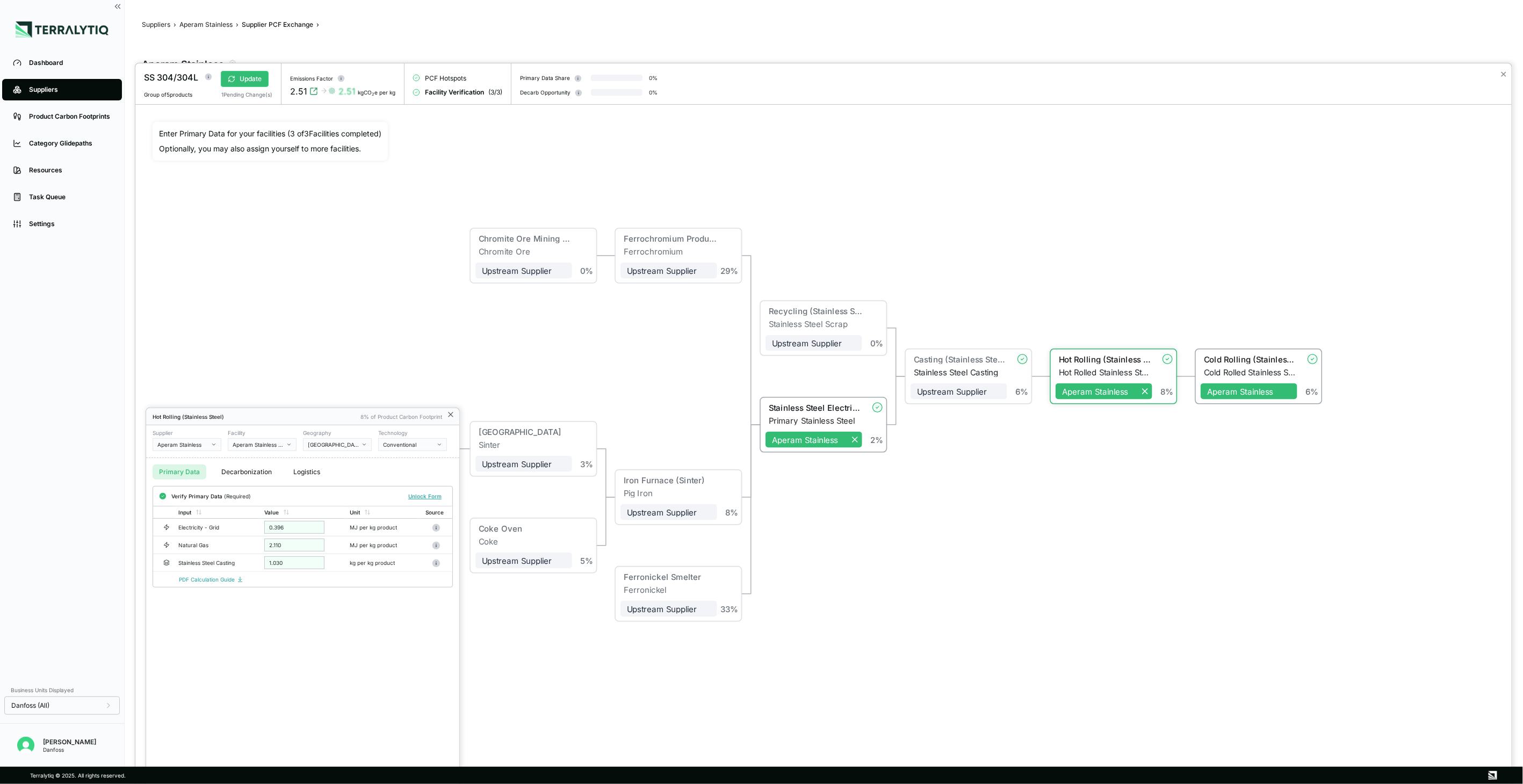
click at [450, 415] on icon at bounding box center [450, 414] width 4 height 4
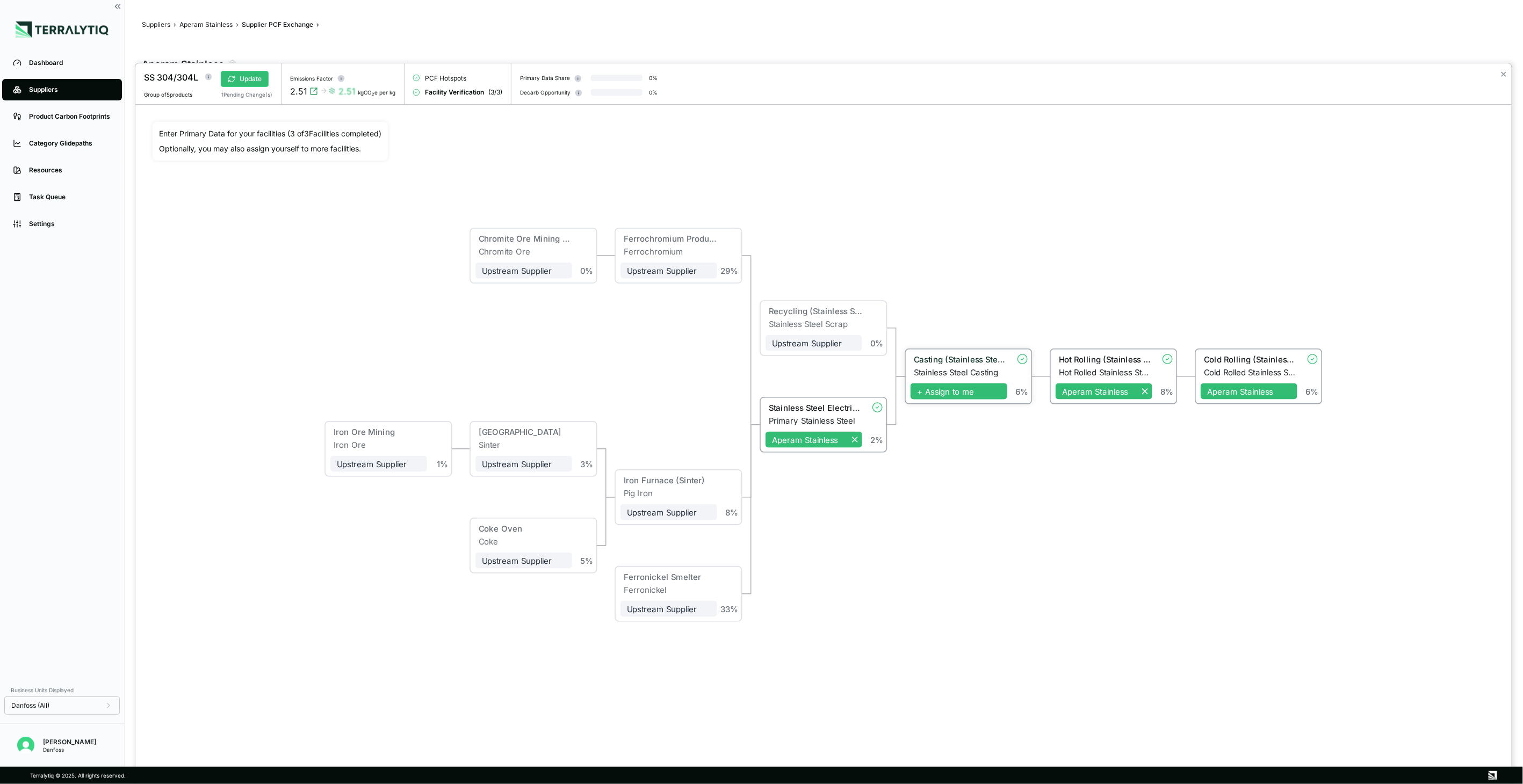
click at [927, 390] on span "+ Assign to me" at bounding box center [959, 392] width 97 height 16
click at [966, 362] on div "Casting (Stainless Steel)" at bounding box center [960, 358] width 93 height 9
click at [1139, 363] on div "Hot Rolling (Stainless Steel)" at bounding box center [1105, 358] width 93 height 9
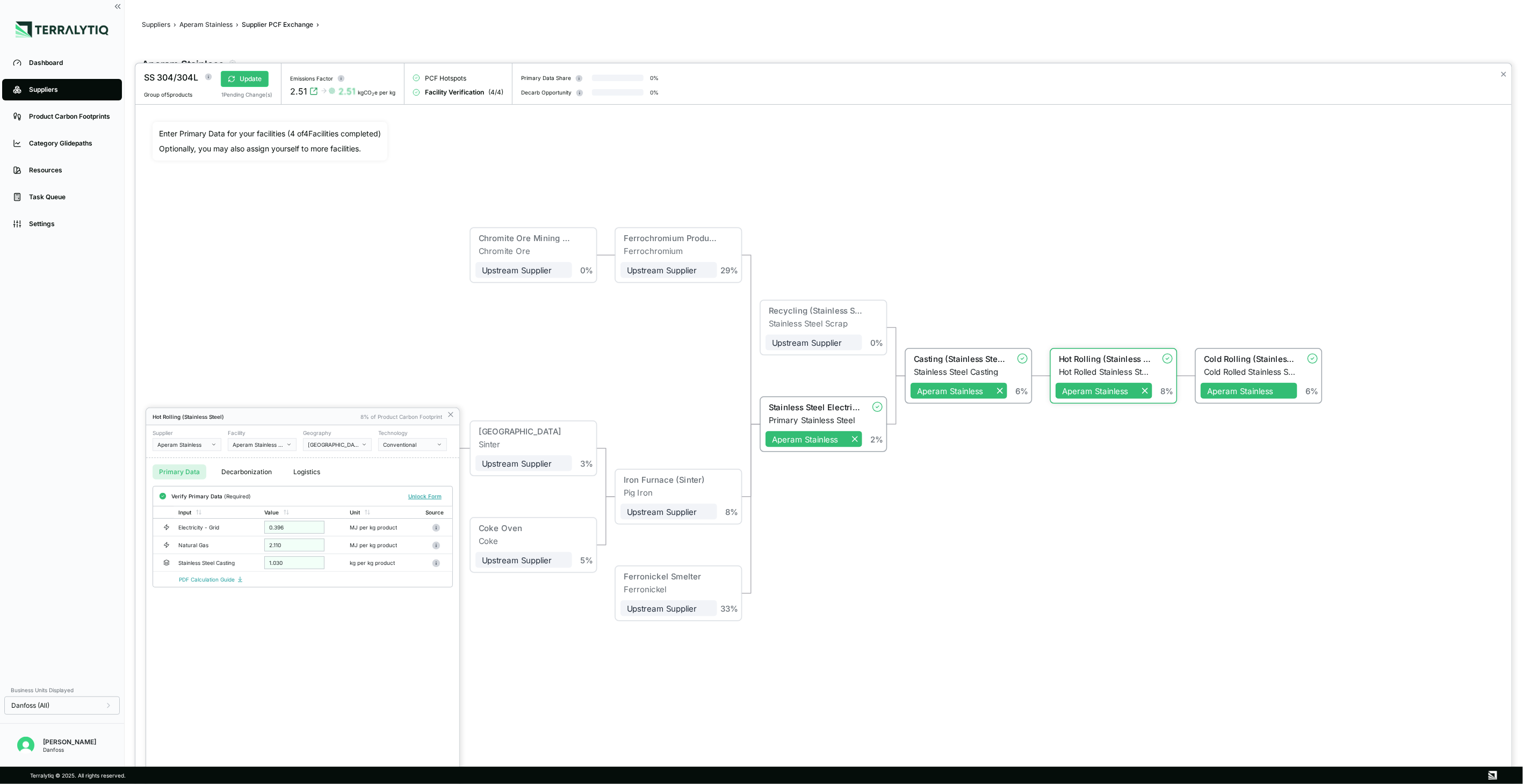
click at [316, 442] on div "[GEOGRAPHIC_DATA]" at bounding box center [334, 444] width 51 height 6
click at [339, 630] on div "[GEOGRAPHIC_DATA]" at bounding box center [337, 630] width 59 height 6
click at [426, 500] on button "Verify" at bounding box center [433, 496] width 25 height 12
click at [449, 412] on icon at bounding box center [451, 415] width 9 height 9
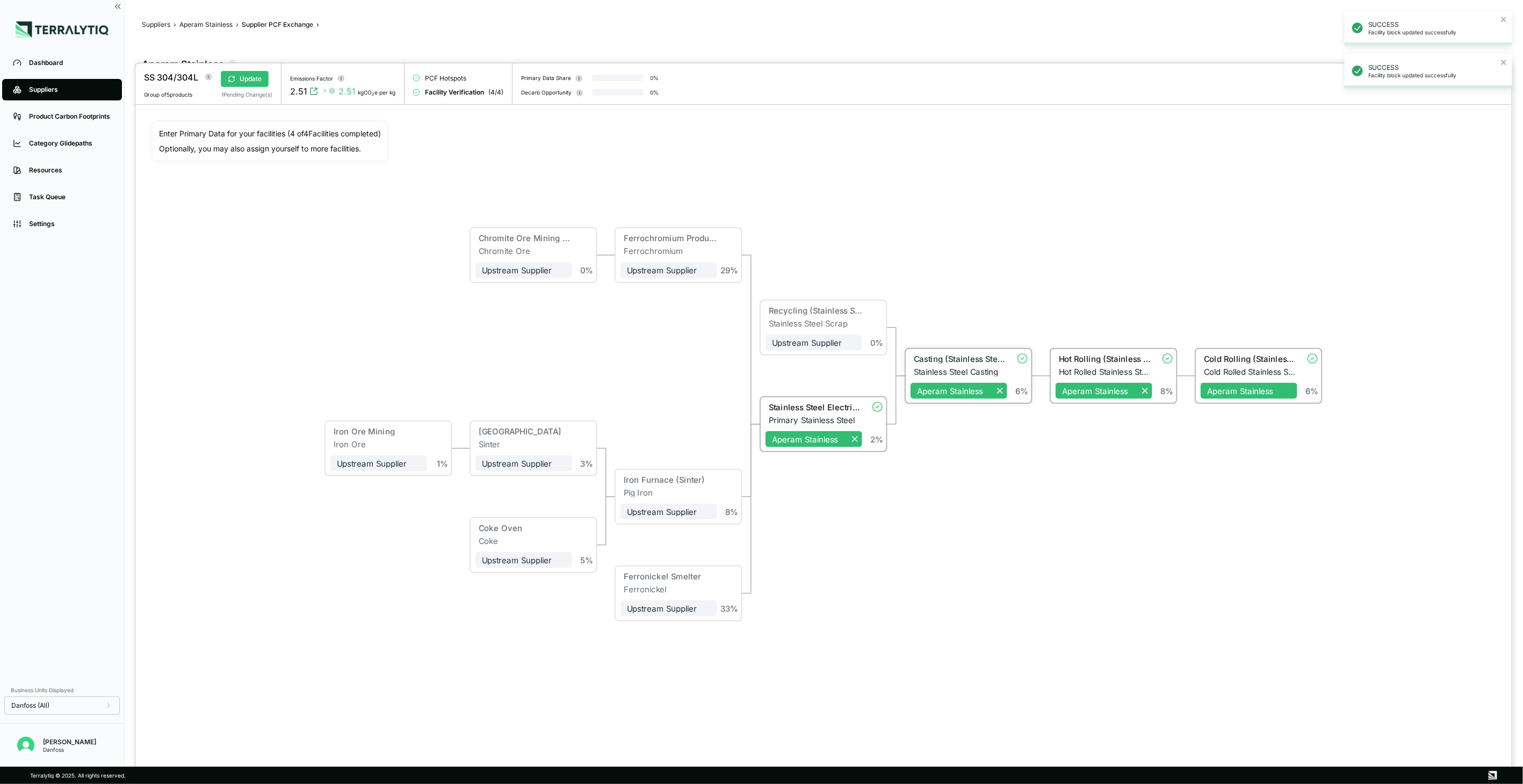
click at [952, 371] on div "Stainless Steel Casting" at bounding box center [960, 371] width 93 height 9
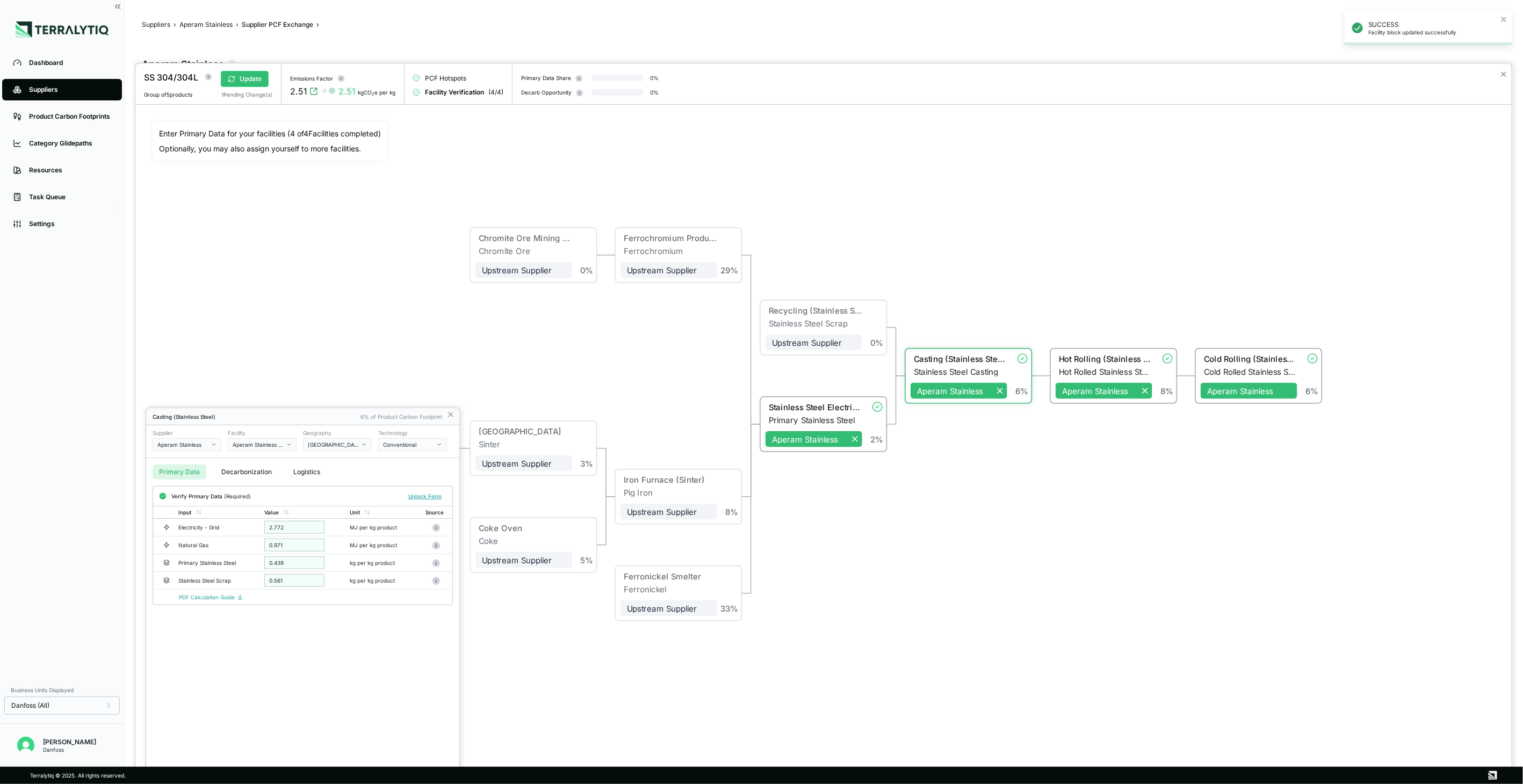
click at [354, 444] on div "[GEOGRAPHIC_DATA]" at bounding box center [334, 444] width 51 height 6
click at [330, 630] on div "[GEOGRAPHIC_DATA]" at bounding box center [337, 630] width 59 height 6
click at [432, 494] on button "Verify" at bounding box center [433, 496] width 25 height 12
click at [451, 416] on icon at bounding box center [451, 415] width 9 height 9
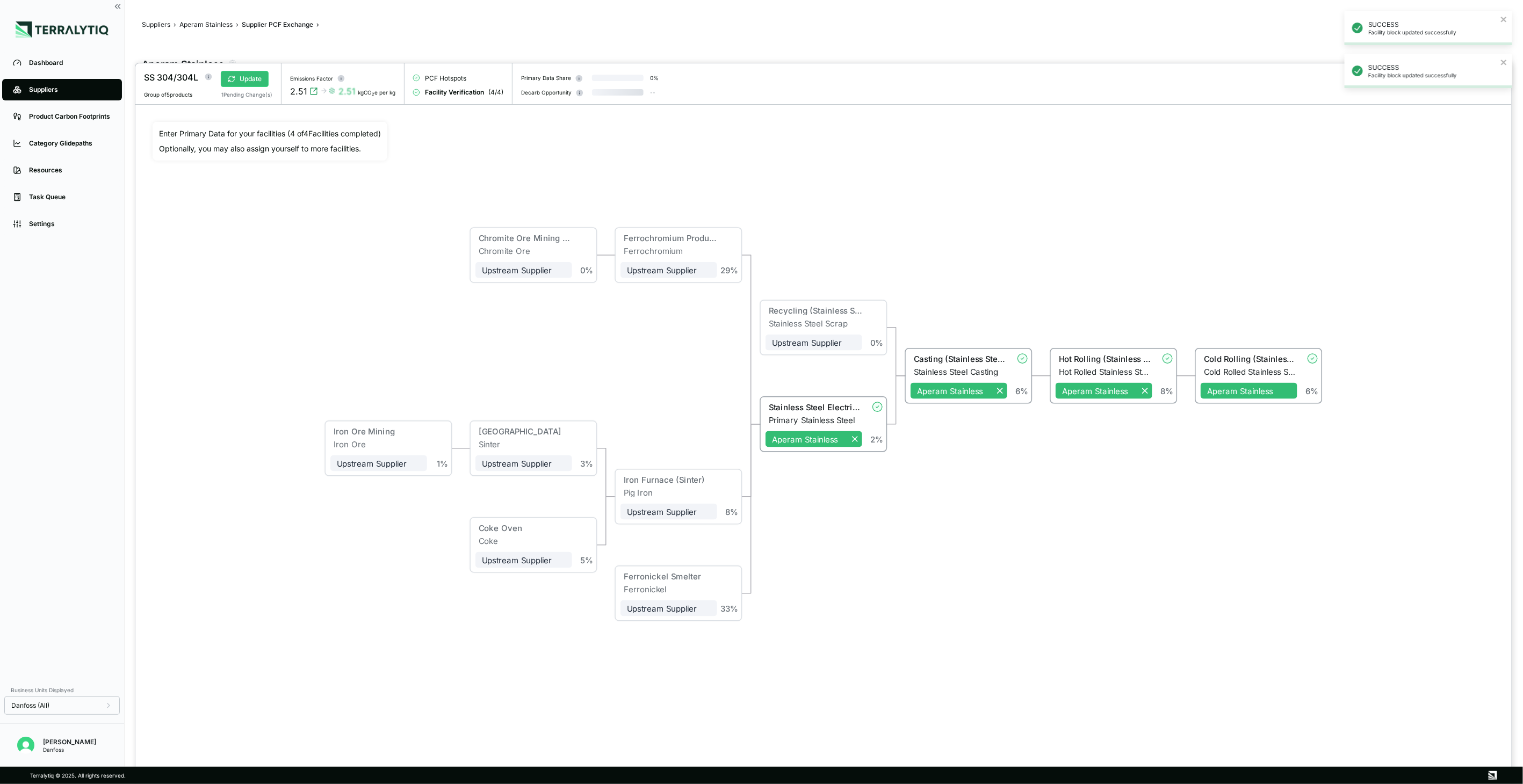
click at [258, 81] on button "Update" at bounding box center [245, 79] width 48 height 16
click at [249, 78] on button "Verify" at bounding box center [243, 79] width 45 height 16
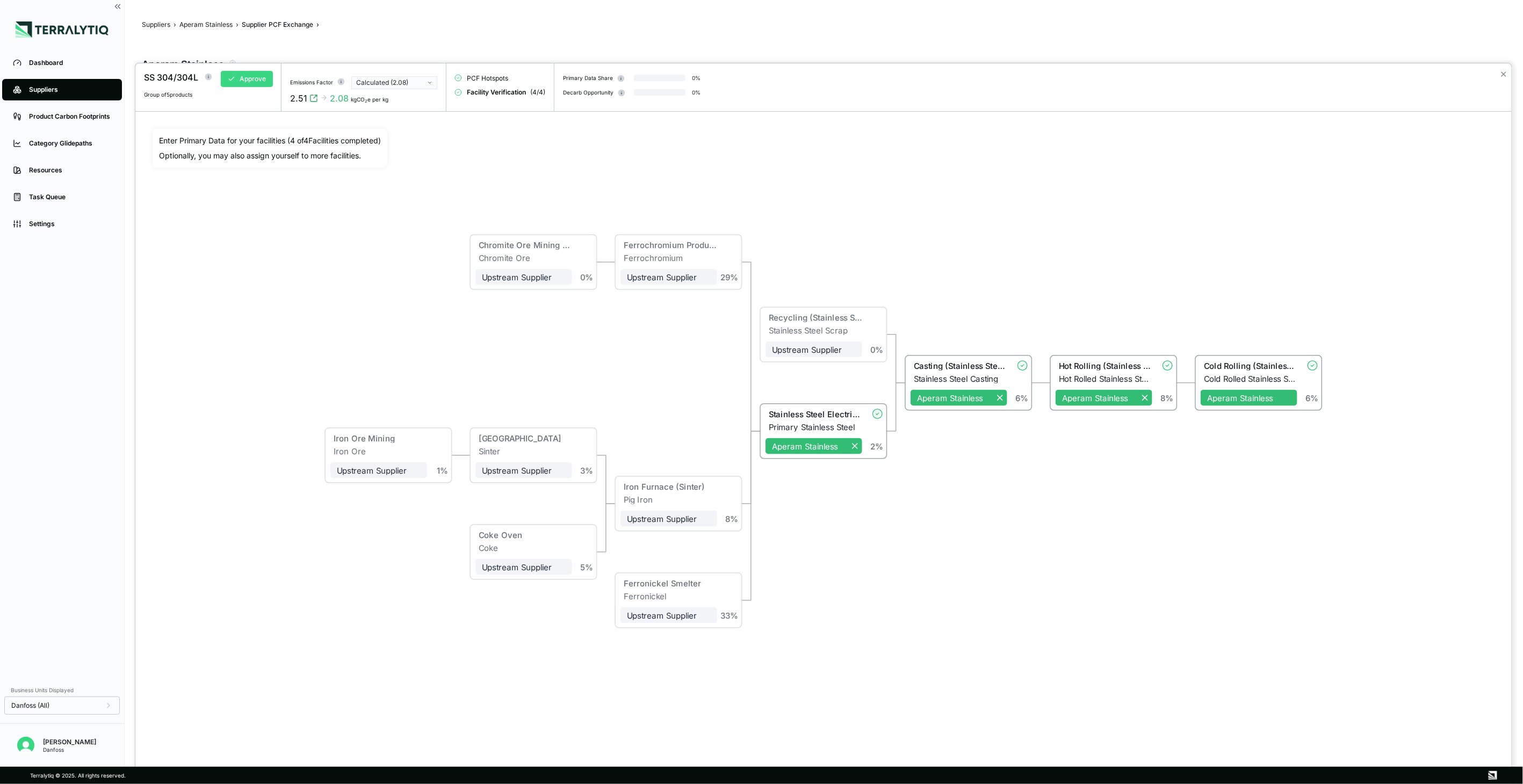
click at [241, 77] on button "Approve" at bounding box center [246, 79] width 52 height 16
click at [1505, 76] on button "✕" at bounding box center [1504, 74] width 7 height 13
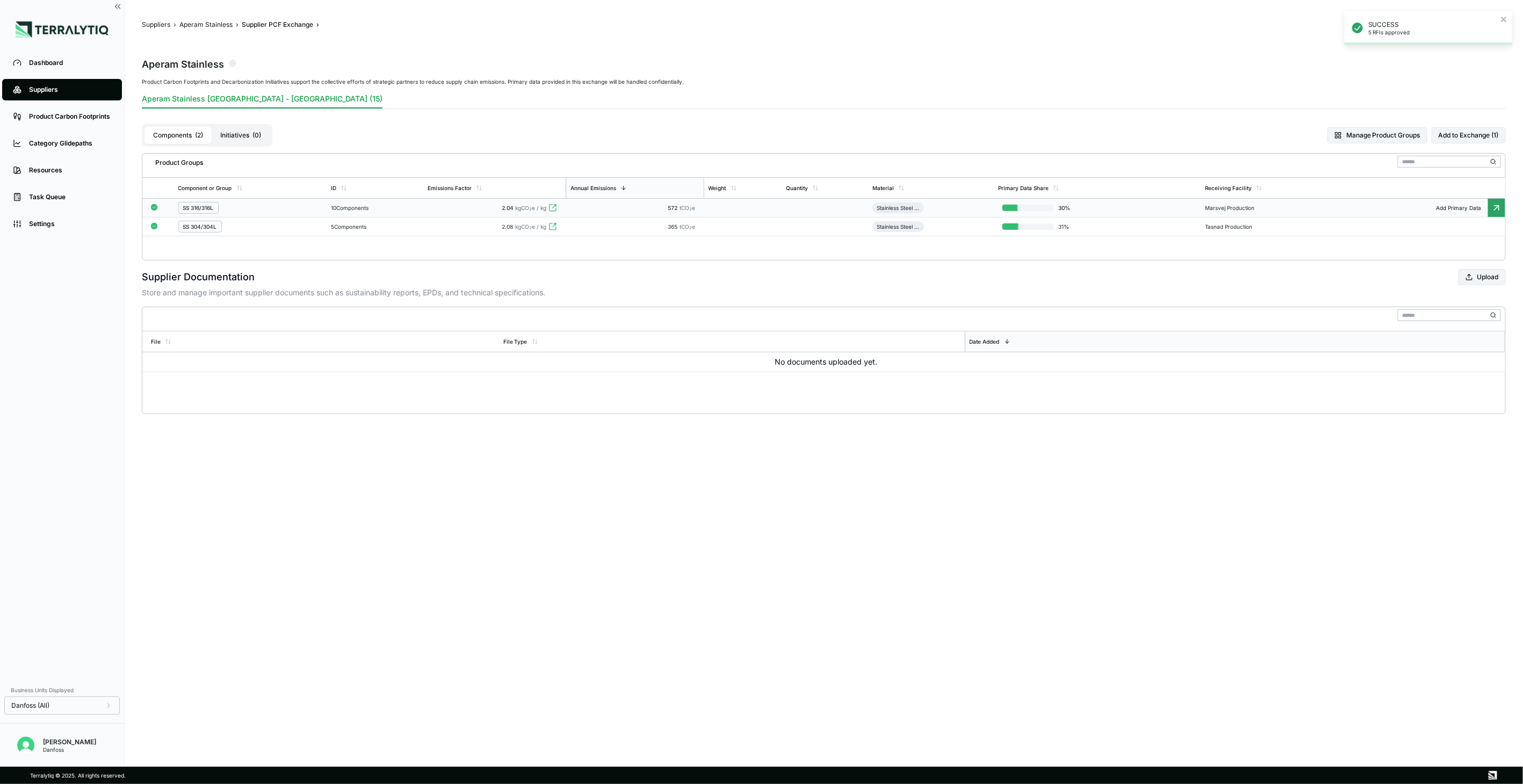
click at [451, 212] on td "2.04 kgCO 2 e / kg" at bounding box center [495, 208] width 143 height 19
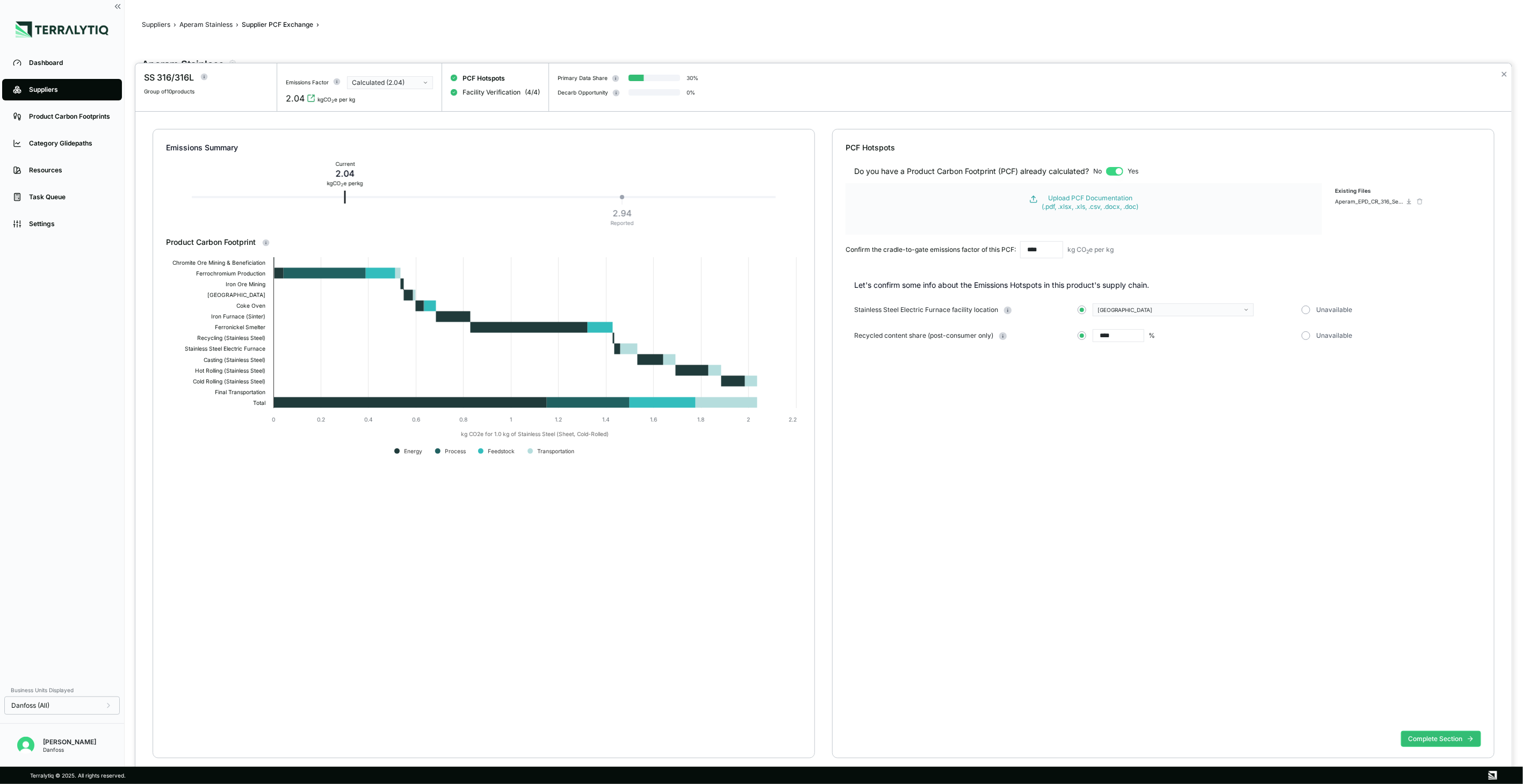
click at [1161, 315] on button "[GEOGRAPHIC_DATA]" at bounding box center [1173, 310] width 161 height 13
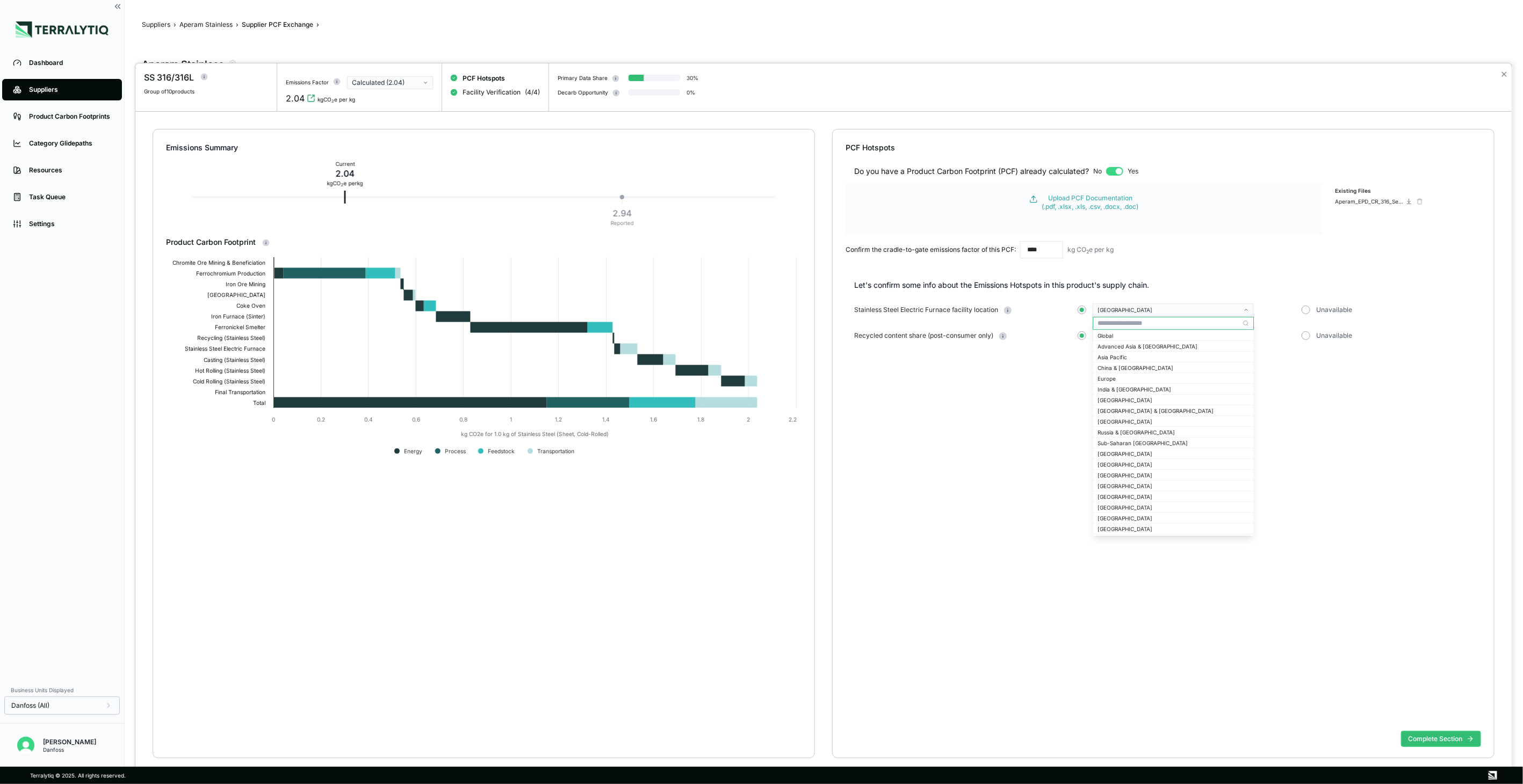
click at [1160, 318] on input "text" at bounding box center [1173, 323] width 160 height 13
type input "**"
click at [1137, 351] on div "[GEOGRAPHIC_DATA]" at bounding box center [1173, 356] width 161 height 11
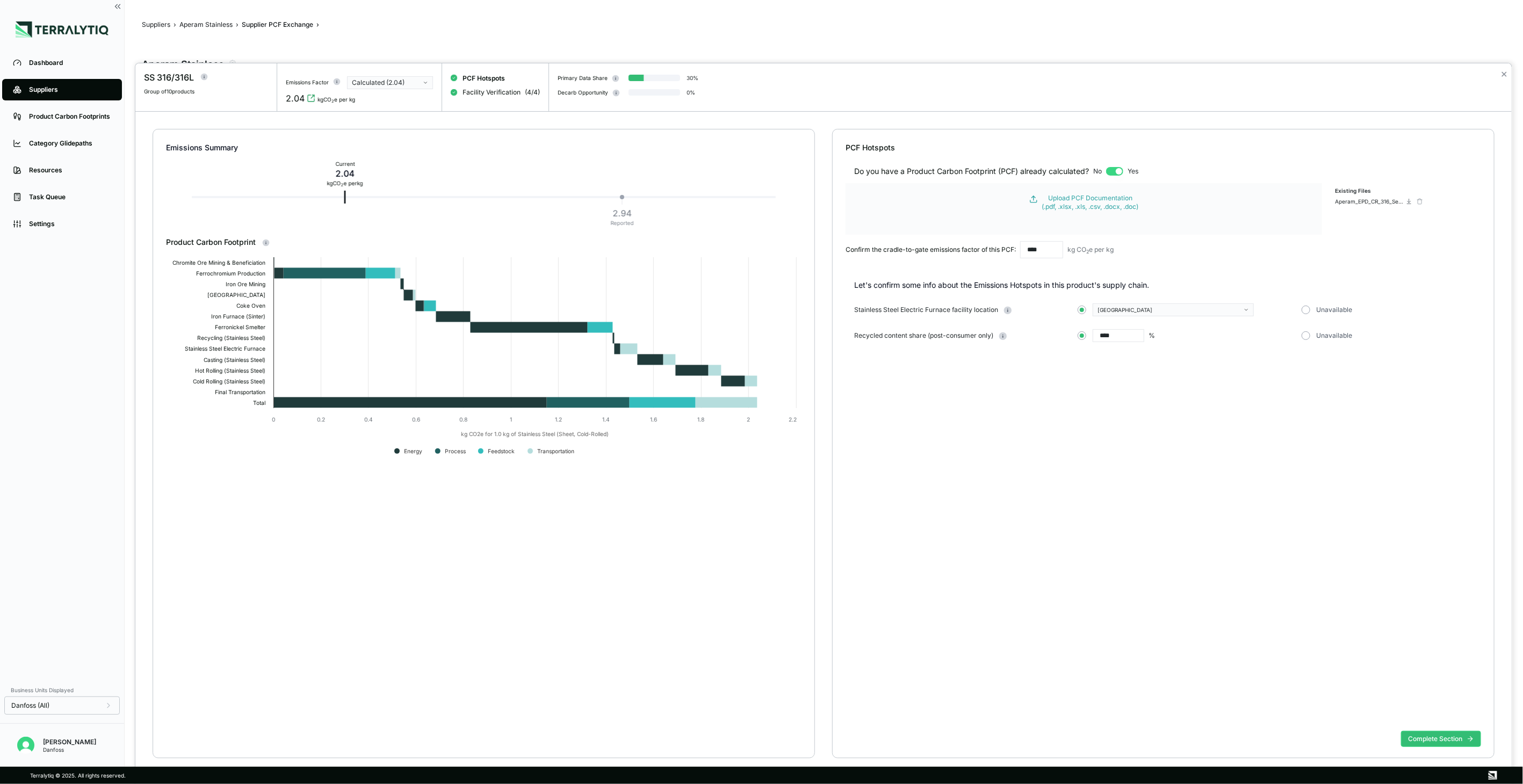
click at [1142, 315] on button "[GEOGRAPHIC_DATA]" at bounding box center [1173, 310] width 161 height 13
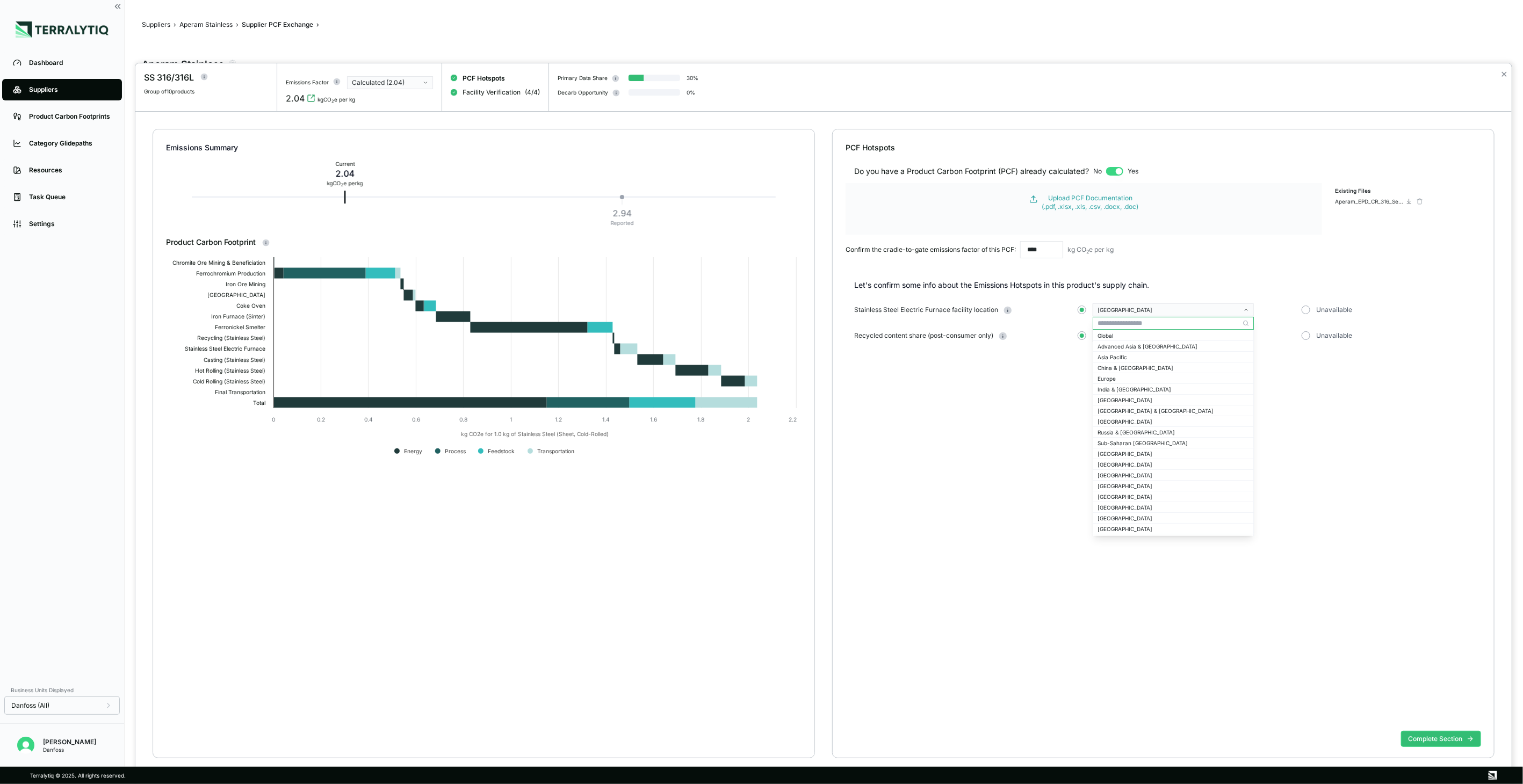
click at [1136, 324] on input "text" at bounding box center [1173, 323] width 160 height 13
type input "***"
click at [1156, 333] on div "[GEOGRAPHIC_DATA]" at bounding box center [1173, 335] width 152 height 6
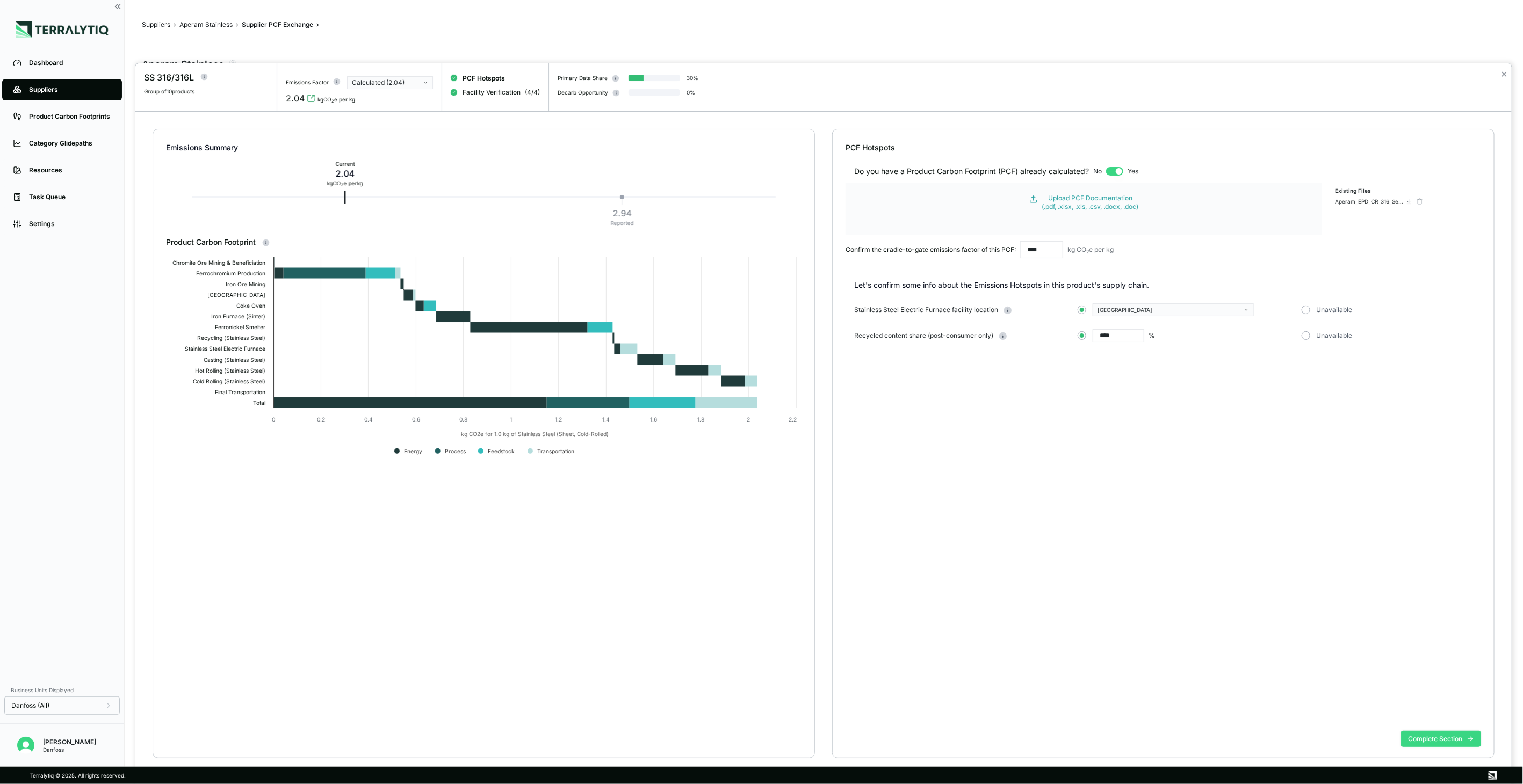
click at [1461, 741] on button "Complete Section" at bounding box center [1441, 739] width 80 height 16
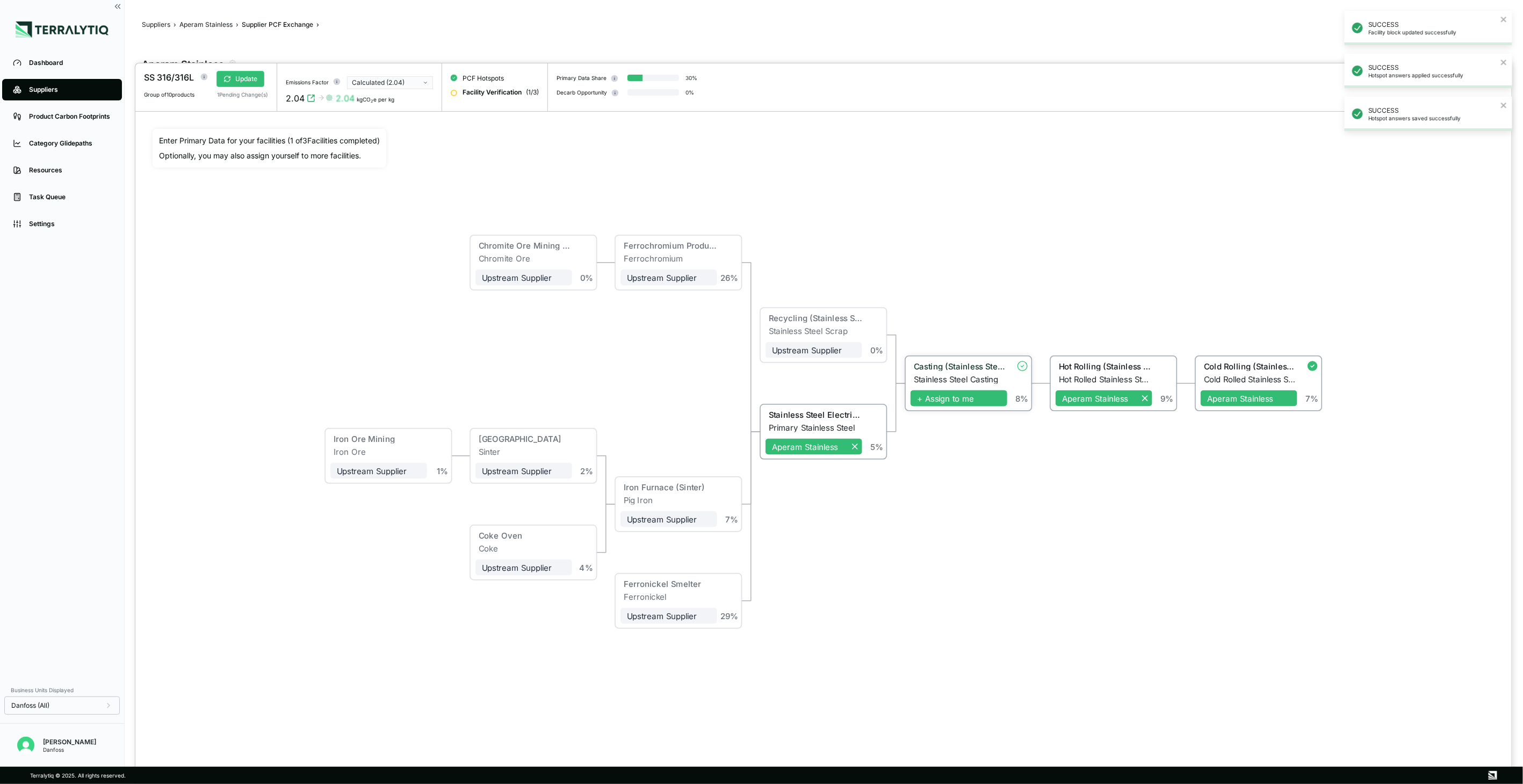
click at [969, 395] on span "+ Assign to me" at bounding box center [959, 399] width 97 height 16
click at [1119, 373] on div "Hot Rolling (Stainless Steel)" at bounding box center [1104, 368] width 97 height 13
click at [1141, 367] on div "Hot Rolling (Stainless Steel)" at bounding box center [1105, 366] width 93 height 9
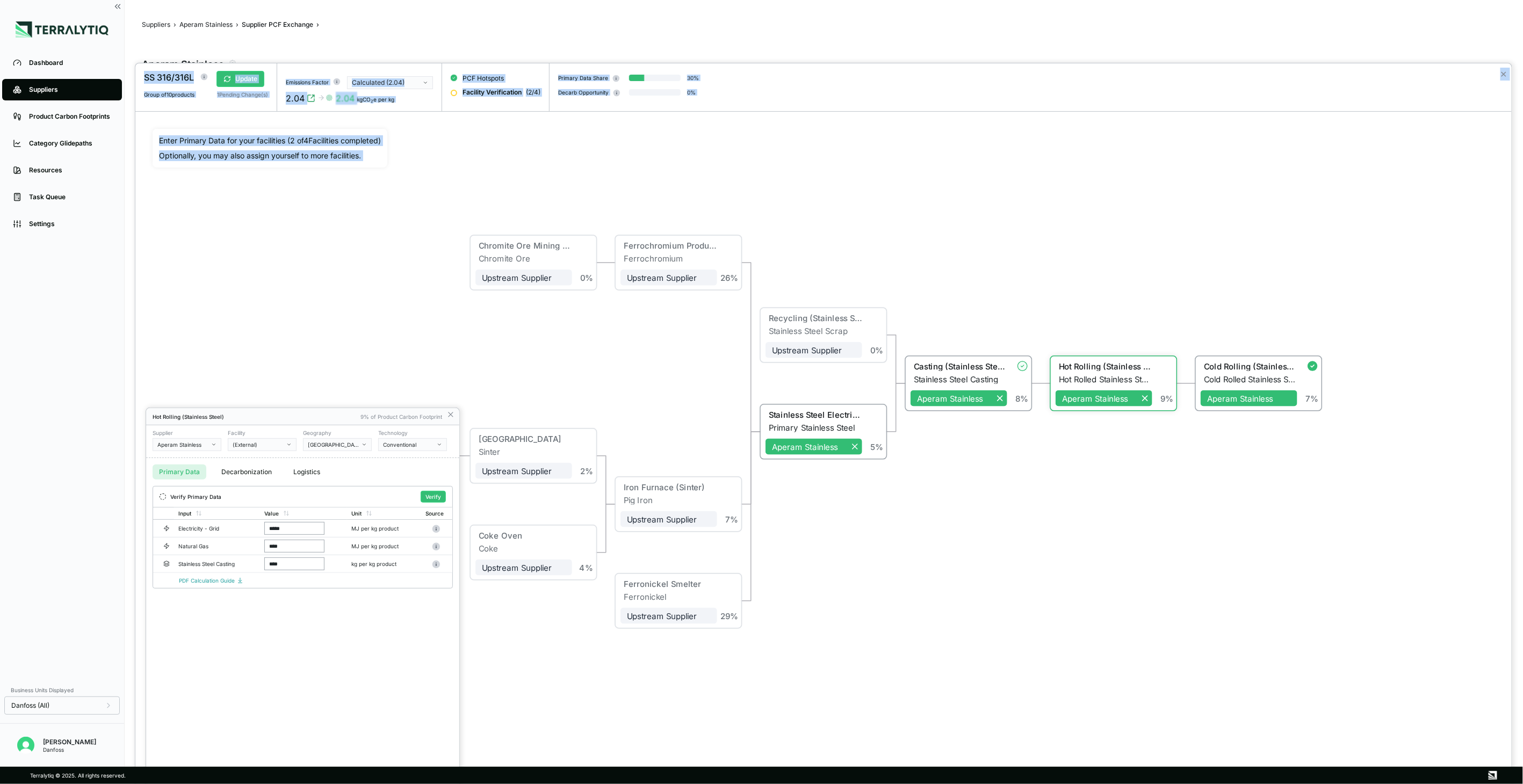
click at [349, 443] on div "[GEOGRAPHIC_DATA]" at bounding box center [334, 444] width 51 height 6
click at [347, 442] on div "[GEOGRAPHIC_DATA]" at bounding box center [334, 444] width 51 height 6
click at [343, 439] on button "[GEOGRAPHIC_DATA]" at bounding box center [337, 444] width 69 height 13
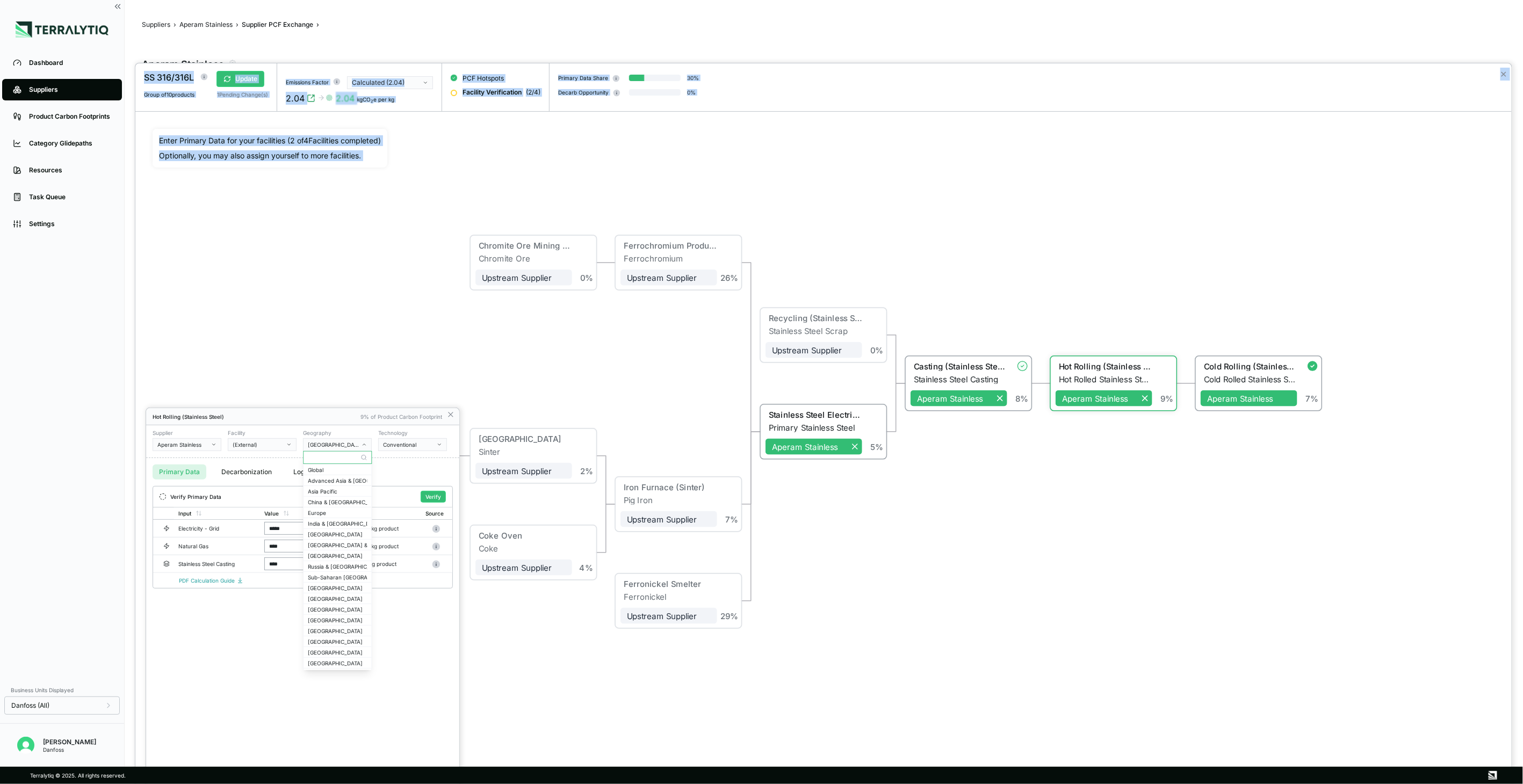
click at [340, 454] on input "text" at bounding box center [337, 457] width 68 height 13
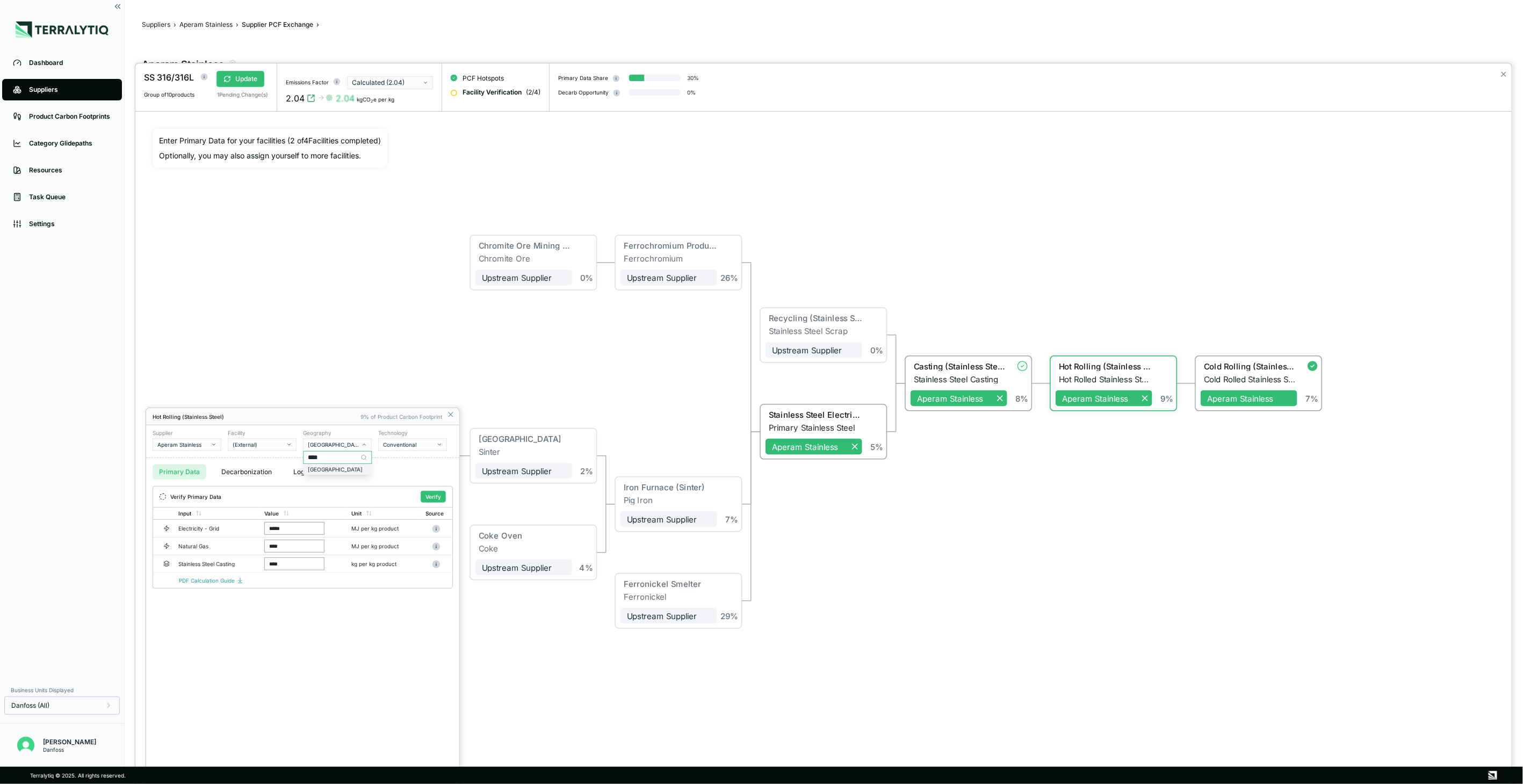
type input "****"
click at [339, 466] on div "[GEOGRAPHIC_DATA]" at bounding box center [337, 469] width 59 height 6
click at [438, 503] on div "Verify Primary Data Verify" at bounding box center [302, 496] width 299 height 21
click at [436, 501] on button "Verify" at bounding box center [433, 496] width 25 height 12
click at [449, 417] on icon at bounding box center [451, 415] width 9 height 9
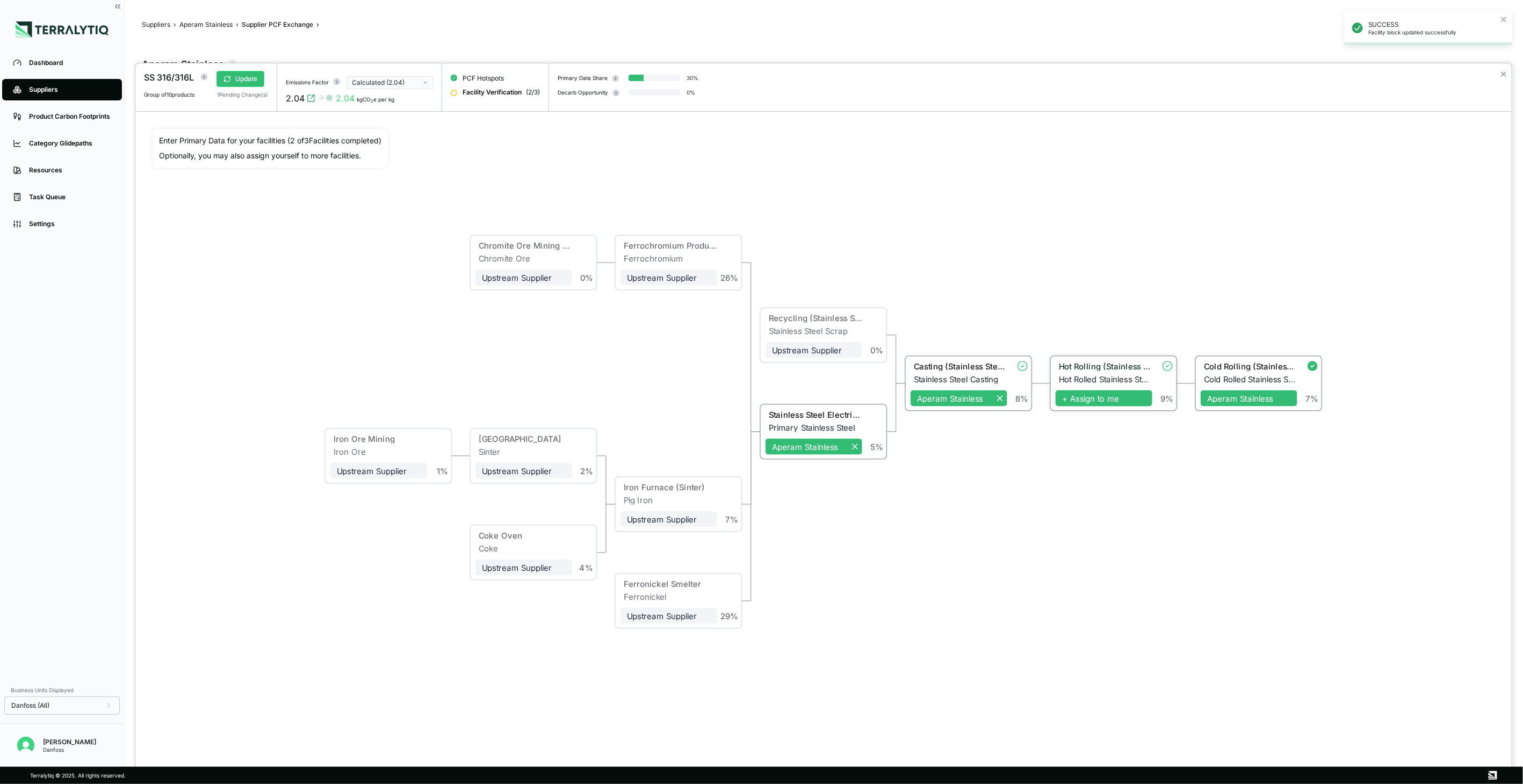
click at [1080, 400] on span "+ Assign to me" at bounding box center [1104, 399] width 97 height 16
click at [1114, 363] on div "Hot Rolling (Stainless Steel)" at bounding box center [1105, 366] width 93 height 9
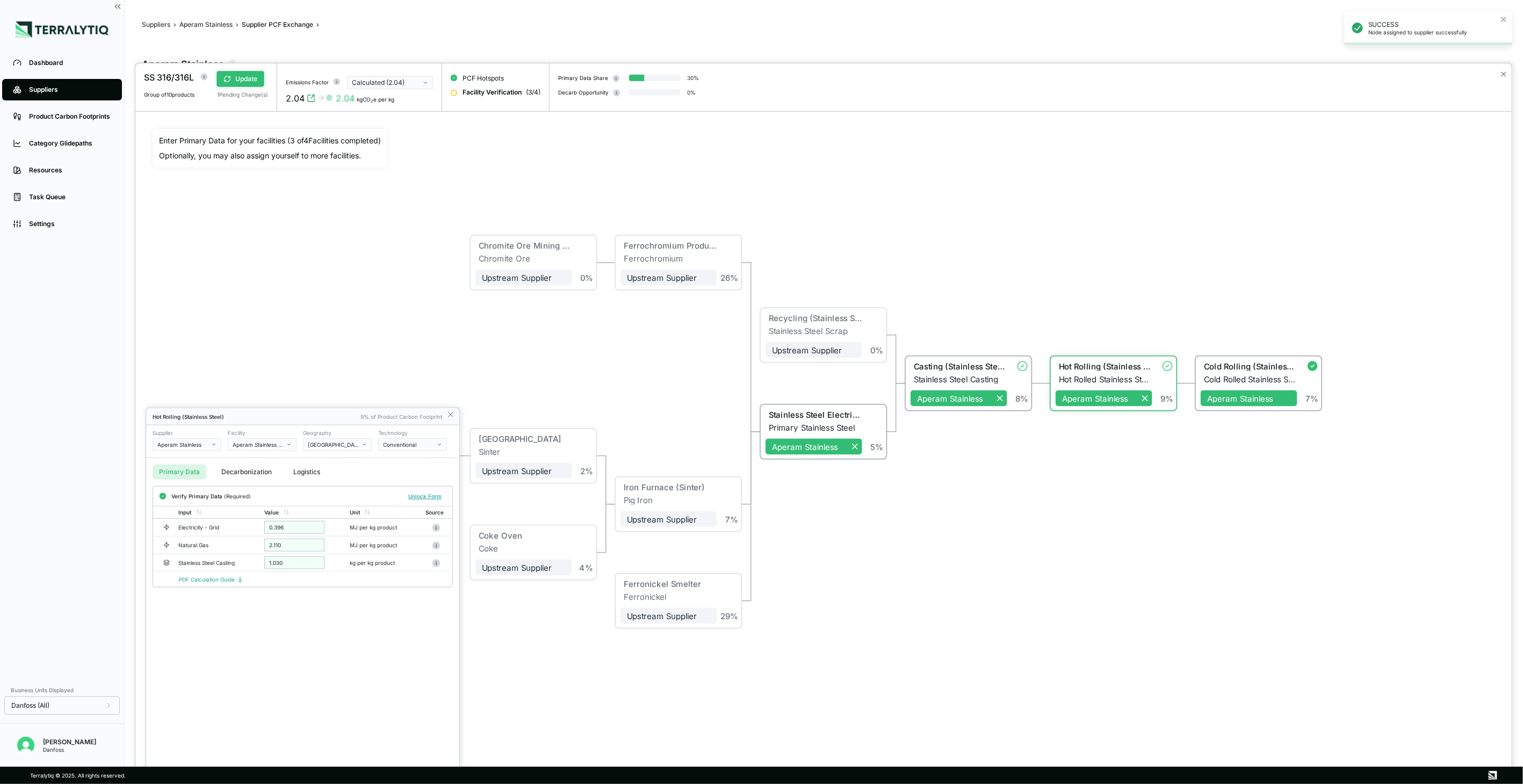
click at [991, 543] on div at bounding box center [823, 424] width 1376 height 721
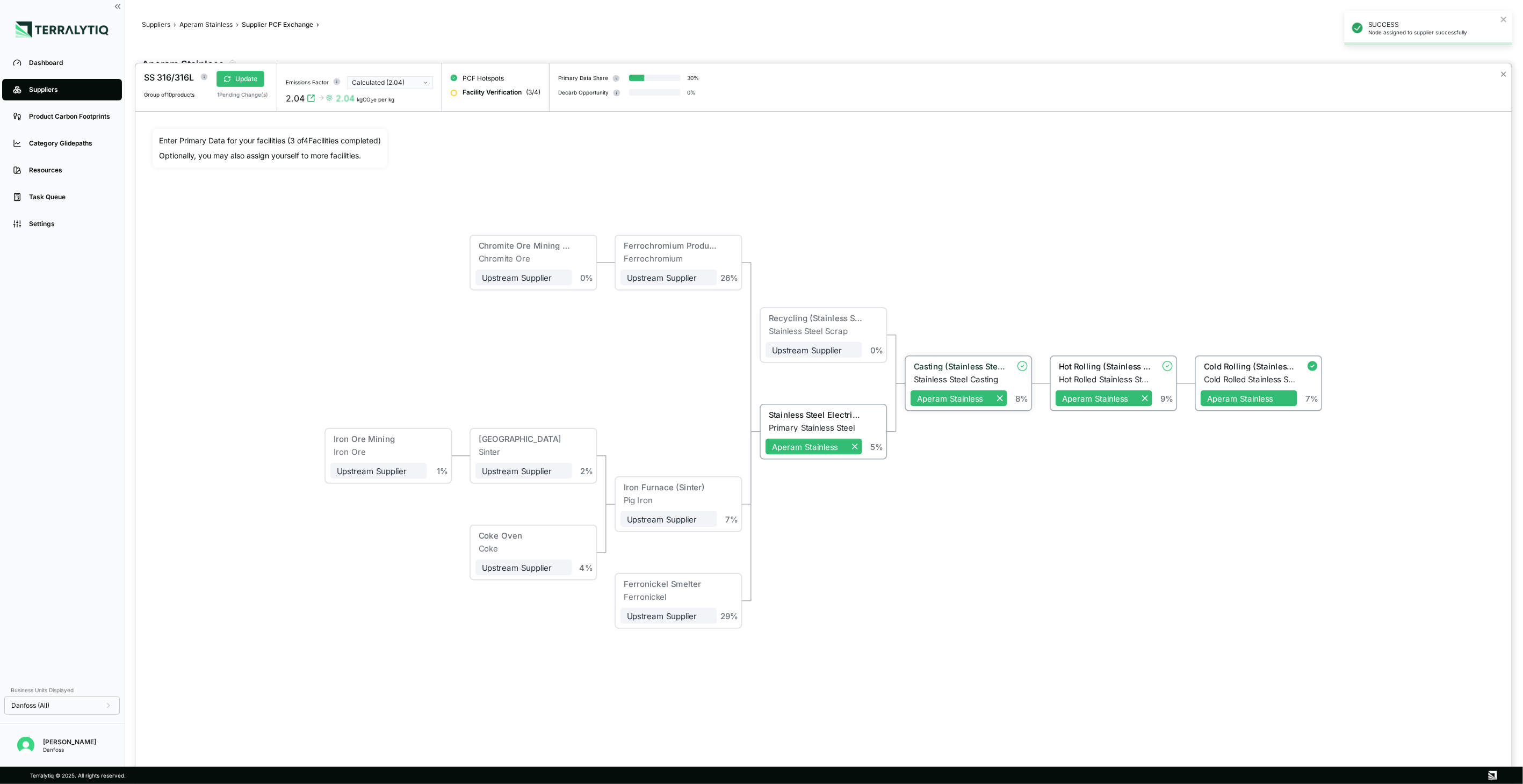
click at [967, 376] on div "Stainless Steel Casting" at bounding box center [960, 379] width 93 height 9
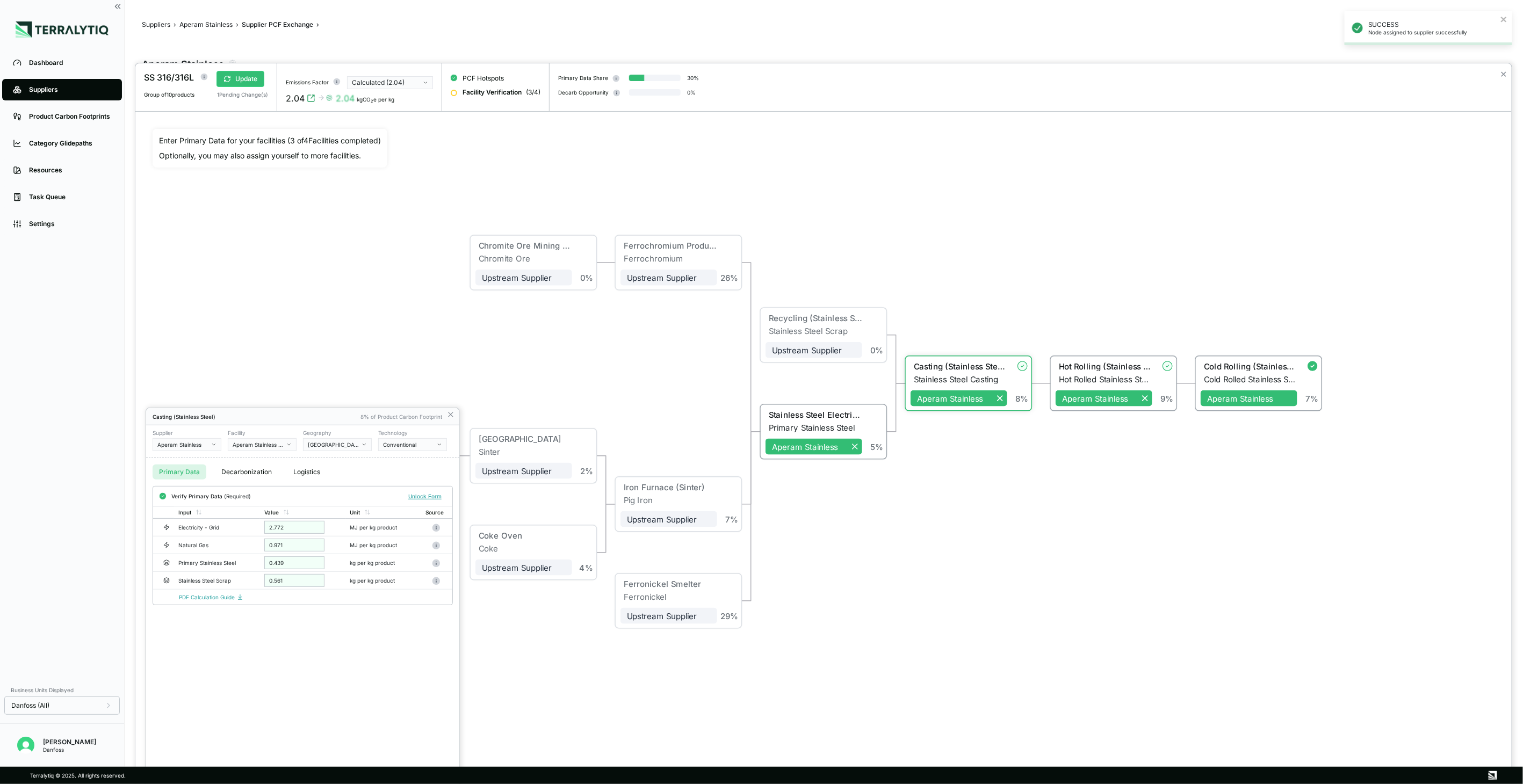
click at [994, 627] on div at bounding box center [823, 424] width 1376 height 721
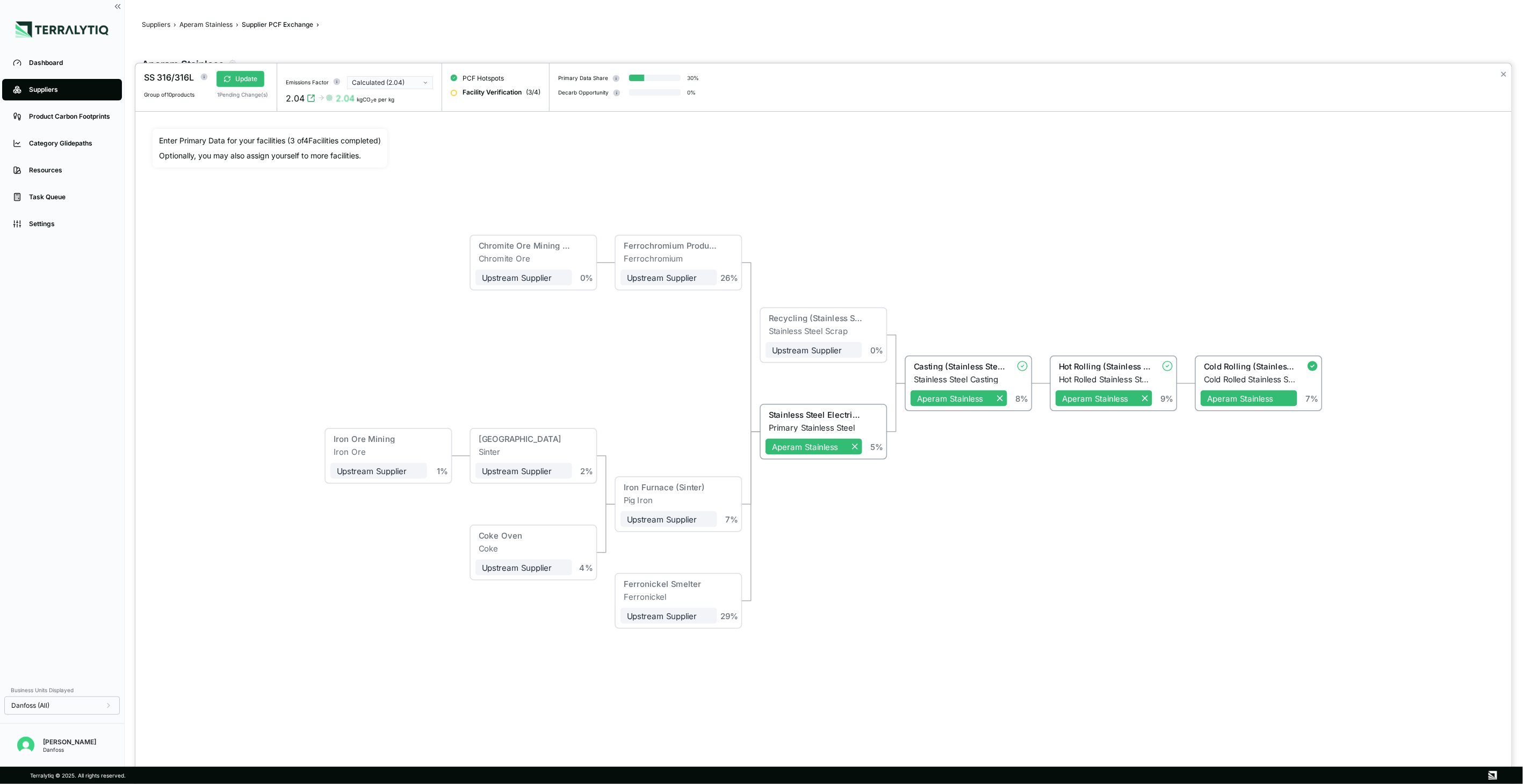
click at [248, 86] on button "Update" at bounding box center [240, 79] width 48 height 16
click at [1505, 71] on button "✕" at bounding box center [1504, 74] width 7 height 13
click at [1505, 783] on div "SS 316/316L Group of 10 products Emissions Factor Calculated (2.04) 2.04 kgCO 2…" at bounding box center [761, 784] width 1523 height 0
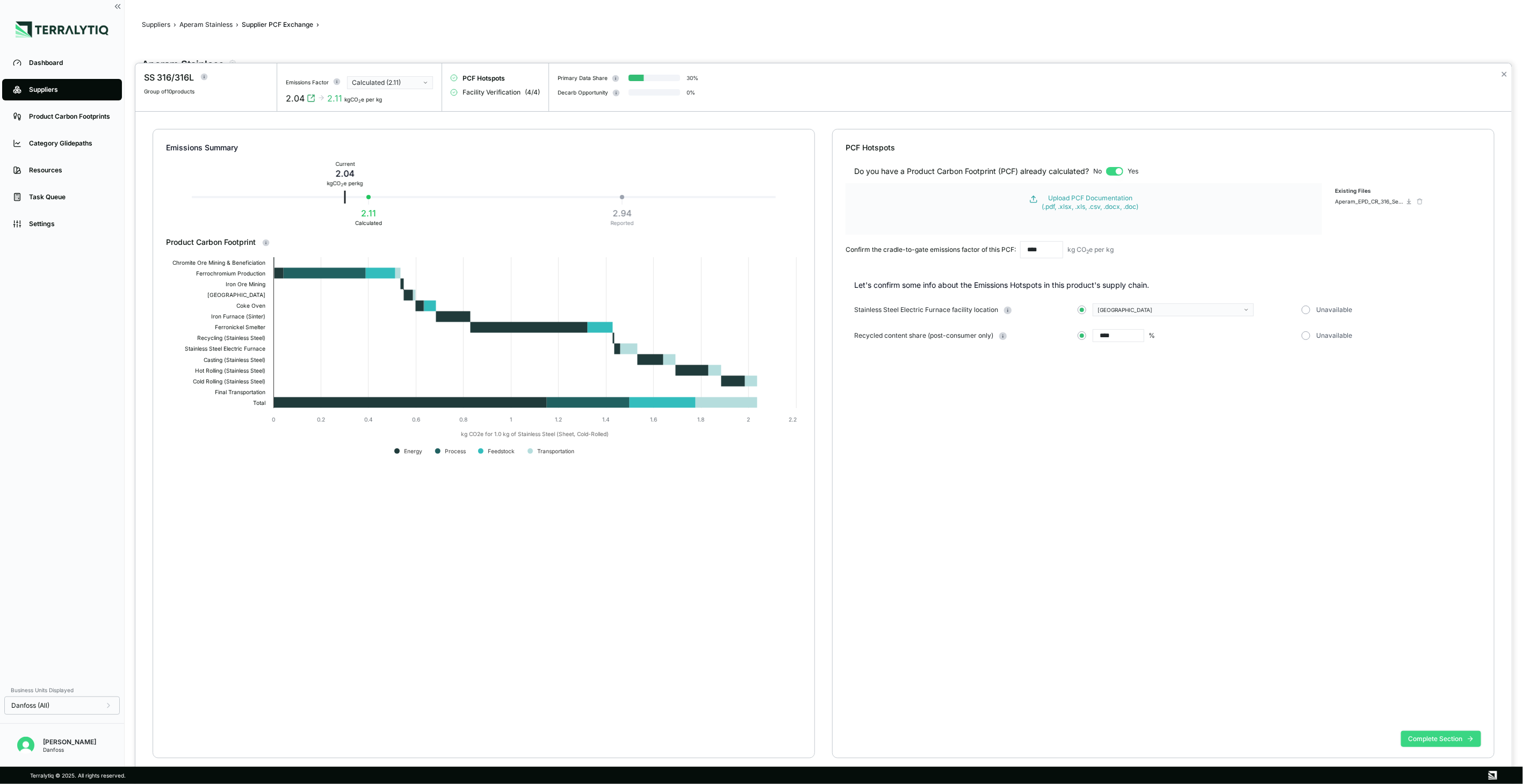
click at [1415, 737] on button "Complete Section" at bounding box center [1441, 739] width 80 height 16
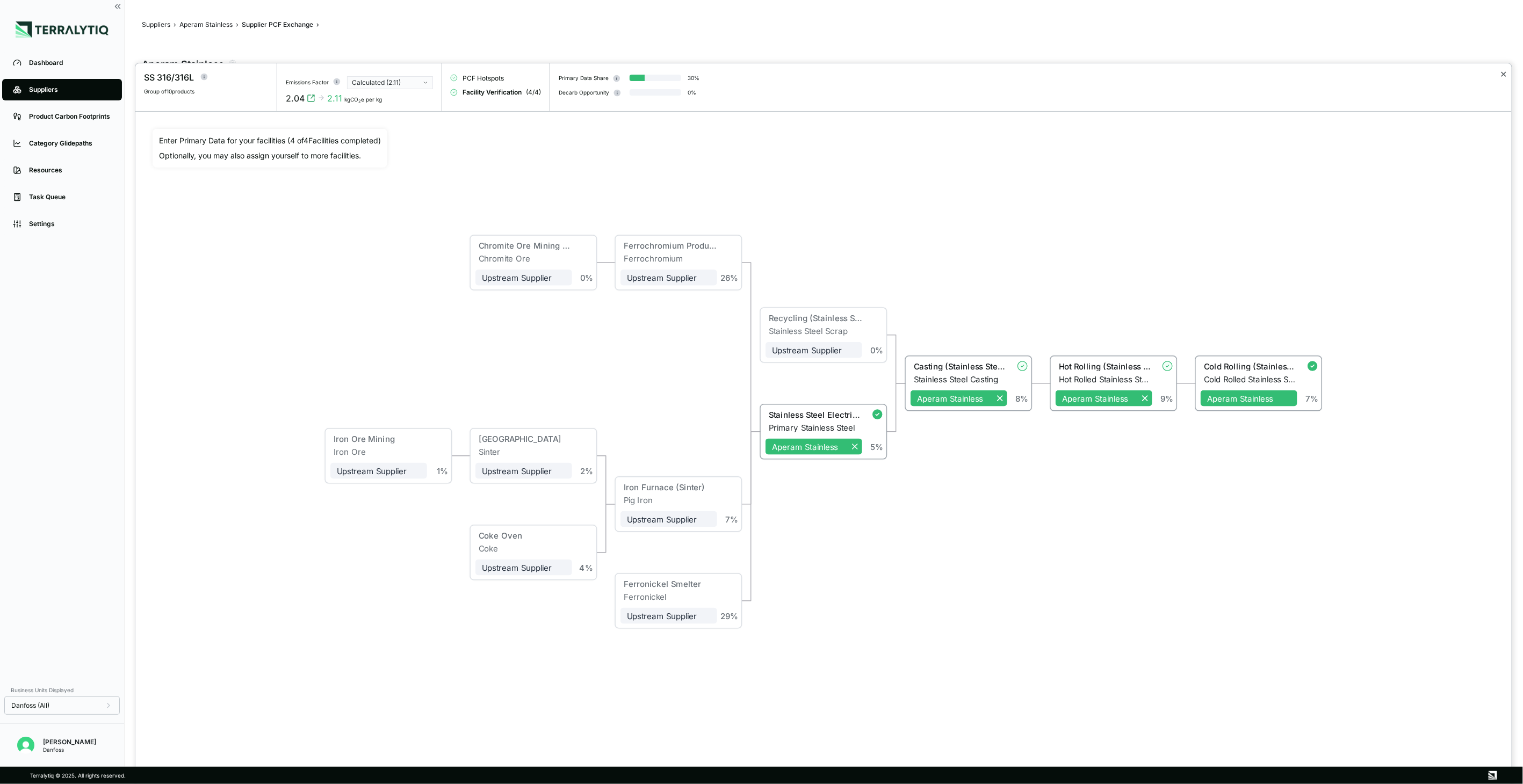
click at [1505, 73] on button "✕" at bounding box center [1504, 74] width 7 height 13
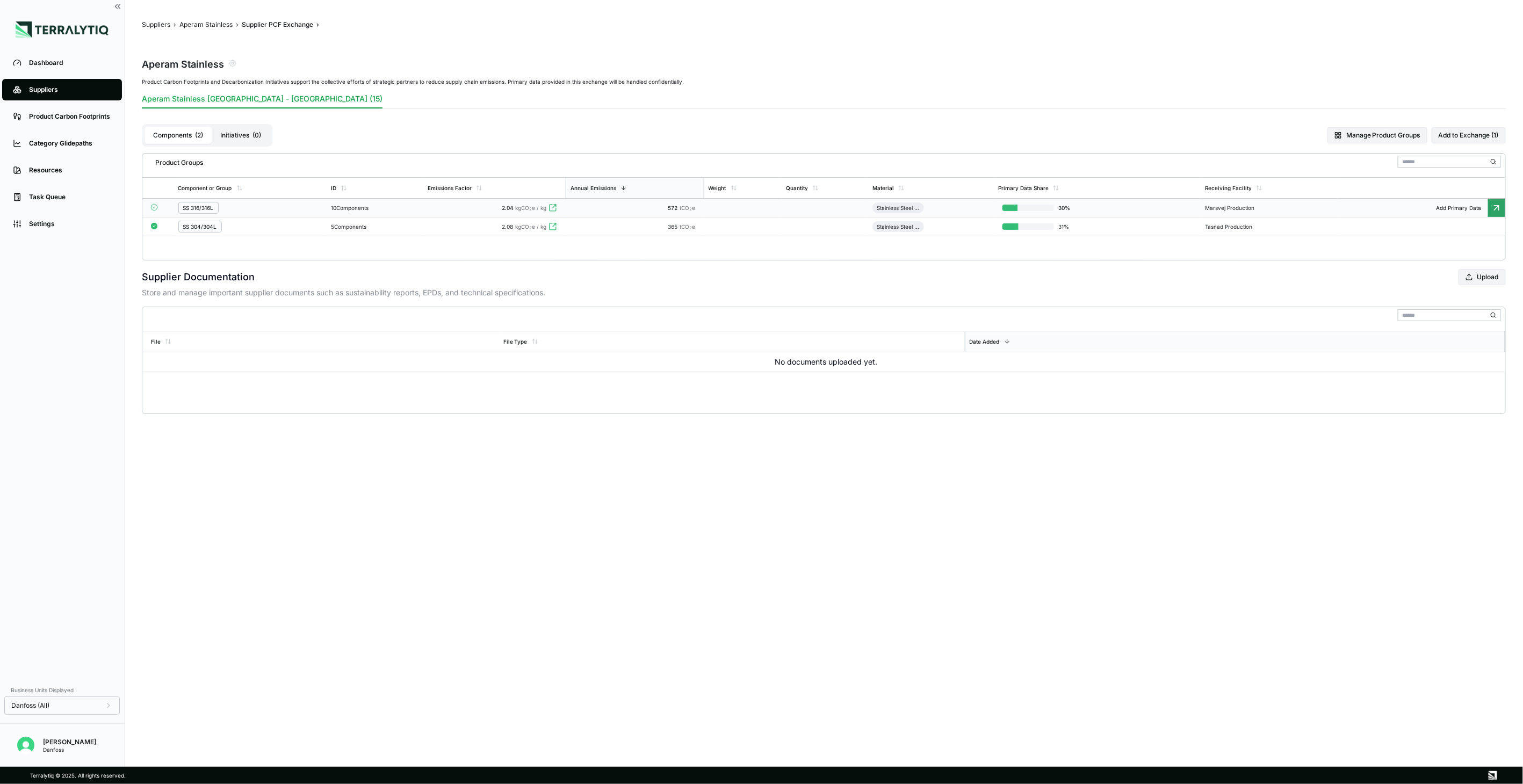
click at [347, 211] on td "10 Components" at bounding box center [375, 208] width 97 height 19
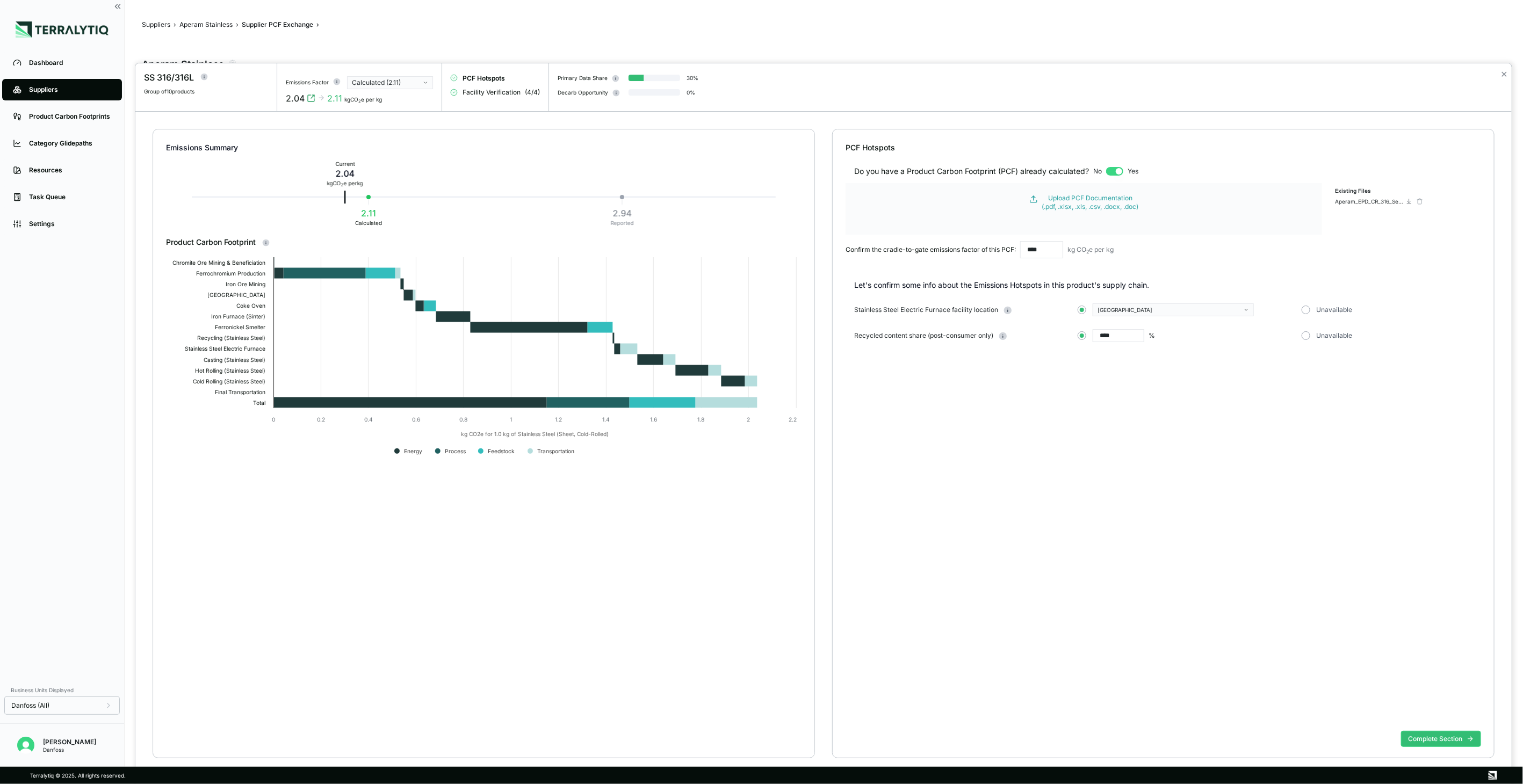
click at [411, 81] on div "Calculated (2.11)" at bounding box center [386, 83] width 69 height 9
click at [411, 91] on div "Calculated (2.11)" at bounding box center [391, 95] width 76 height 9
click at [1446, 740] on button "Complete Section" at bounding box center [1441, 739] width 80 height 16
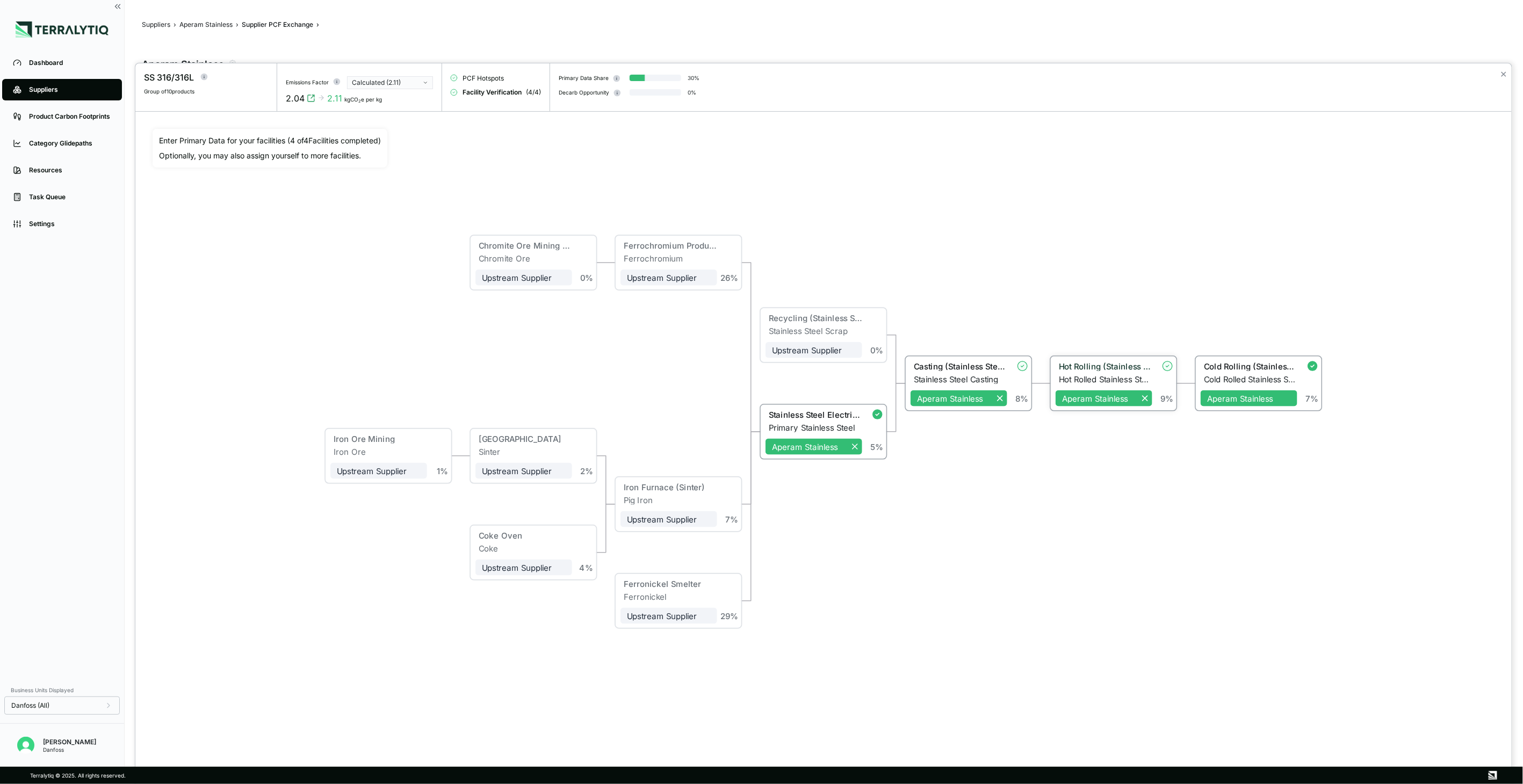
click at [1114, 374] on div "Hot Rolling (Stainless Steel)" at bounding box center [1104, 368] width 97 height 13
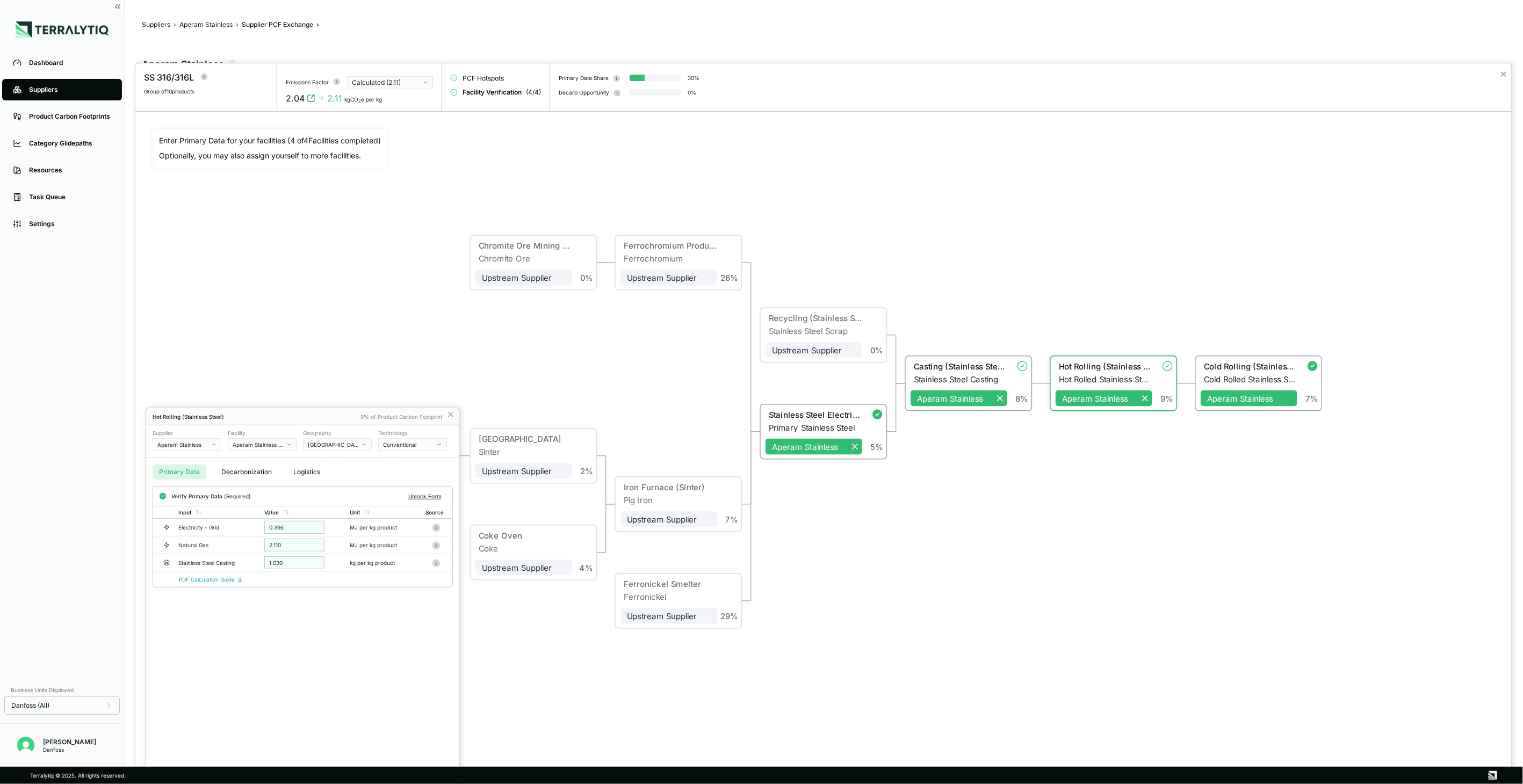
click at [431, 494] on button "Unlock Form" at bounding box center [424, 496] width 42 height 11
click at [432, 495] on button "Verify" at bounding box center [433, 496] width 25 height 12
click at [449, 416] on icon at bounding box center [451, 415] width 9 height 9
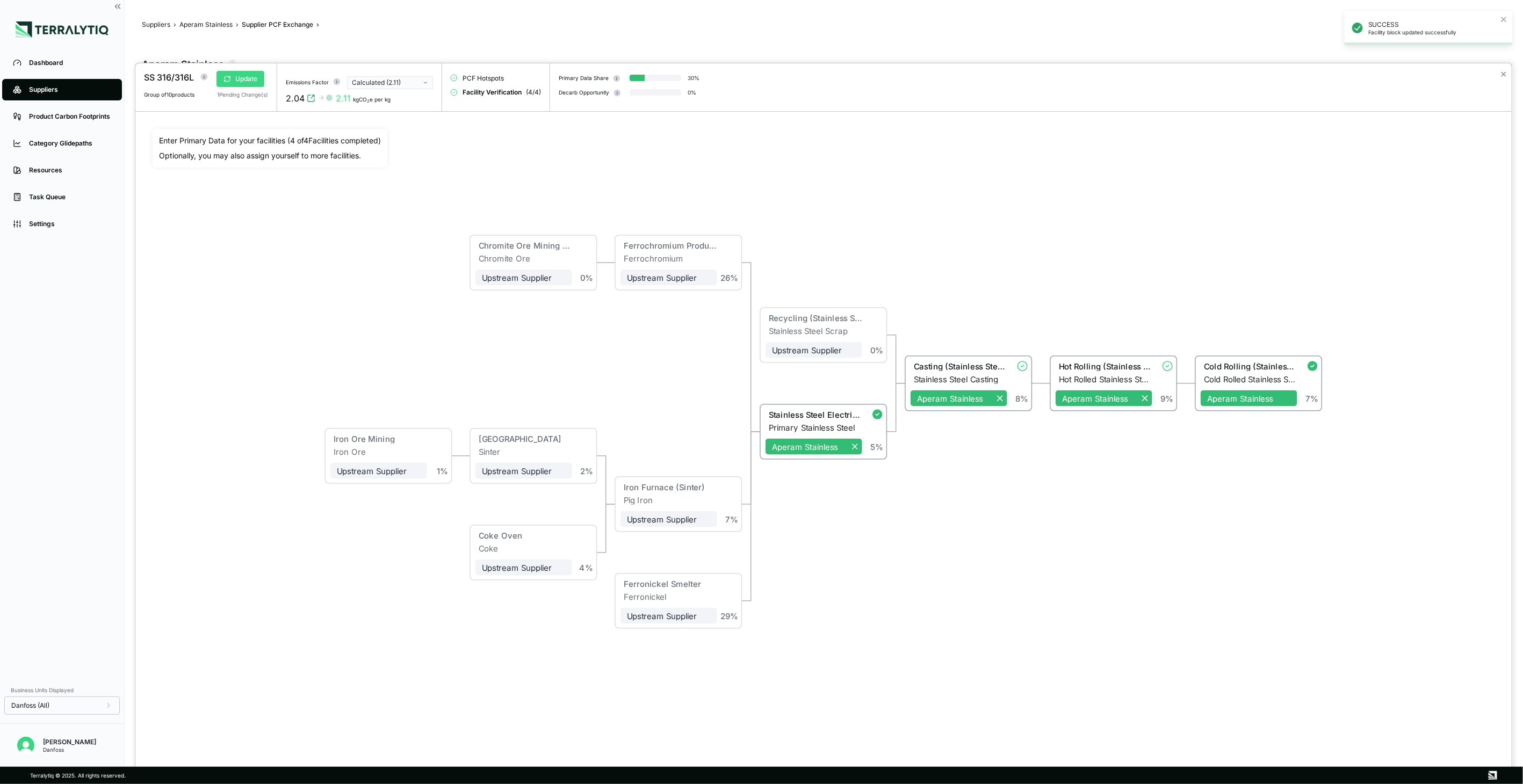
click at [248, 78] on button "Update" at bounding box center [240, 79] width 48 height 16
click at [1506, 72] on button "✕" at bounding box center [1504, 74] width 7 height 13
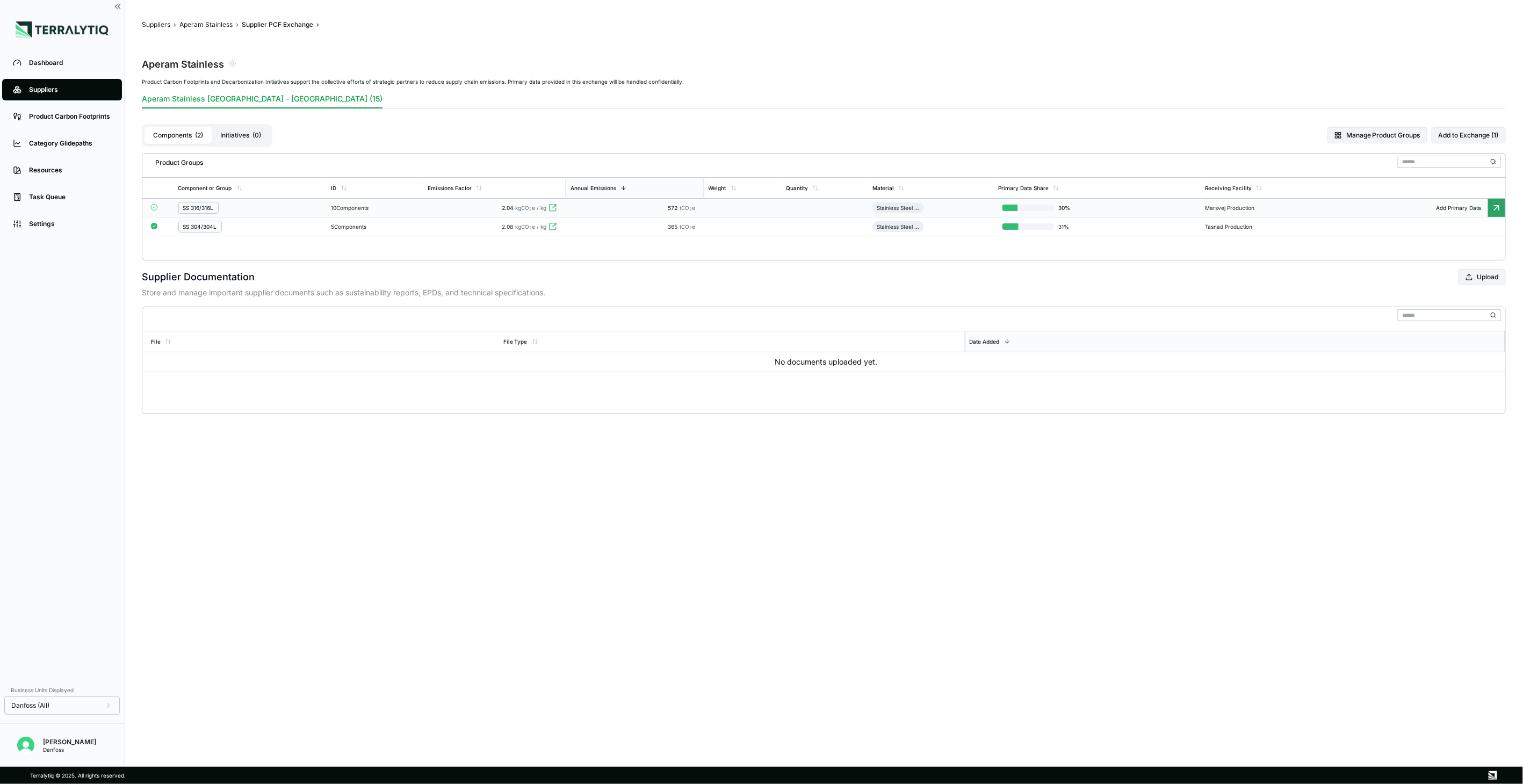
click at [345, 208] on div "10 Components" at bounding box center [375, 207] width 88 height 6
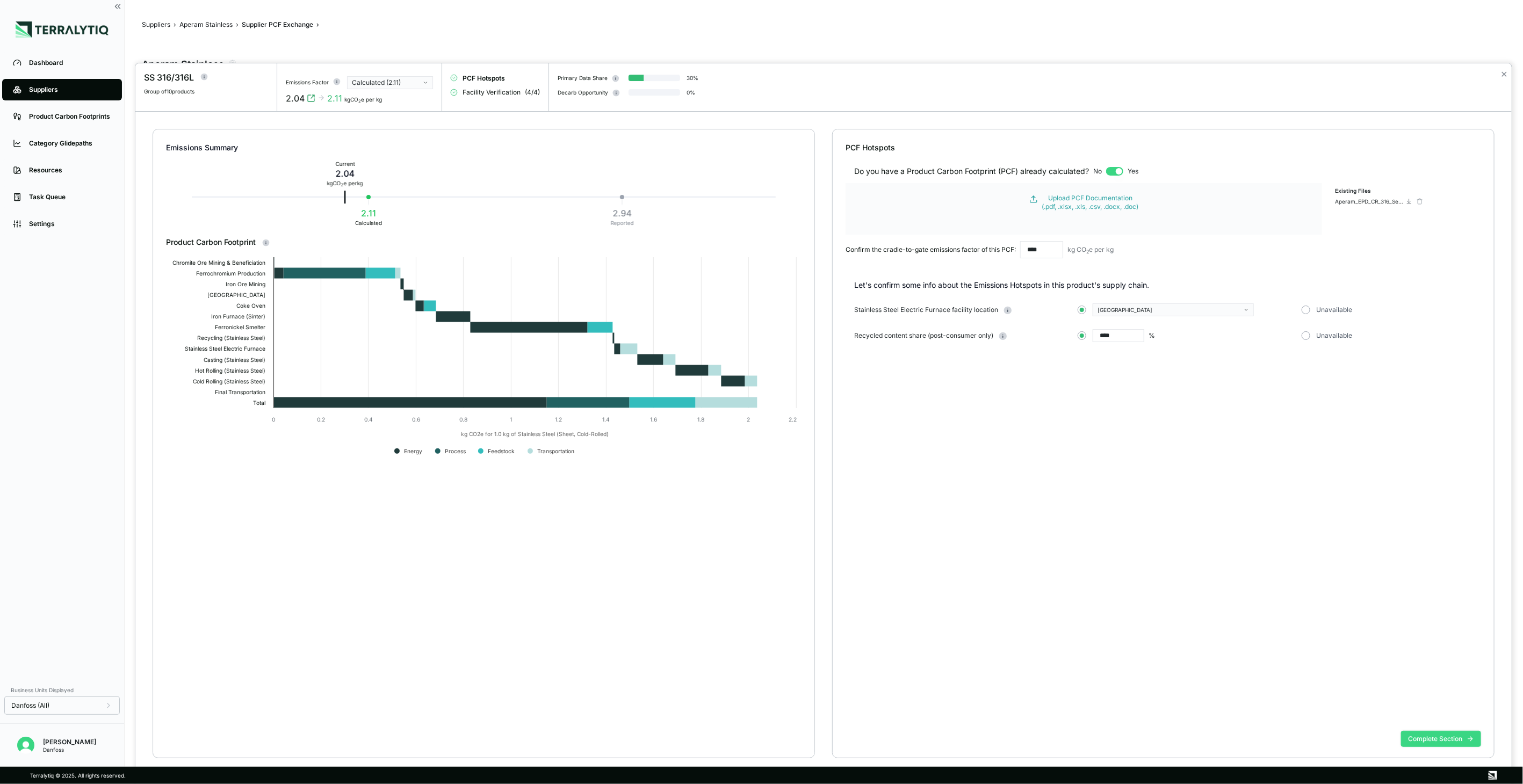
click at [1435, 736] on button "Complete Section" at bounding box center [1441, 739] width 80 height 16
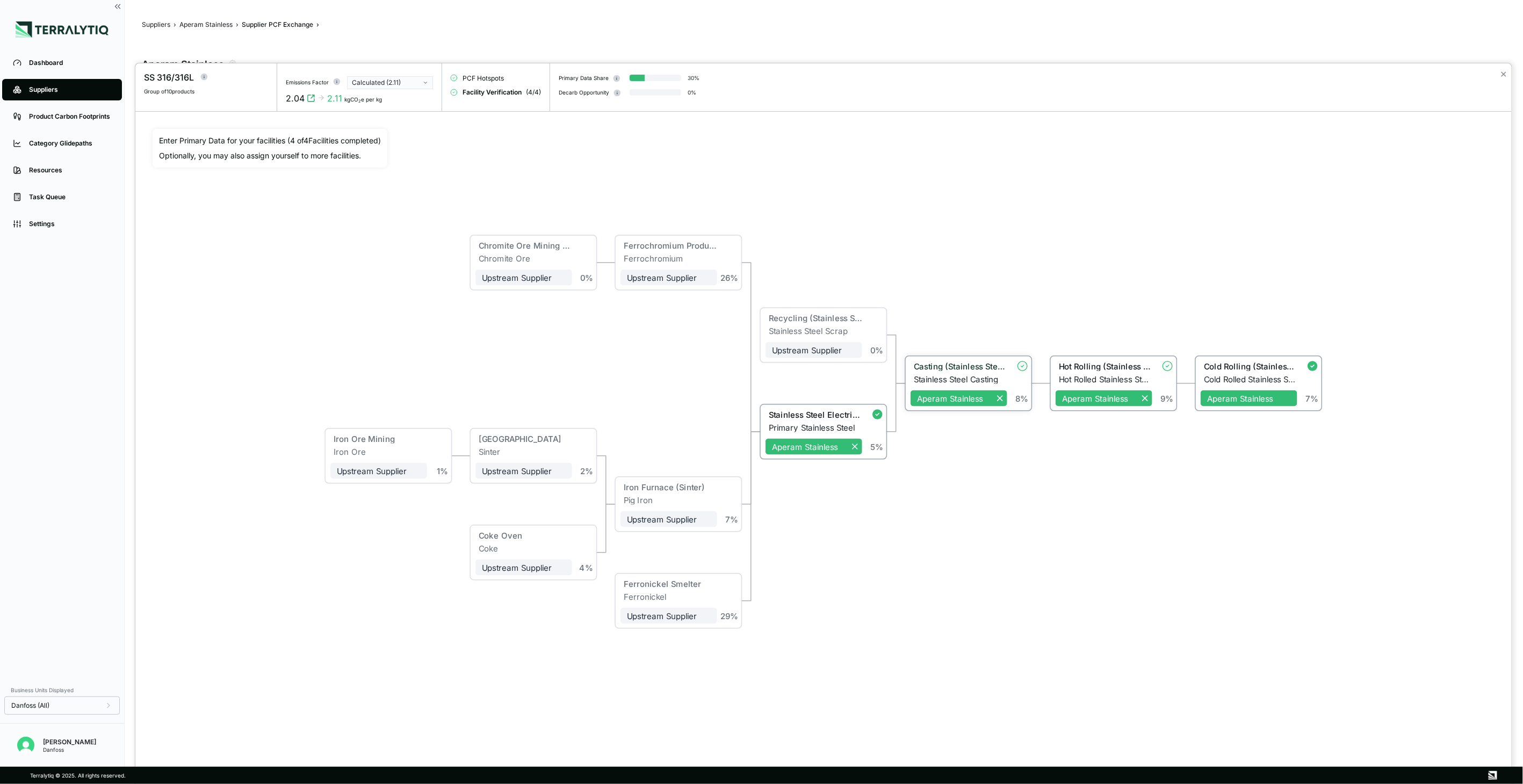
click at [988, 372] on div "Casting (Stainless Steel)" at bounding box center [959, 368] width 97 height 13
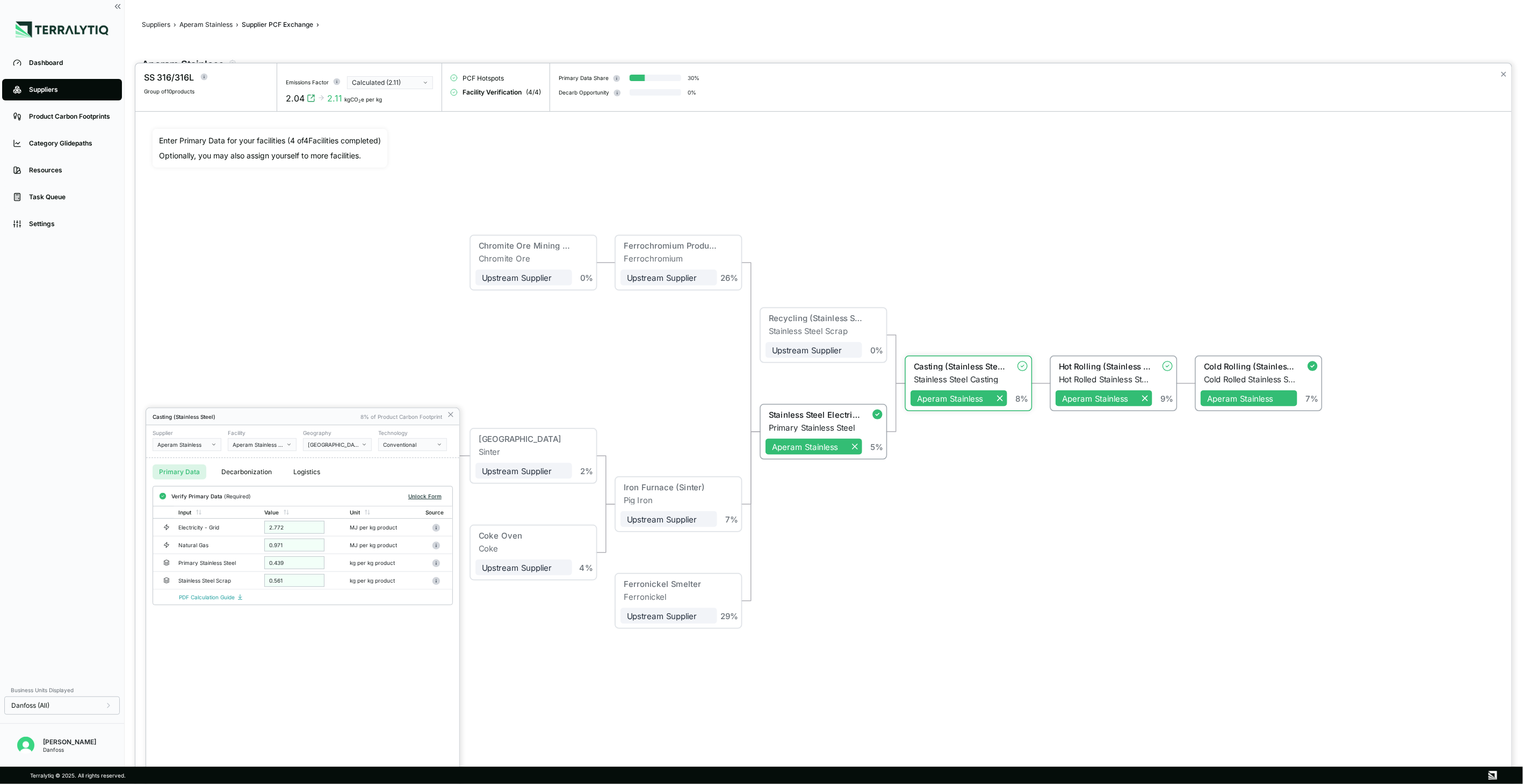
click at [436, 496] on button "Unlock Form" at bounding box center [424, 496] width 42 height 11
click at [436, 495] on button "Verify" at bounding box center [433, 496] width 25 height 12
click at [453, 410] on icon at bounding box center [451, 415] width 9 height 9
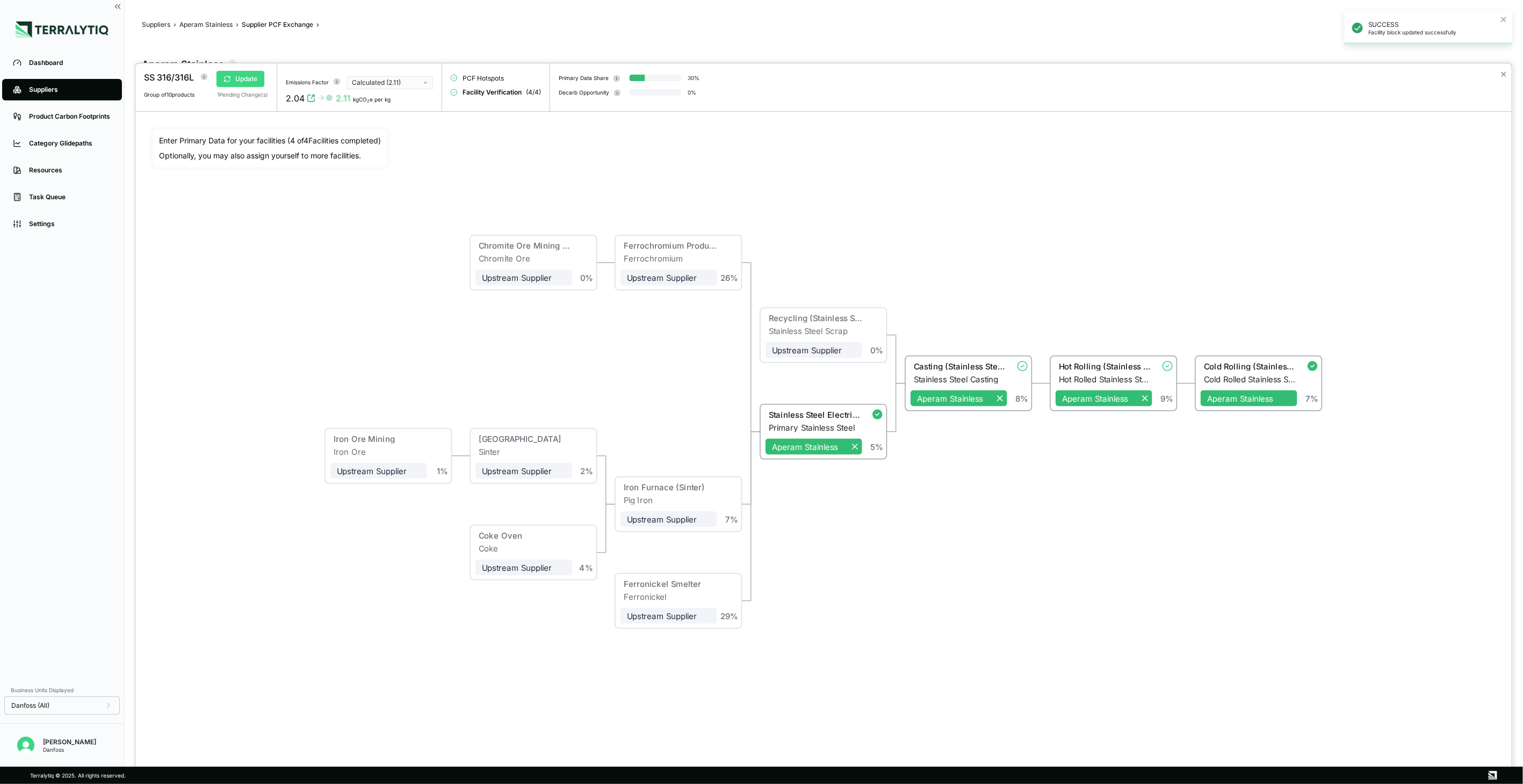
click at [249, 76] on button "Update" at bounding box center [240, 79] width 48 height 16
click at [1502, 77] on button "✕" at bounding box center [1504, 74] width 7 height 13
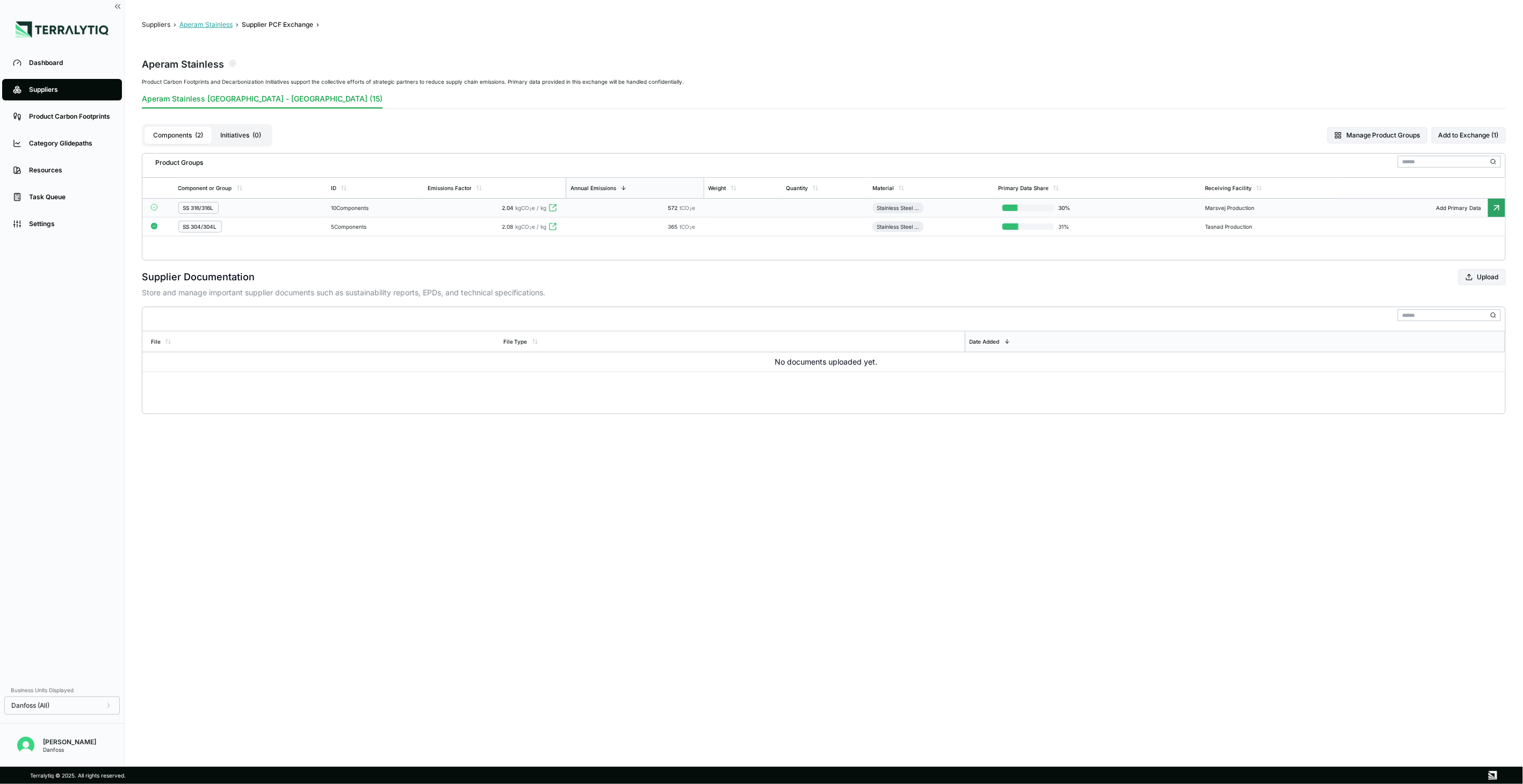
click at [213, 24] on button "Aperam Stainless" at bounding box center [206, 25] width 53 height 9
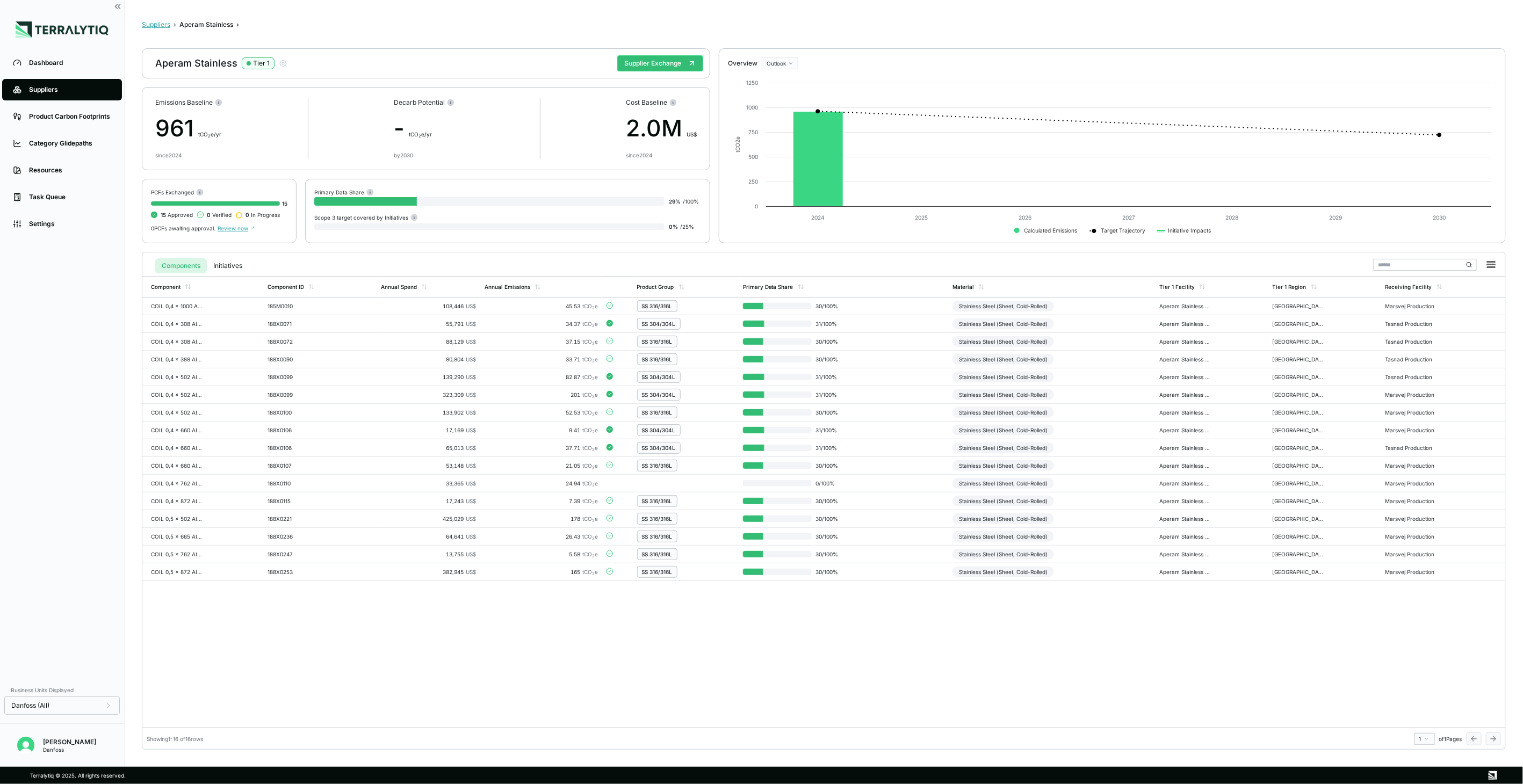
click at [165, 26] on button "Suppliers" at bounding box center [155, 25] width 28 height 9
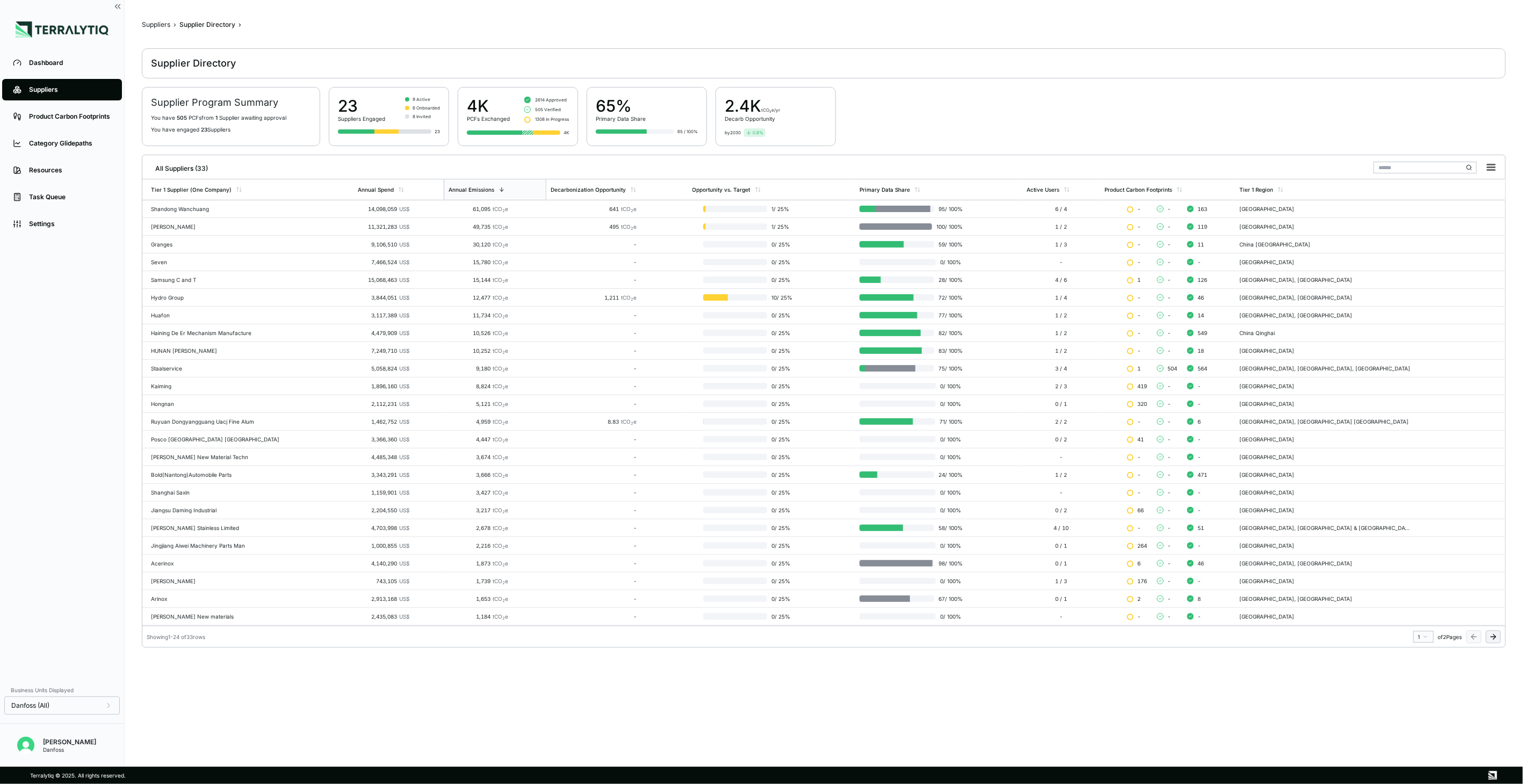
click at [1499, 638] on button at bounding box center [1494, 637] width 15 height 13
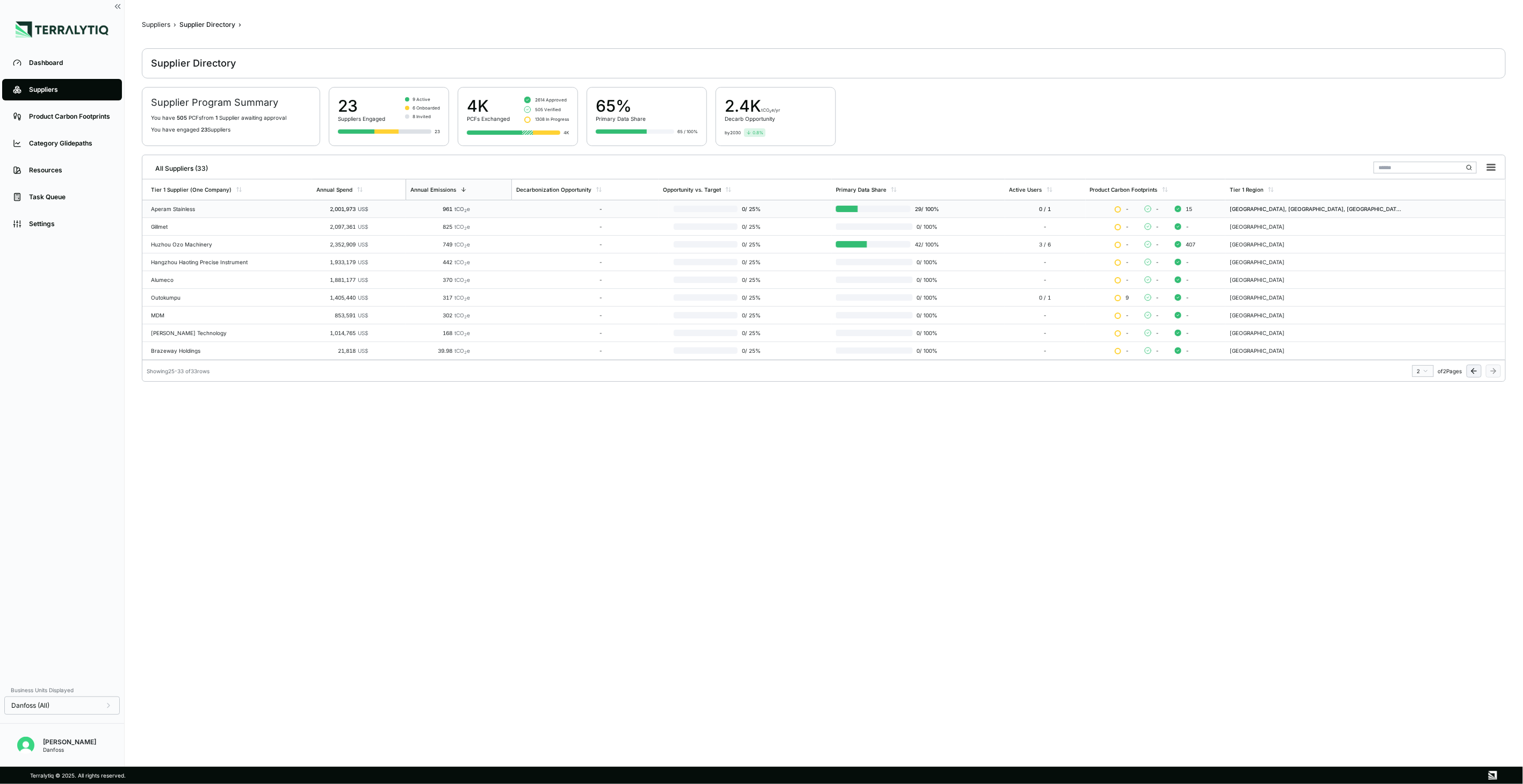
click at [562, 214] on td "-" at bounding box center [585, 209] width 147 height 18
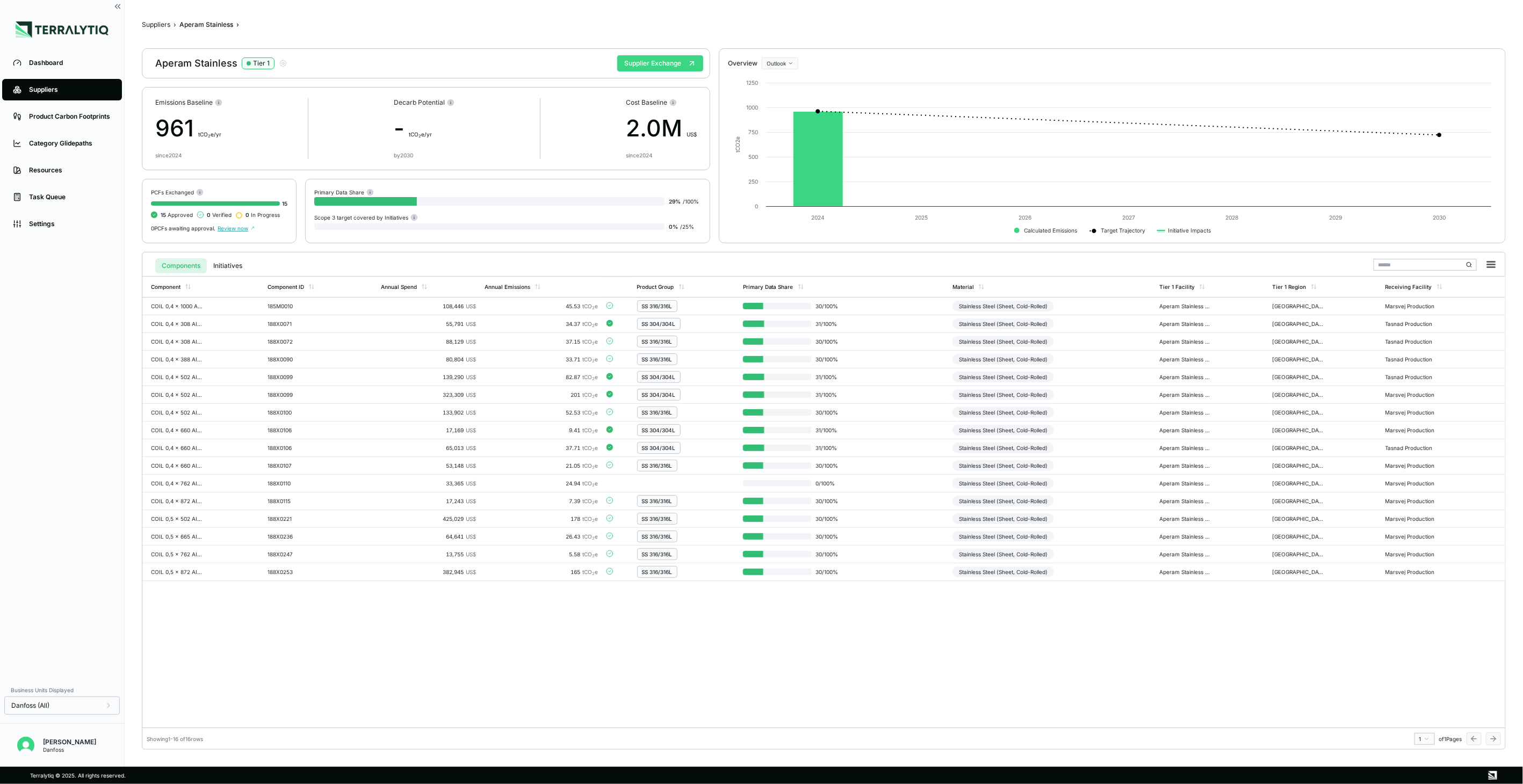
click at [658, 62] on button "Supplier Exchange" at bounding box center [660, 63] width 86 height 16
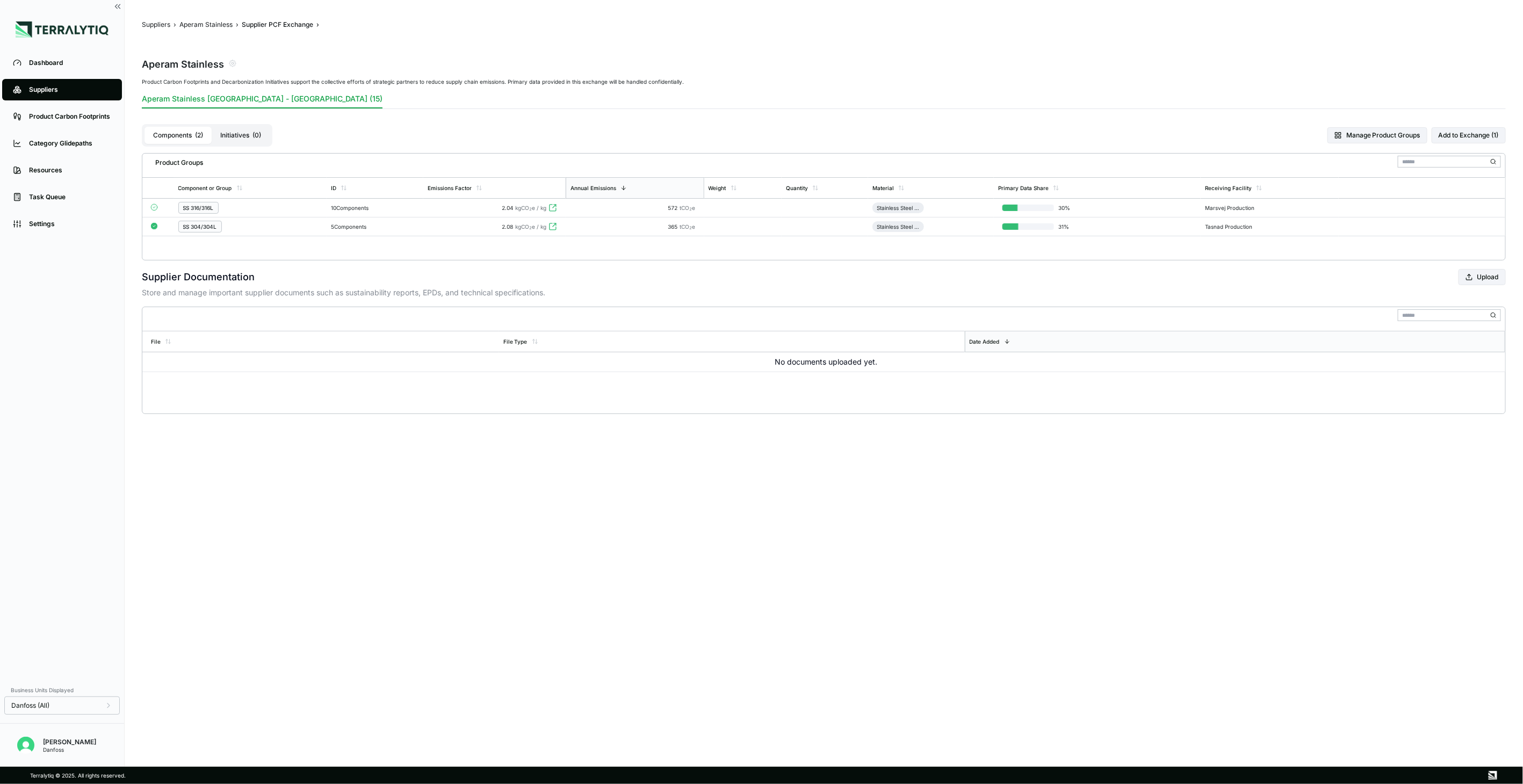
click at [535, 204] on span "kgCO 2 e / kg" at bounding box center [531, 207] width 31 height 6
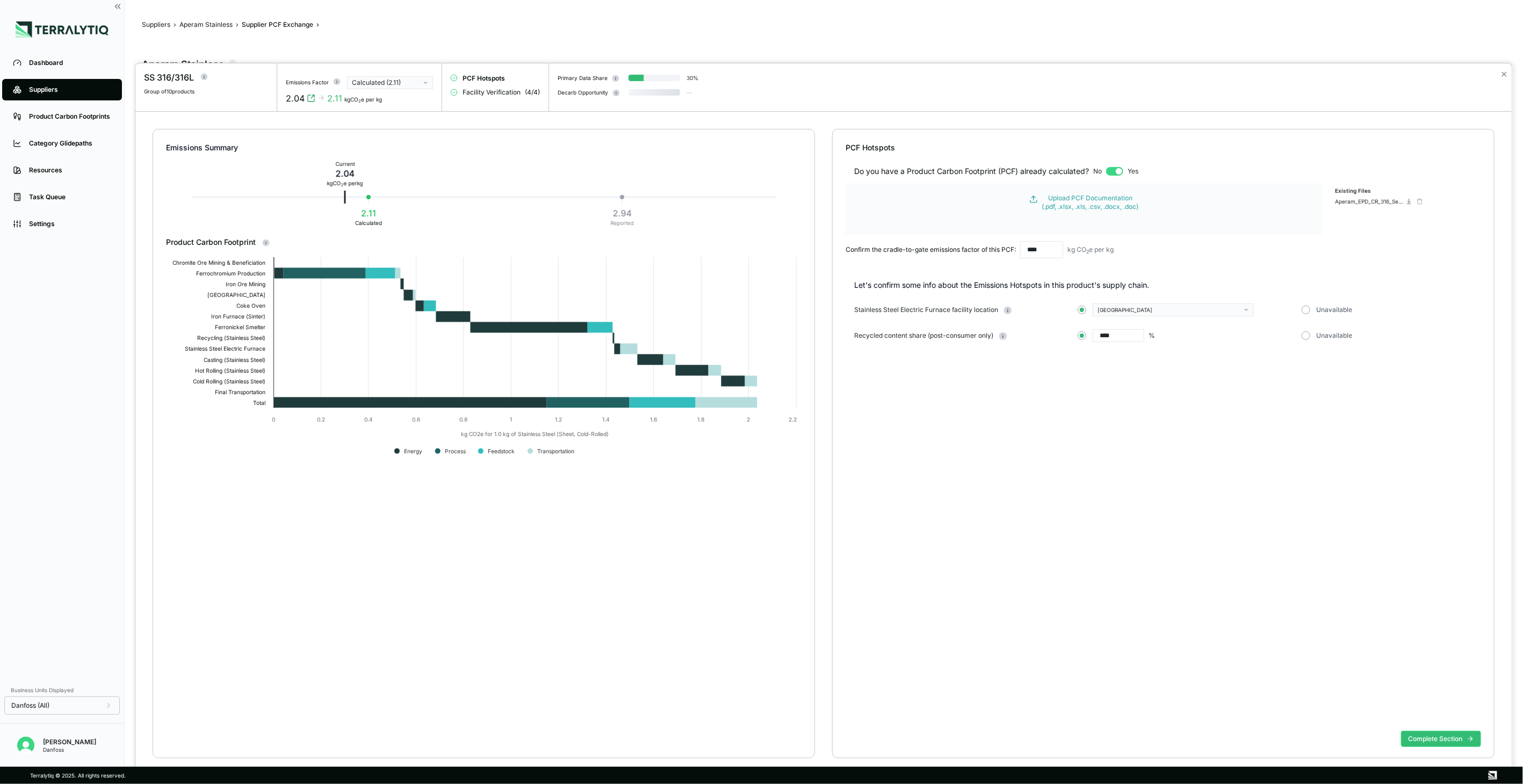
click at [248, 71] on div at bounding box center [238, 77] width 60 height 13
click at [1435, 745] on button "Complete Section" at bounding box center [1441, 739] width 80 height 16
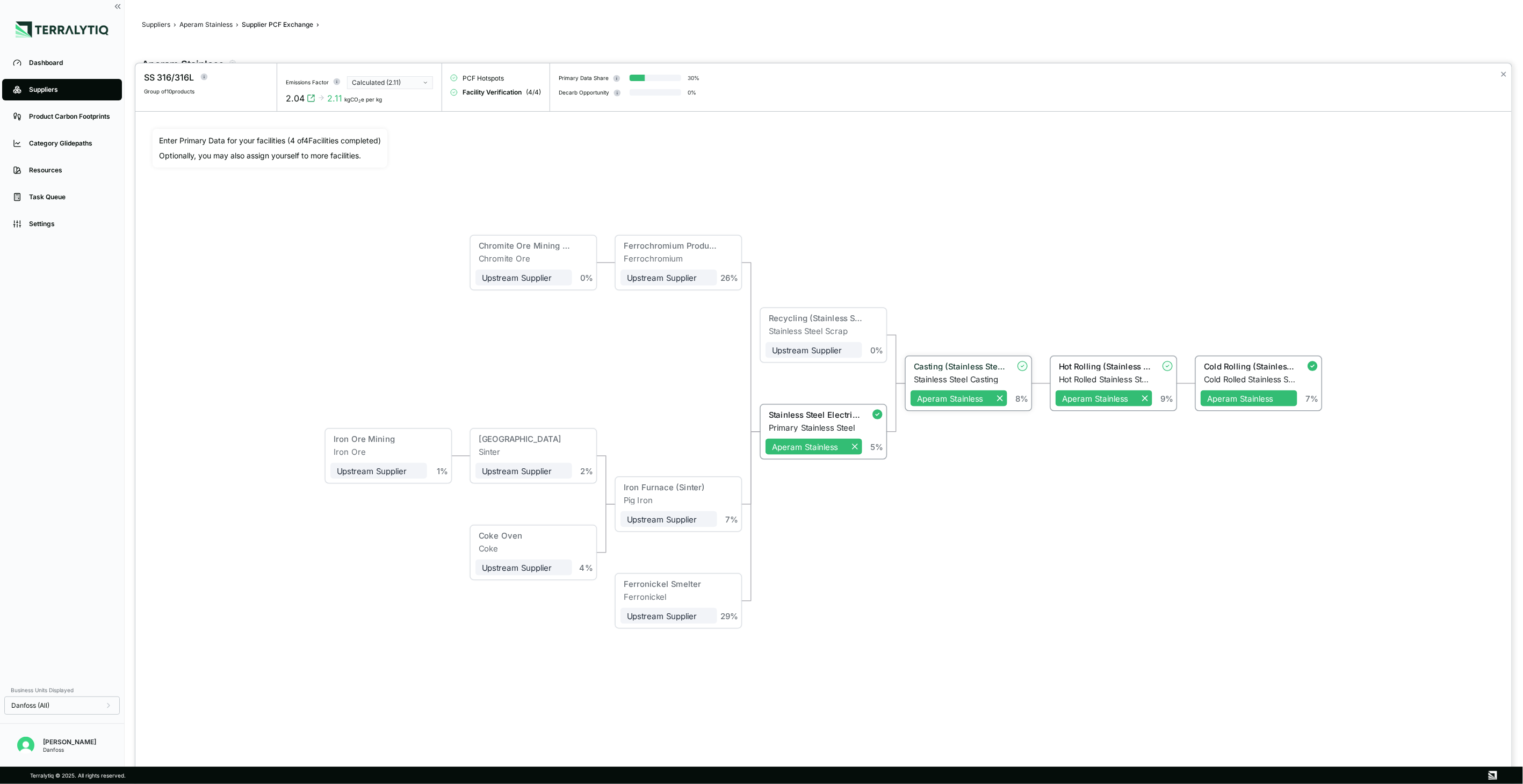
click at [1021, 369] on circle at bounding box center [1022, 366] width 9 height 9
click at [1008, 369] on div "8 %" at bounding box center [1018, 382] width 22 height 42
click at [974, 372] on div "Casting (Stainless Steel)" at bounding box center [959, 368] width 97 height 13
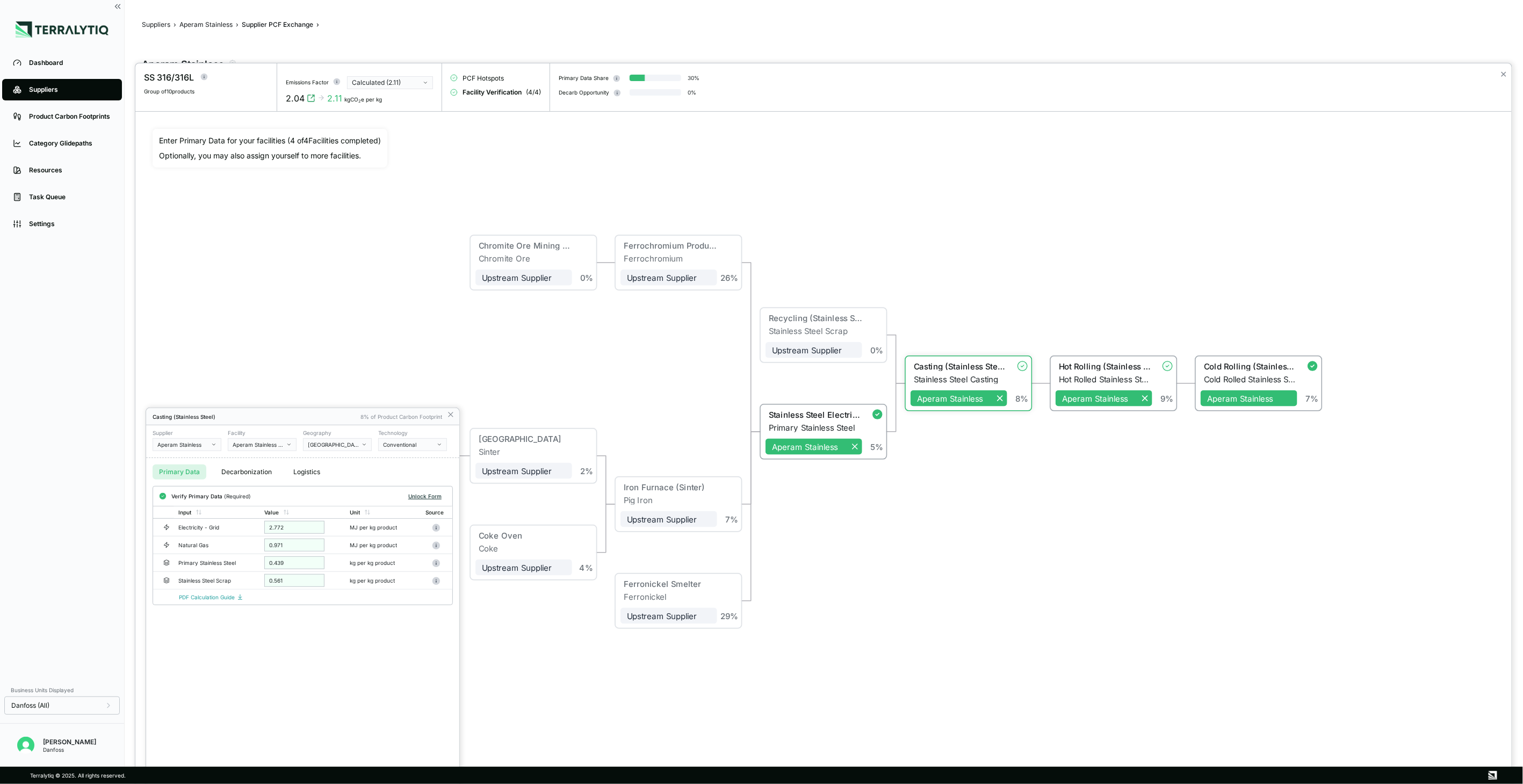
click at [428, 493] on button "Unlock Form" at bounding box center [424, 496] width 42 height 11
click at [450, 416] on icon at bounding box center [451, 415] width 9 height 9
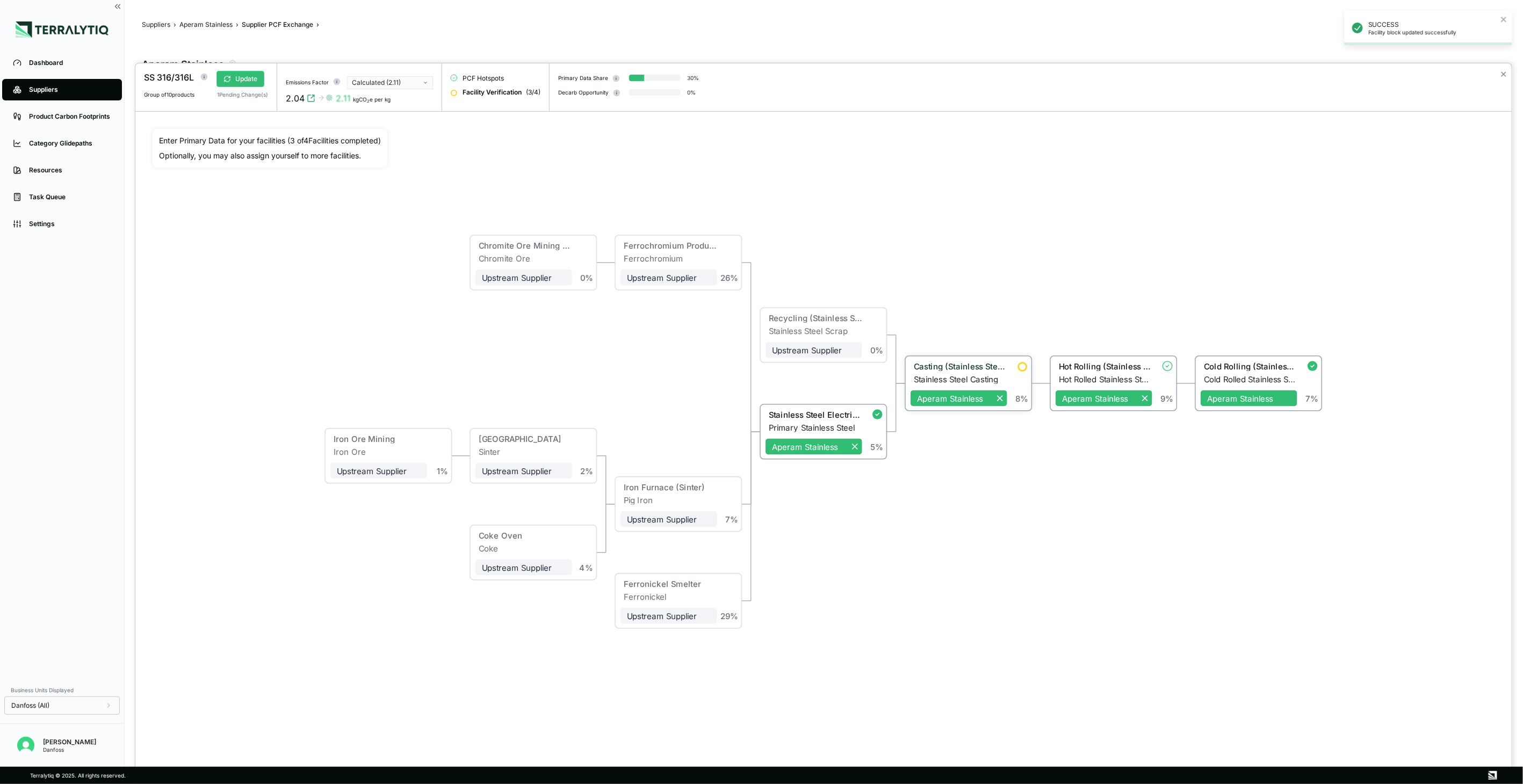
click at [971, 362] on div "Casting (Stainless Steel)" at bounding box center [960, 366] width 93 height 9
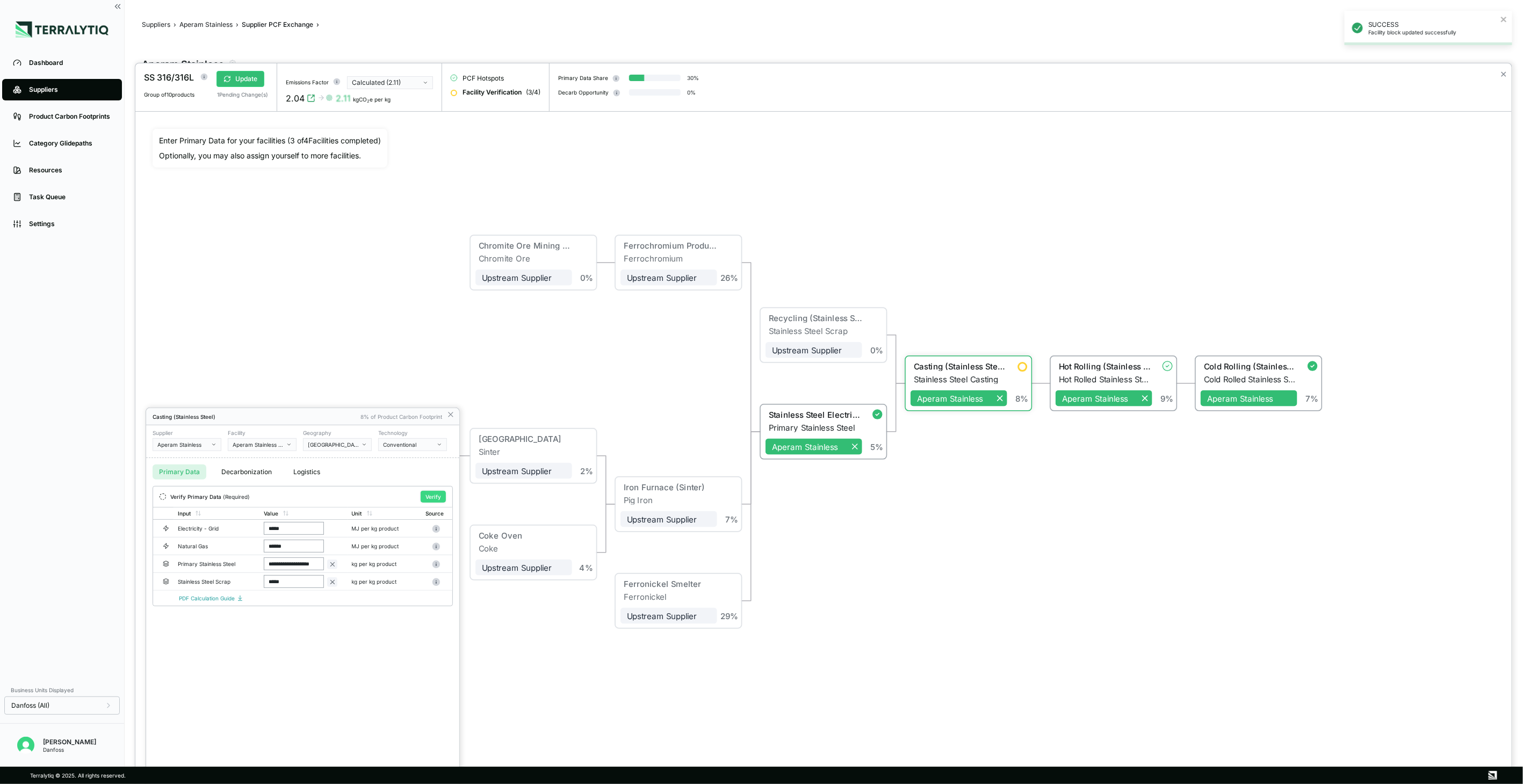
click at [438, 494] on button "Verify" at bounding box center [433, 496] width 25 height 12
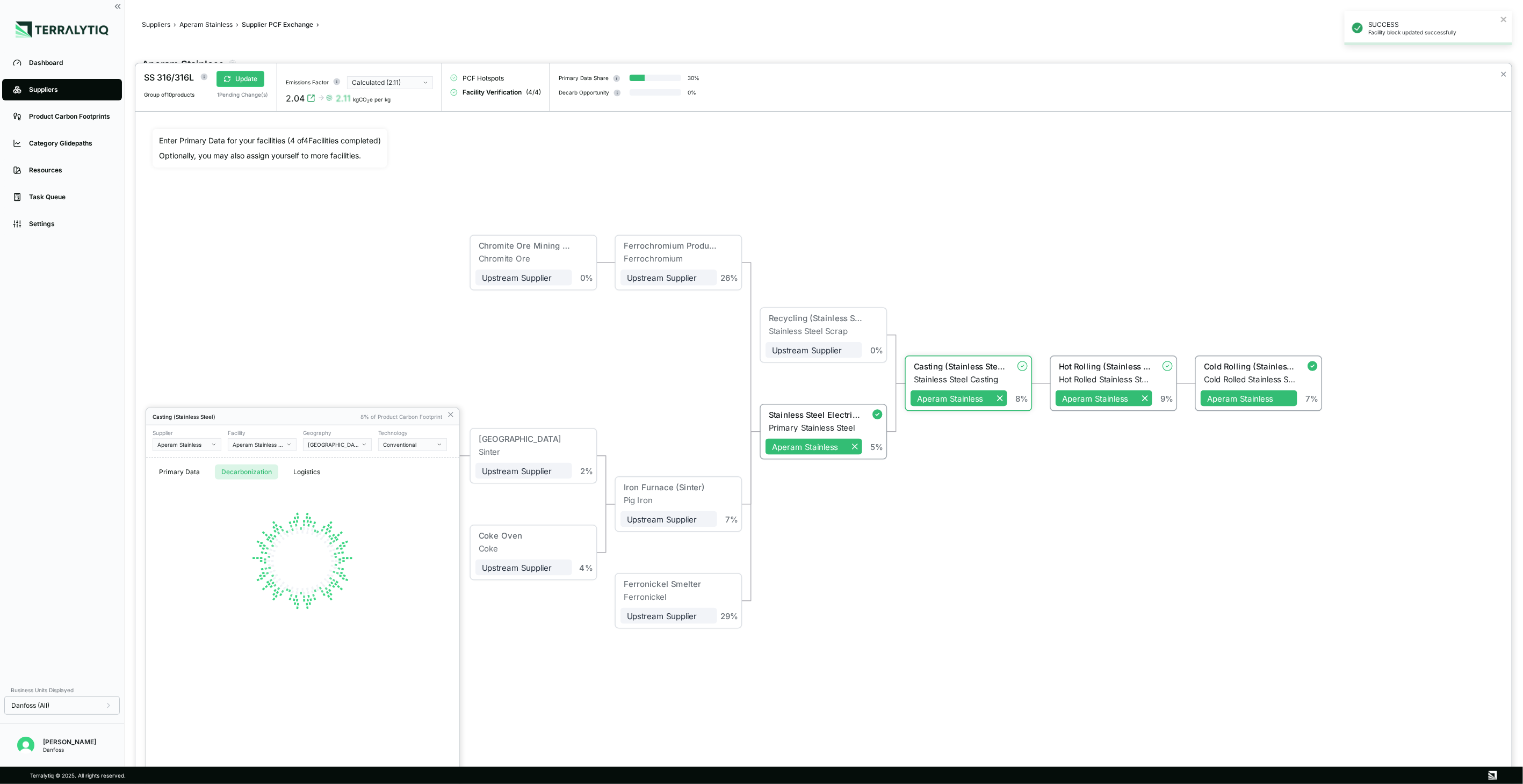
click at [248, 474] on button "Decarbonization" at bounding box center [246, 472] width 63 height 15
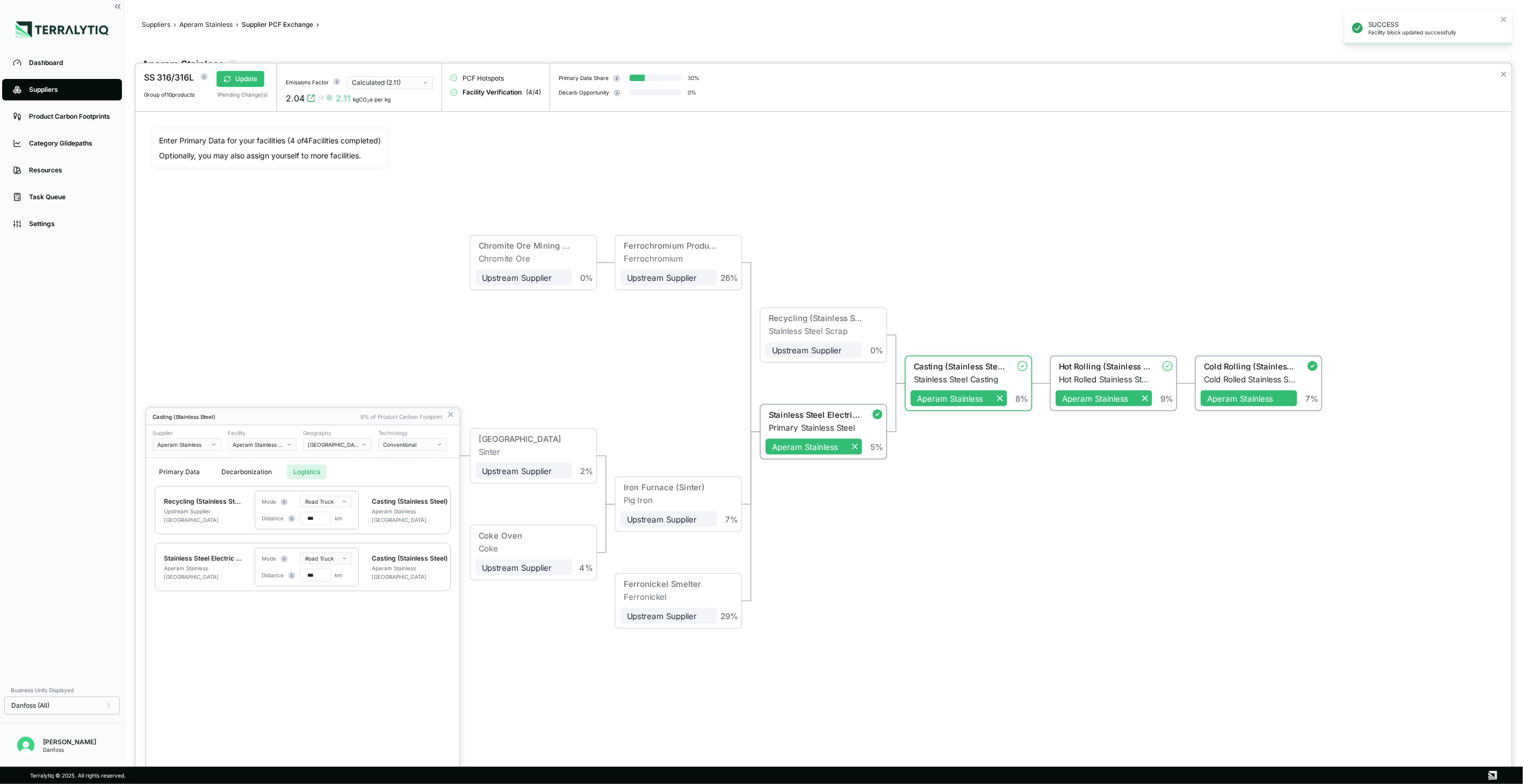
click at [290, 470] on button "Logistics" at bounding box center [306, 472] width 40 height 15
click at [197, 468] on button "Primary Data" at bounding box center [179, 472] width 54 height 15
click at [453, 412] on icon at bounding box center [451, 415] width 9 height 9
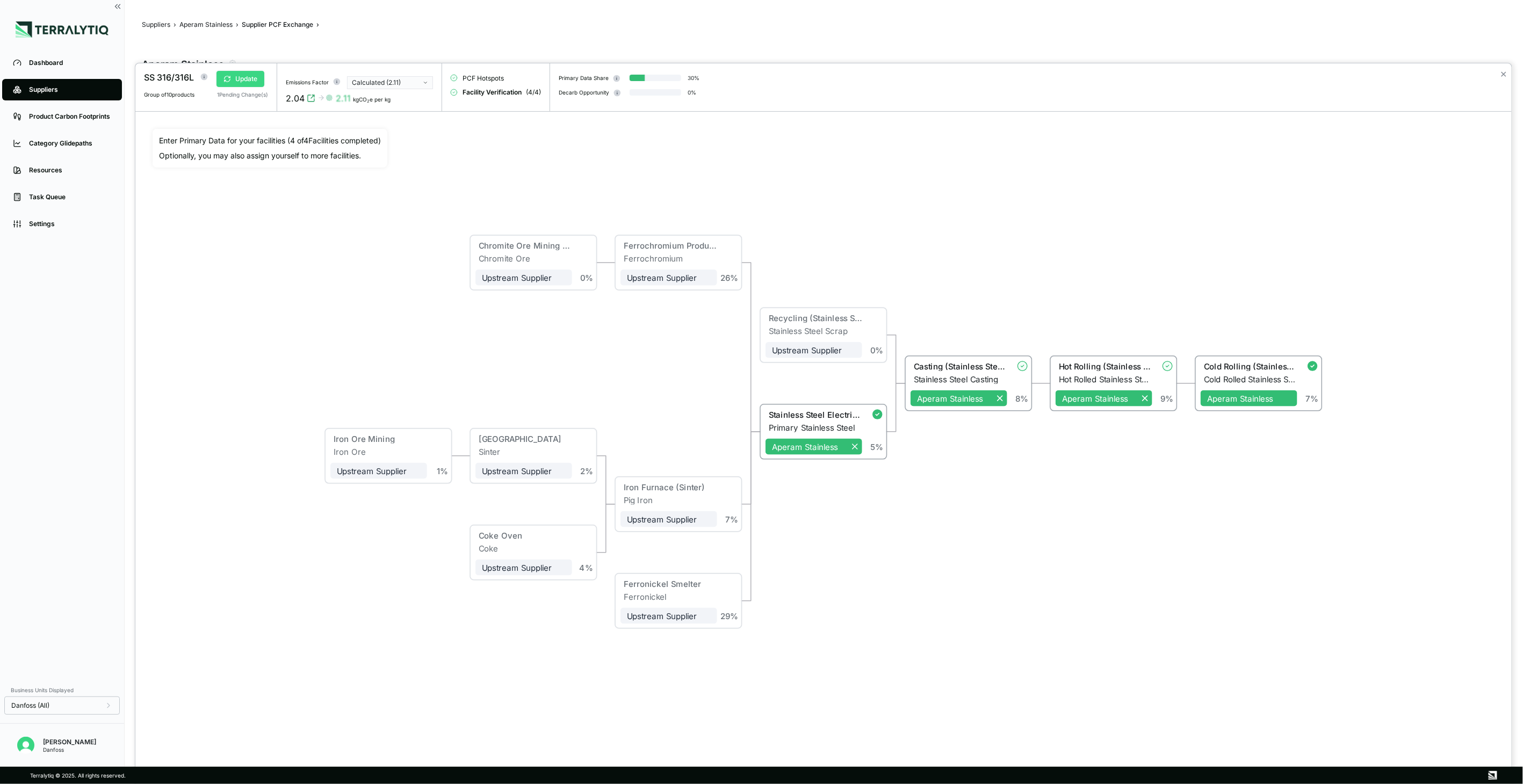
click at [230, 76] on icon at bounding box center [227, 79] width 8 height 8
click at [1024, 366] on circle at bounding box center [1022, 366] width 9 height 9
click at [1003, 371] on div "Casting (Stainless Steel)" at bounding box center [960, 366] width 93 height 9
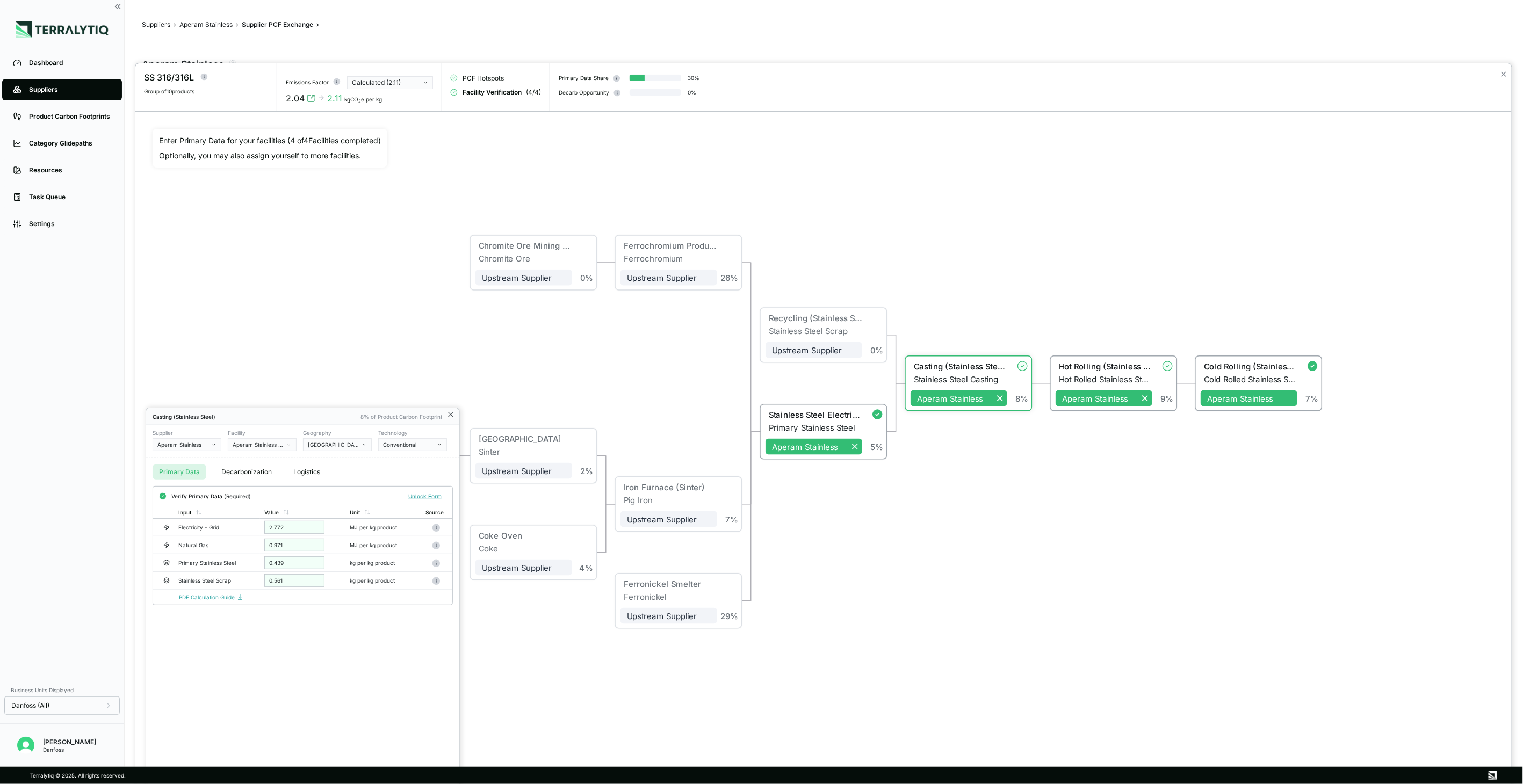
click at [453, 414] on icon at bounding box center [451, 415] width 9 height 9
click at [431, 492] on button "Unlock Form" at bounding box center [424, 496] width 42 height 11
click at [450, 414] on icon at bounding box center [450, 414] width 4 height 4
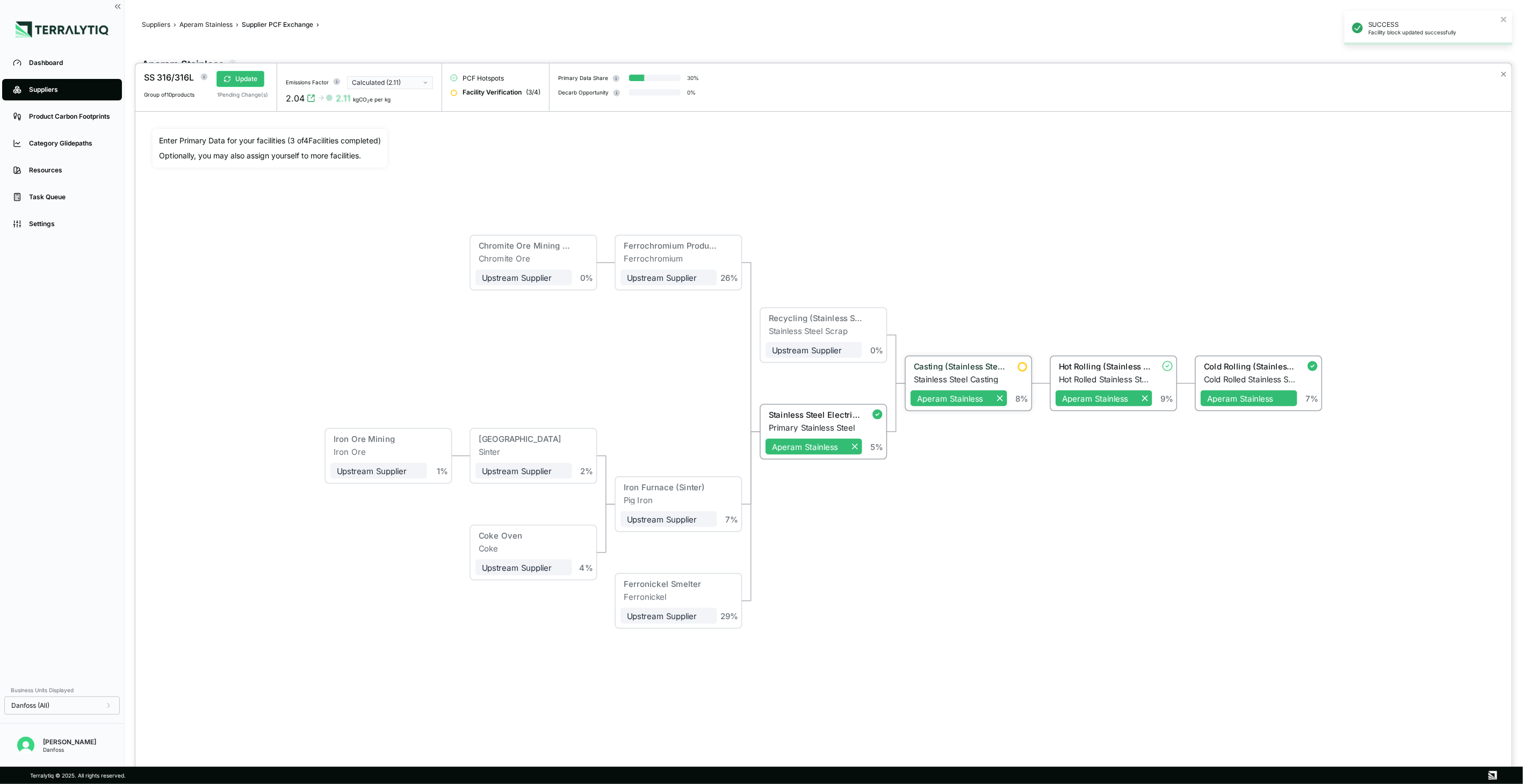
click at [956, 375] on div "Stainless Steel Casting" at bounding box center [960, 379] width 93 height 9
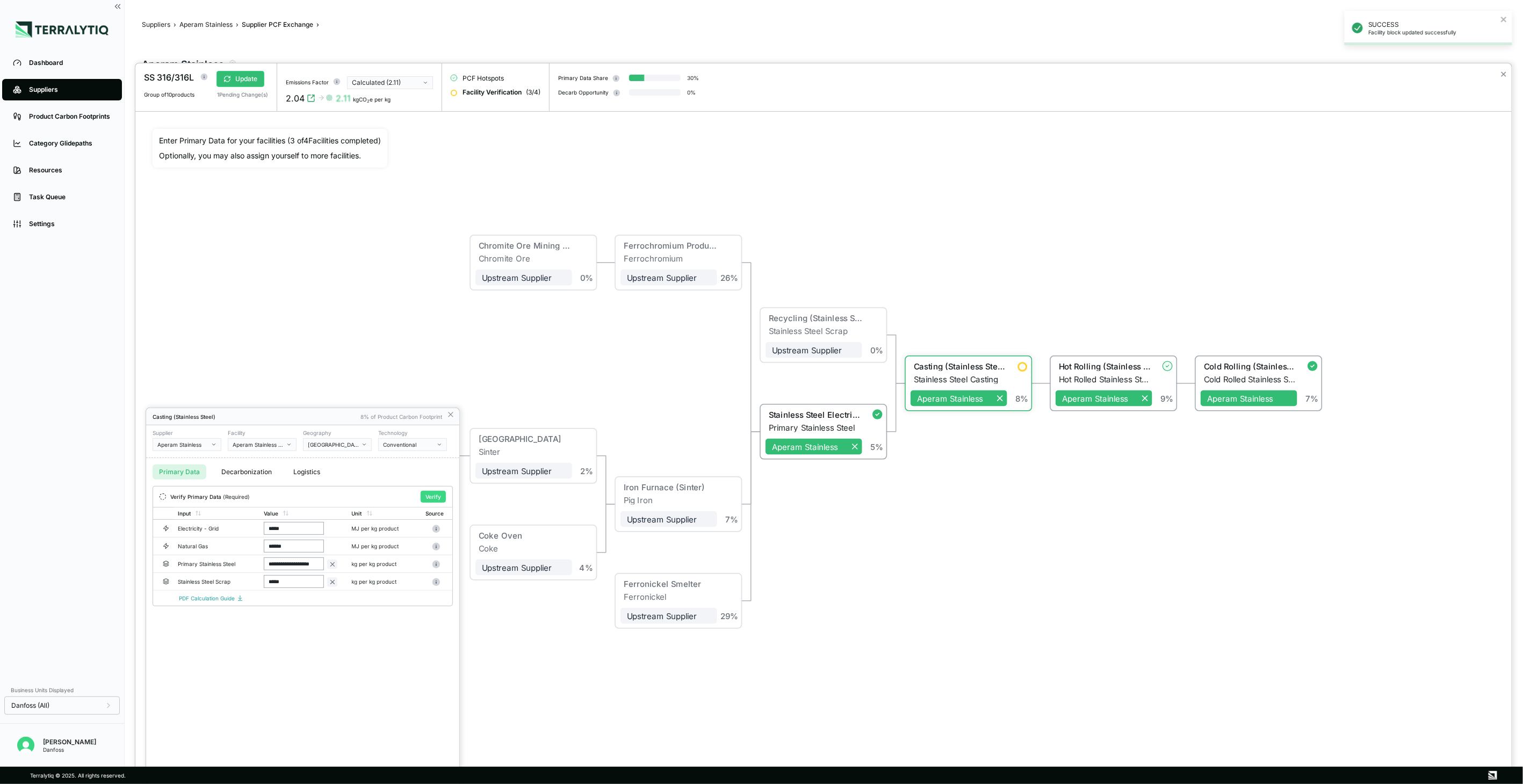
click at [429, 496] on button "Verify" at bounding box center [433, 496] width 25 height 12
click at [449, 417] on icon at bounding box center [451, 415] width 9 height 9
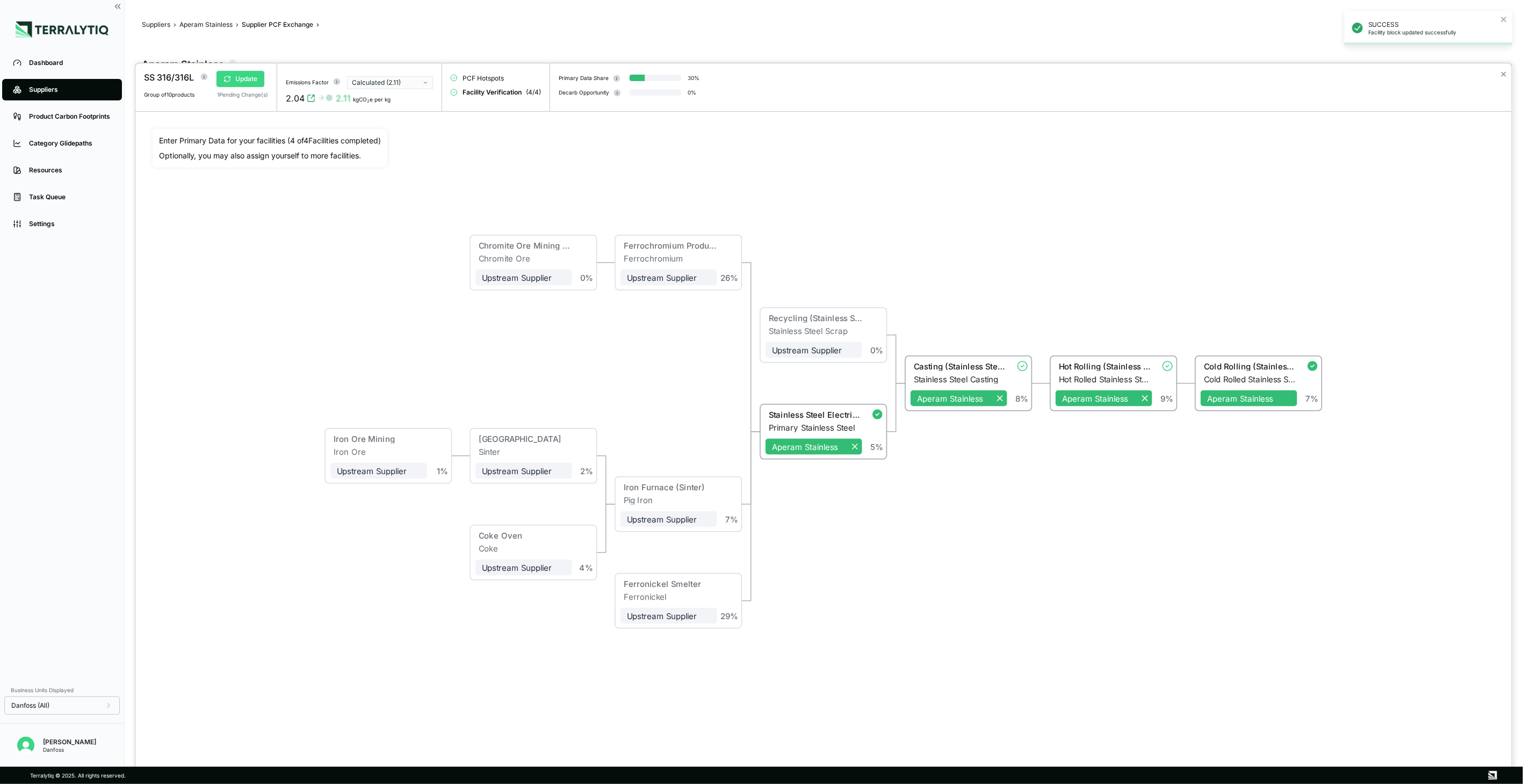
click at [258, 78] on button "Update" at bounding box center [240, 79] width 48 height 16
click at [1505, 75] on button "✕" at bounding box center [1504, 74] width 7 height 13
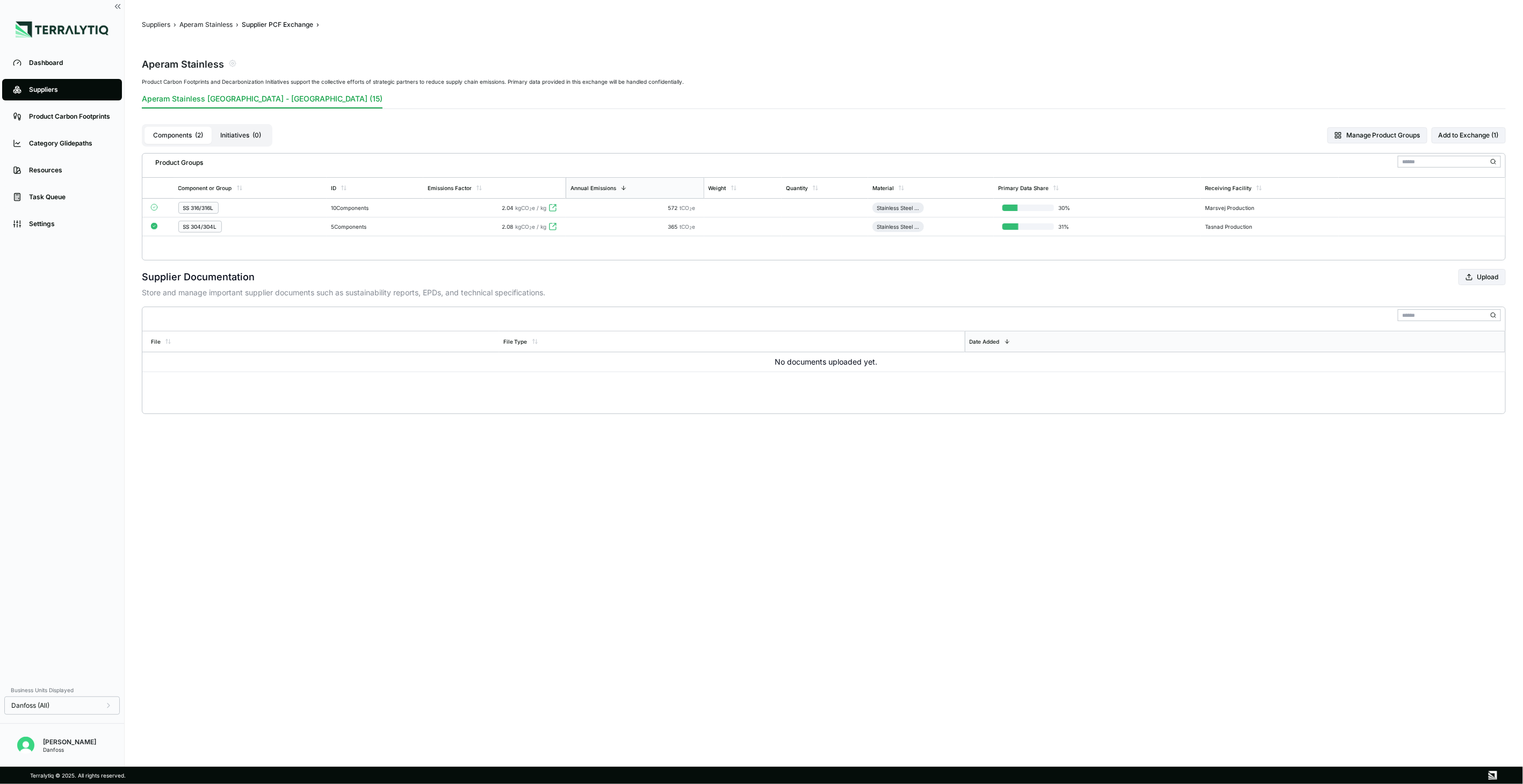
click at [209, 17] on main "Suppliers › Aperam Stainless › Supplier PCF Exchange › Aperam Stainless Product…" at bounding box center [824, 383] width 1398 height 766
click at [211, 21] on button "Aperam Stainless" at bounding box center [206, 25] width 53 height 9
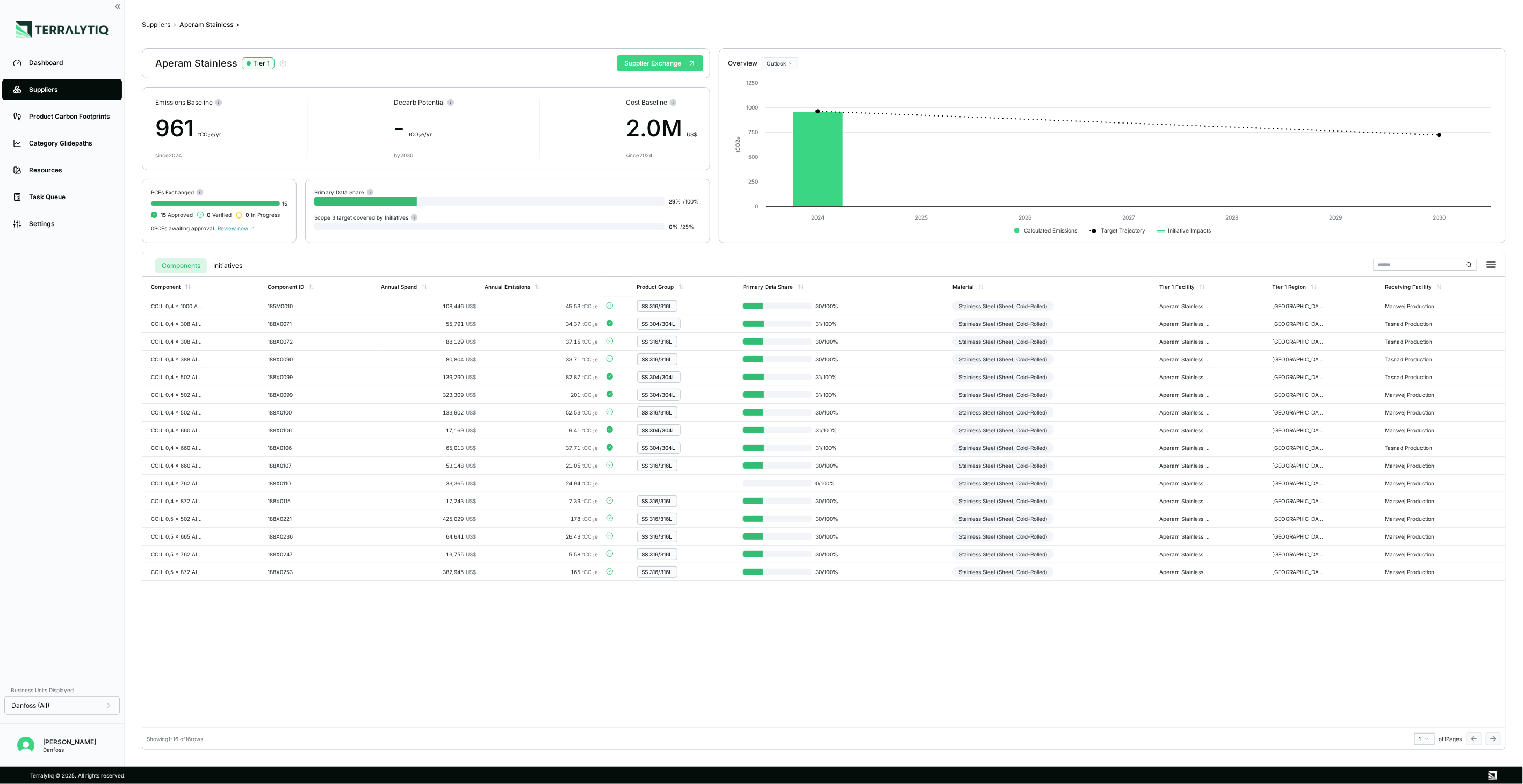
click at [646, 66] on button "Supplier Exchange" at bounding box center [660, 63] width 86 height 16
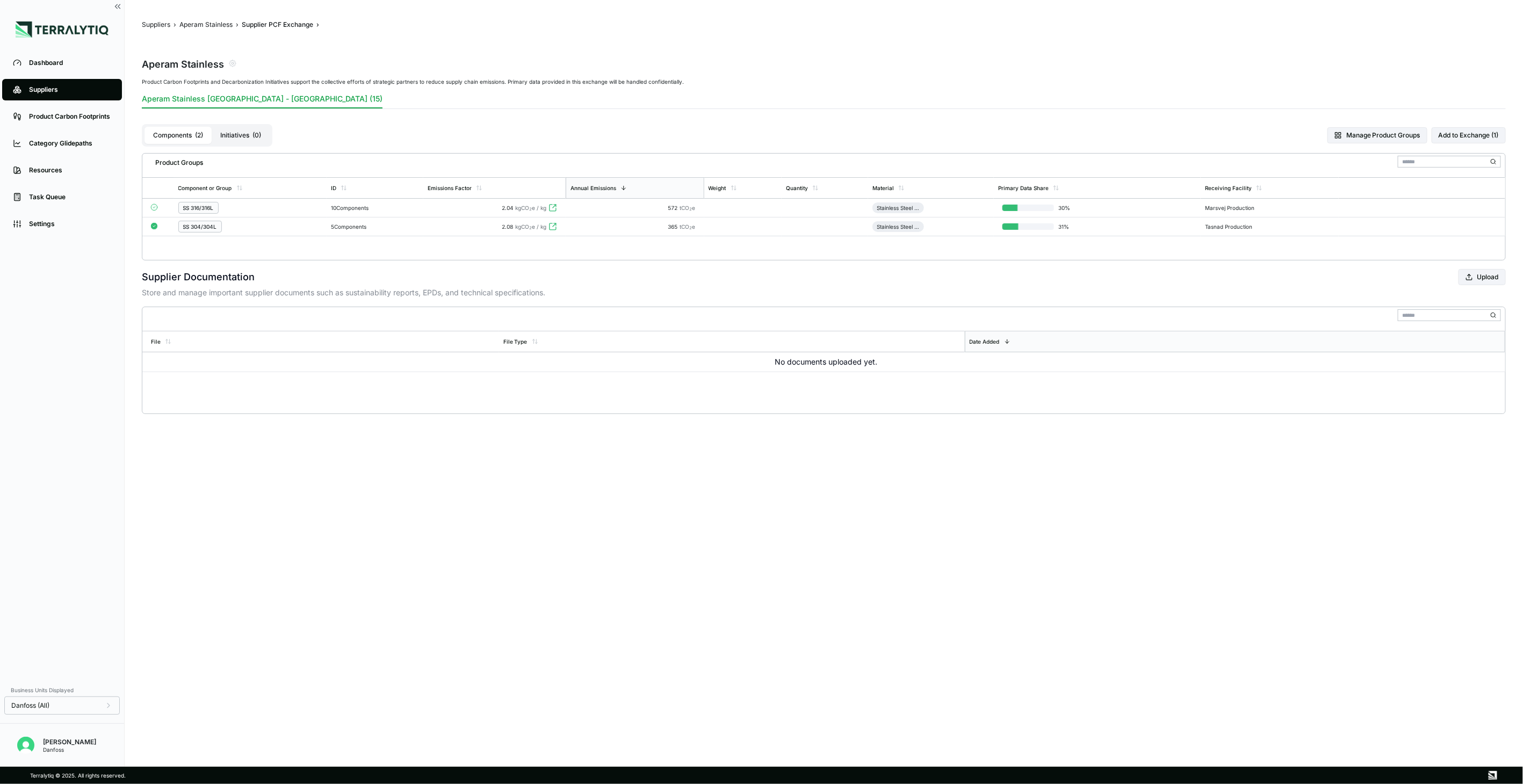
click at [186, 19] on main "Suppliers › Aperam Stainless › Supplier PCF Exchange › Aperam Stainless Product…" at bounding box center [824, 383] width 1398 height 766
click at [189, 21] on button "Aperam Stainless" at bounding box center [206, 25] width 53 height 9
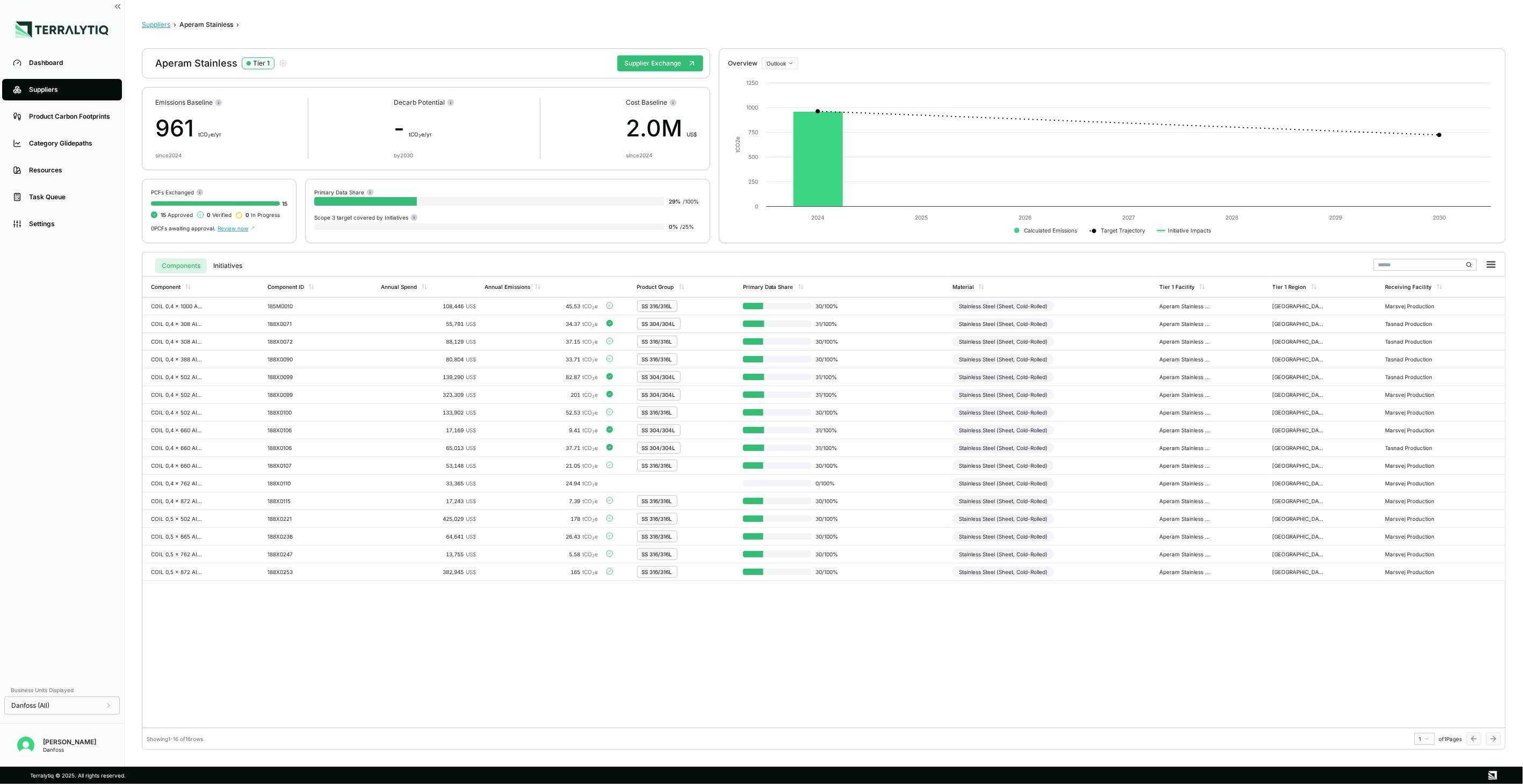
click at [157, 24] on button "Suppliers" at bounding box center [155, 25] width 28 height 9
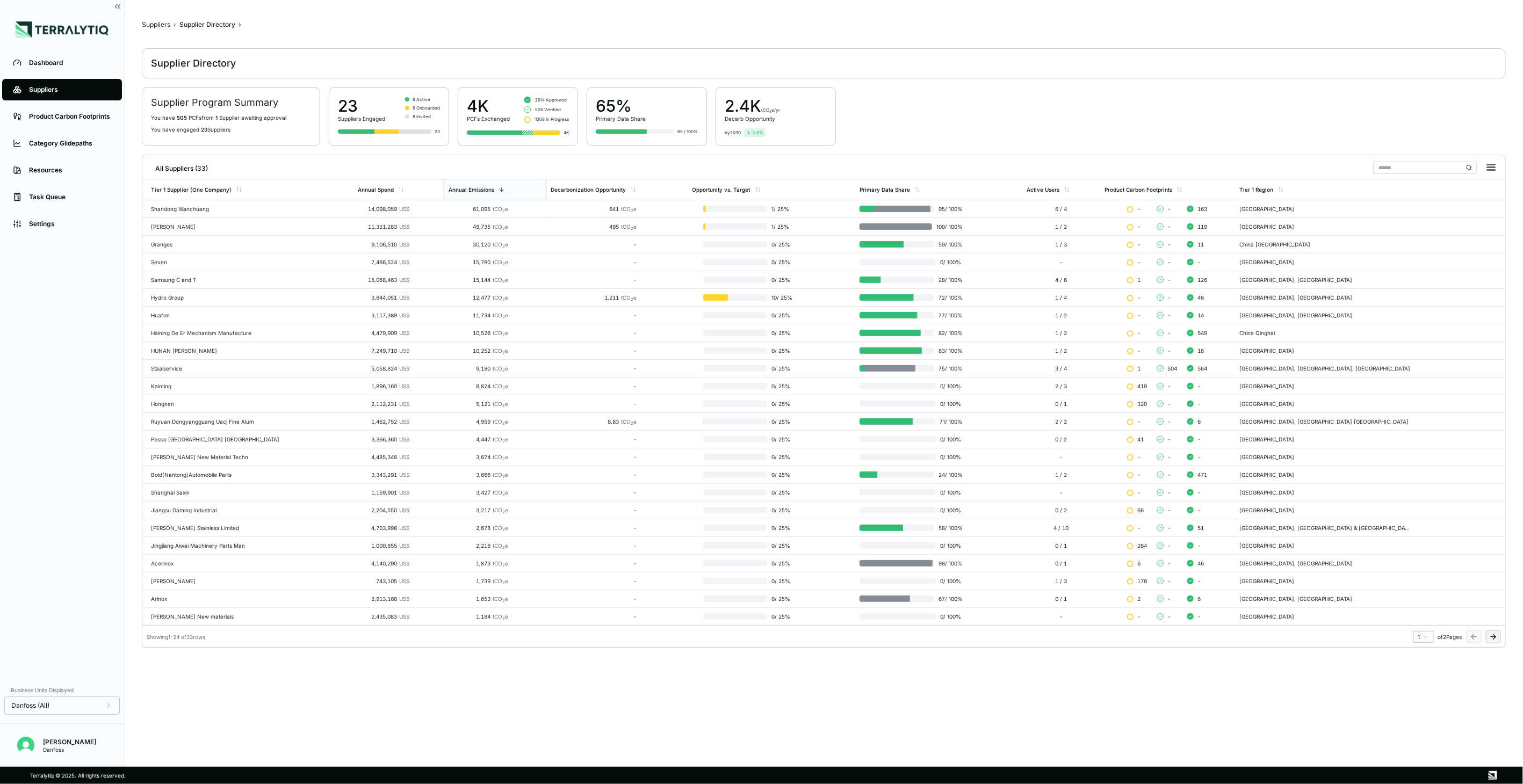
click at [1497, 634] on icon at bounding box center [1494, 637] width 9 height 9
click at [1497, 634] on main "Suppliers › Supplier Directory › Supplier Directory Supplier Program Summary Yo…" at bounding box center [823, 387] width 1364 height 733
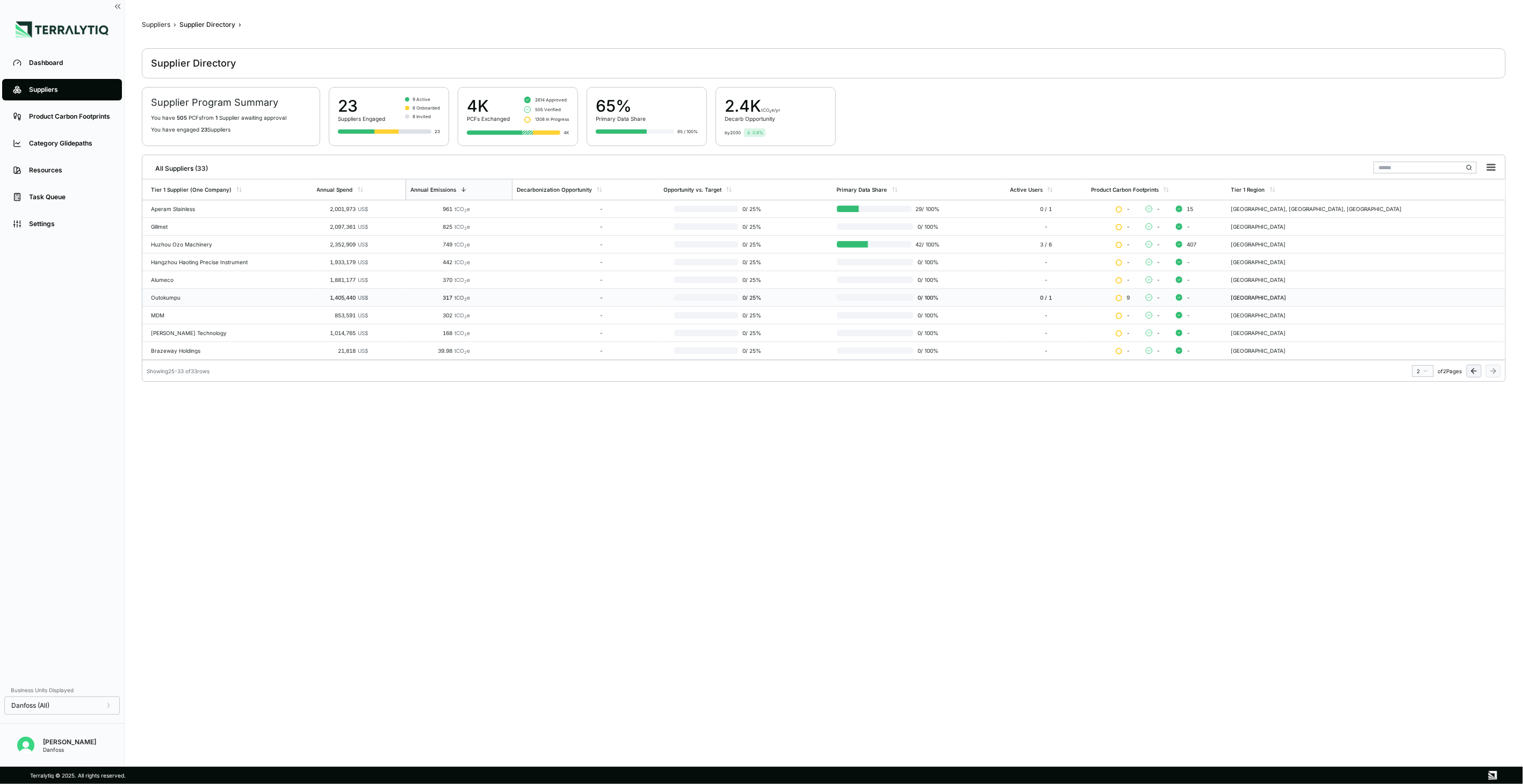
click at [203, 298] on div "Outokumpu" at bounding box center [229, 297] width 157 height 6
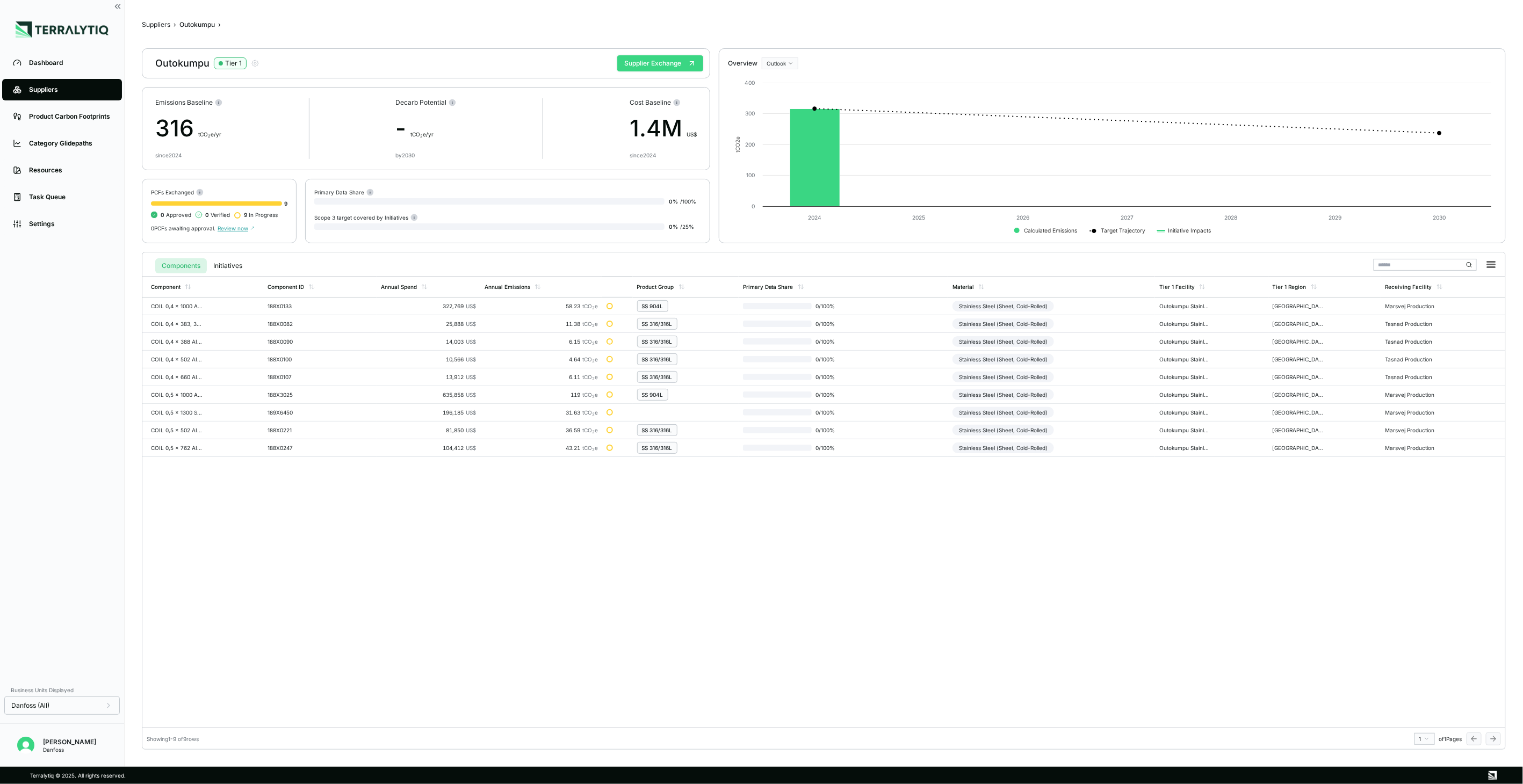
click at [652, 60] on button "Supplier Exchange" at bounding box center [660, 63] width 86 height 16
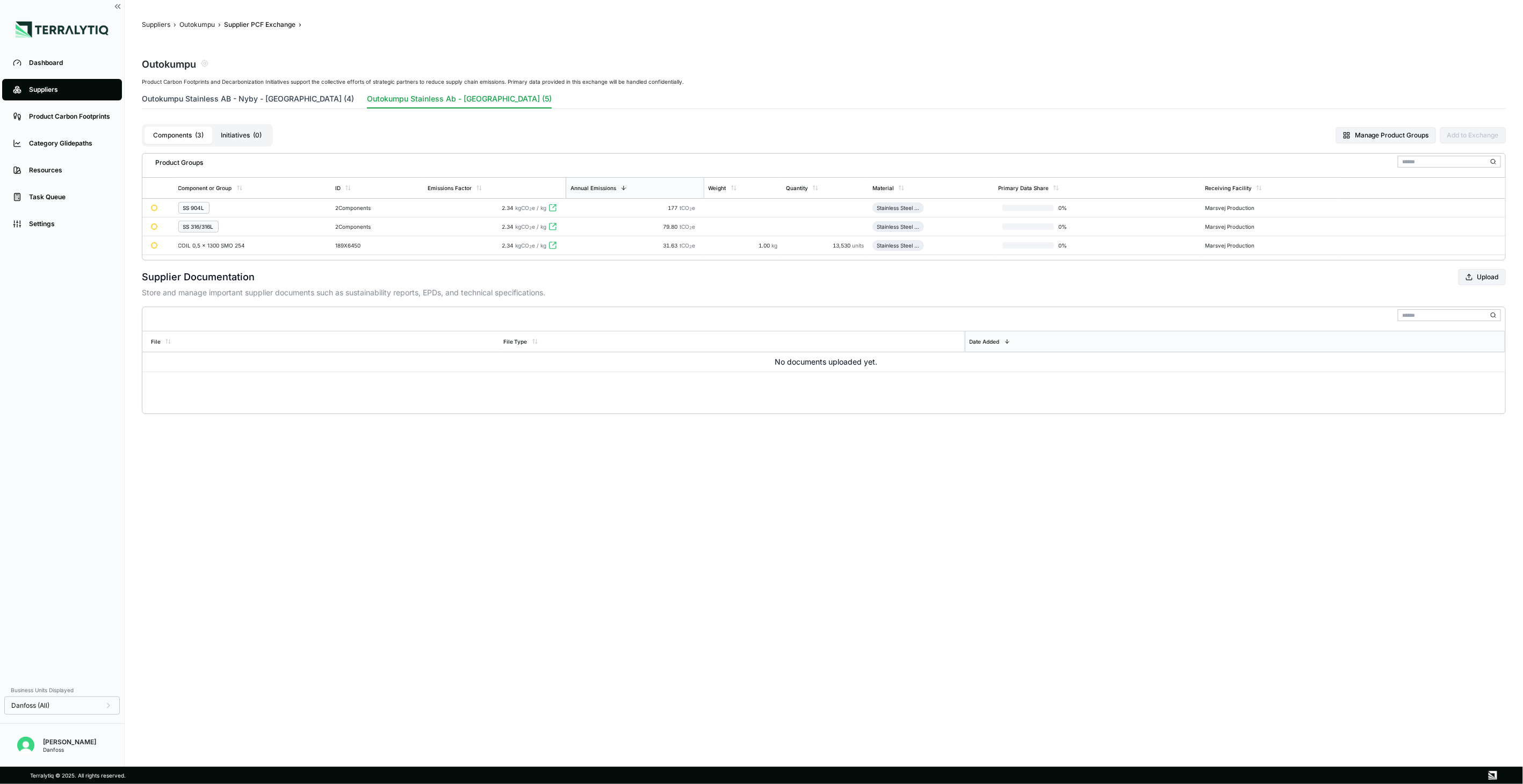
click at [212, 94] on button "Outokumpu Stainless AB - Nyby - [GEOGRAPHIC_DATA] (4)" at bounding box center [248, 101] width 212 height 15
click at [295, 208] on div "SS 316/316L" at bounding box center [250, 207] width 144 height 12
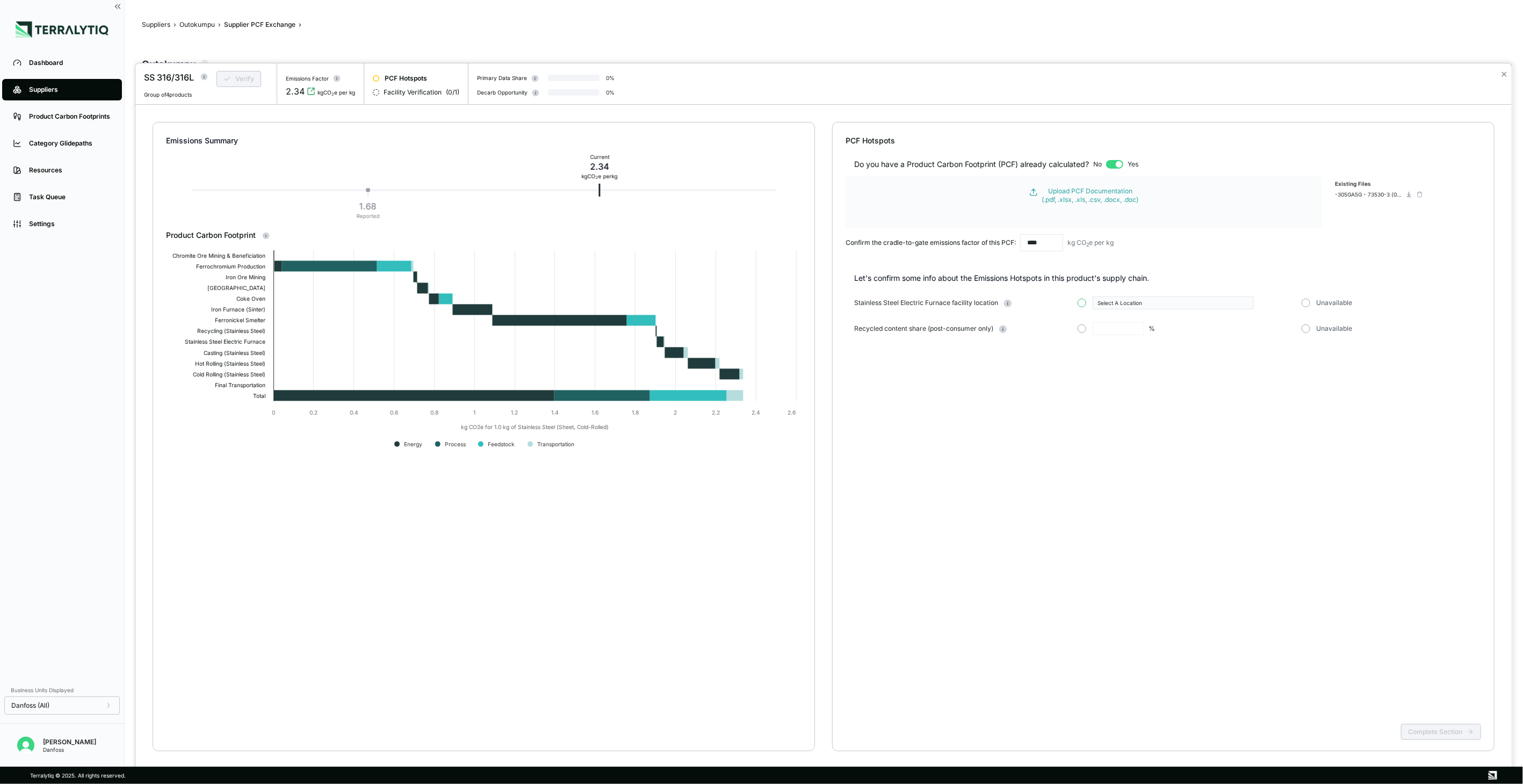
click at [1081, 305] on button "button" at bounding box center [1082, 303] width 9 height 9
click at [1135, 298] on button "Select A Location" at bounding box center [1173, 303] width 161 height 13
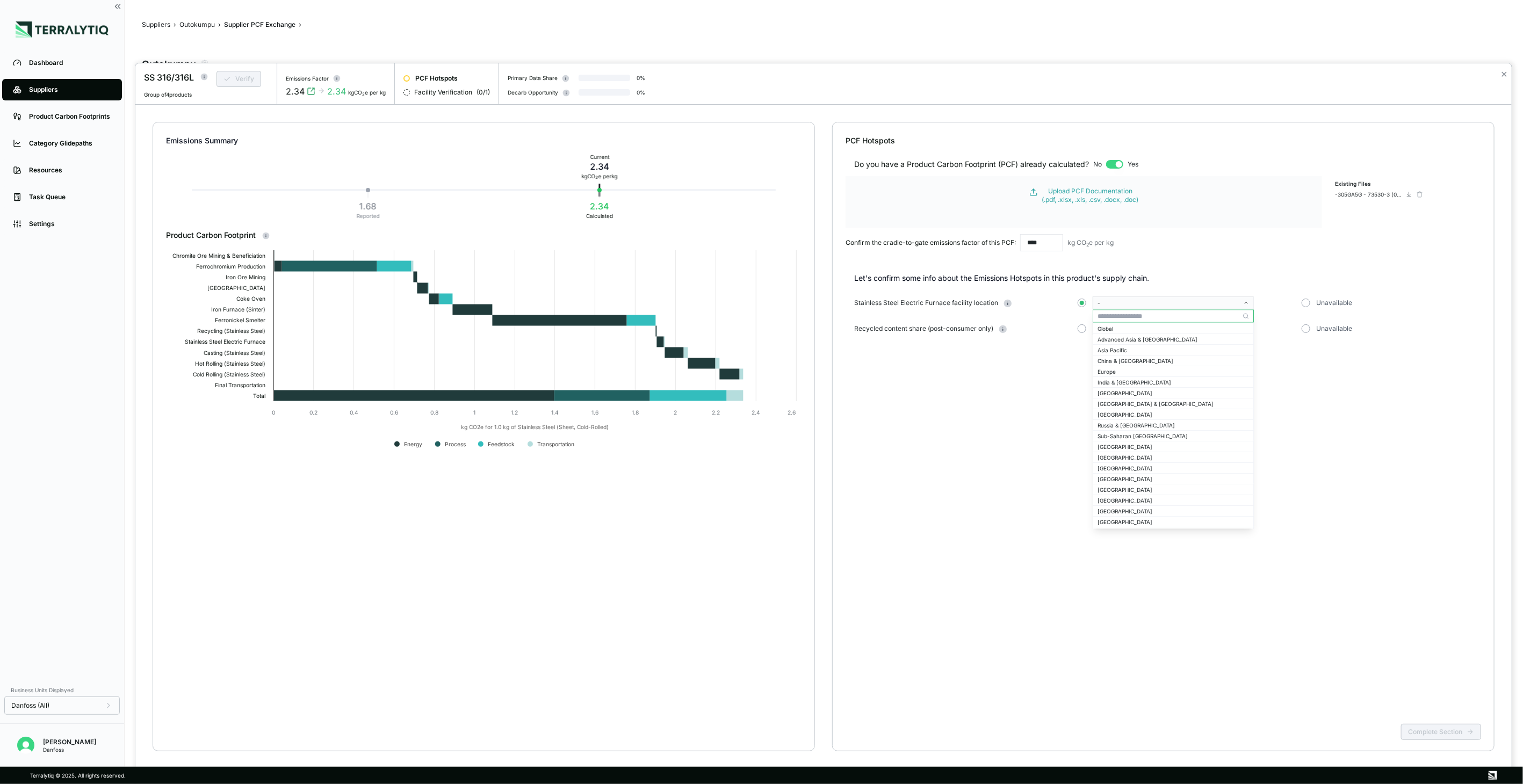
click at [1135, 314] on input "text" at bounding box center [1173, 316] width 160 height 13
type input "****"
click at [1149, 323] on div "[GEOGRAPHIC_DATA]" at bounding box center [1173, 328] width 160 height 9
click at [1082, 330] on button "button" at bounding box center [1082, 328] width 9 height 9
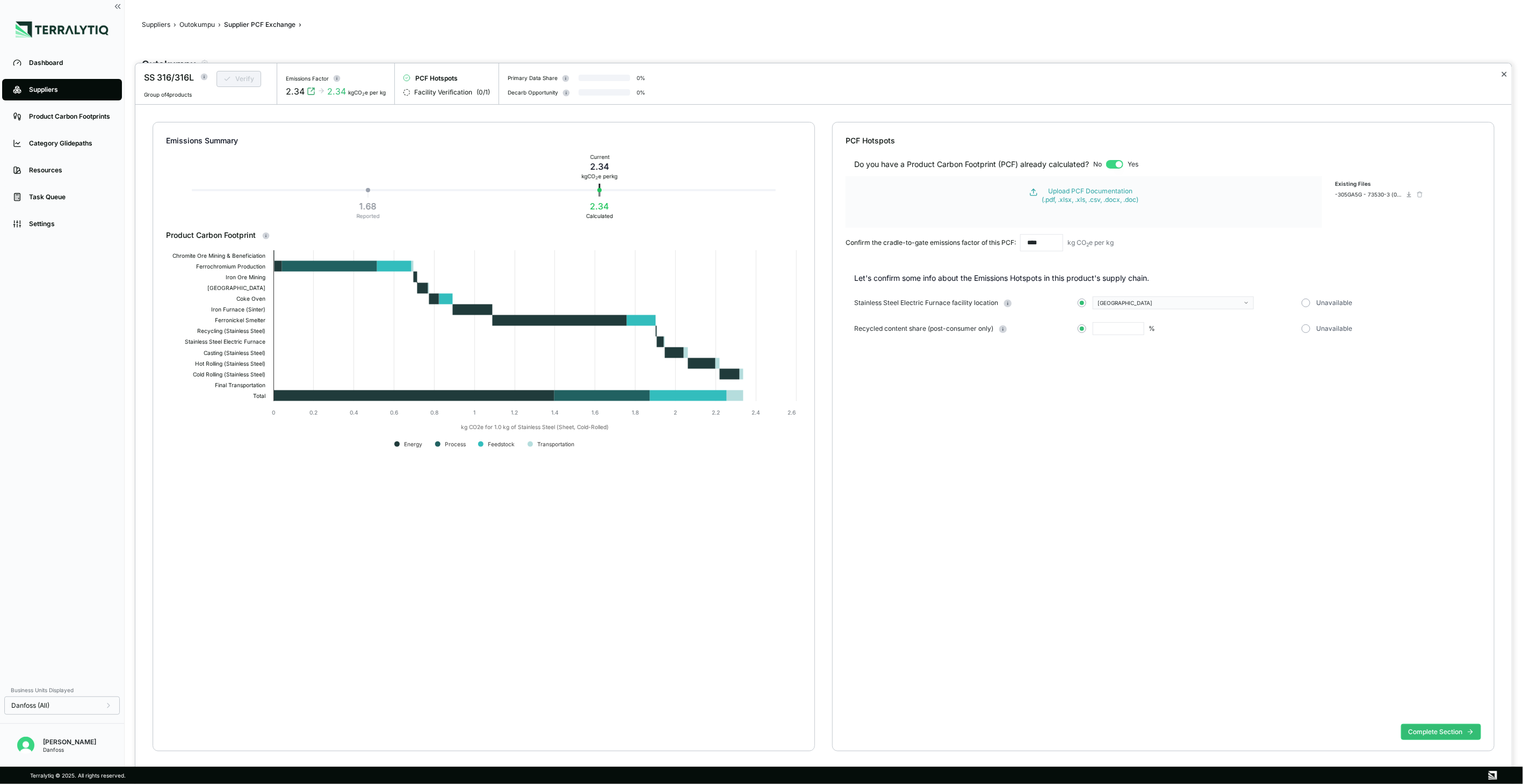
click at [1503, 73] on button "✕" at bounding box center [1504, 74] width 7 height 13
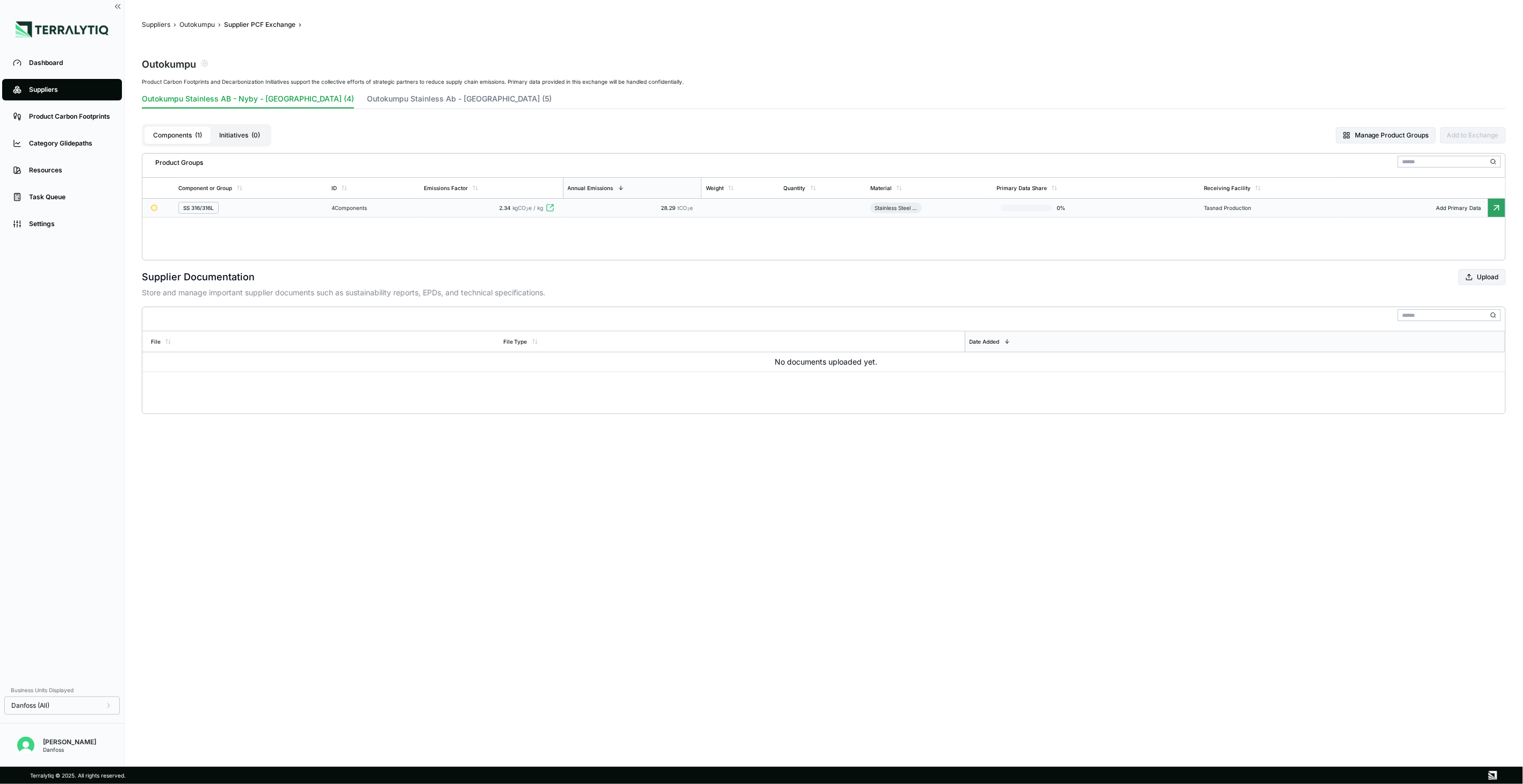
click at [384, 209] on div "4 Components" at bounding box center [374, 207] width 84 height 6
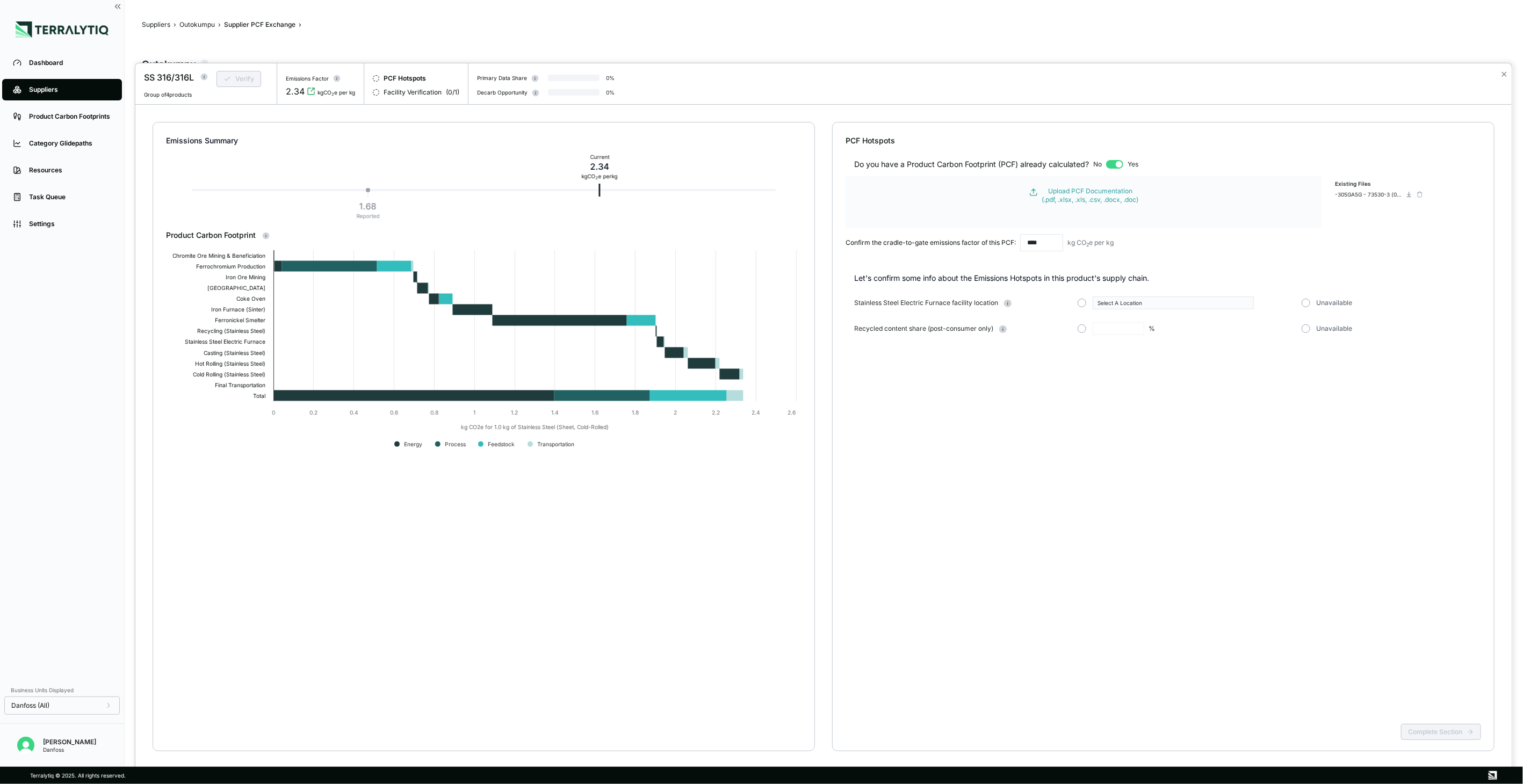
click at [1046, 249] on input "****" at bounding box center [1041, 243] width 43 height 17
type input "****"
click at [1105, 441] on div "Do you have a Product Carbon Footprint (PCF) already calculated? No Yes Upload …" at bounding box center [1162, 432] width 635 height 573
click at [1071, 191] on div "Upload PCF Documentation (.pdf, .xlsx, .xls, .csv, .docx, .doc)" at bounding box center [1090, 195] width 97 height 17
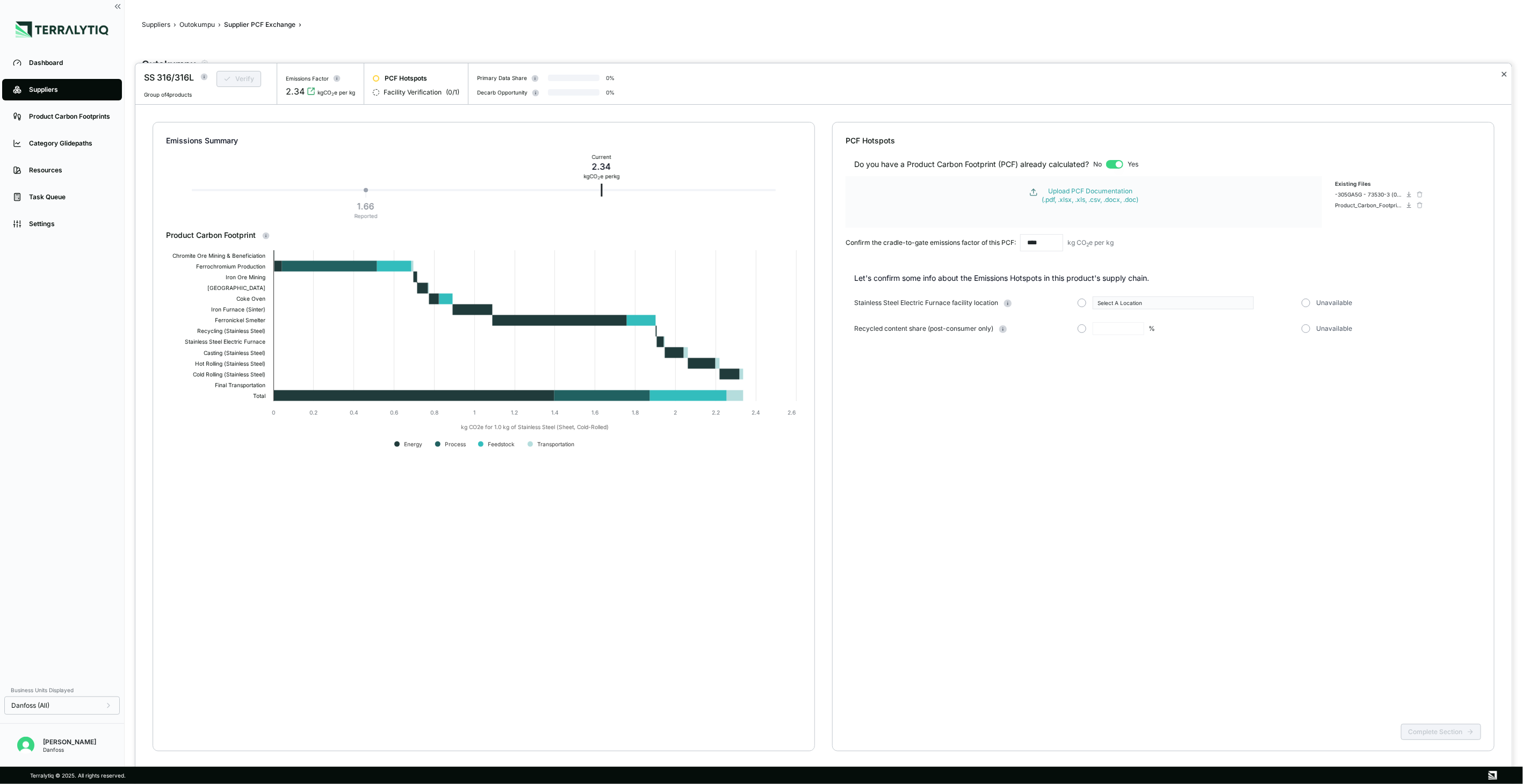
click at [1504, 78] on button "✕" at bounding box center [1504, 74] width 7 height 13
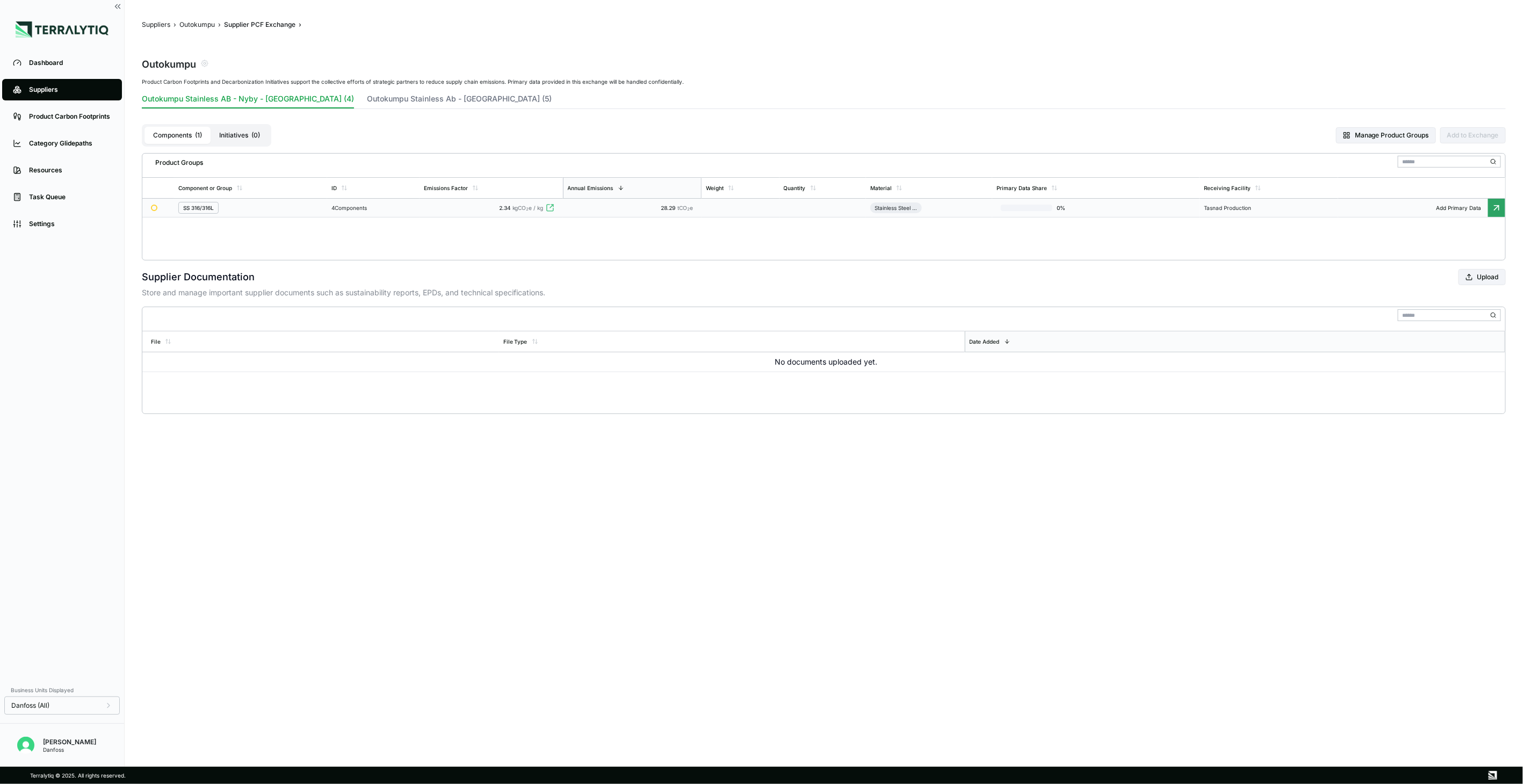
click at [1504, 783] on div at bounding box center [761, 784] width 1523 height 0
click at [429, 212] on td "2.34 kgCO 2 e / kg" at bounding box center [491, 208] width 144 height 19
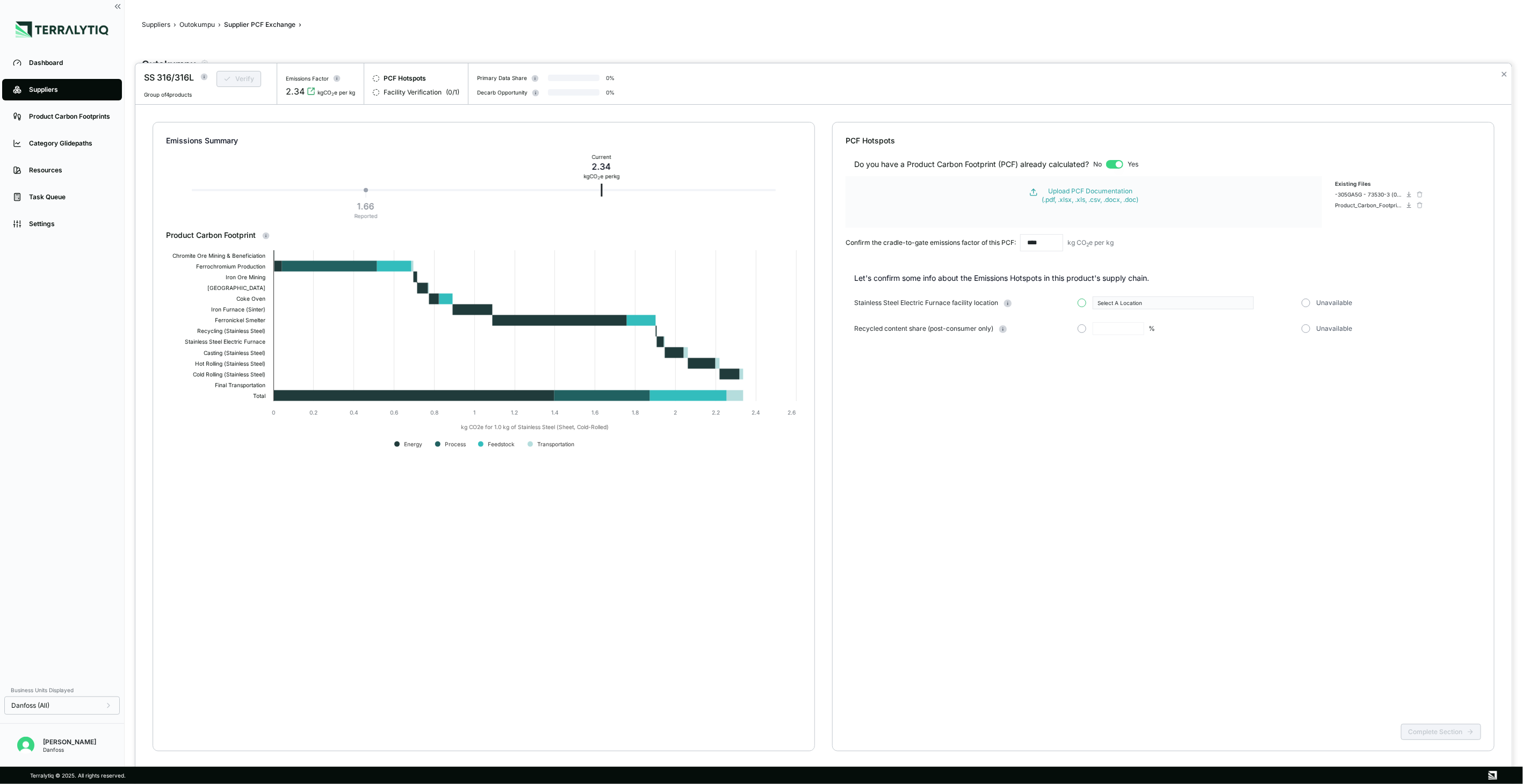
click at [1083, 304] on button "button" at bounding box center [1082, 303] width 9 height 9
click at [1124, 303] on div "Select A Location" at bounding box center [1169, 303] width 144 height 6
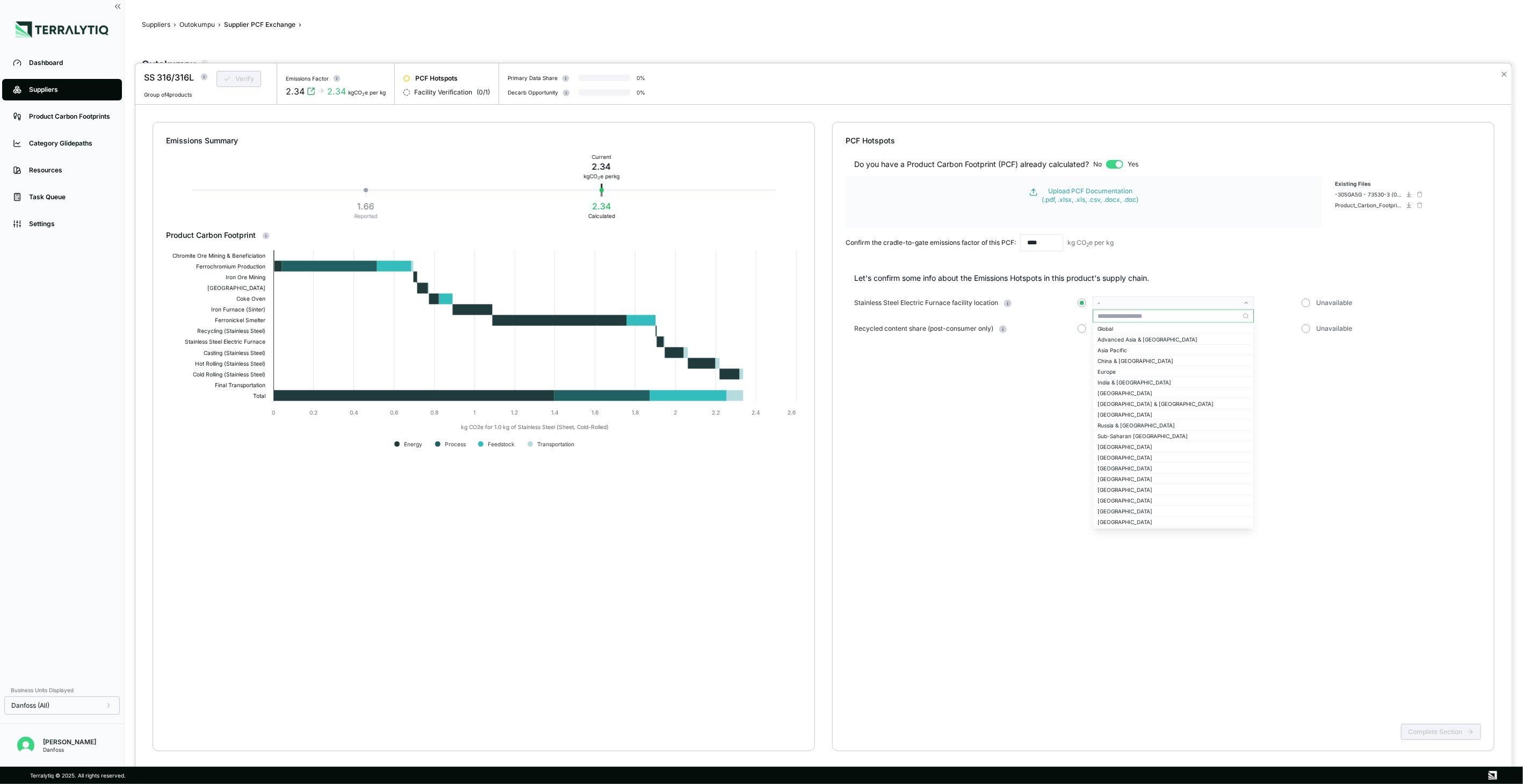
click at [1124, 316] on input "text" at bounding box center [1173, 316] width 160 height 13
type input "***"
click at [1168, 323] on div "[GEOGRAPHIC_DATA]" at bounding box center [1173, 328] width 160 height 9
click at [1168, 323] on div "%" at bounding box center [1188, 328] width 219 height 13
click at [1081, 325] on button "button" at bounding box center [1082, 328] width 9 height 9
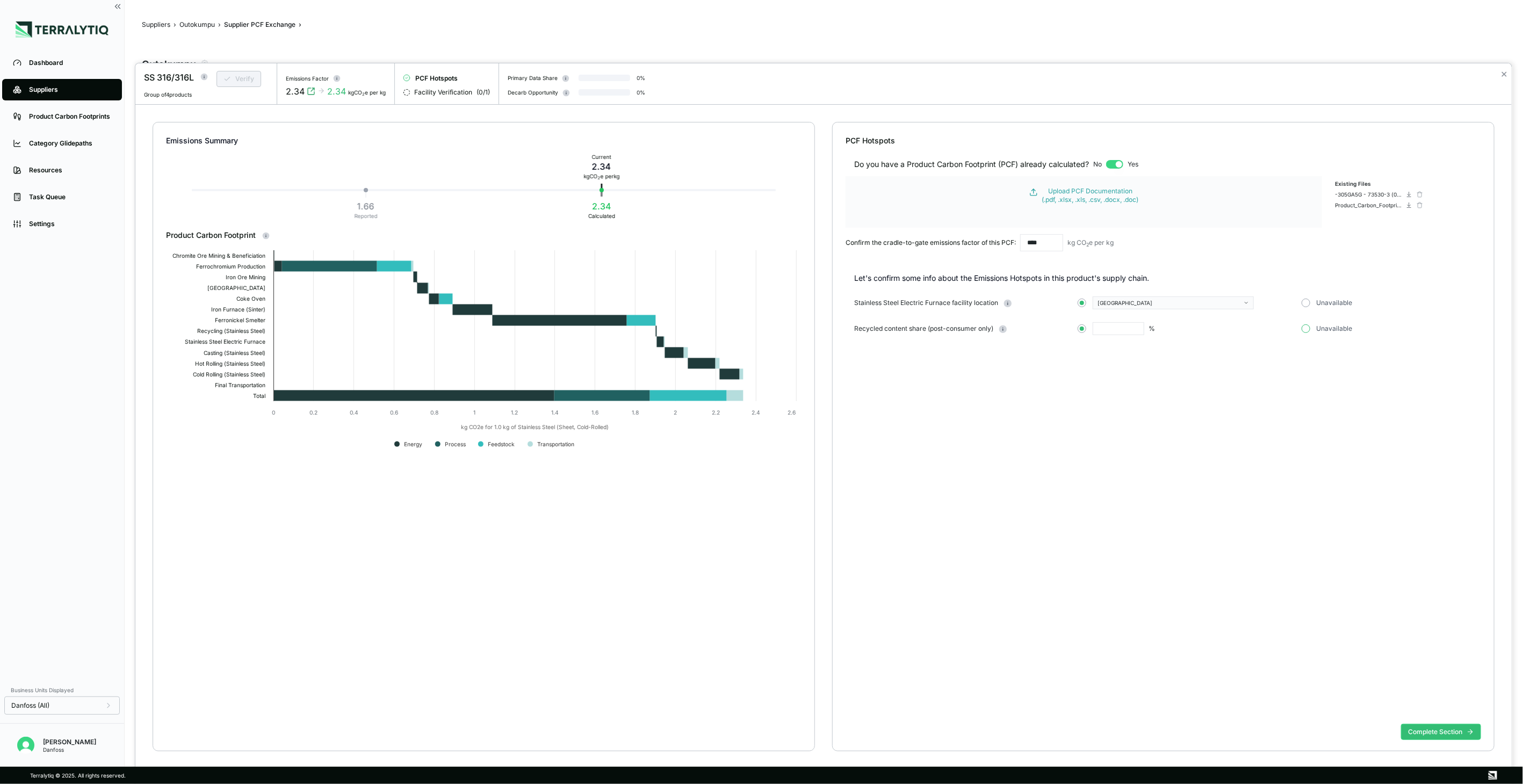
click at [1306, 325] on button "button" at bounding box center [1306, 328] width 9 height 9
click at [1448, 721] on div "Complete Section" at bounding box center [1162, 740] width 635 height 42
click at [1448, 724] on button "Complete Section" at bounding box center [1441, 732] width 80 height 16
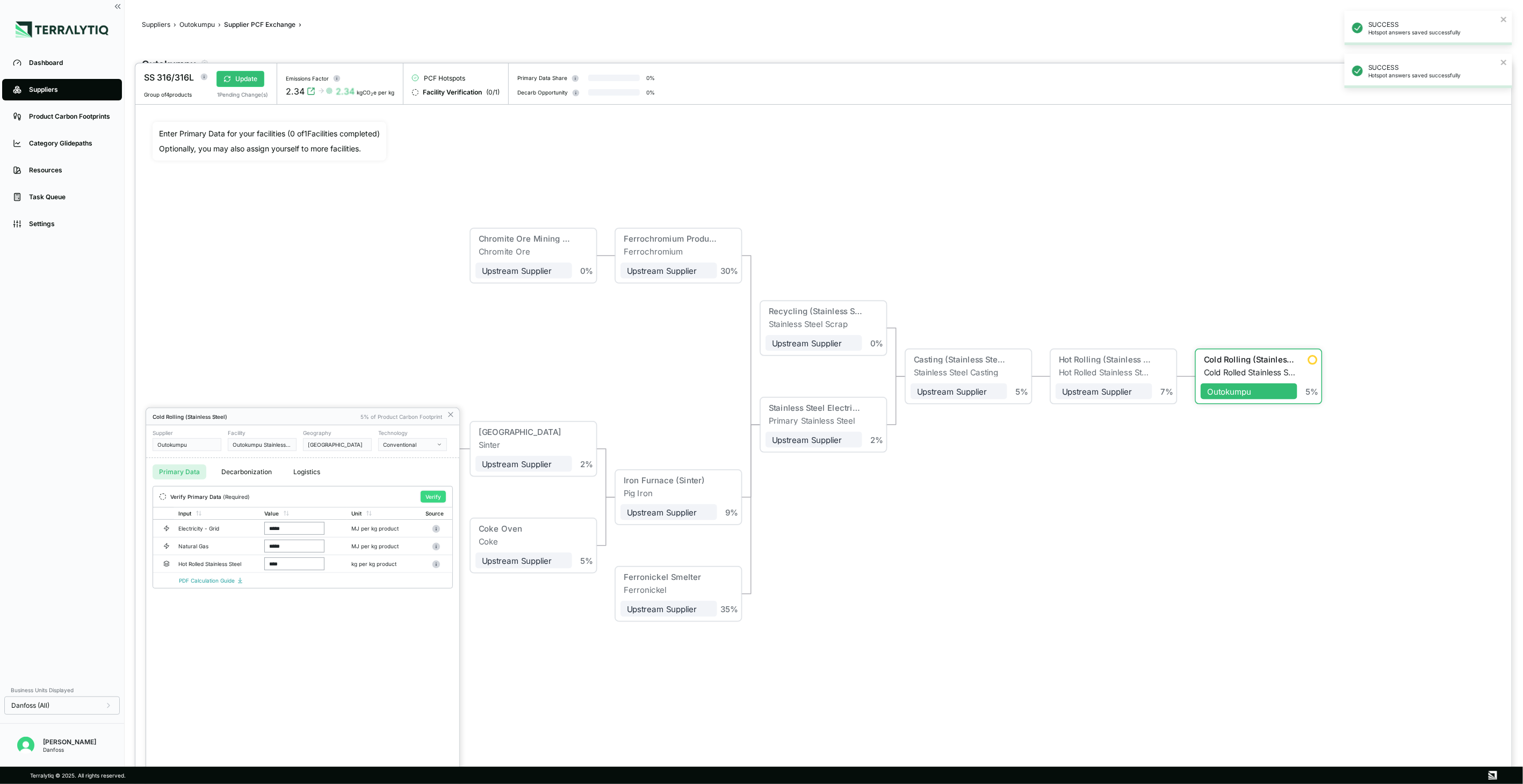
click at [434, 500] on button "Verify" at bounding box center [433, 496] width 25 height 12
click at [450, 416] on icon at bounding box center [451, 415] width 9 height 9
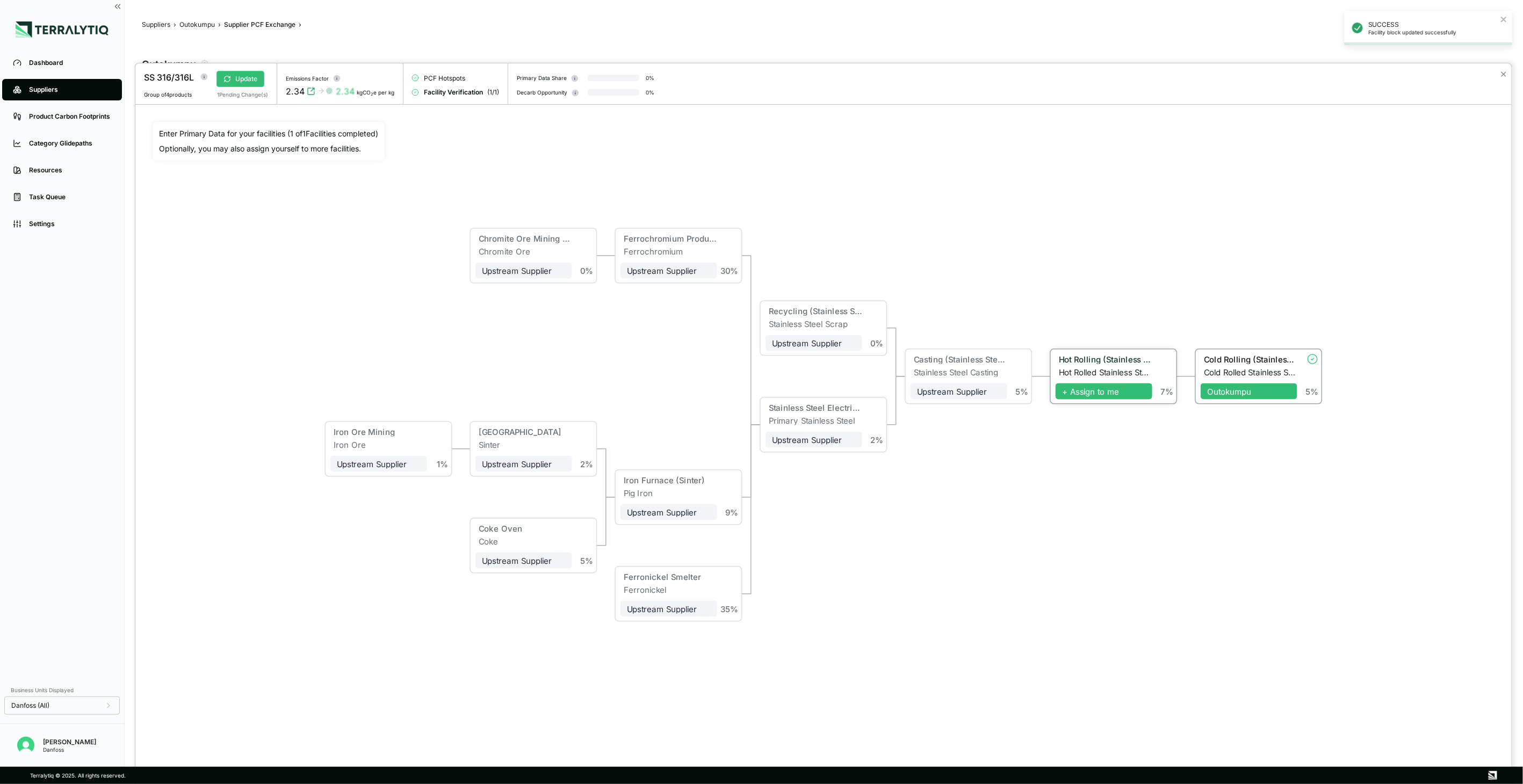
click at [1089, 395] on span "+ Assign to me" at bounding box center [1104, 392] width 97 height 16
click at [980, 399] on span "+ Assign to me" at bounding box center [959, 392] width 97 height 16
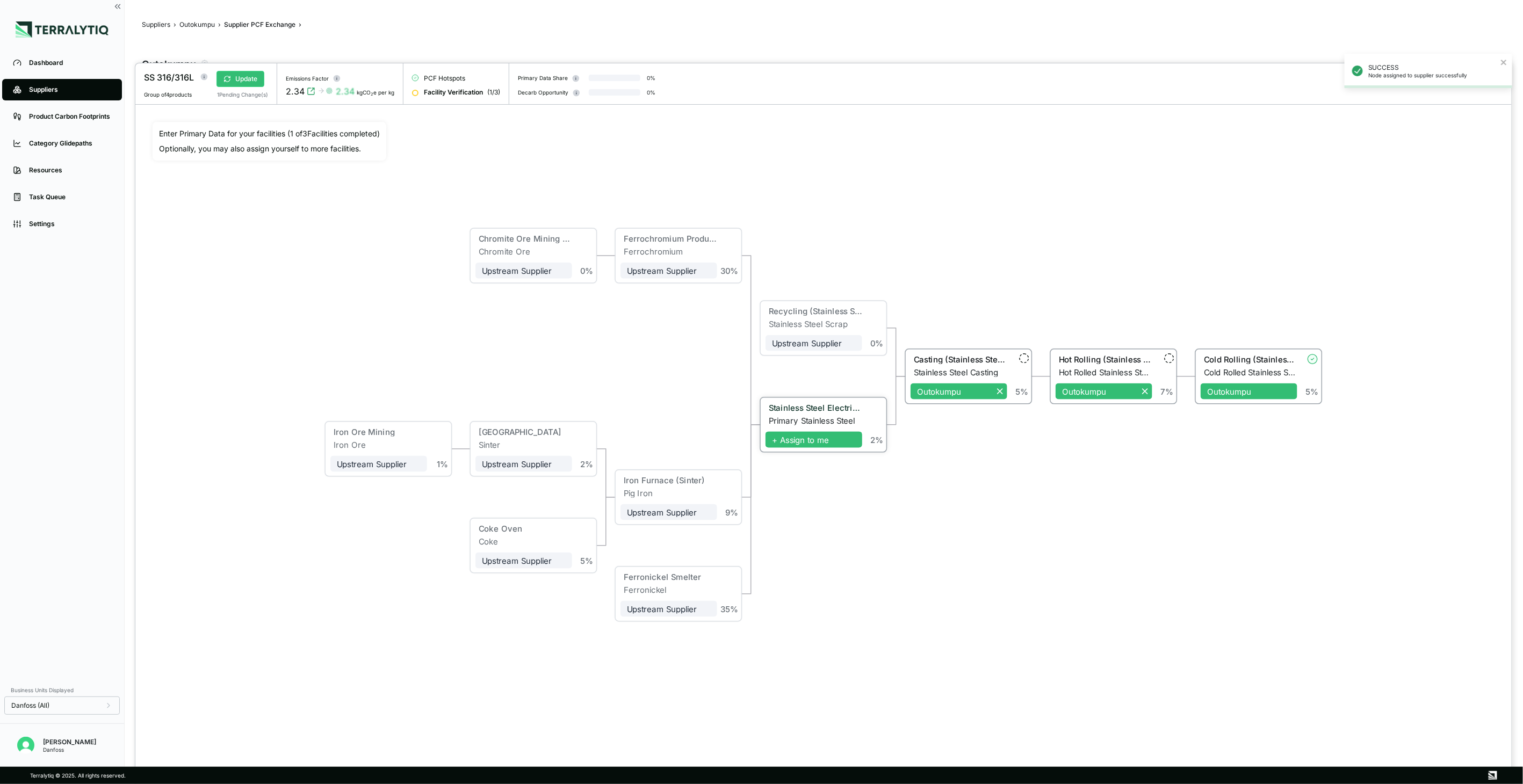
click at [804, 437] on span "+ Assign to me" at bounding box center [814, 440] width 97 height 16
click at [233, 73] on button "Update" at bounding box center [240, 79] width 48 height 16
click at [1089, 364] on div "Hot Rolling (Stainless Steel)" at bounding box center [1104, 360] width 97 height 13
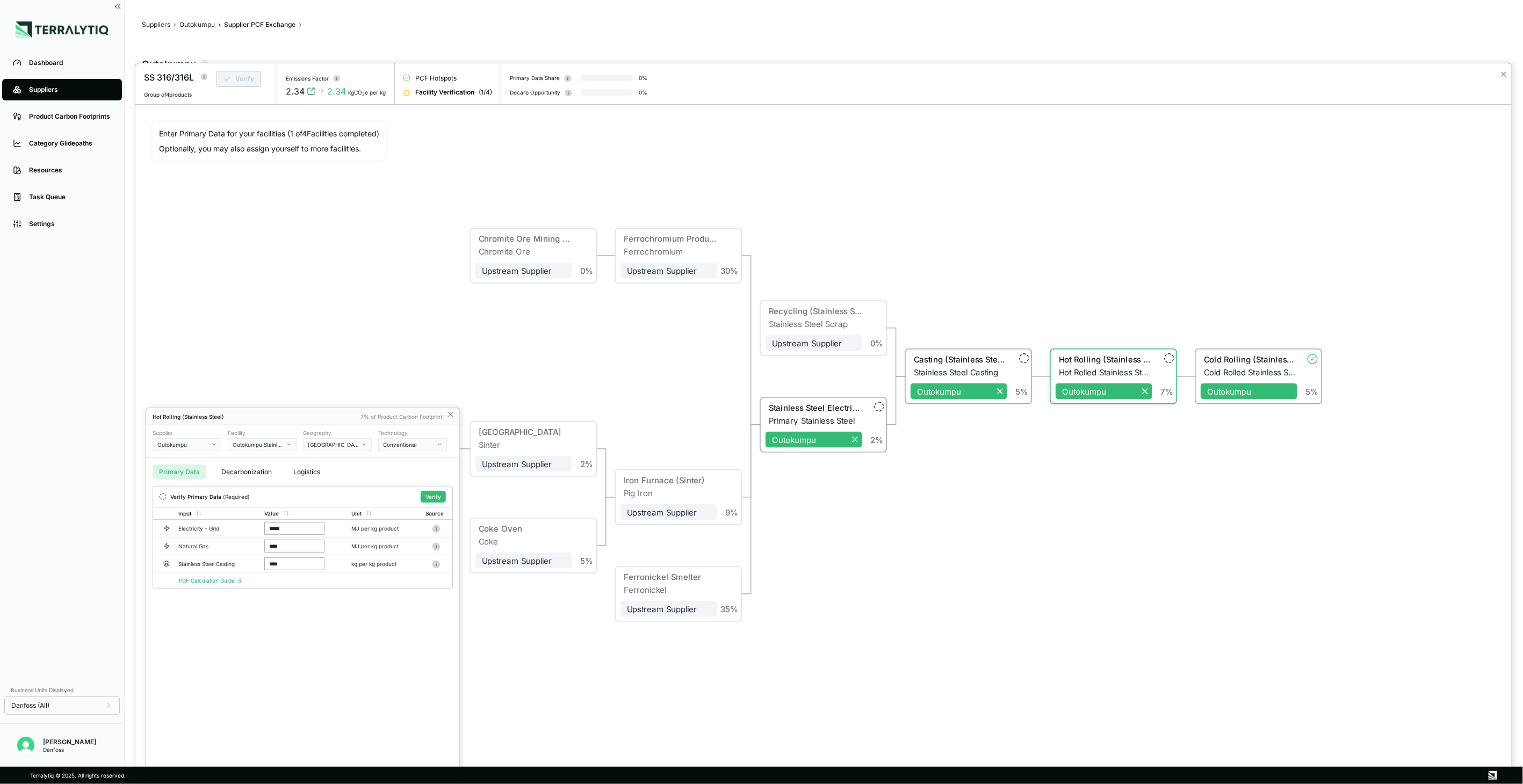
click at [332, 446] on div "[GEOGRAPHIC_DATA]" at bounding box center [334, 444] width 51 height 6
click at [1235, 367] on div at bounding box center [823, 424] width 1376 height 721
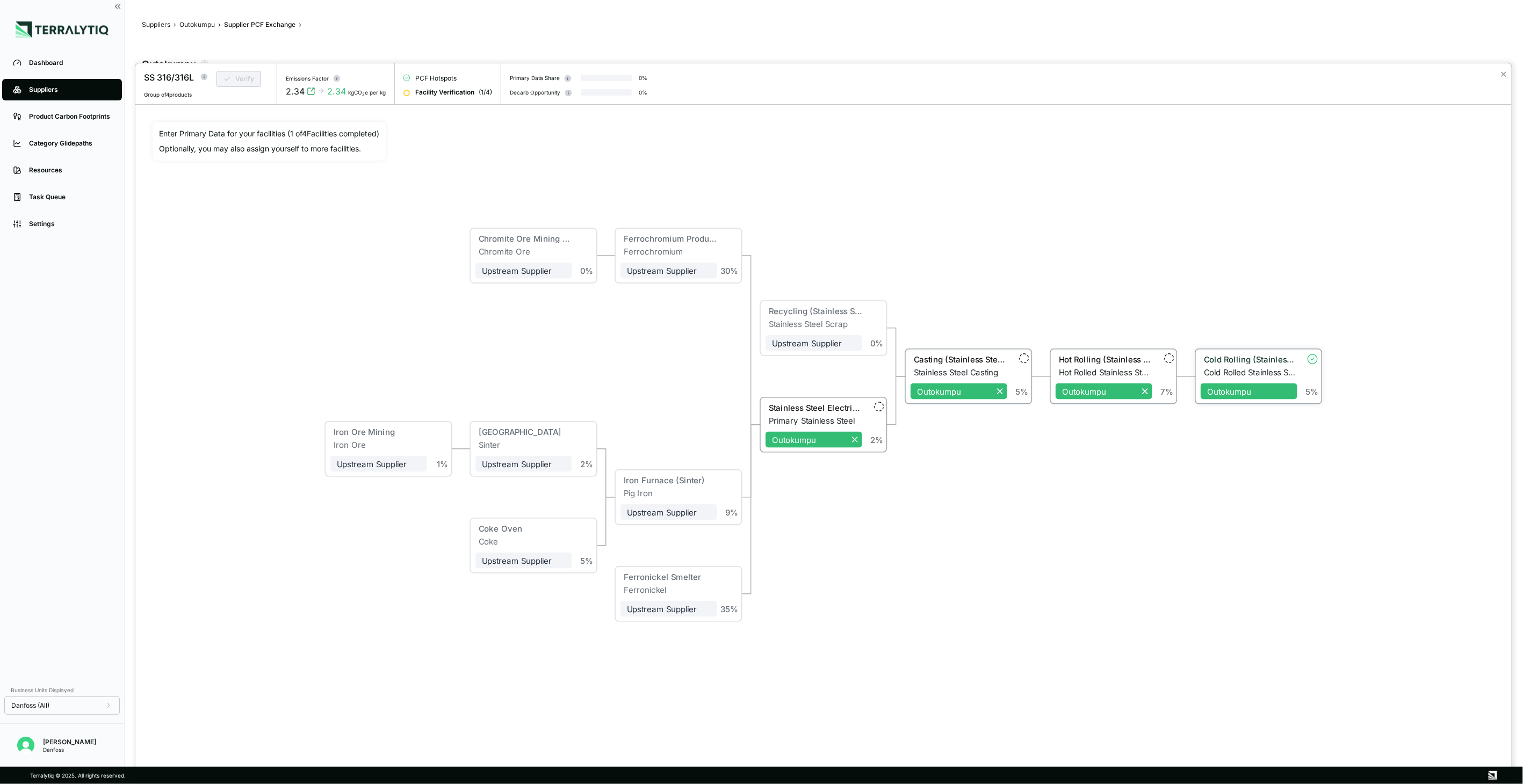
click at [1254, 361] on div "Cold Rolling (Stainless Steel)" at bounding box center [1250, 358] width 93 height 9
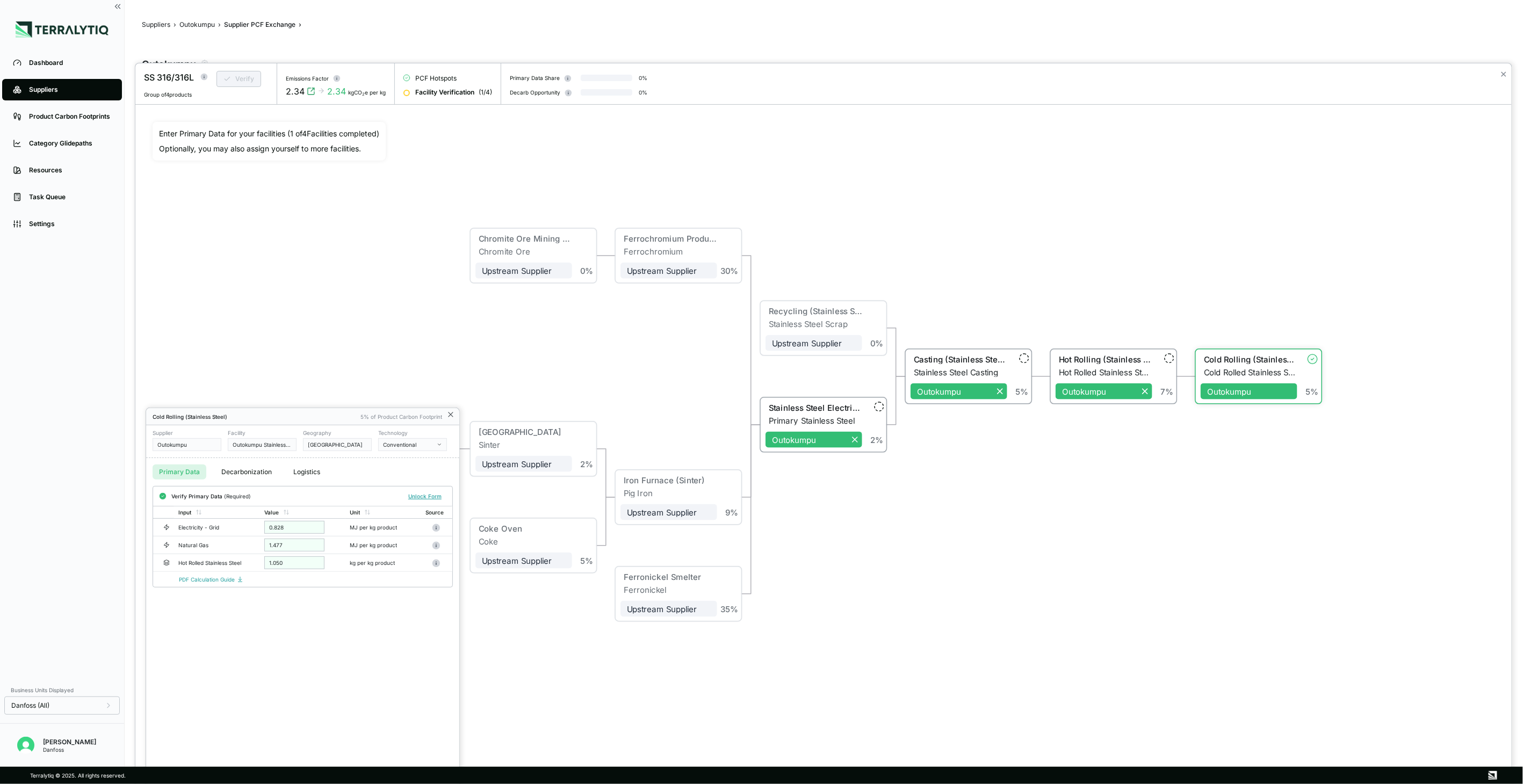
click at [449, 414] on icon at bounding box center [450, 414] width 4 height 4
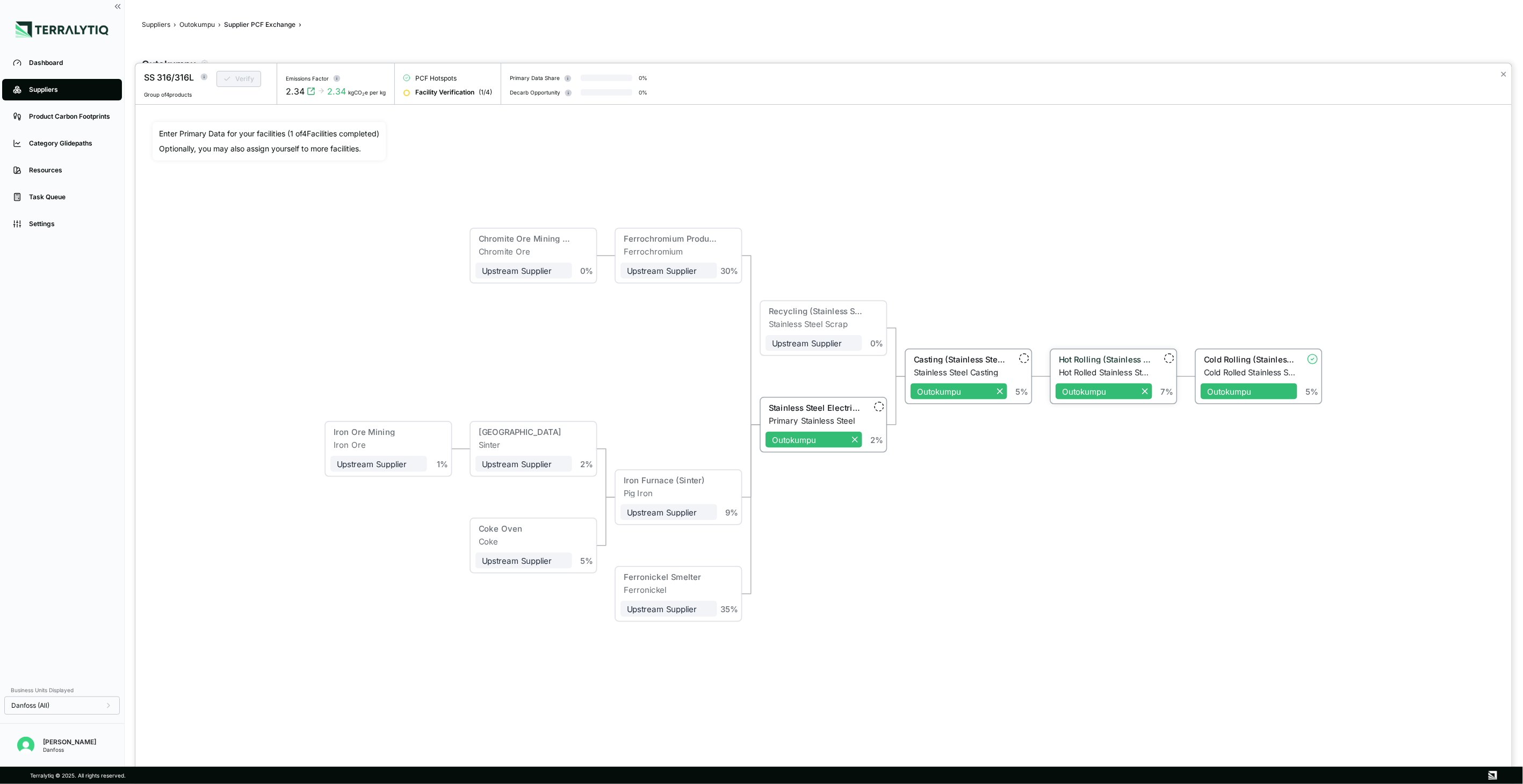
click at [1152, 364] on div "7 %" at bounding box center [1163, 375] width 22 height 42
click at [1068, 365] on div "Hot Rolling (Stainless Steel)" at bounding box center [1104, 360] width 97 height 13
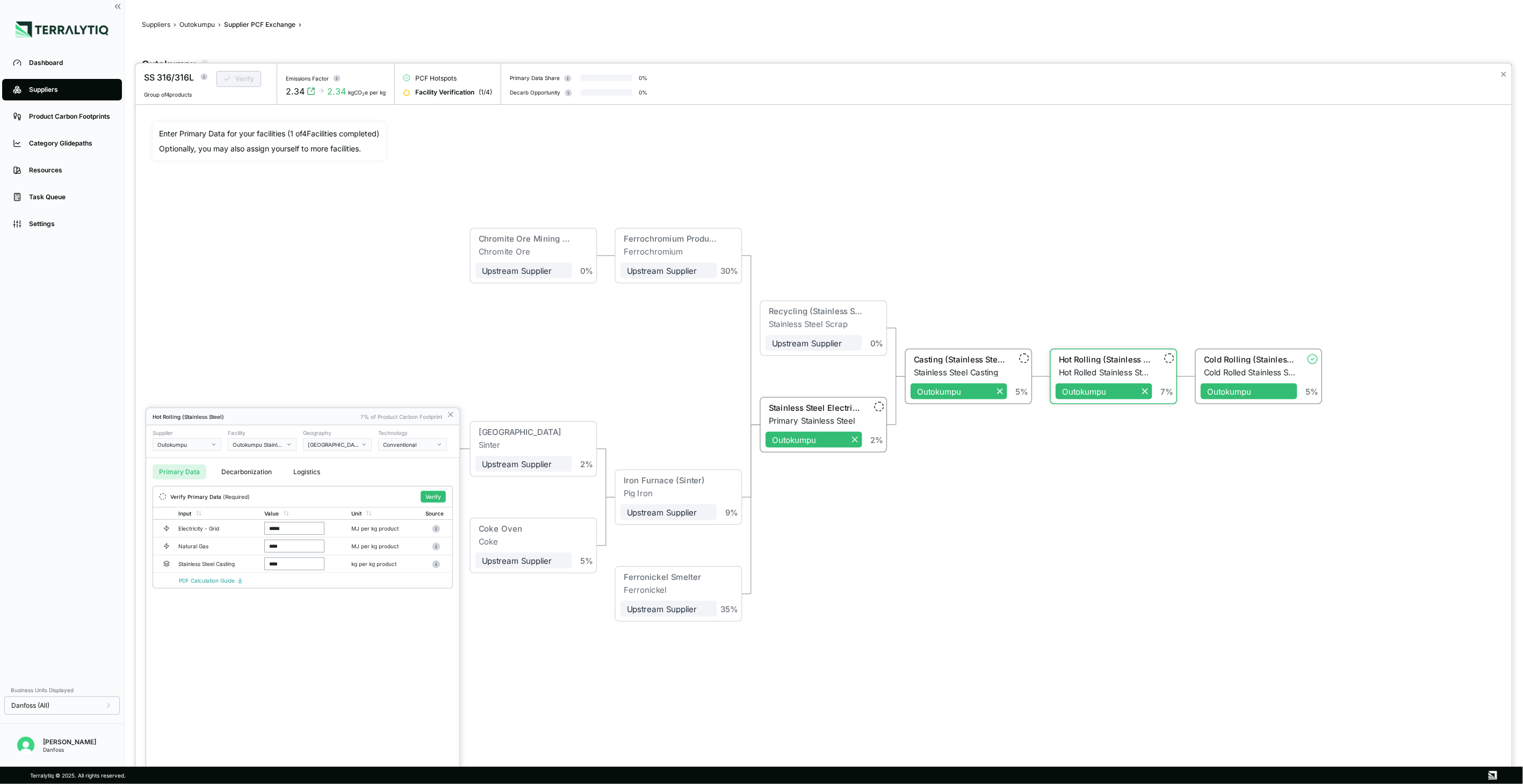
click at [358, 439] on button "[GEOGRAPHIC_DATA]" at bounding box center [337, 444] width 69 height 13
click at [354, 460] on input "text" at bounding box center [337, 457] width 68 height 13
type input "****"
click at [346, 473] on div "[GEOGRAPHIC_DATA]" at bounding box center [337, 469] width 68 height 9
click at [438, 494] on button "Verify" at bounding box center [433, 496] width 25 height 12
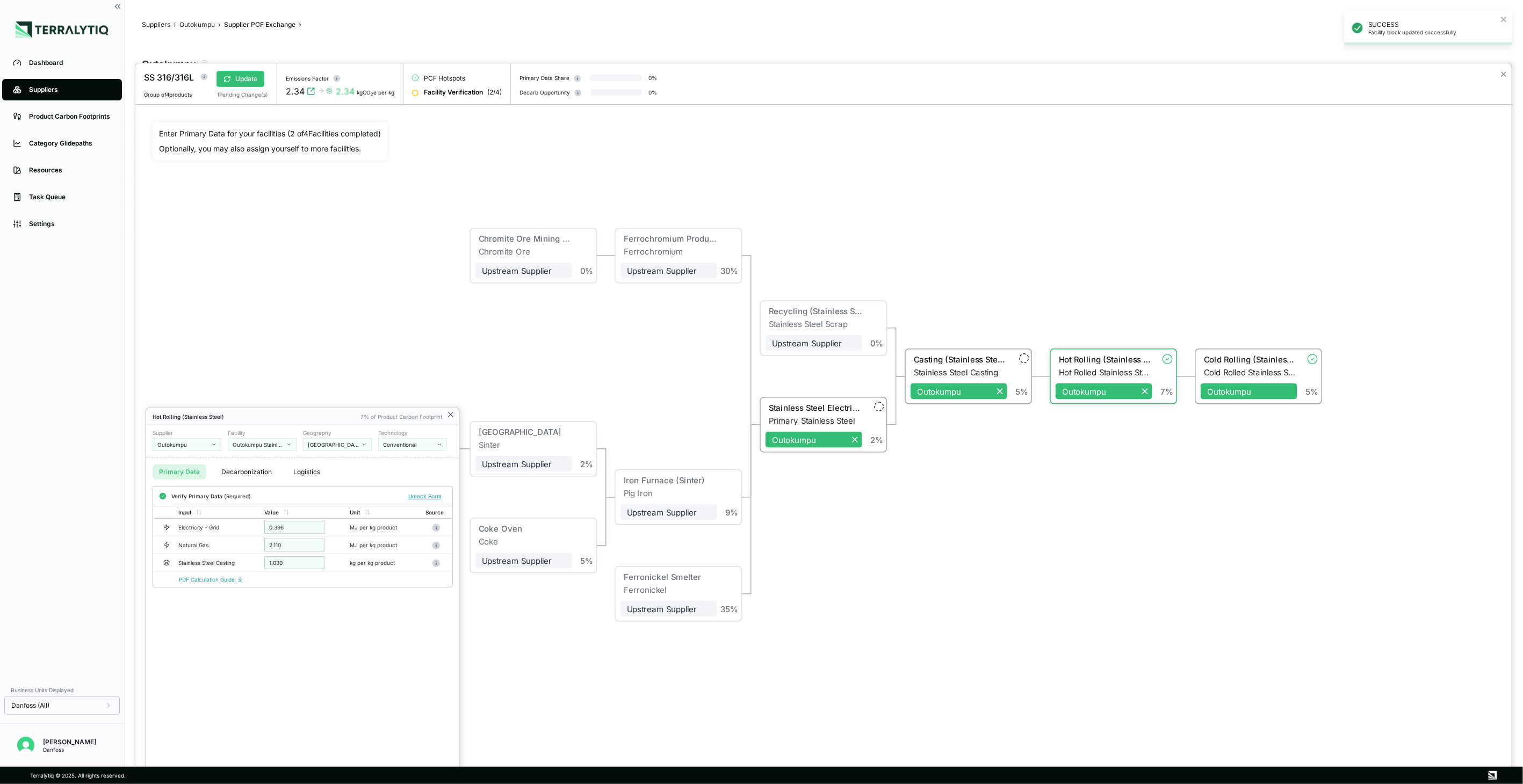
click at [448, 412] on icon at bounding box center [450, 414] width 4 height 4
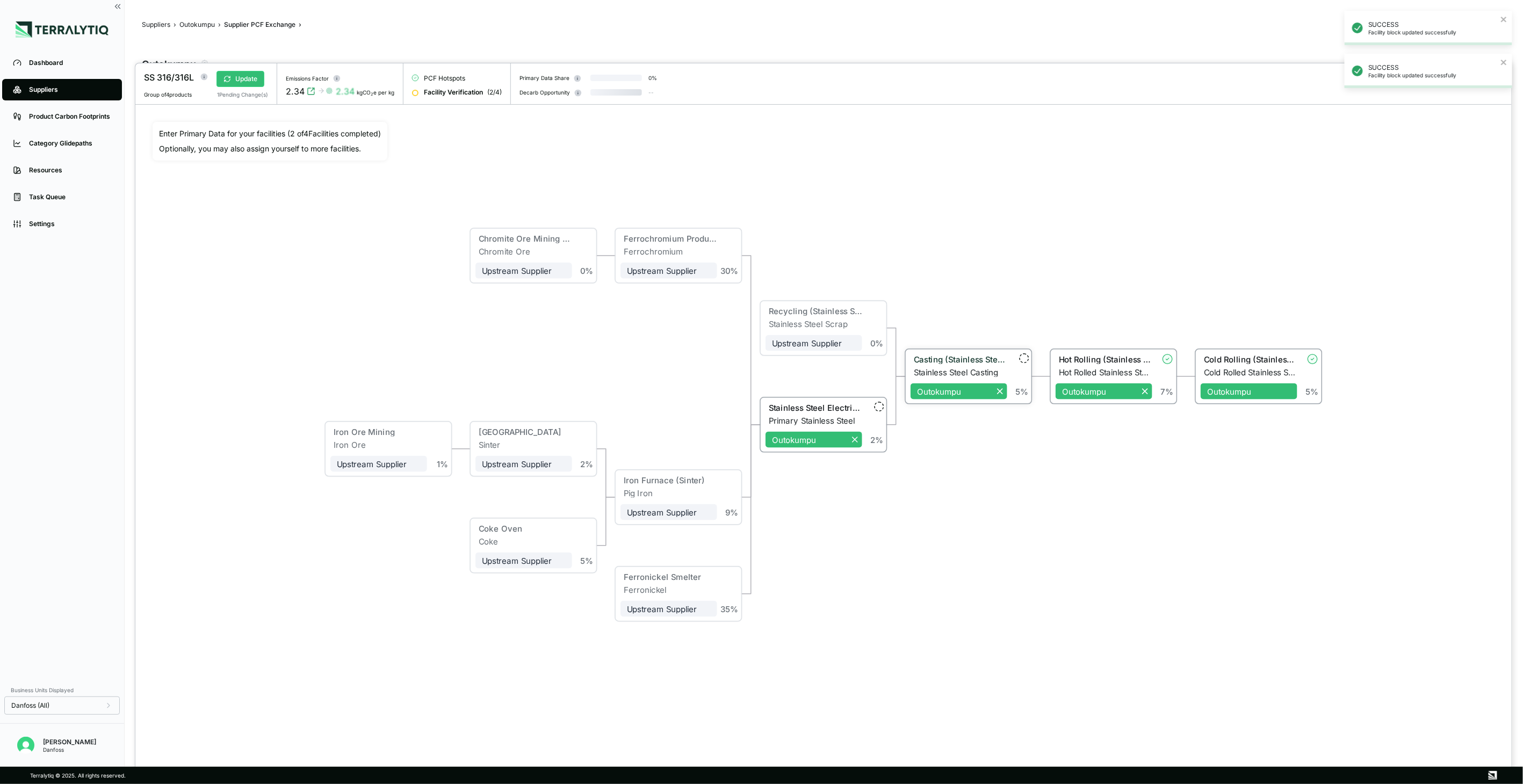
click at [971, 360] on div "Casting (Stainless Steel)" at bounding box center [960, 358] width 93 height 9
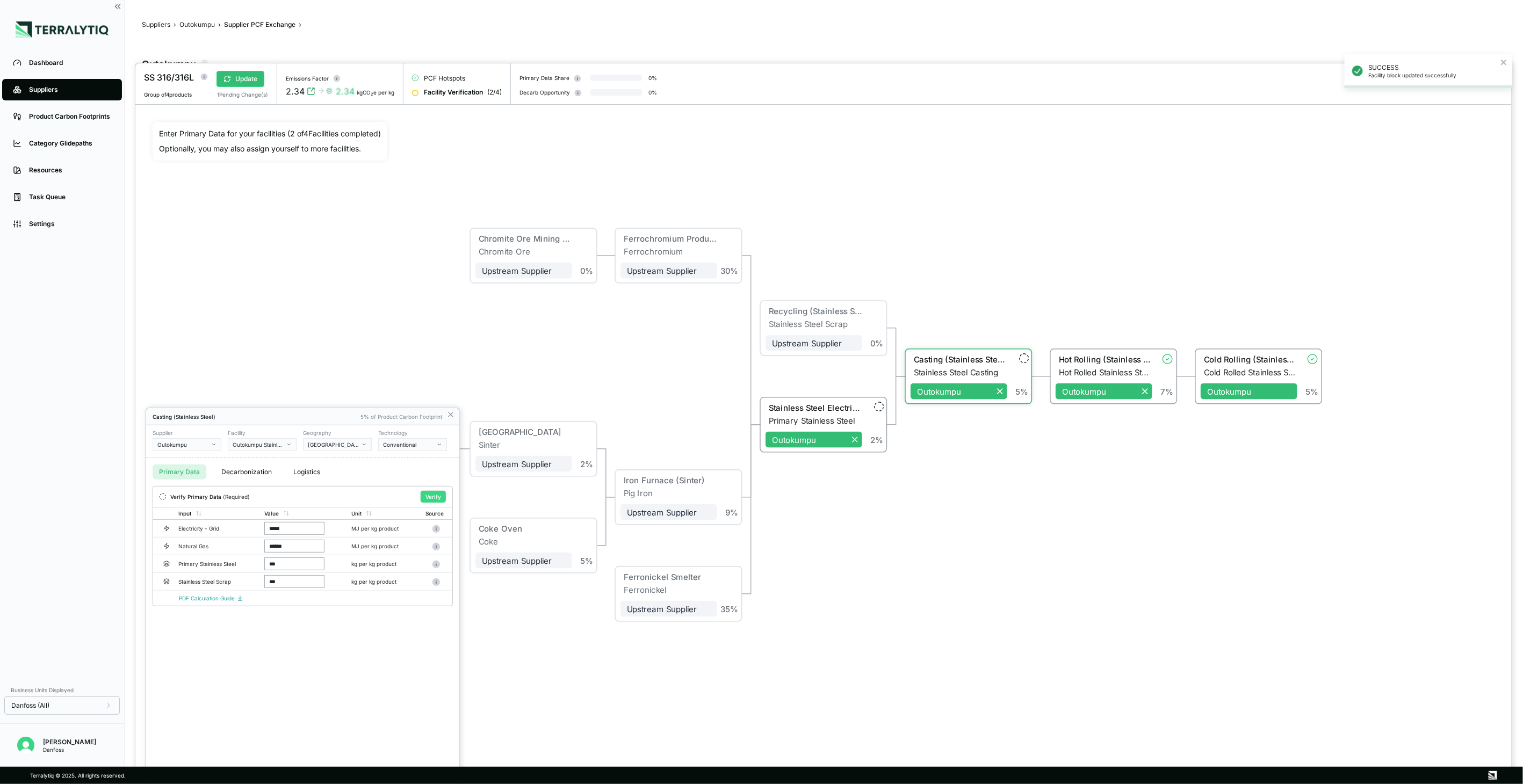
click at [438, 494] on button "Verify" at bounding box center [433, 496] width 25 height 12
click at [449, 418] on icon at bounding box center [451, 415] width 9 height 9
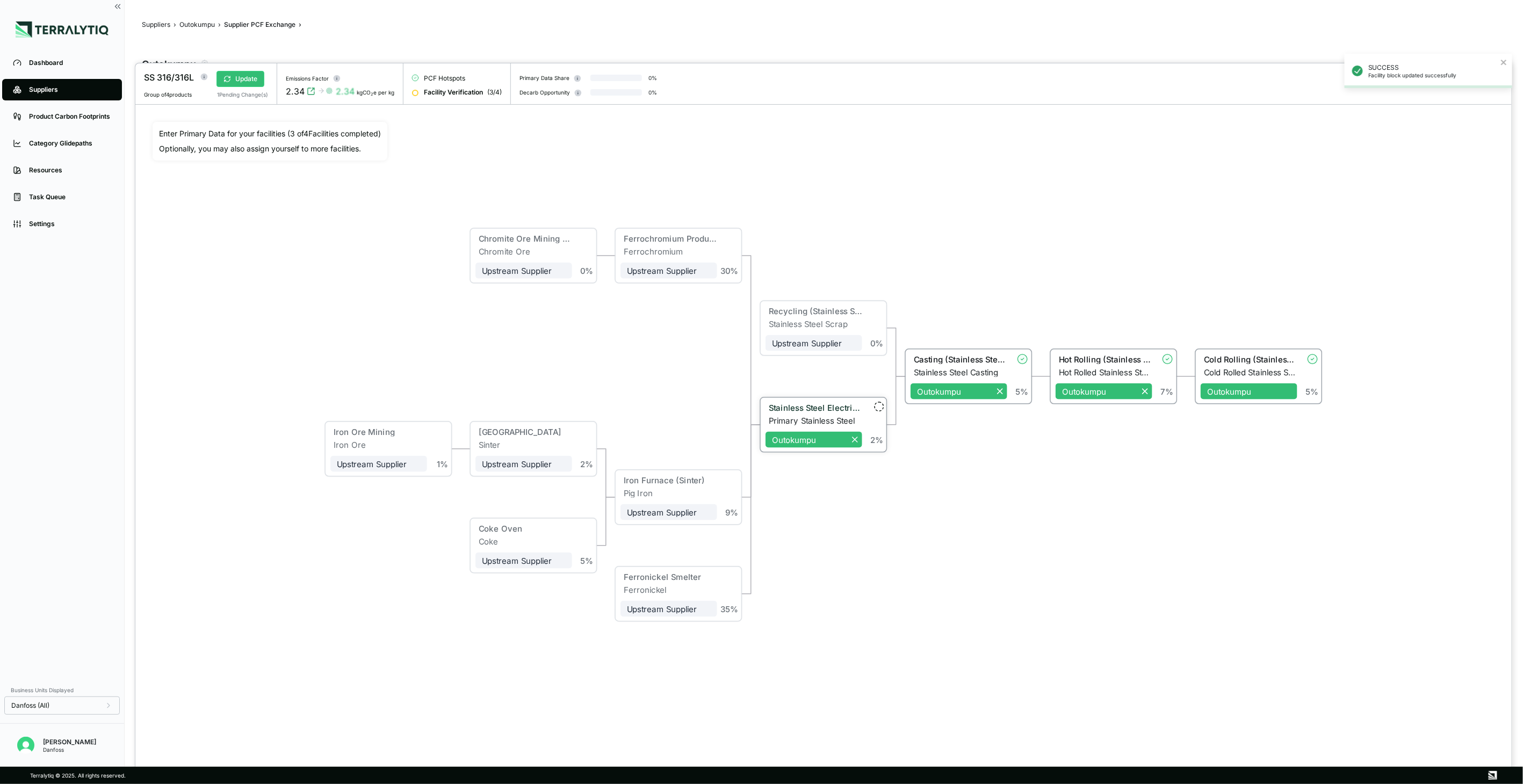
click at [840, 412] on div "Stainless Steel Electric Furnace" at bounding box center [815, 407] width 93 height 9
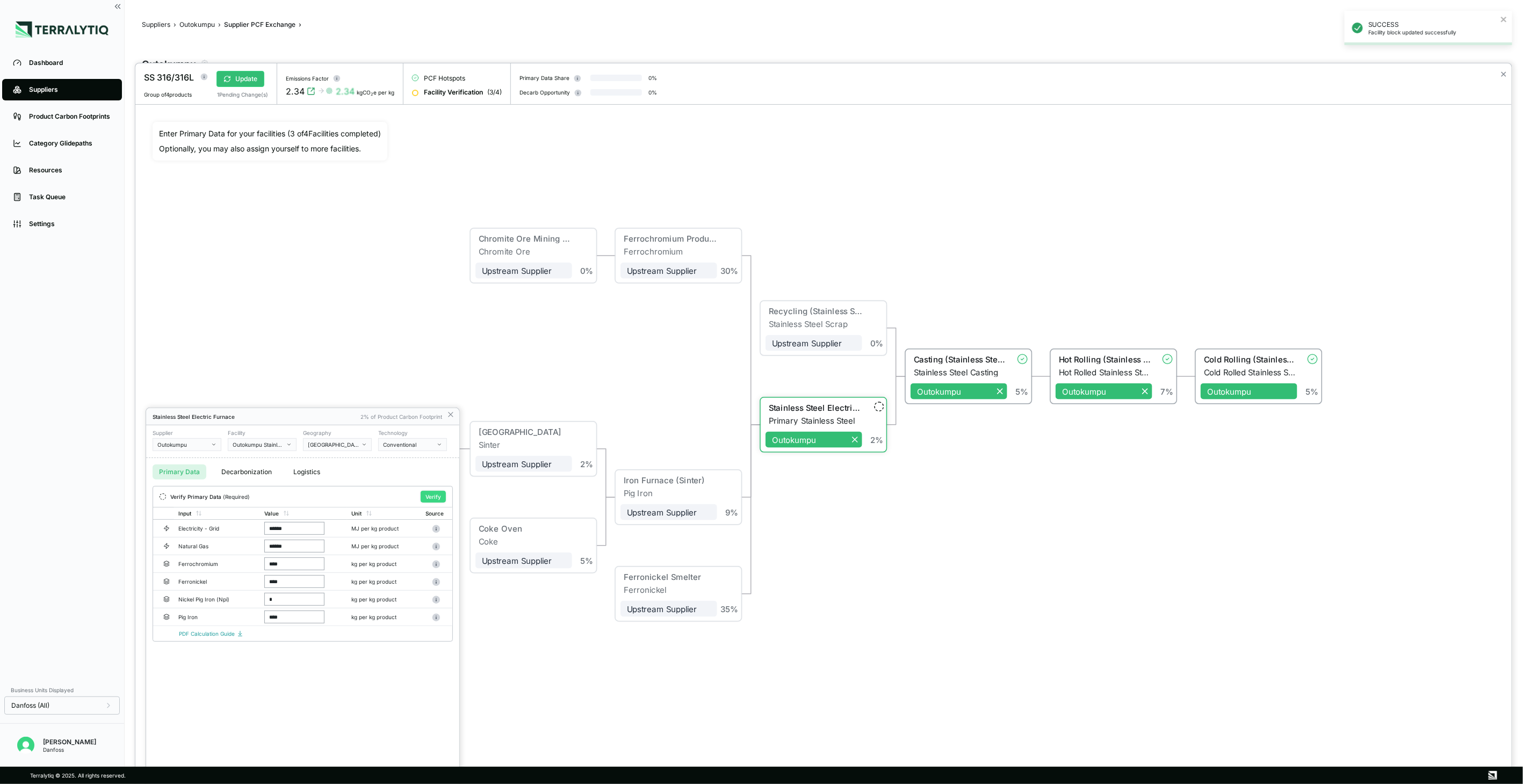
click at [427, 498] on button "Verify" at bounding box center [433, 496] width 25 height 12
click at [448, 414] on icon at bounding box center [451, 415] width 9 height 9
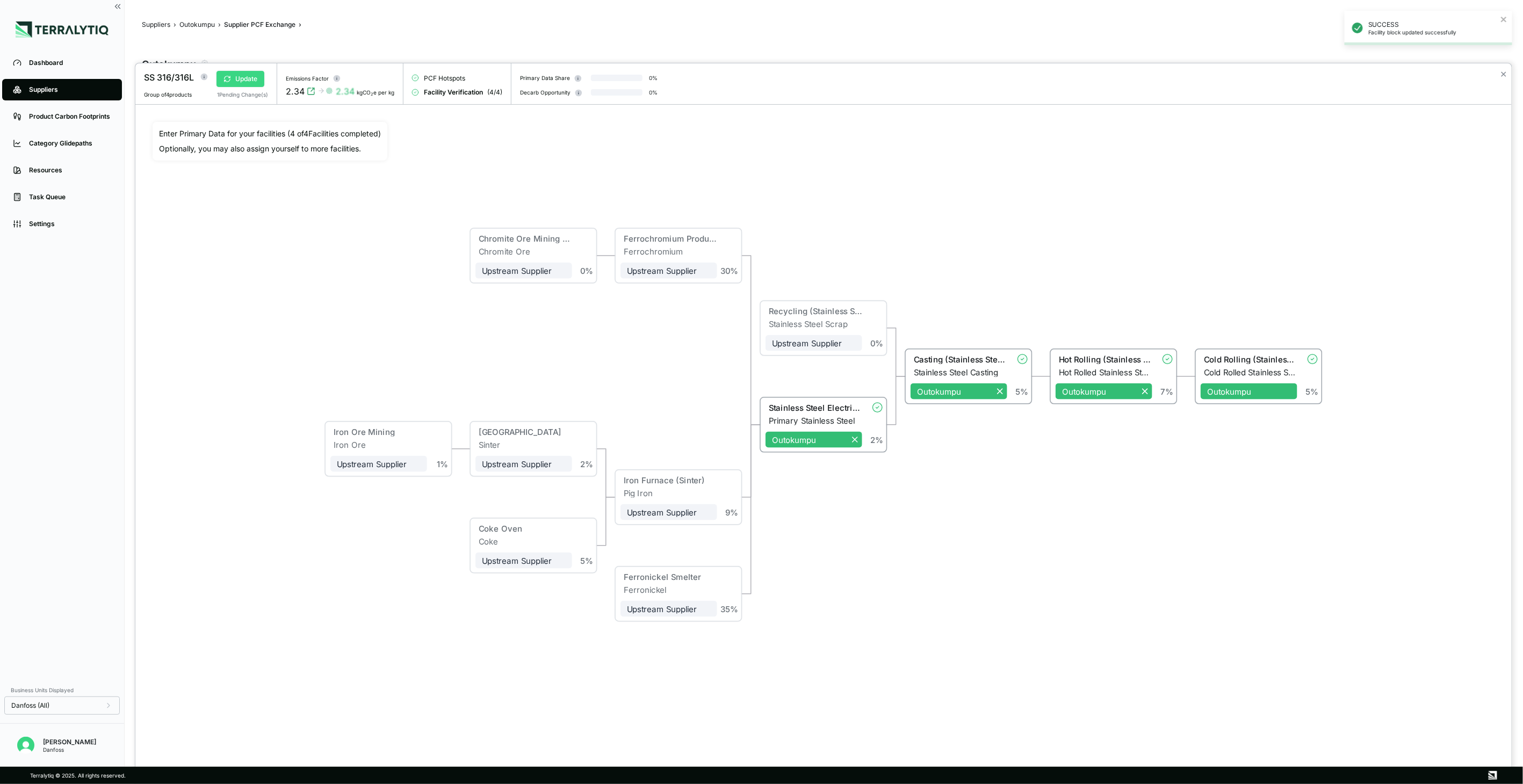
click at [260, 86] on button "Update" at bounding box center [240, 79] width 48 height 16
click at [1502, 76] on button "✕" at bounding box center [1504, 74] width 7 height 13
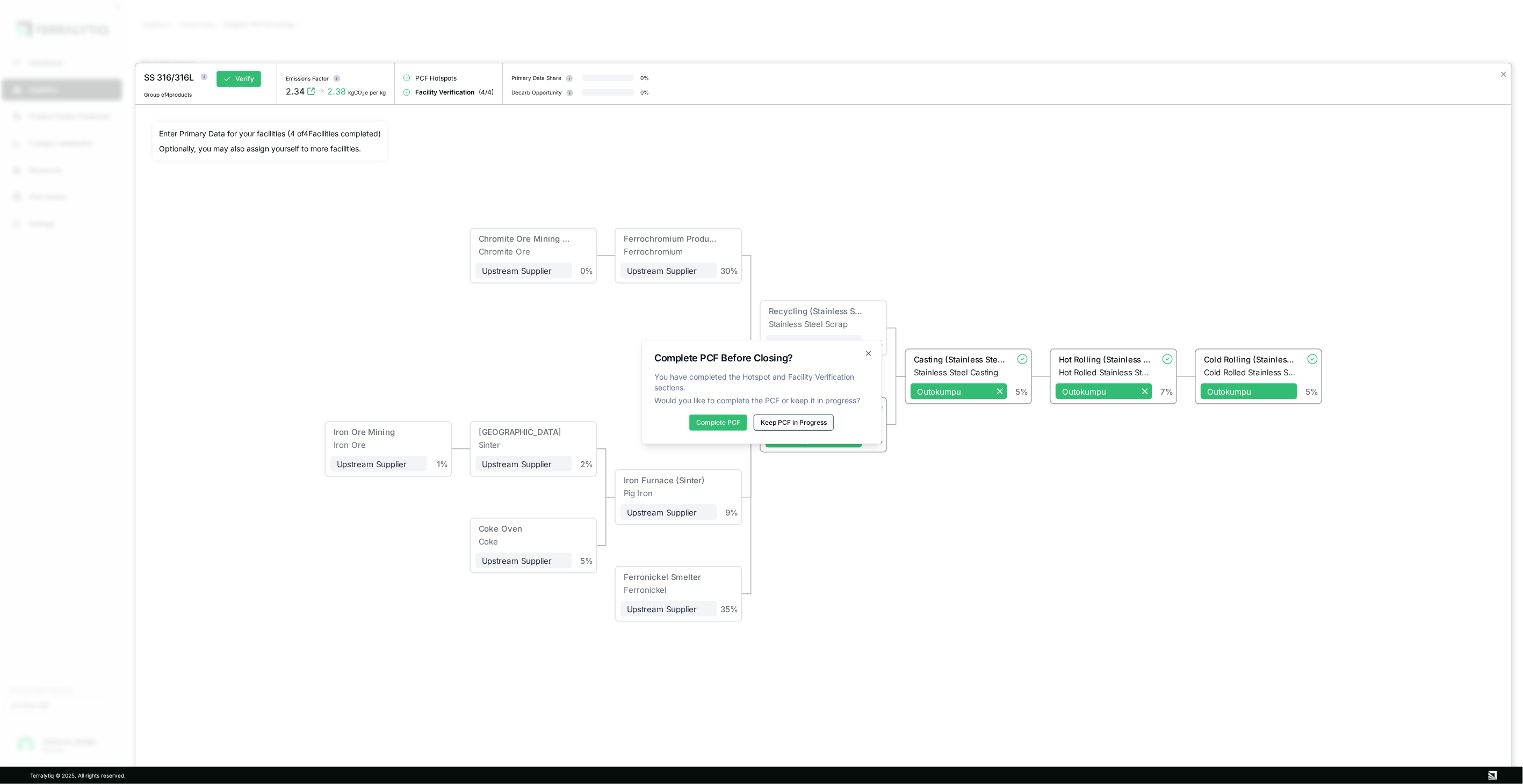
click at [777, 425] on button "Keep PCF in Progress" at bounding box center [794, 422] width 80 height 16
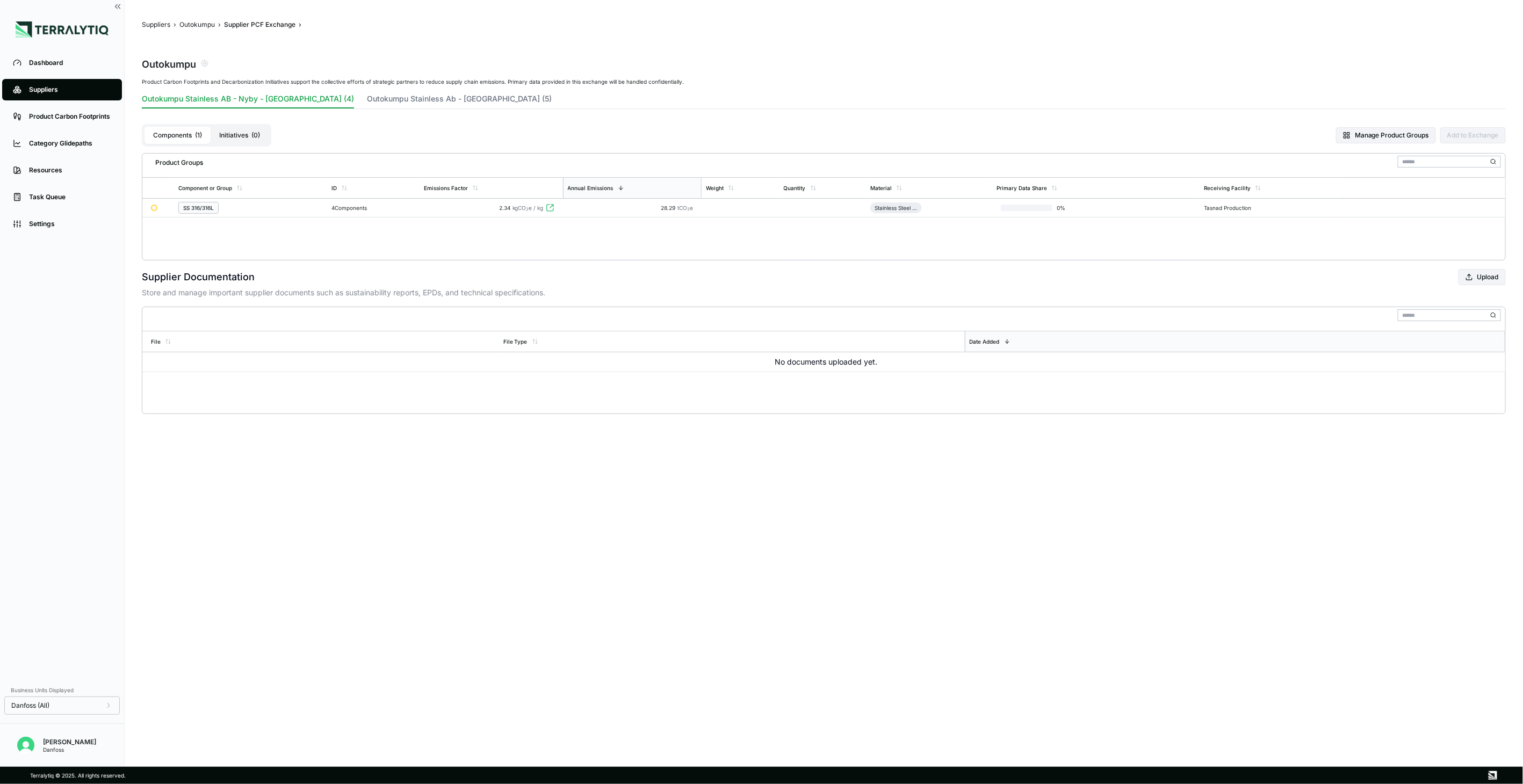
click at [314, 205] on div "SS 316/316L" at bounding box center [250, 207] width 144 height 12
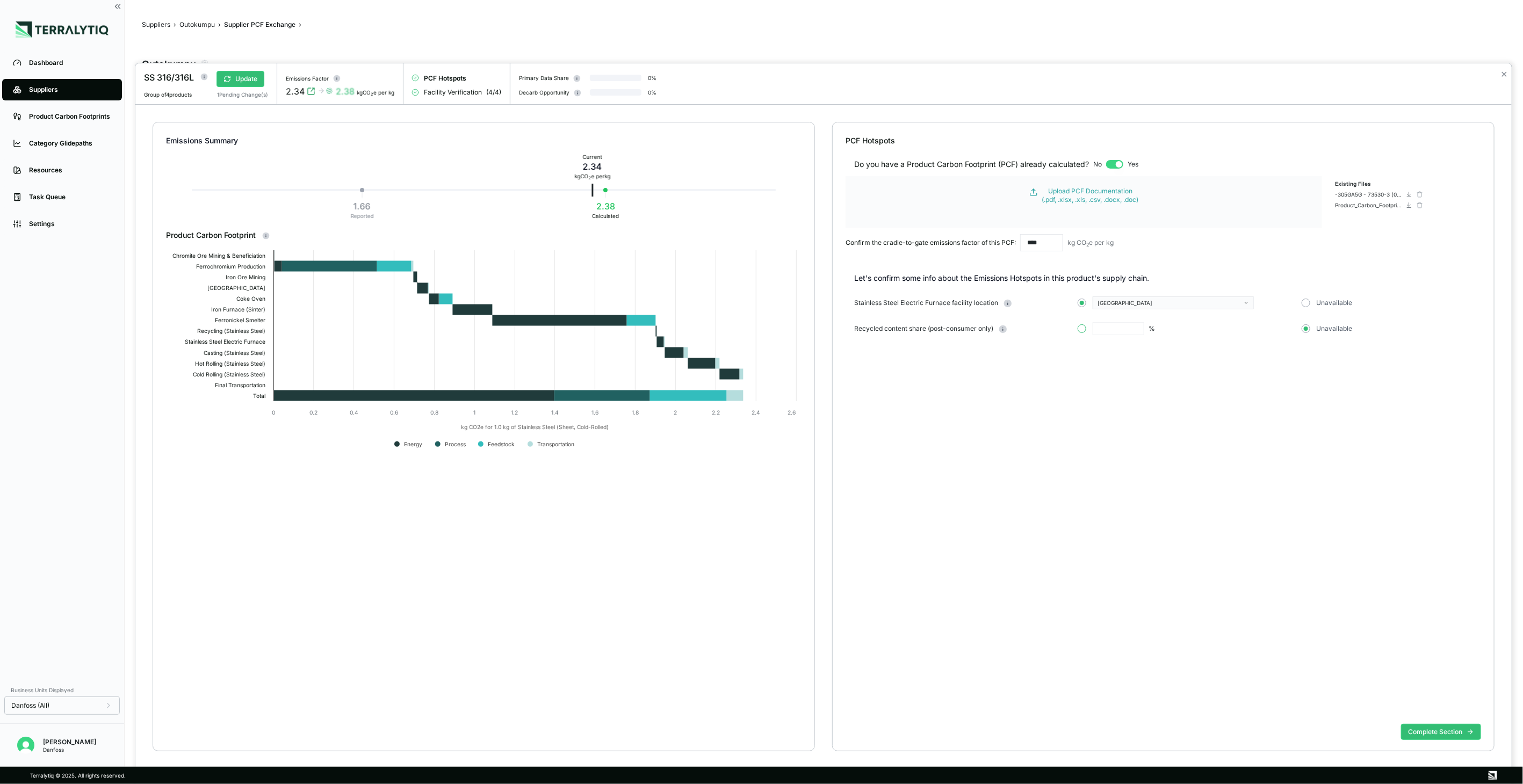
click at [1082, 328] on button "button" at bounding box center [1082, 328] width 9 height 9
click at [1100, 328] on input "text" at bounding box center [1119, 328] width 51 height 13
type input "****"
click at [1228, 436] on div "Do you have a Product Carbon Footprint (PCF) already calculated? No Yes Upload …" at bounding box center [1162, 432] width 635 height 573
click at [1452, 730] on button "Complete Section" at bounding box center [1441, 732] width 80 height 16
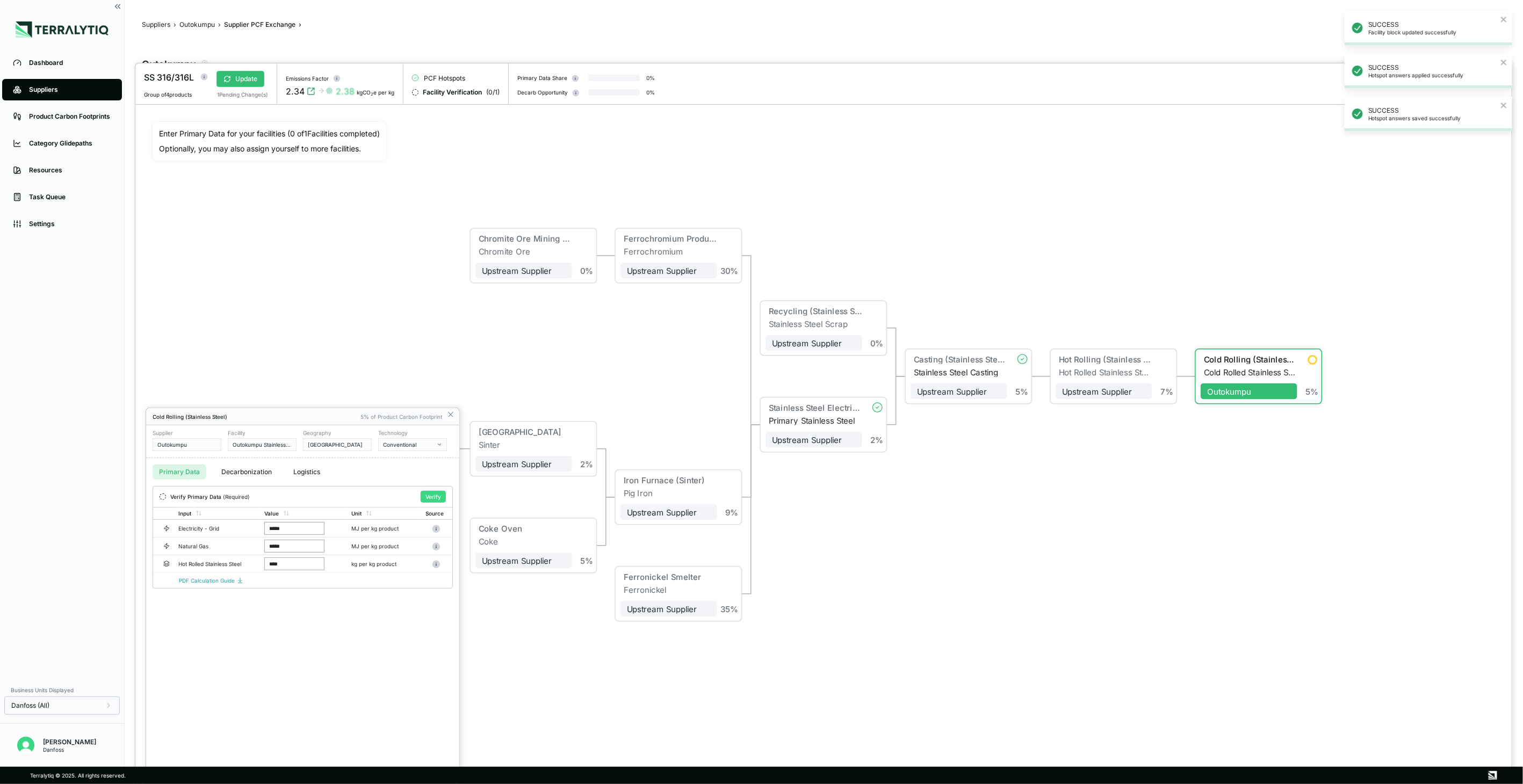
click at [431, 492] on button "Verify" at bounding box center [433, 496] width 25 height 12
click at [454, 418] on icon at bounding box center [451, 415] width 9 height 9
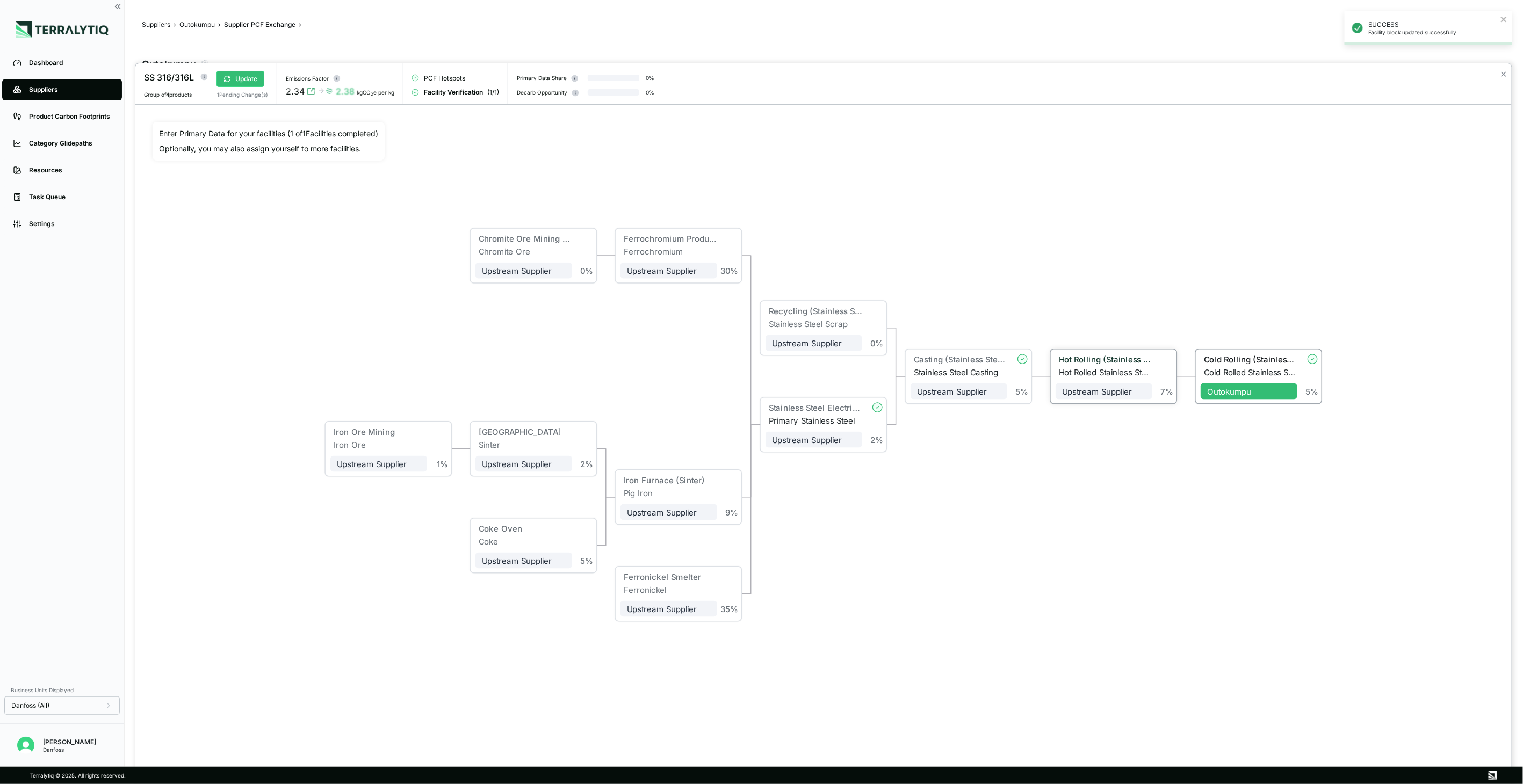
click at [1089, 365] on div "Hot Rolling (Stainless Steel)" at bounding box center [1104, 360] width 97 height 13
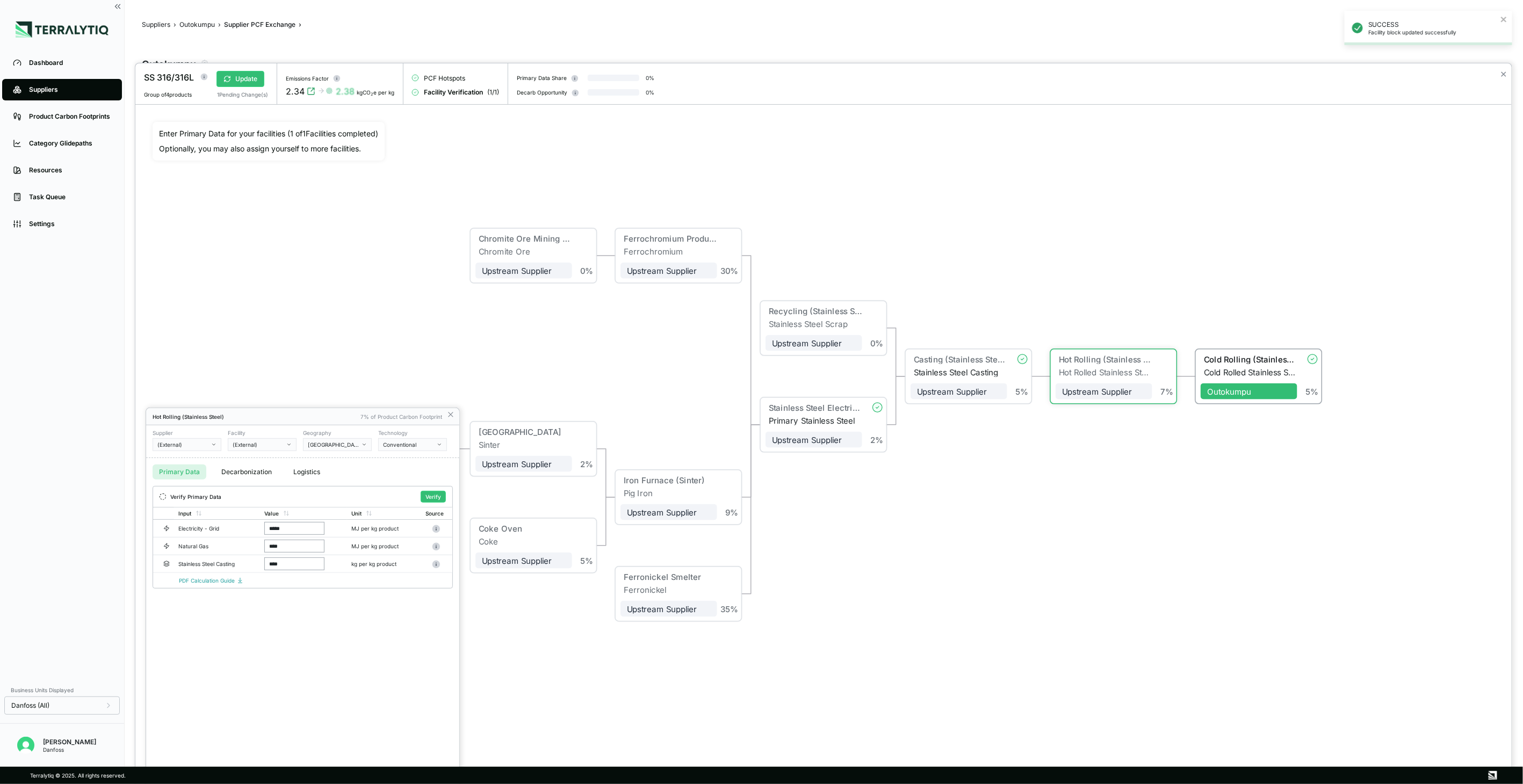
click at [438, 503] on div "Verify Primary Data Verify" at bounding box center [302, 496] width 299 height 21
click at [428, 496] on button "Verify" at bounding box center [433, 496] width 25 height 12
click at [450, 415] on icon at bounding box center [450, 414] width 4 height 4
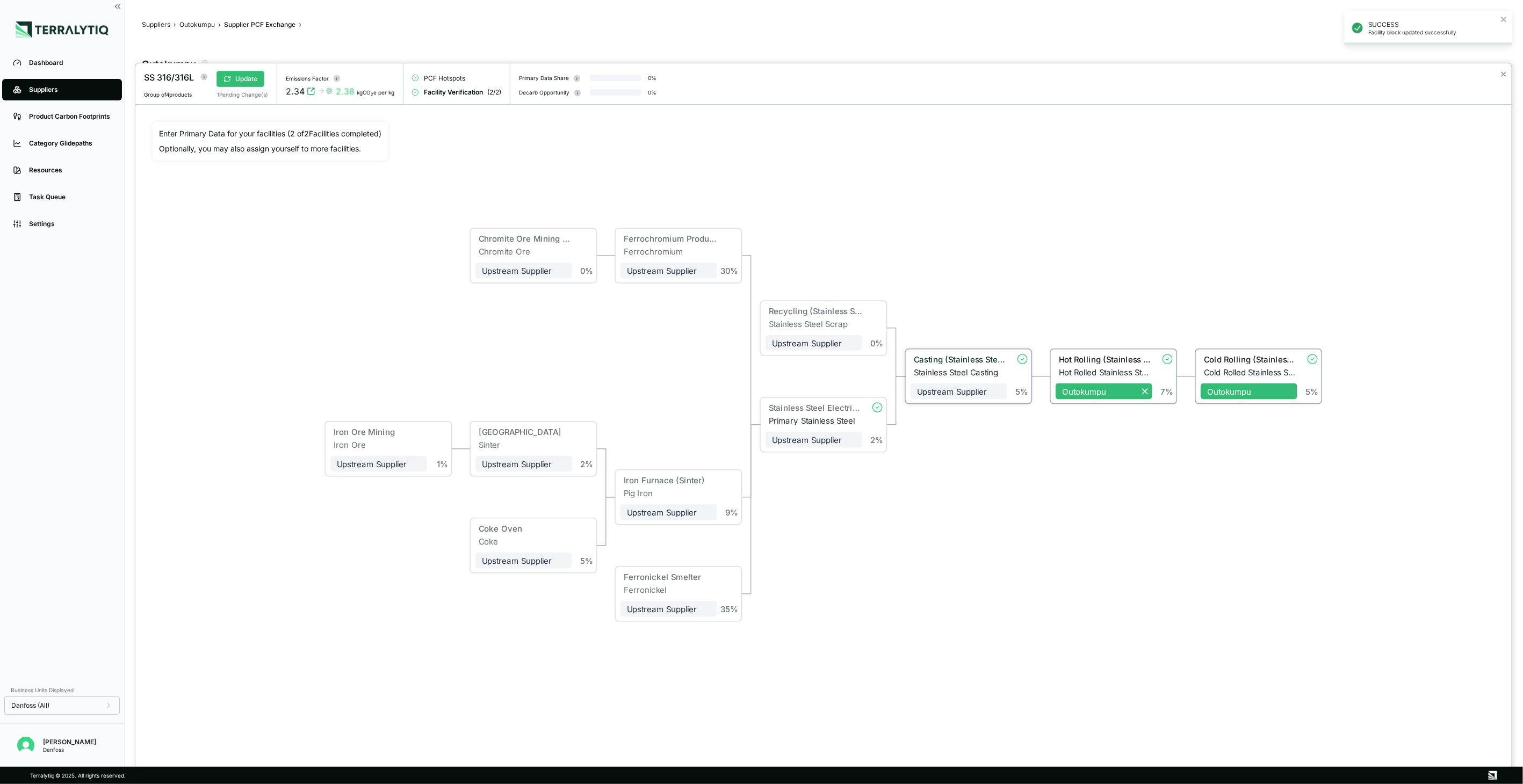
click at [954, 361] on div "Casting (Stainless Steel)" at bounding box center [960, 358] width 93 height 9
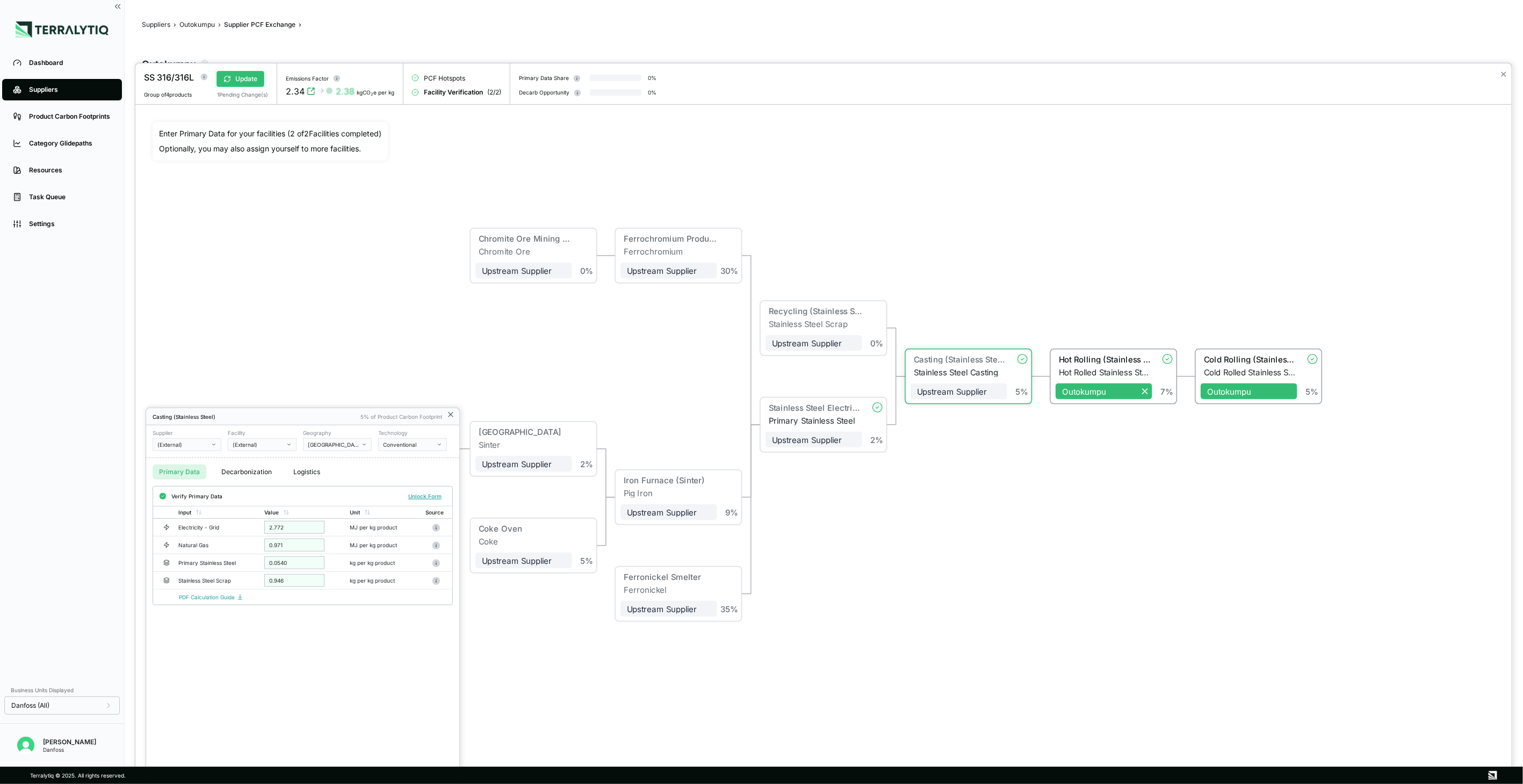
click at [451, 414] on icon at bounding box center [451, 415] width 9 height 9
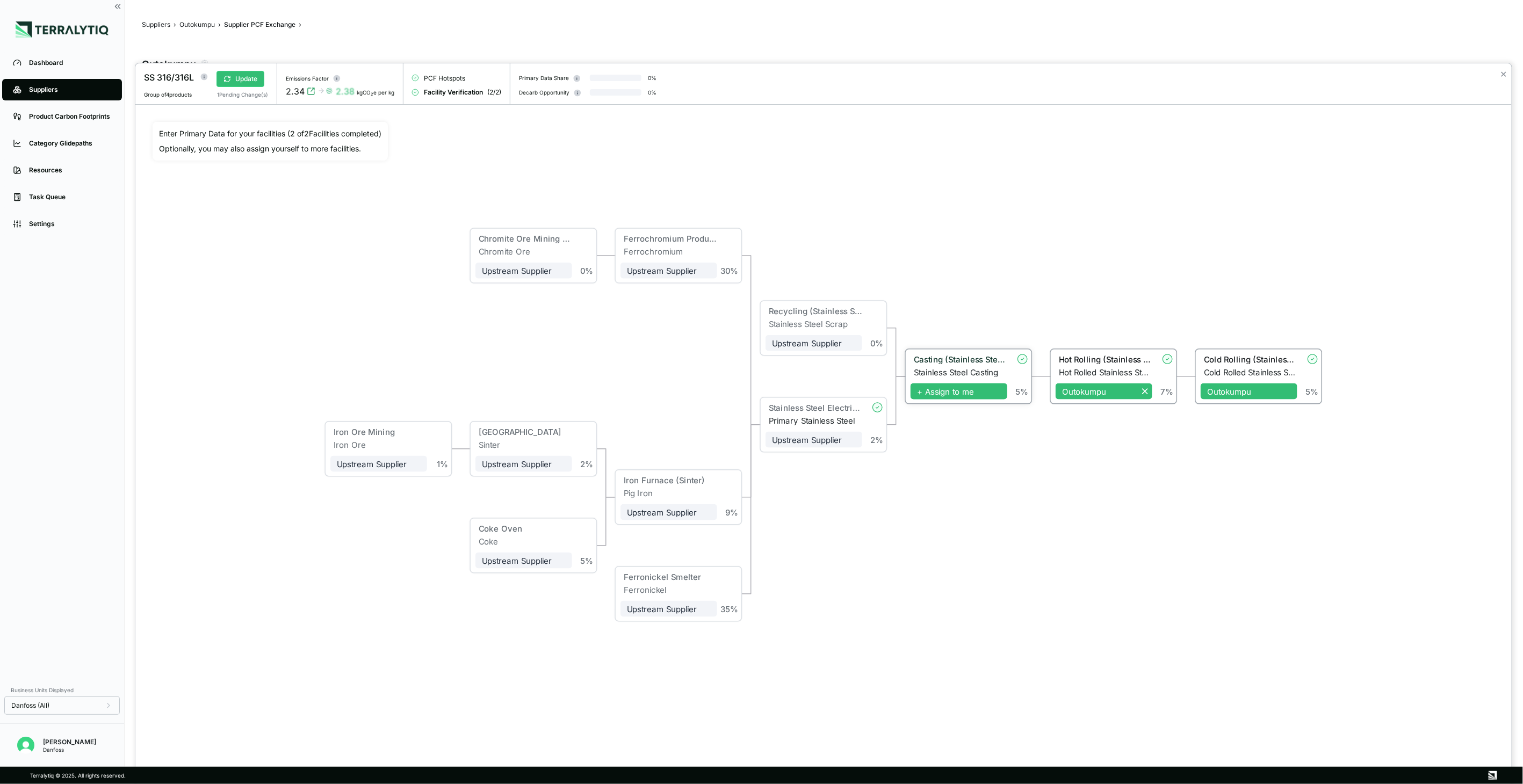
click at [983, 396] on span "+ Assign to me" at bounding box center [959, 392] width 97 height 16
click at [838, 443] on span "+ Assign to me" at bounding box center [814, 440] width 97 height 16
click at [238, 76] on button "Update" at bounding box center [240, 79] width 48 height 16
click at [1500, 75] on div "✕" at bounding box center [1504, 84] width 16 height 41
click at [1503, 77] on button "✕" at bounding box center [1504, 74] width 7 height 13
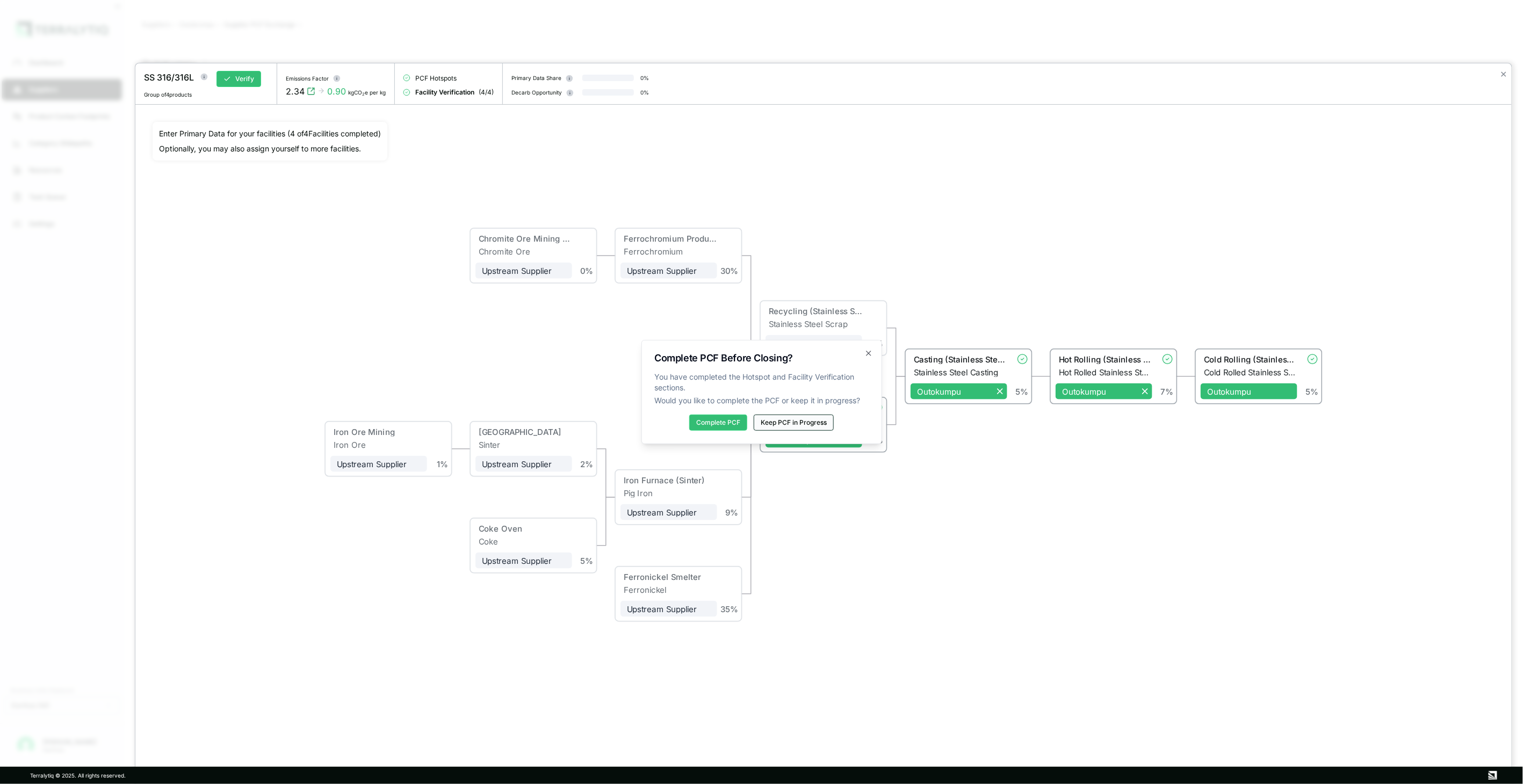
click at [813, 419] on button "Keep PCF in Progress" at bounding box center [794, 422] width 80 height 16
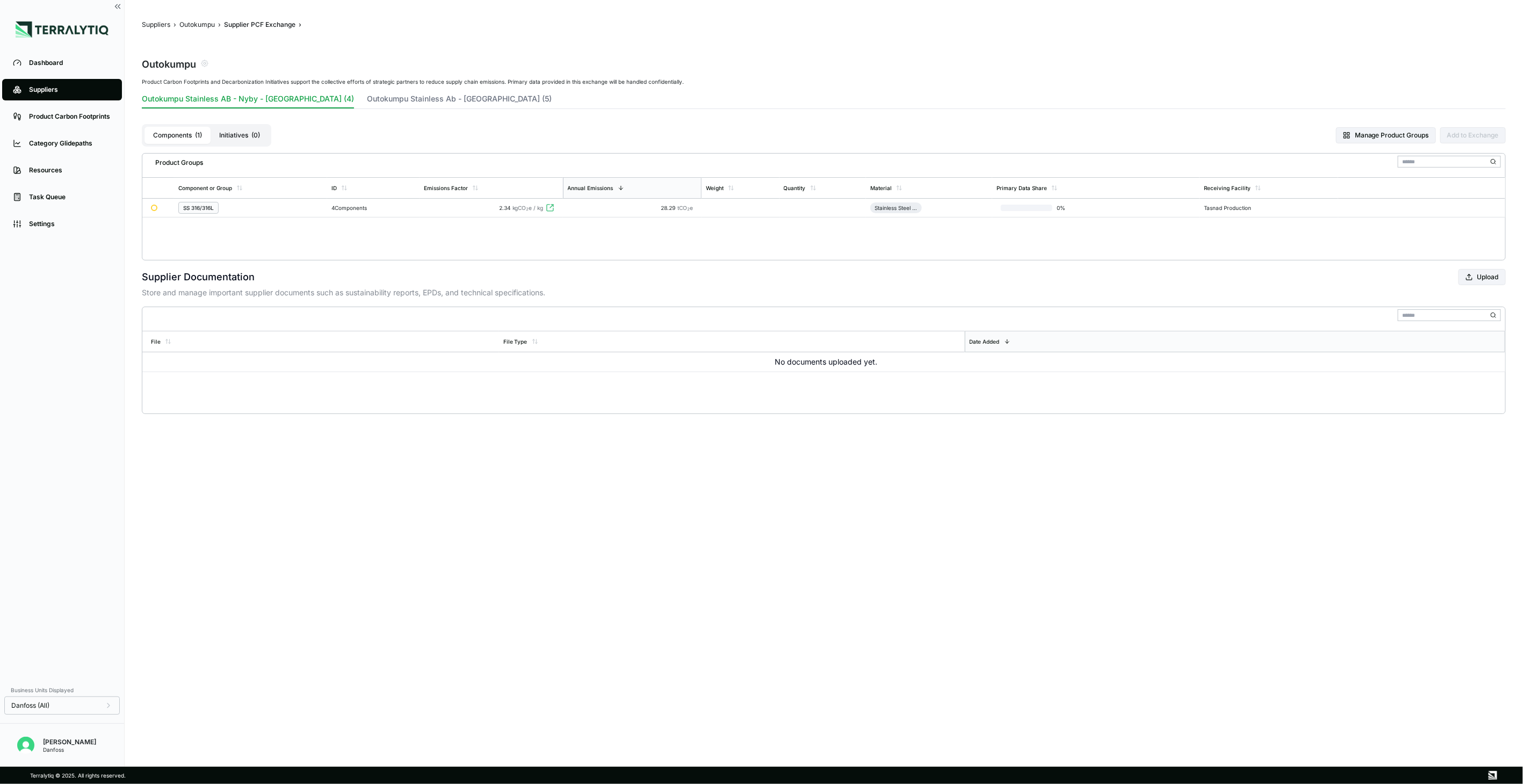
click at [415, 204] on div "4 Components" at bounding box center [374, 207] width 84 height 6
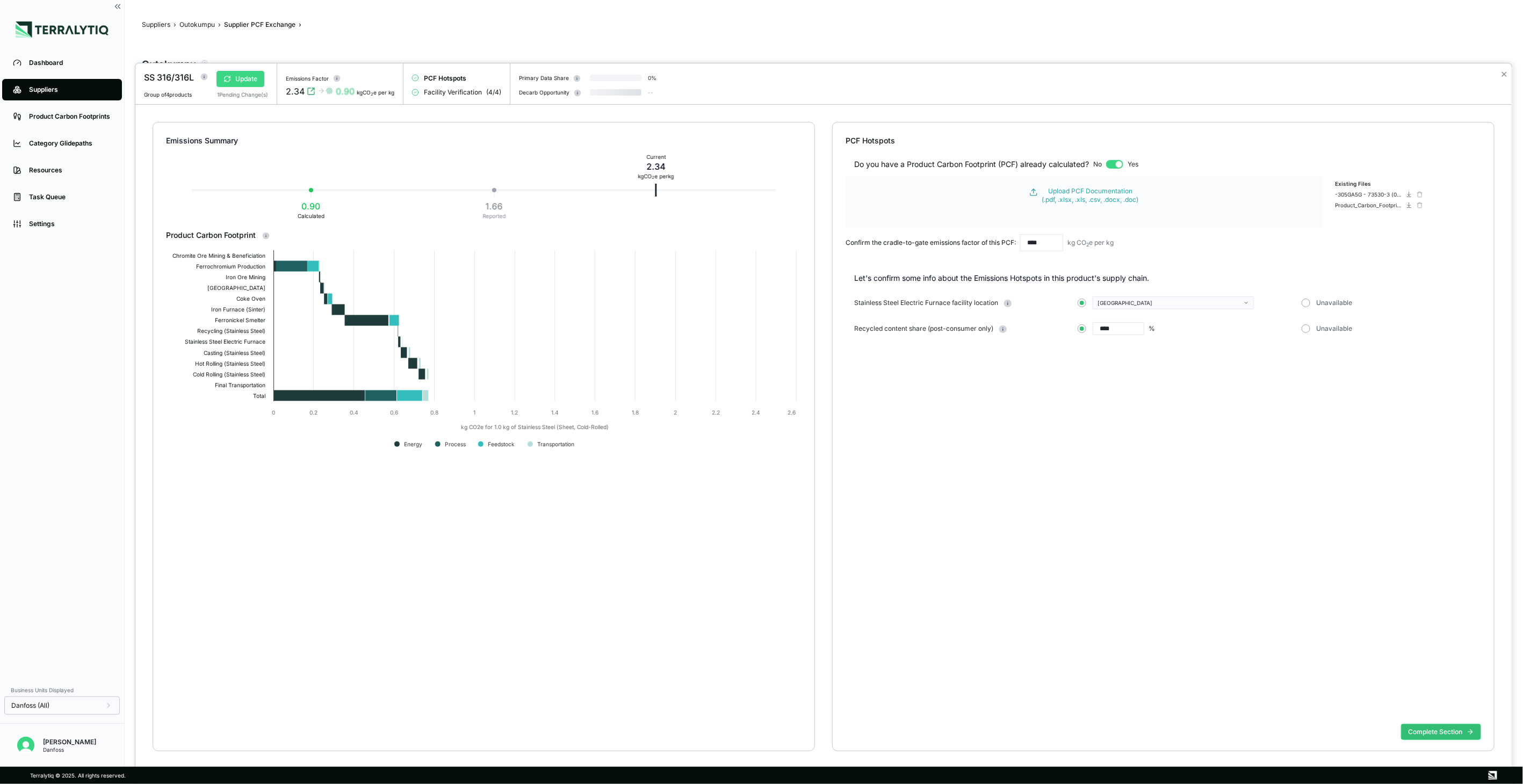
click at [241, 77] on button "Update" at bounding box center [240, 79] width 48 height 16
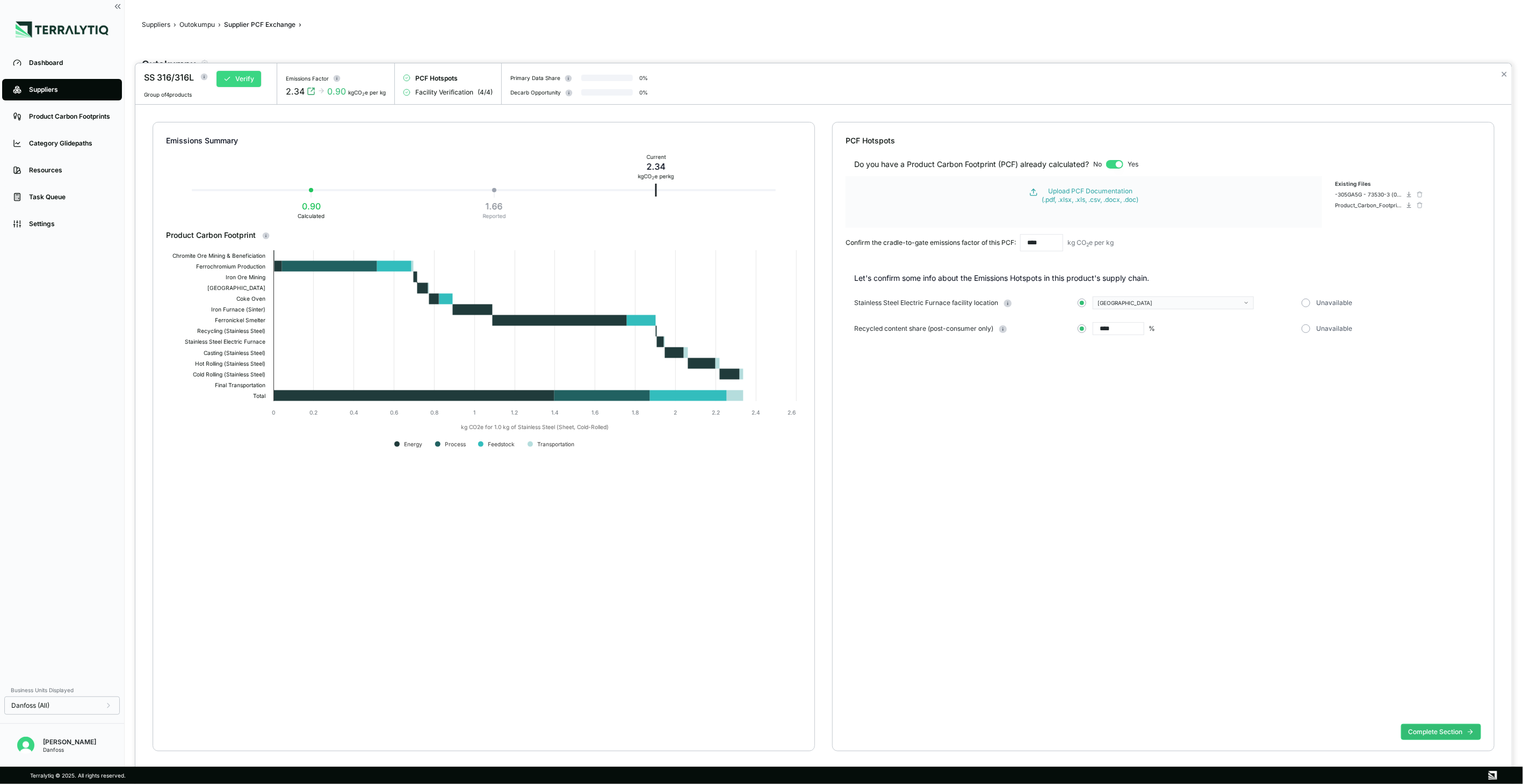
click at [248, 78] on button "Verify" at bounding box center [238, 79] width 45 height 16
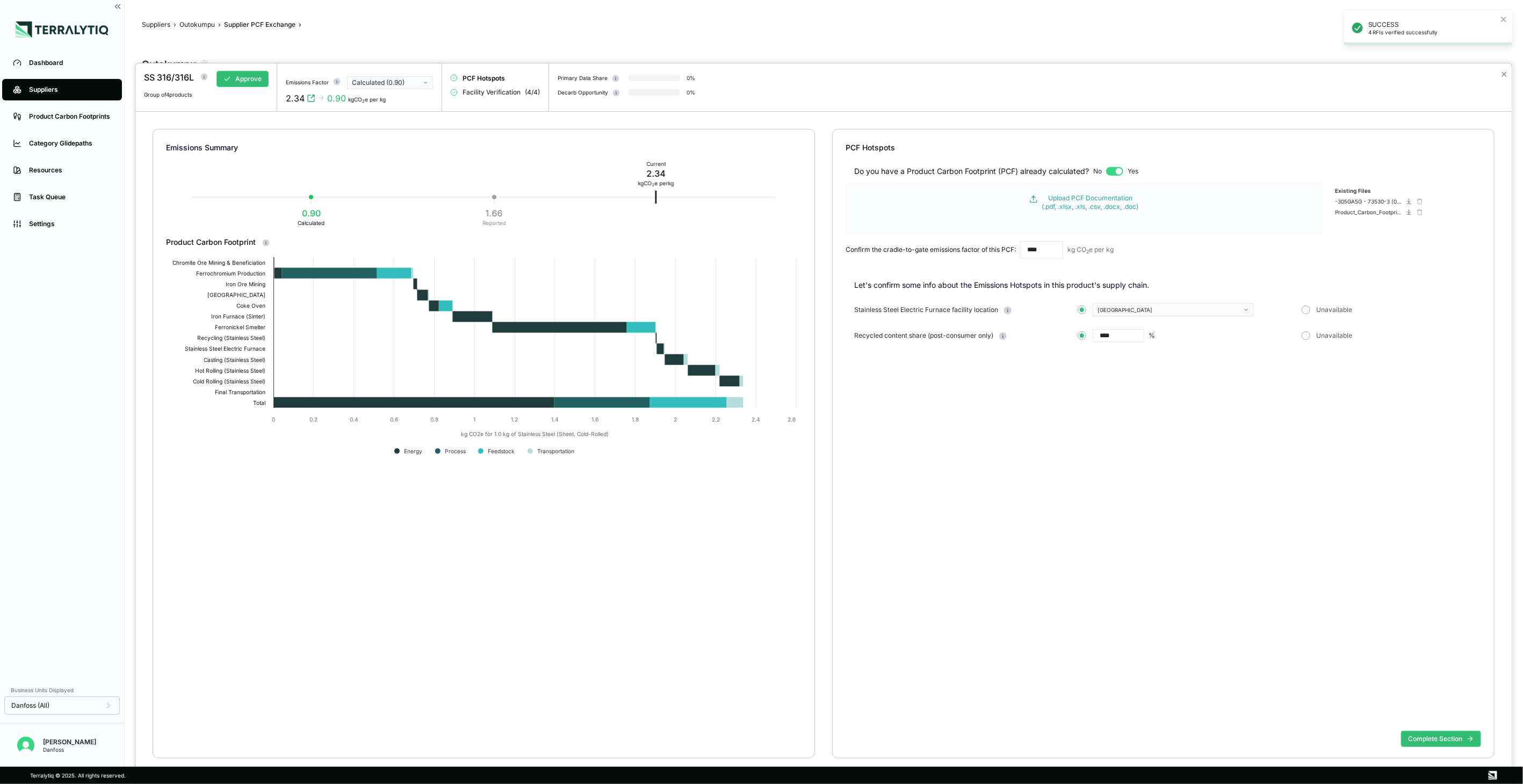
click at [358, 90] on div "Emissions Factor Calculated (0.90) 2.34 0.90 kgCO 2 e per kg" at bounding box center [359, 87] width 165 height 48
click at [362, 86] on div "Calculated (0.90)" at bounding box center [386, 83] width 69 height 9
click at [375, 105] on div "Reported (1.66)" at bounding box center [391, 106] width 76 height 9
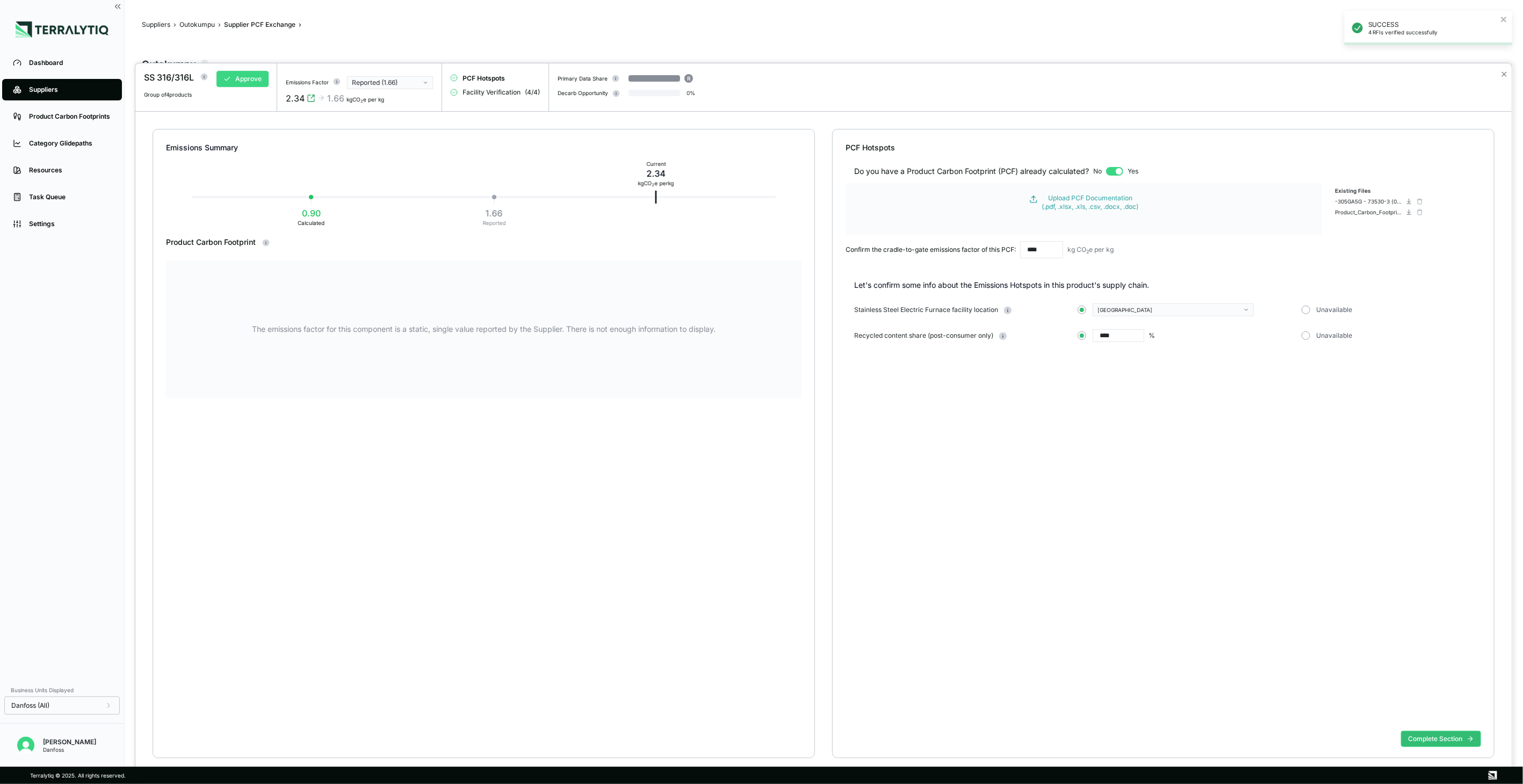
click at [260, 81] on button "Approve" at bounding box center [242, 79] width 52 height 16
